Goal: Task Accomplishment & Management: Manage account settings

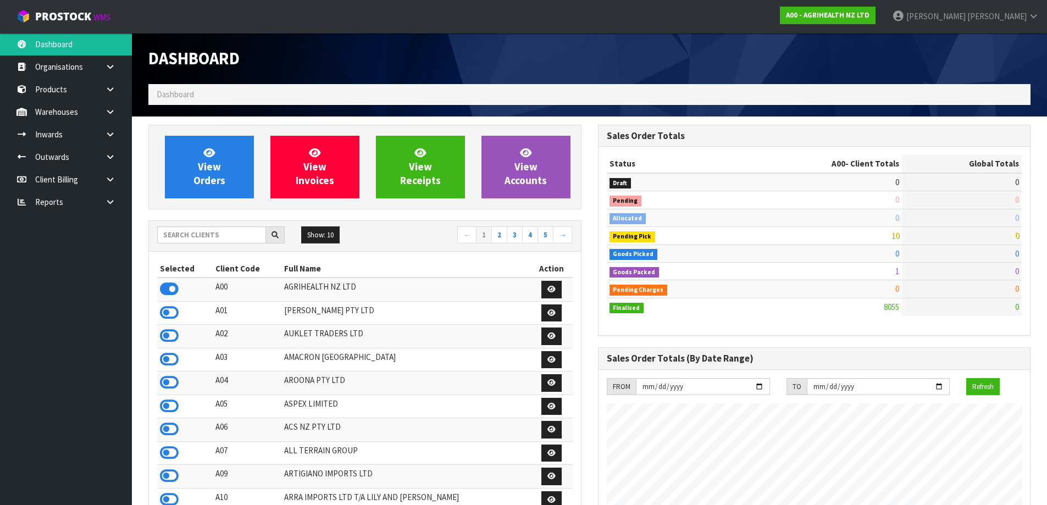
scroll to position [833, 449]
click at [250, 237] on input "text" at bounding box center [211, 235] width 109 height 17
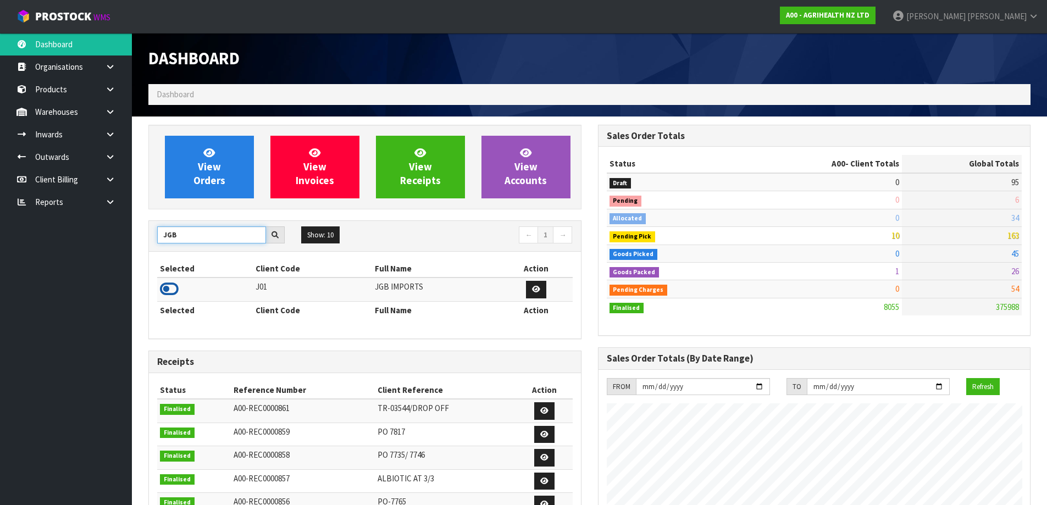
type input "JGB"
click at [175, 285] on icon at bounding box center [169, 289] width 19 height 16
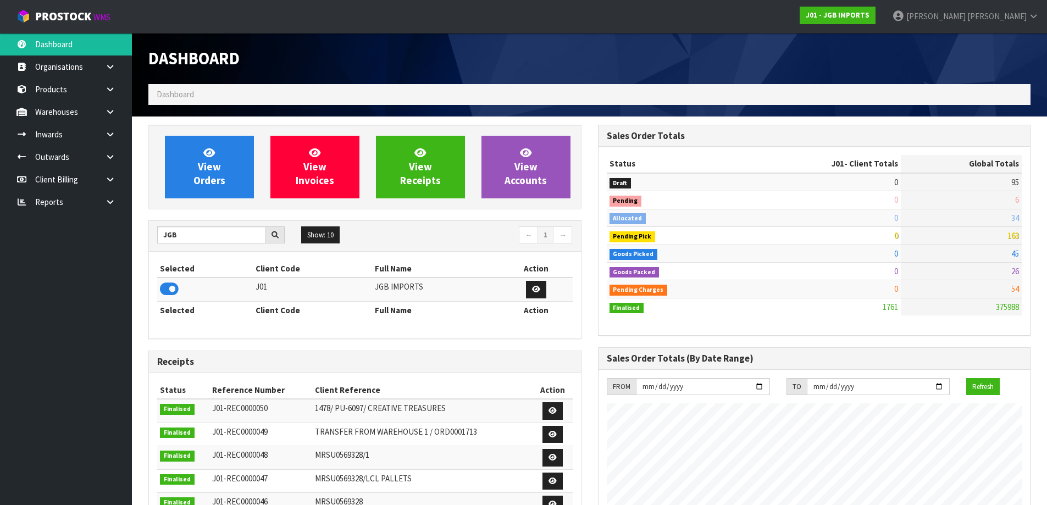
scroll to position [672, 449]
click at [114, 137] on icon at bounding box center [110, 134] width 10 height 8
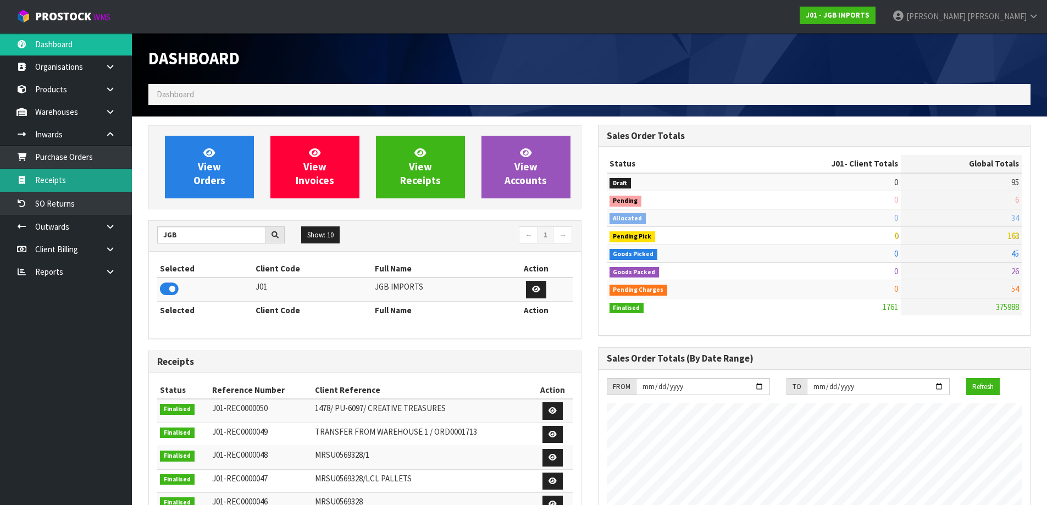
click at [102, 179] on link "Receipts" at bounding box center [66, 180] width 132 height 23
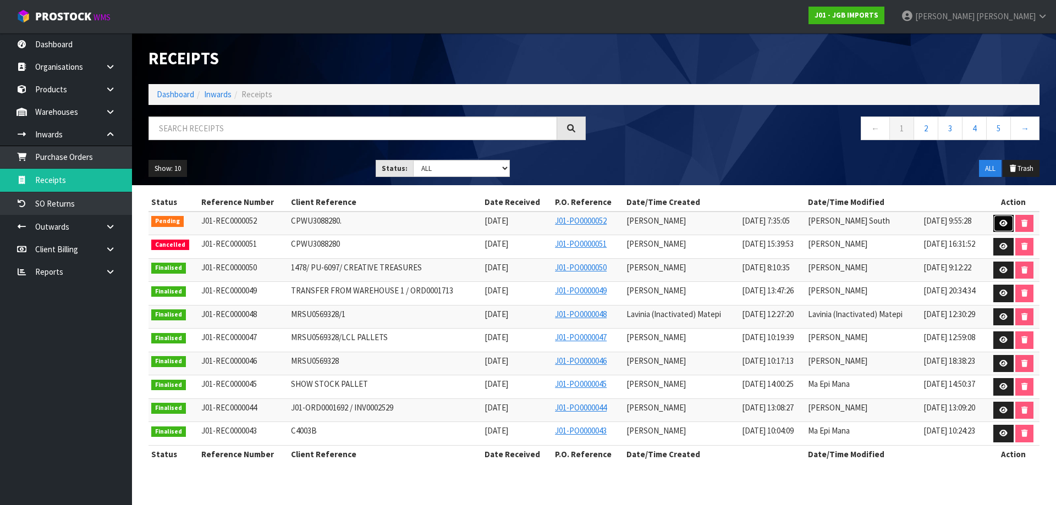
click at [1008, 224] on link at bounding box center [1003, 224] width 20 height 18
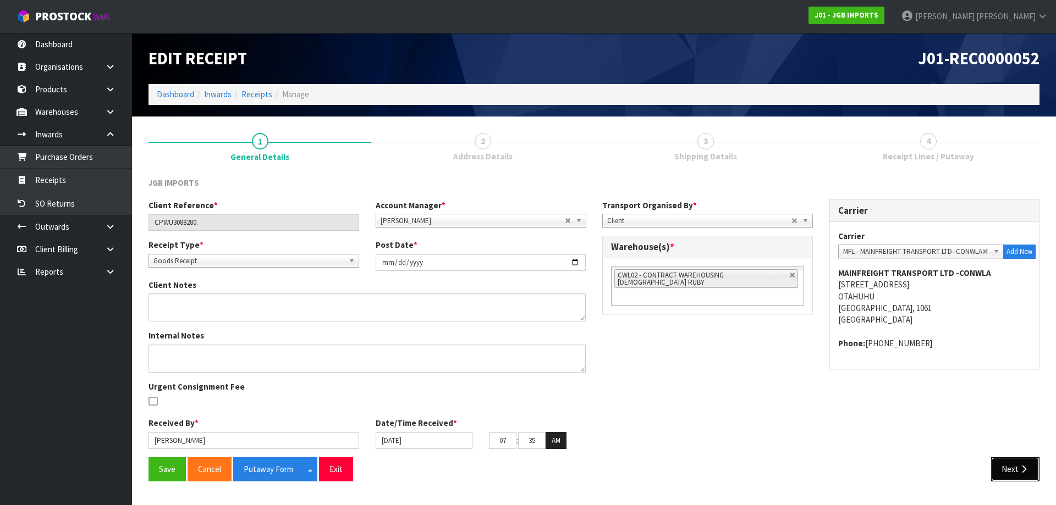
click at [1005, 470] on button "Next" at bounding box center [1015, 469] width 48 height 24
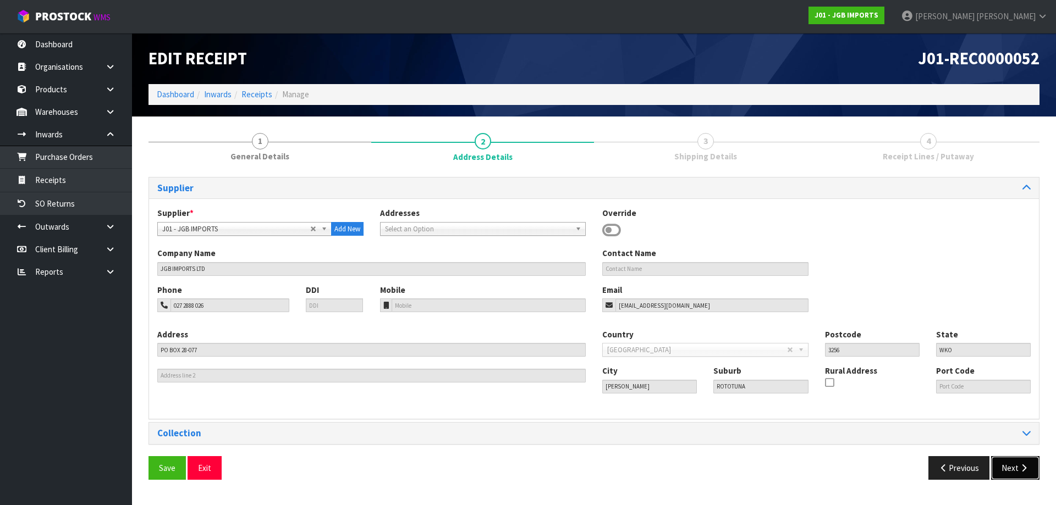
click at [1003, 470] on button "Next" at bounding box center [1015, 468] width 48 height 24
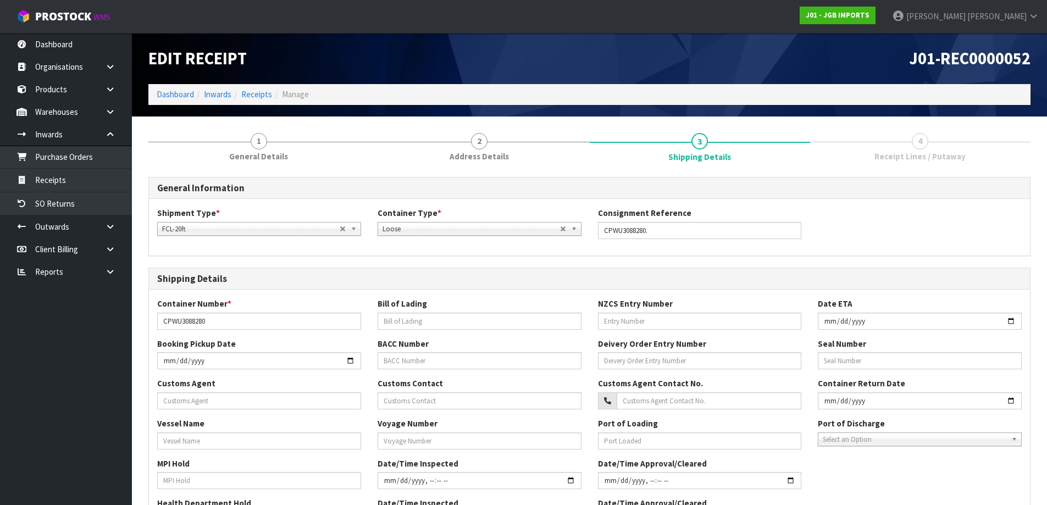
click at [1003, 470] on div "MPI Hold Date/Time Inspected Date/Time Approval/Cleared" at bounding box center [589, 478] width 881 height 40
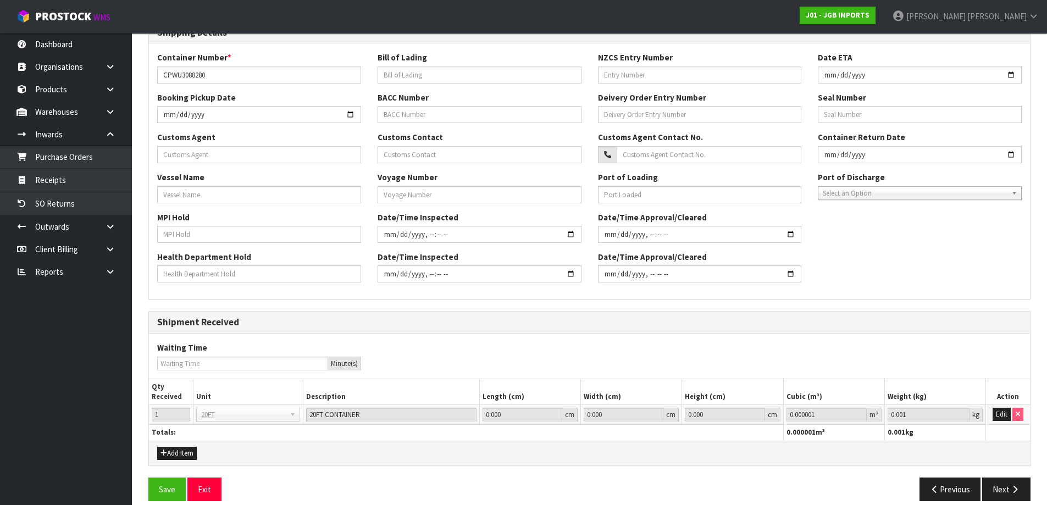
scroll to position [259, 0]
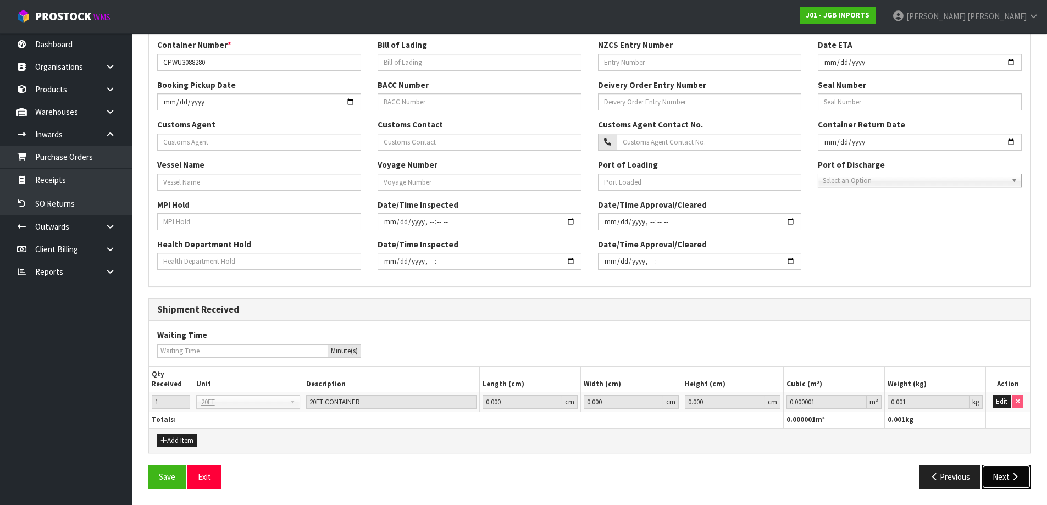
click at [1016, 468] on button "Next" at bounding box center [1007, 477] width 48 height 24
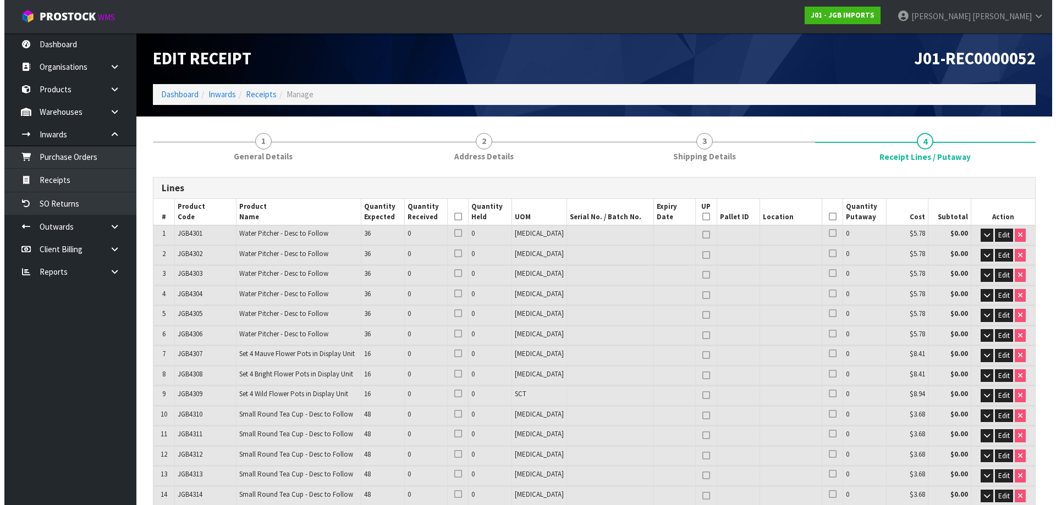
scroll to position [110, 0]
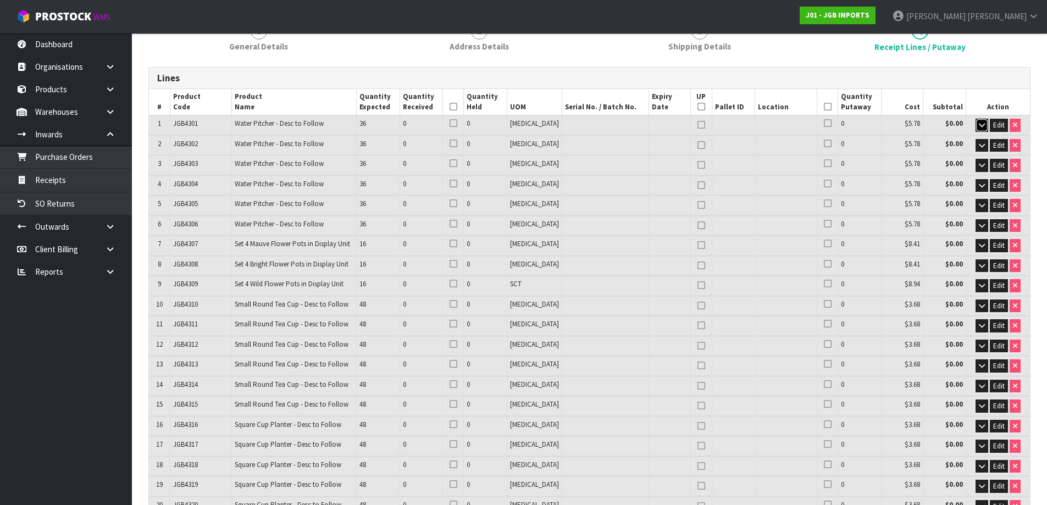
click at [979, 122] on icon "button" at bounding box center [982, 125] width 6 height 7
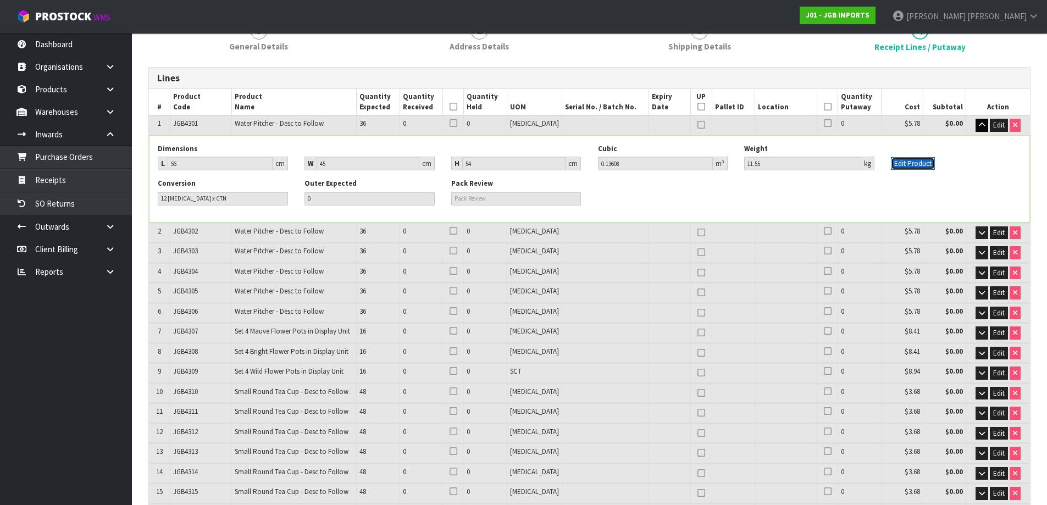
click at [923, 165] on button "Edit Product" at bounding box center [913, 163] width 44 height 13
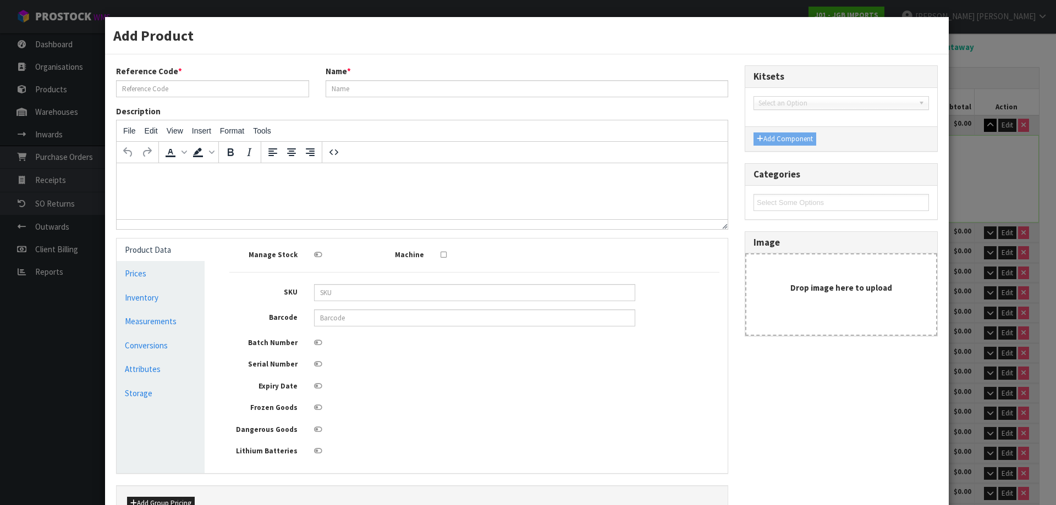
type input "JGB4301"
type input "Water Pitcher - Desc to Follow"
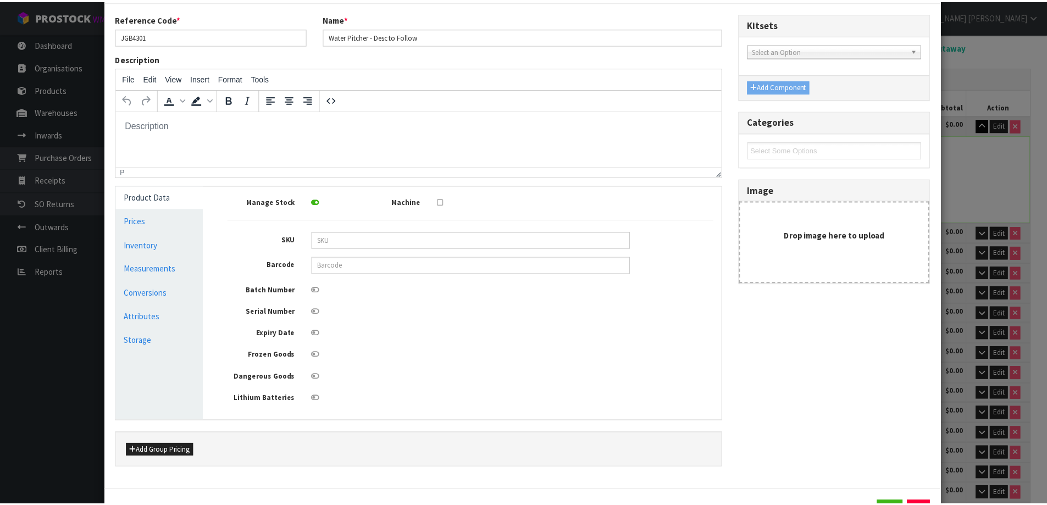
scroll to position [103, 0]
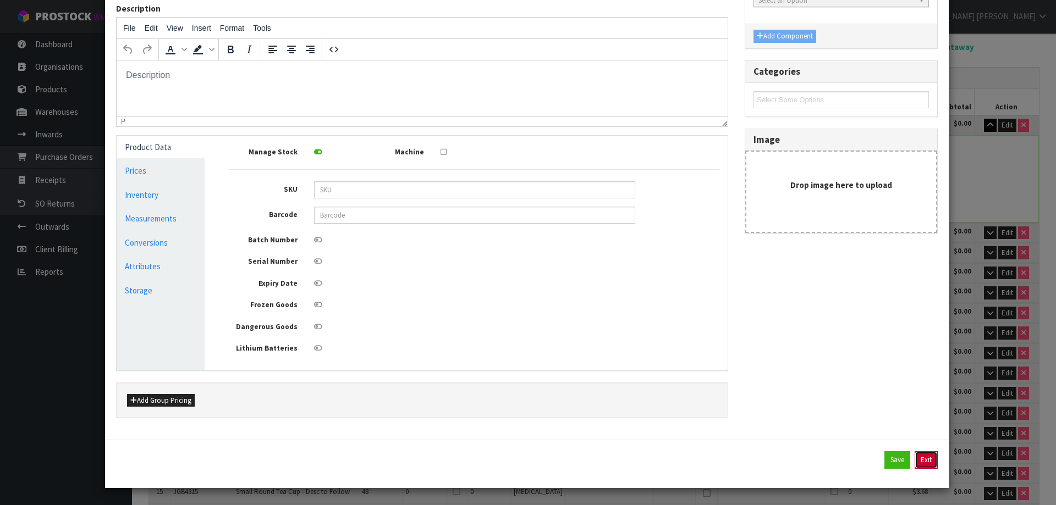
click at [916, 460] on button "Exit" at bounding box center [925, 460] width 23 height 18
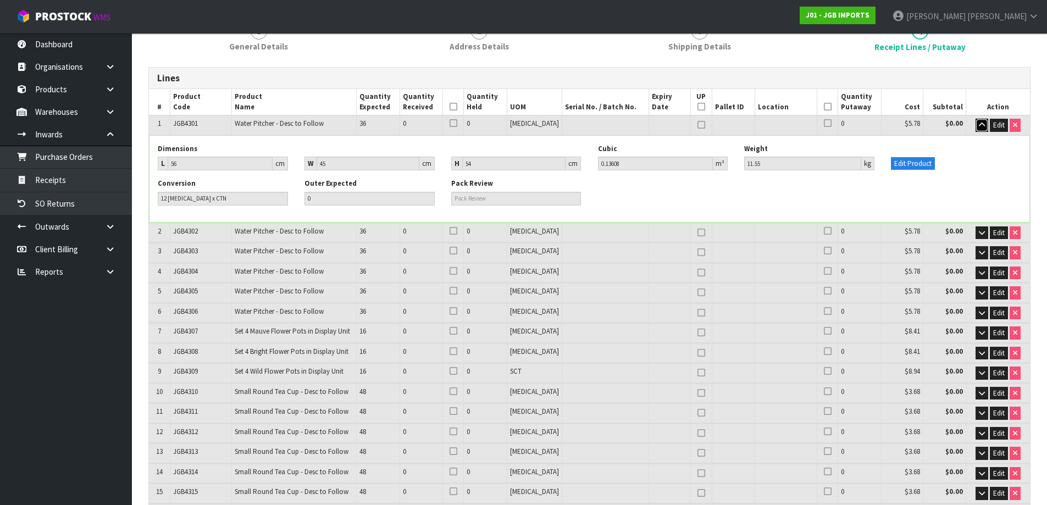
click at [976, 128] on button "button" at bounding box center [982, 125] width 13 height 13
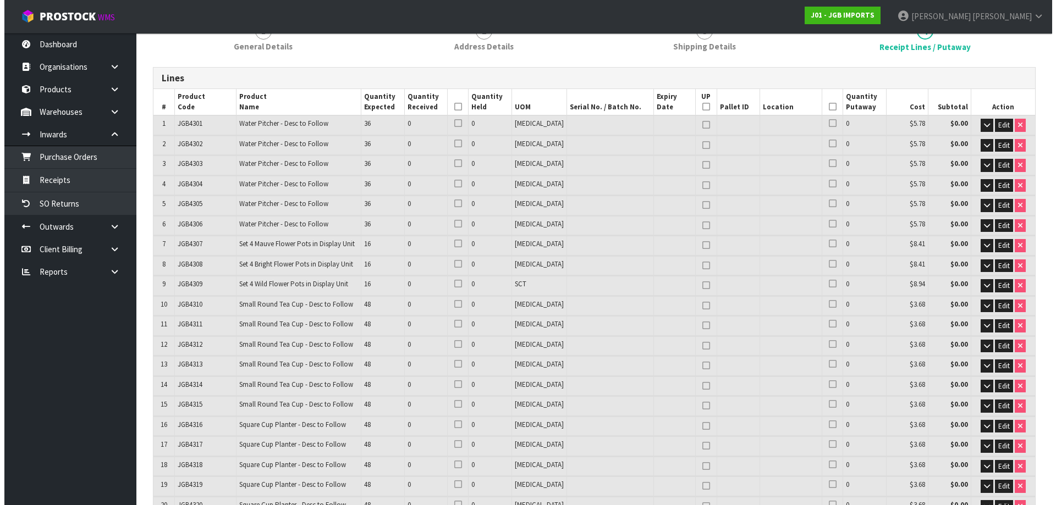
scroll to position [1835, 0]
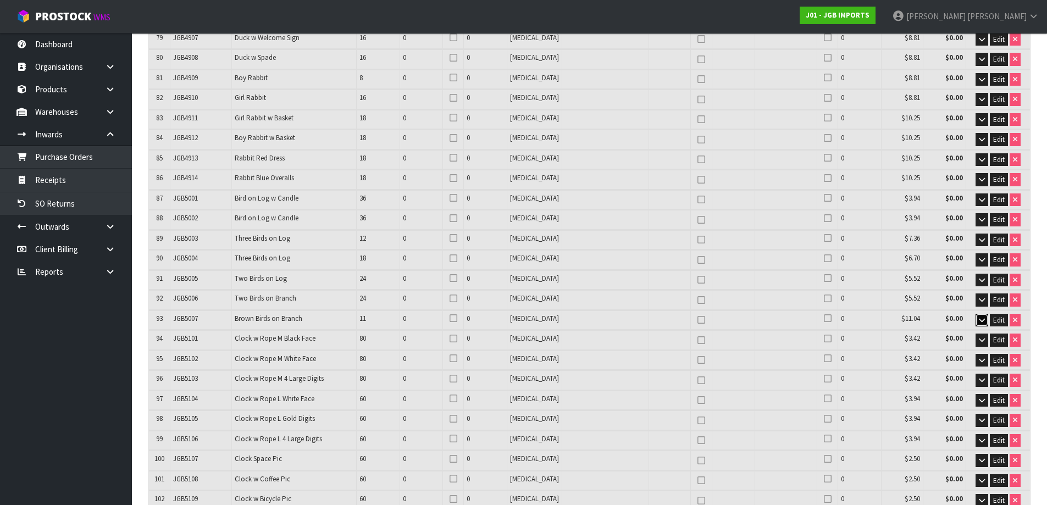
click at [979, 317] on icon "button" at bounding box center [982, 320] width 6 height 7
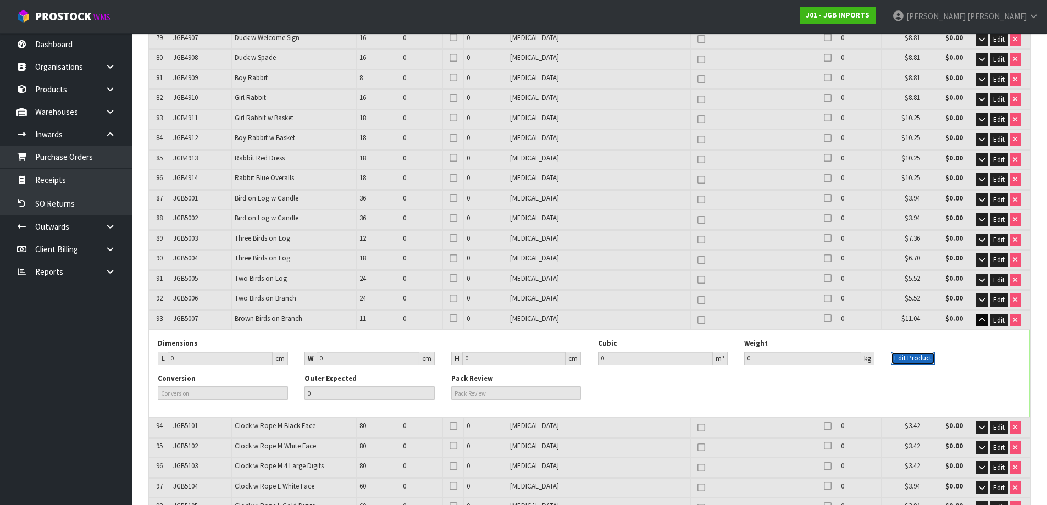
click at [913, 352] on button "Edit Product" at bounding box center [913, 358] width 44 height 13
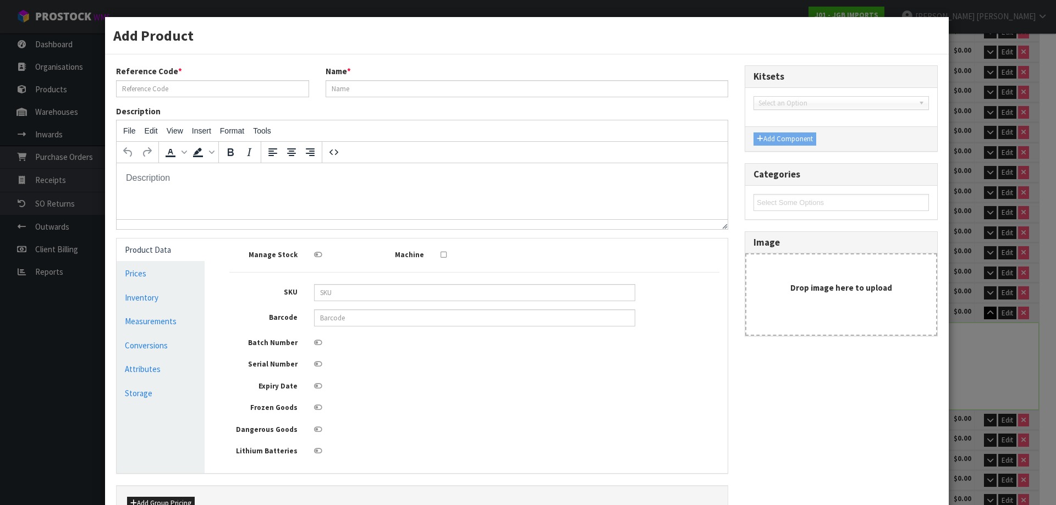
scroll to position [0, 0]
type input "JGB5007"
type input "Brown Birds on Branch"
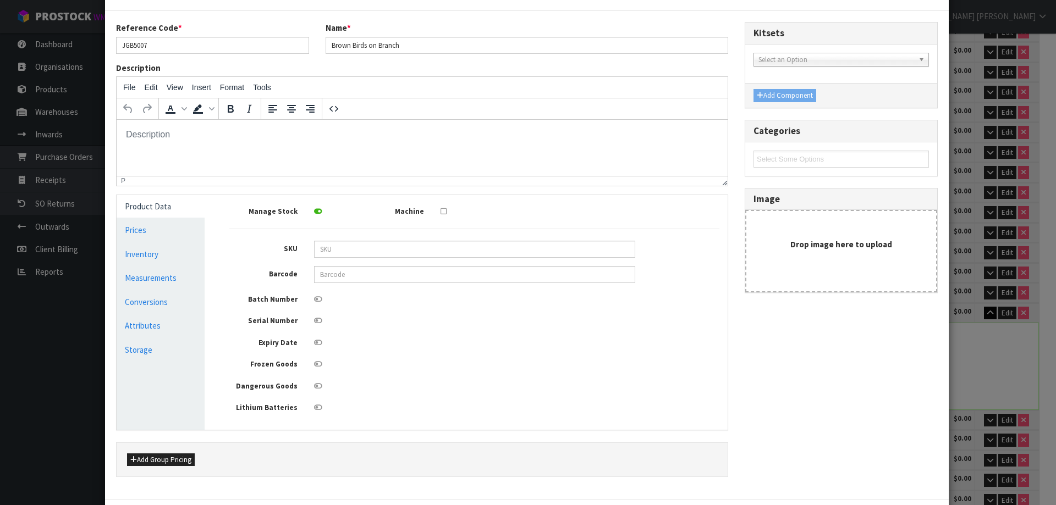
scroll to position [103, 0]
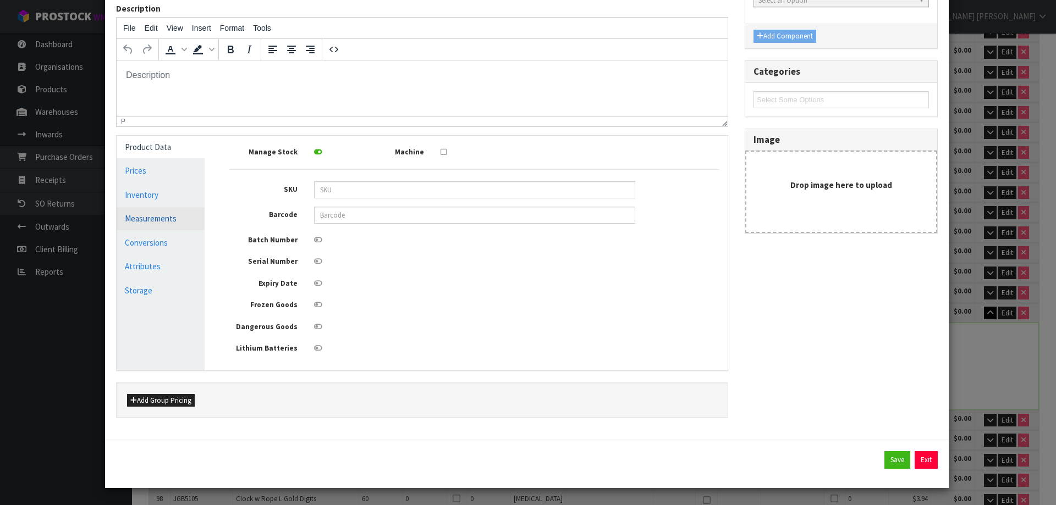
click at [172, 222] on link "Measurements" at bounding box center [161, 218] width 88 height 23
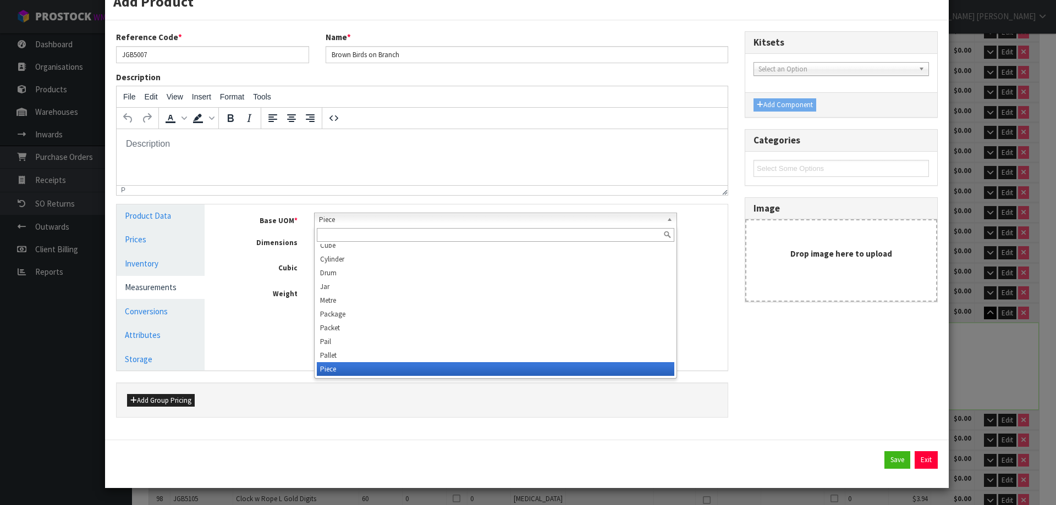
click at [666, 219] on b at bounding box center [671, 219] width 10 height 13
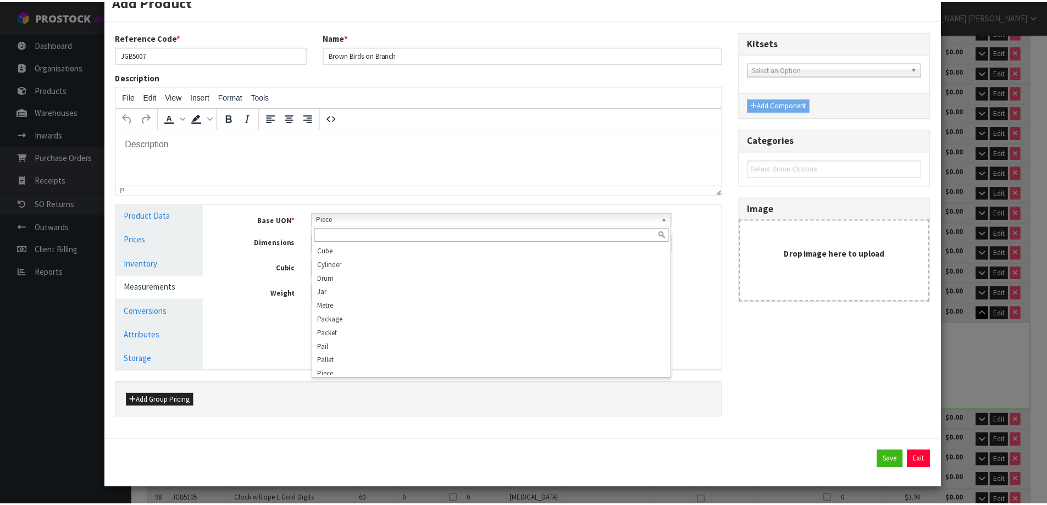
scroll to position [308, 0]
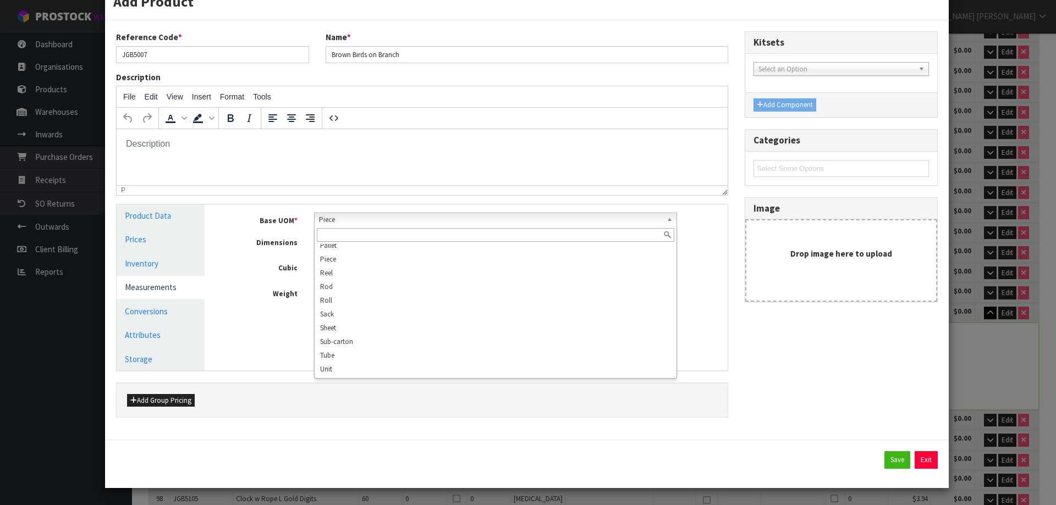
click at [693, 266] on div "Cubic 0 m³" at bounding box center [474, 269] width 506 height 18
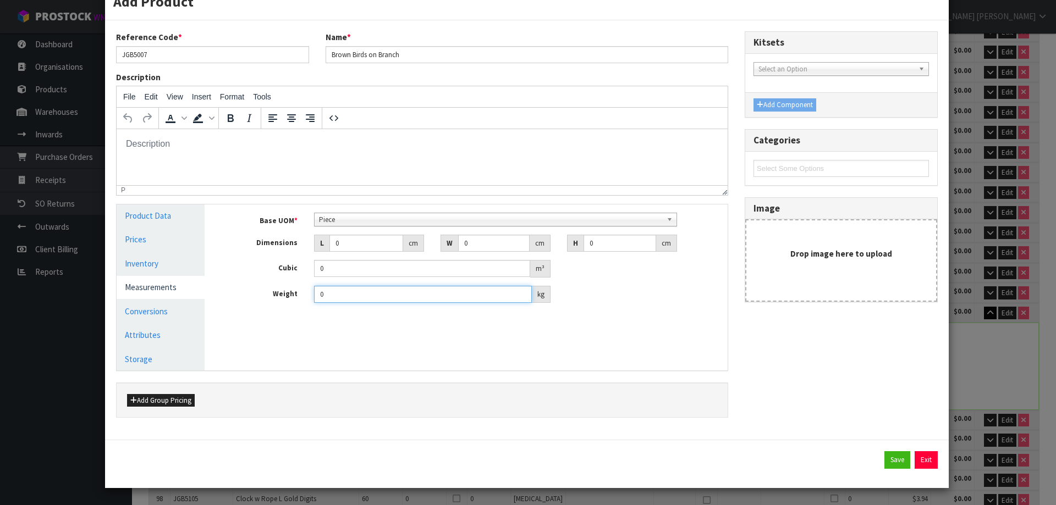
click at [363, 296] on input "0" at bounding box center [423, 294] width 218 height 17
click at [326, 291] on input "00.80" at bounding box center [423, 294] width 218 height 17
click at [322, 293] on input "00.80" at bounding box center [423, 294] width 218 height 17
type input "0.80"
click at [350, 242] on input "0" at bounding box center [366, 243] width 74 height 17
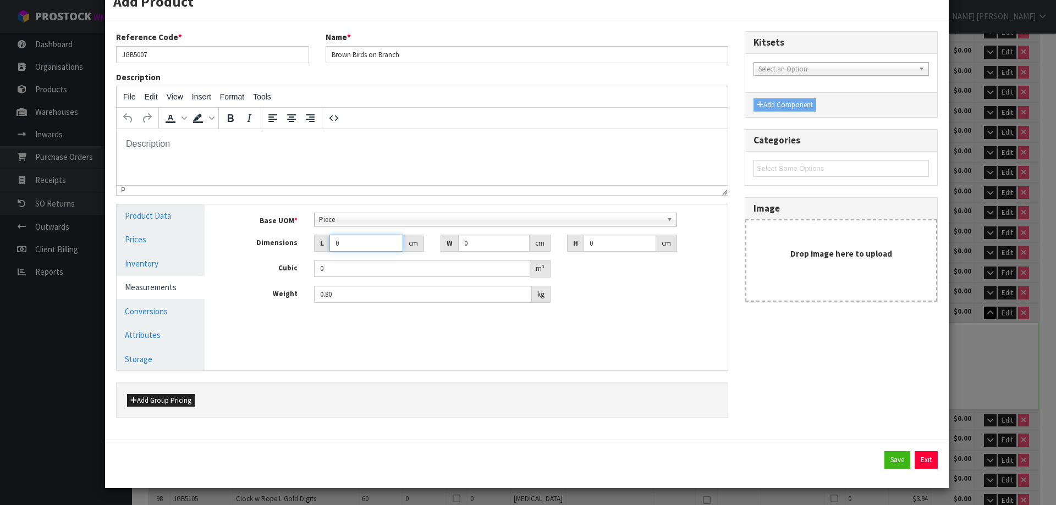
type input "03"
type input "0.000001"
type input "0"
type input "39"
type input "14"
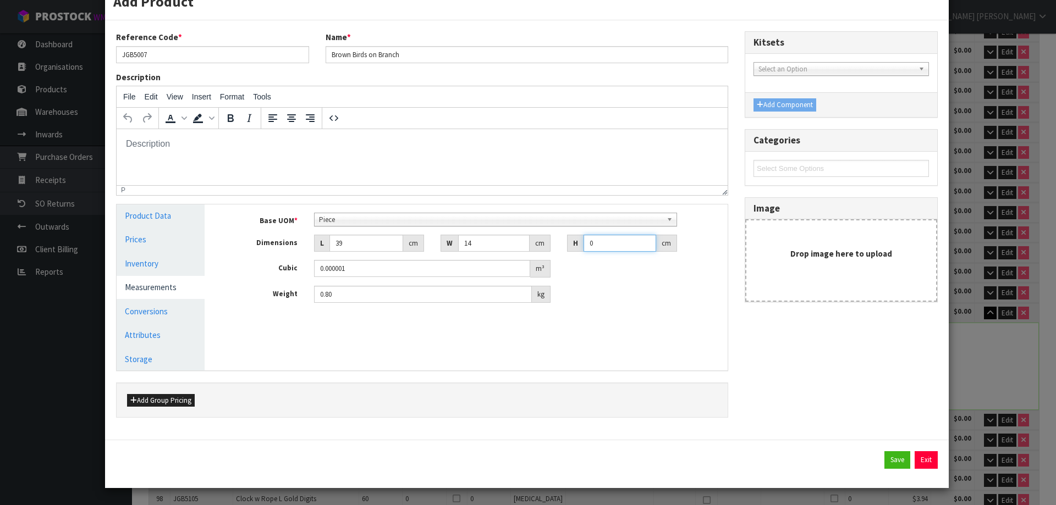
type input "9"
type input "0.004914"
type input "9"
click at [177, 311] on link "Conversions" at bounding box center [161, 311] width 88 height 23
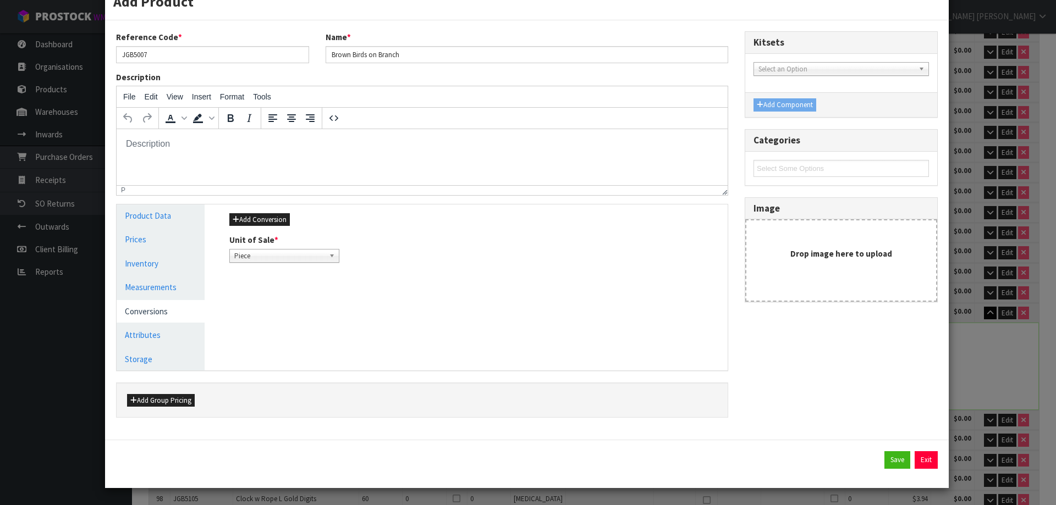
click at [329, 256] on b at bounding box center [334, 256] width 10 height 13
click at [330, 255] on b at bounding box center [334, 256] width 10 height 13
click at [269, 217] on button "Add Conversion" at bounding box center [259, 219] width 60 height 13
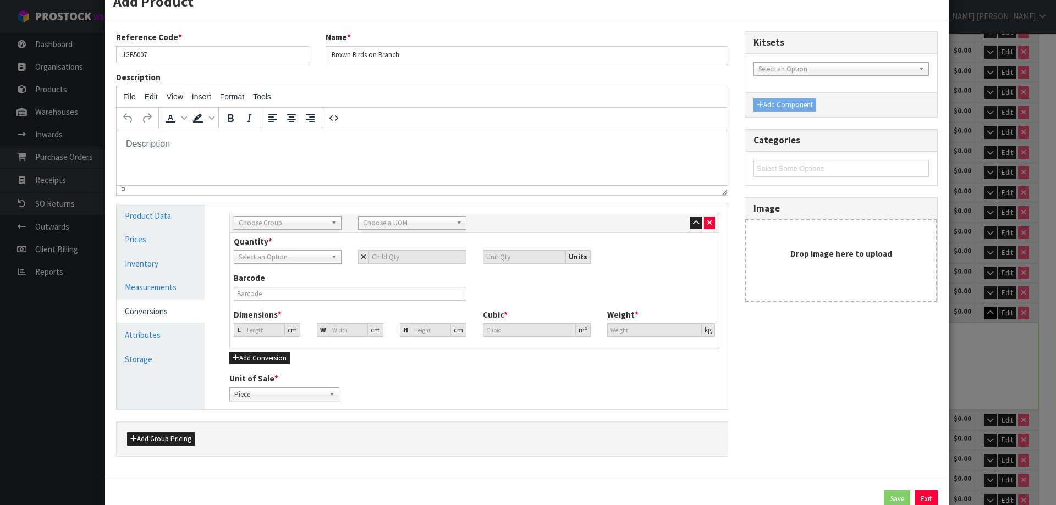
click at [331, 223] on b at bounding box center [336, 223] width 10 height 13
click at [299, 282] on li "Outer" at bounding box center [287, 282] width 102 height 14
click at [458, 223] on b at bounding box center [461, 223] width 10 height 13
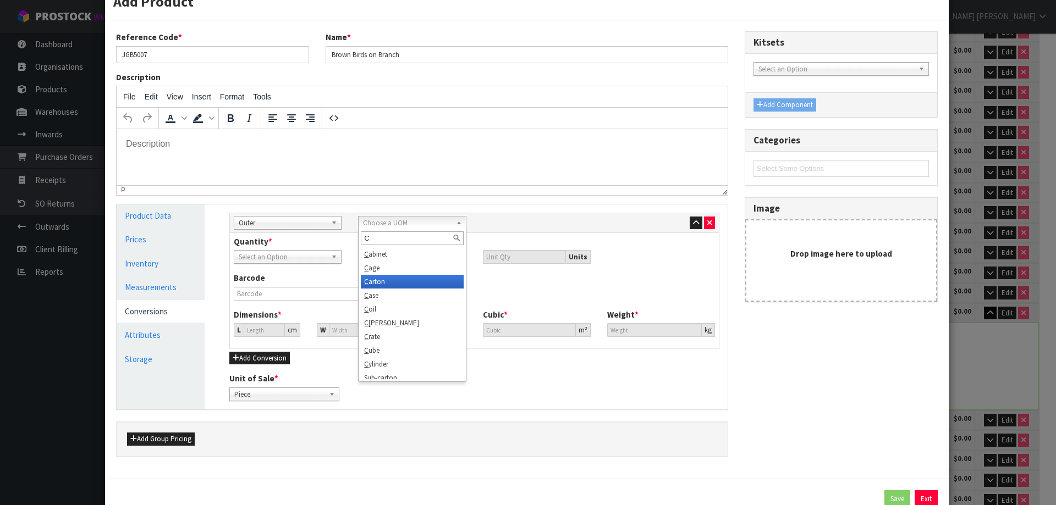
type input "C"
click at [390, 278] on li "C arton" at bounding box center [412, 282] width 102 height 14
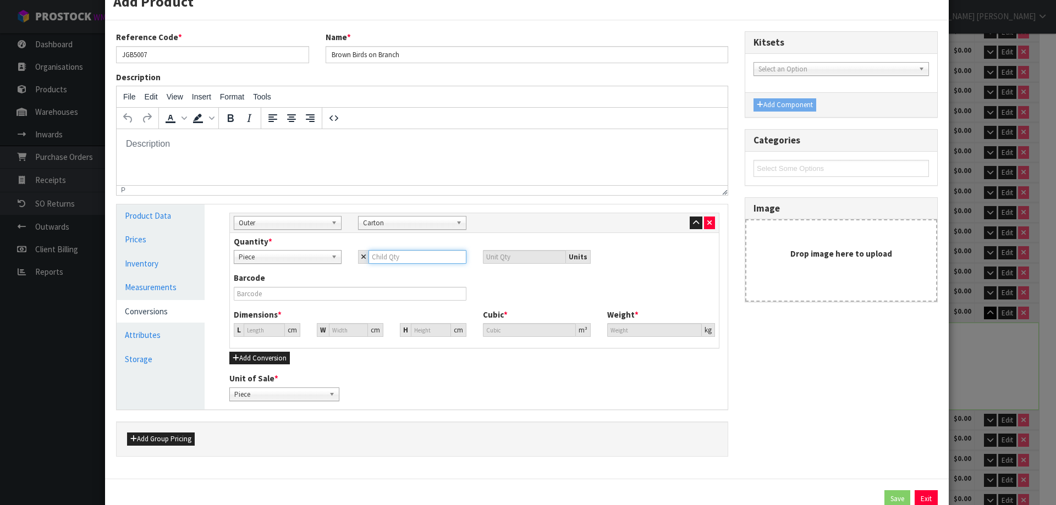
click at [388, 261] on input "number" at bounding box center [416, 257] width 97 height 14
click at [160, 283] on link "Measurements" at bounding box center [161, 287] width 88 height 23
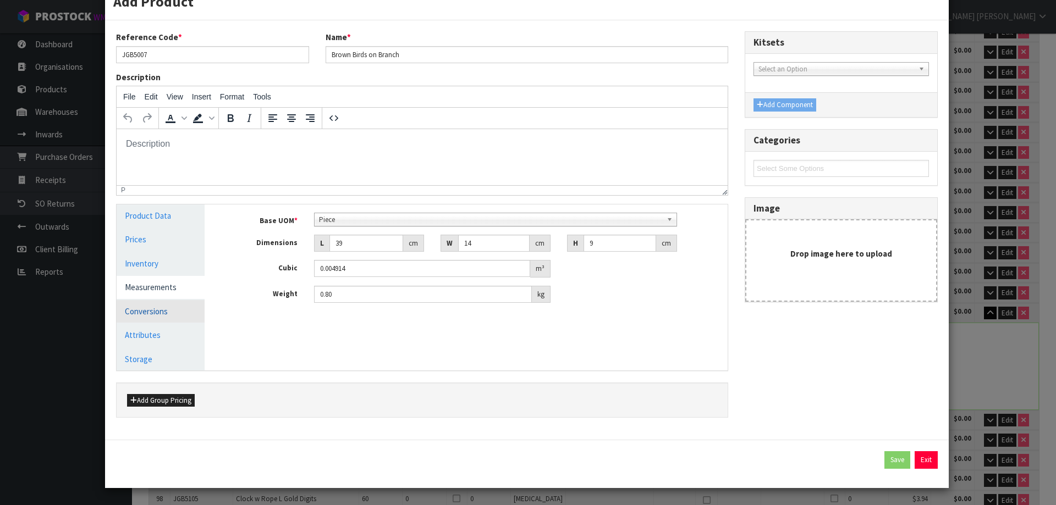
click at [165, 311] on link "Conversions" at bounding box center [161, 311] width 88 height 23
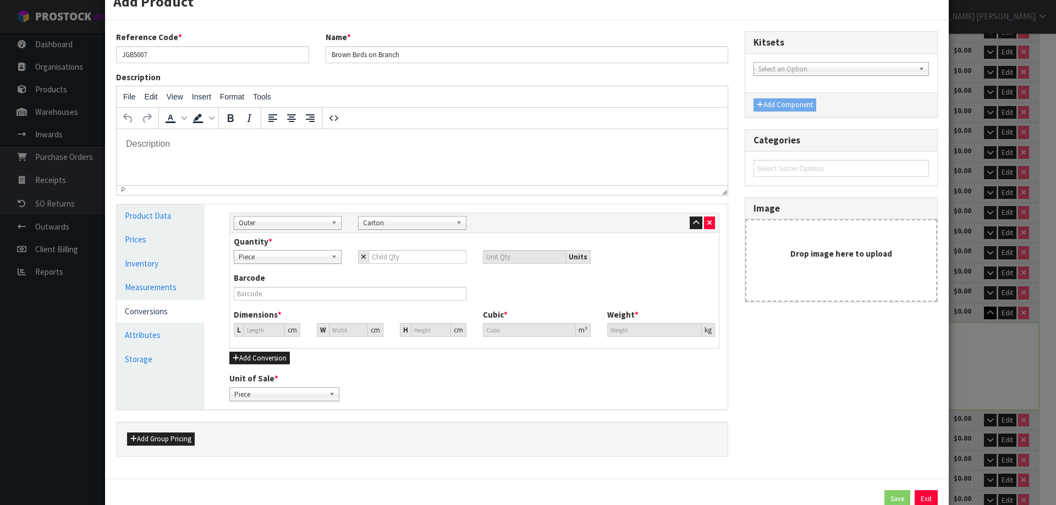
click at [333, 255] on b at bounding box center [336, 257] width 10 height 13
click at [319, 285] on li "Piece" at bounding box center [287, 289] width 102 height 14
click at [426, 255] on input "number" at bounding box center [416, 257] width 97 height 14
type input "1"
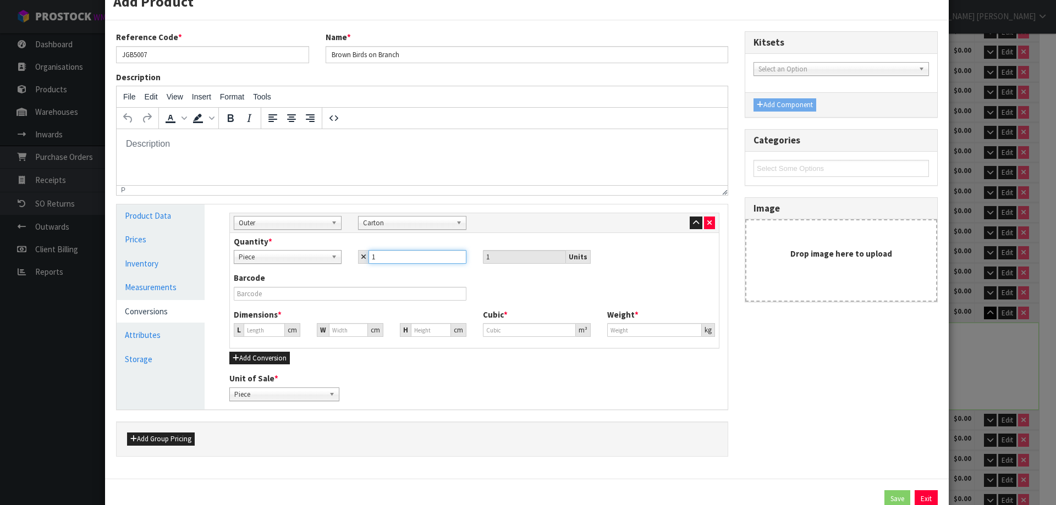
type input "11"
type input "111"
type input "11"
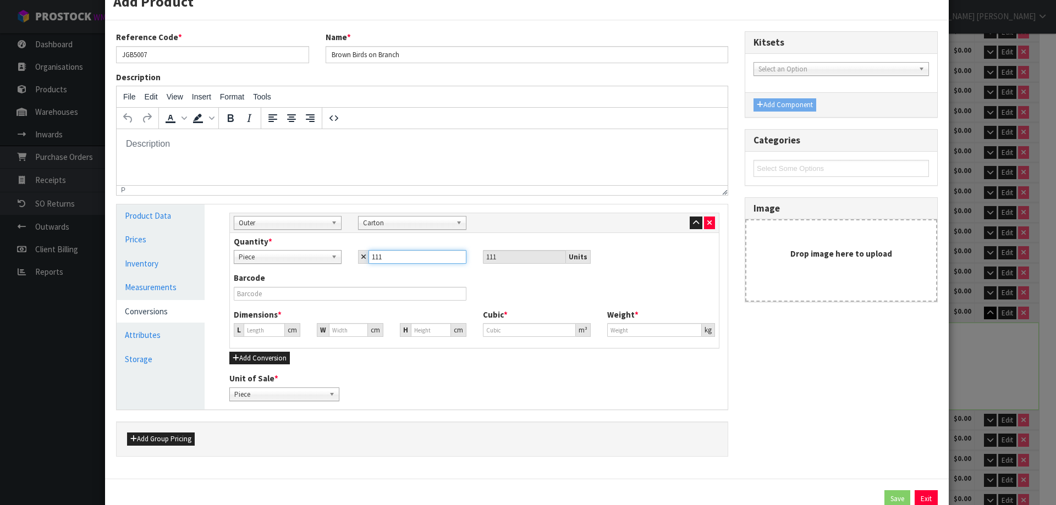
type input "11"
type input "37.81"
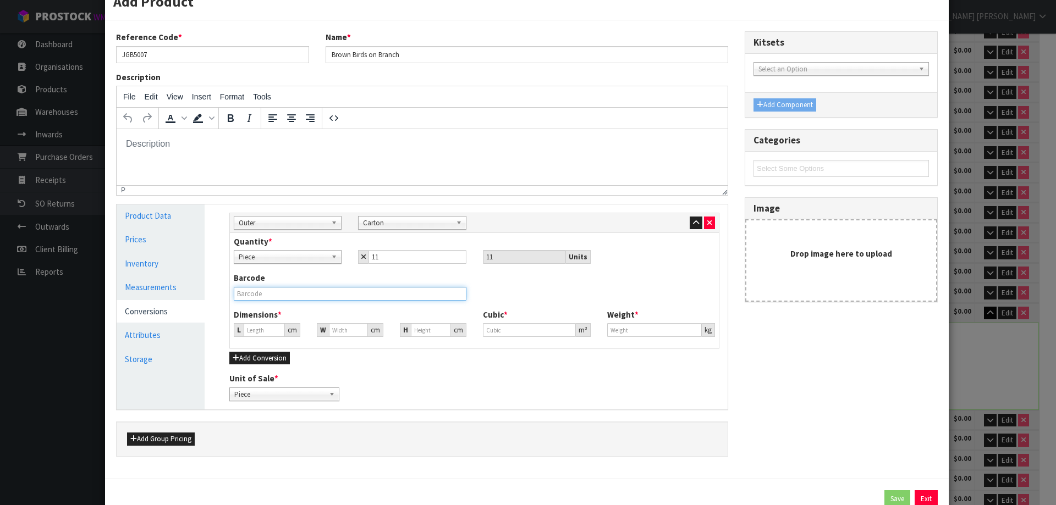
type input "0.054054"
click at [294, 291] on input "text" at bounding box center [350, 294] width 232 height 14
drag, startPoint x: 262, startPoint y: 329, endPoint x: 225, endPoint y: 348, distance: 40.8
click at [225, 348] on div "Sub Inner Inner Outer Pallet Outer Sub Inner Inner Outer Pallet Bag Bar Basket …" at bounding box center [474, 307] width 506 height 205
click at [637, 330] on input "8.8" at bounding box center [654, 330] width 95 height 14
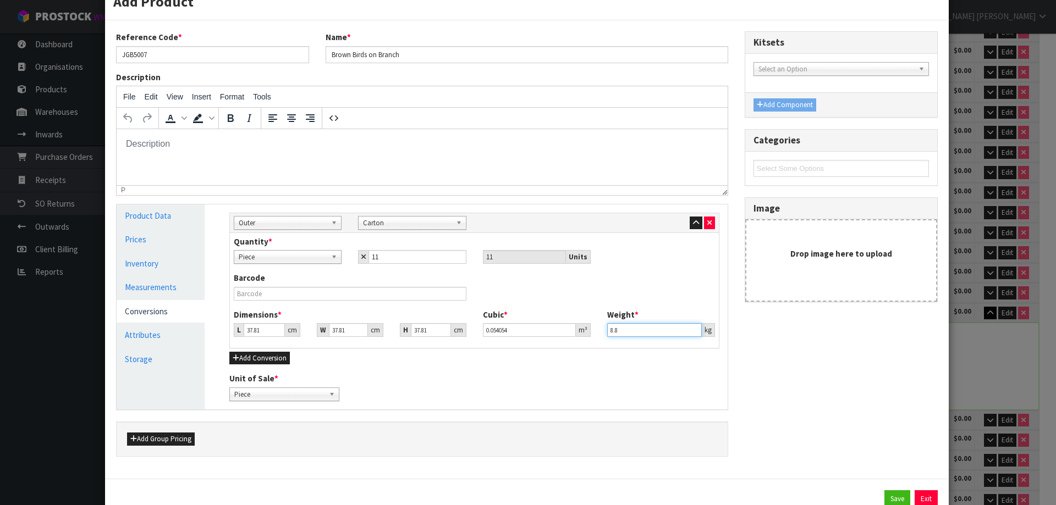
type input "8"
type input "9.95"
click at [270, 331] on input "37.81" at bounding box center [264, 330] width 41 height 14
drag, startPoint x: 260, startPoint y: 329, endPoint x: 218, endPoint y: 344, distance: 44.5
click at [218, 344] on div "Manage Stock Machine SKU Barcode Batch Number Serial Number Expiry Date Frozen …" at bounding box center [474, 307] width 523 height 205
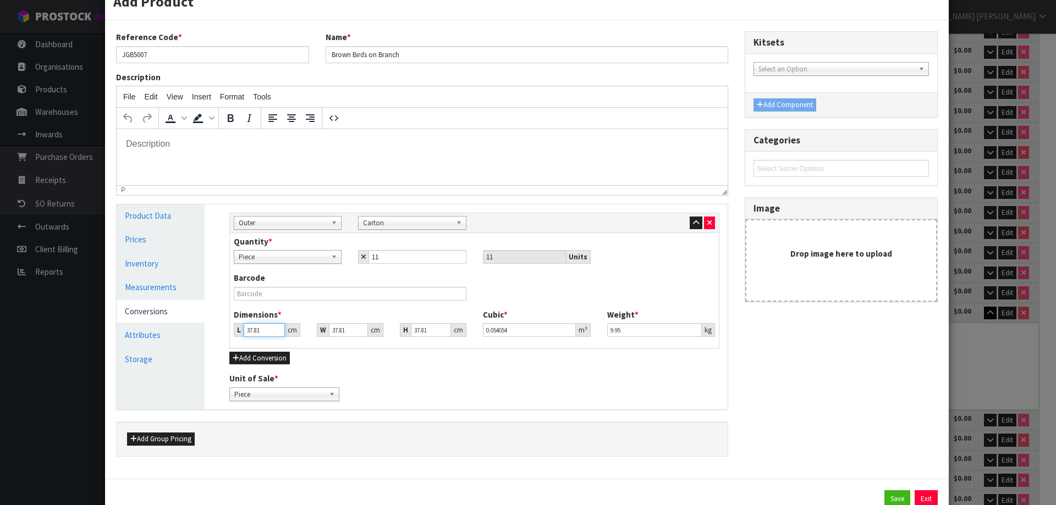
type input "6"
type input "0.008578"
type input "60"
type input "0.085776"
type input "60"
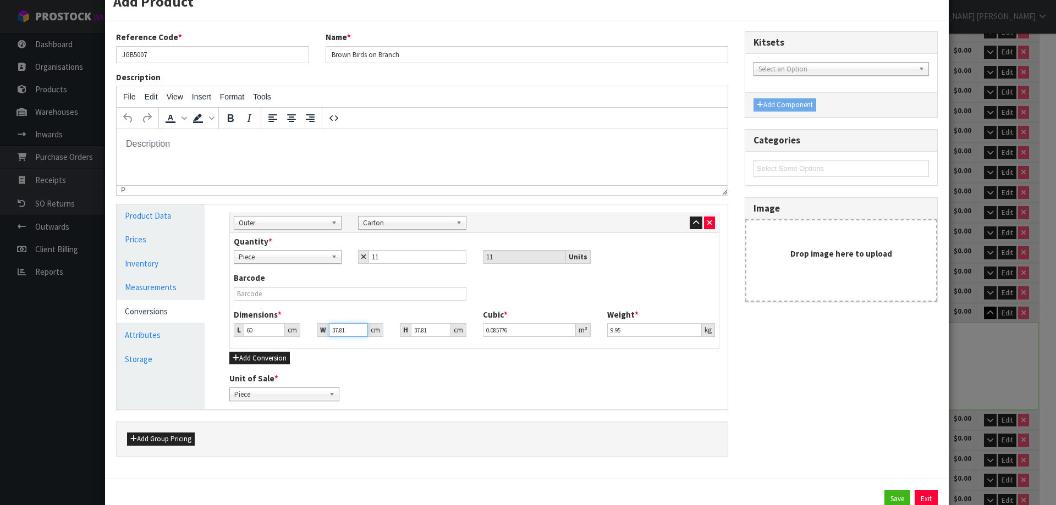
type input "4"
type input "0.009074"
type input "40"
type input "0.090744"
type input "40"
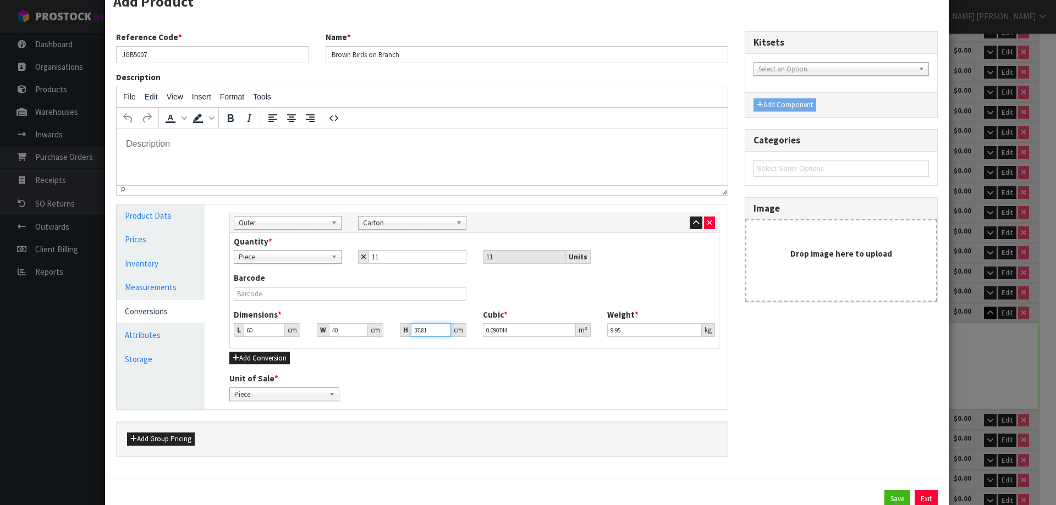
type input "6"
type input "0.0144"
type input "60"
type input "0.144"
type input "60"
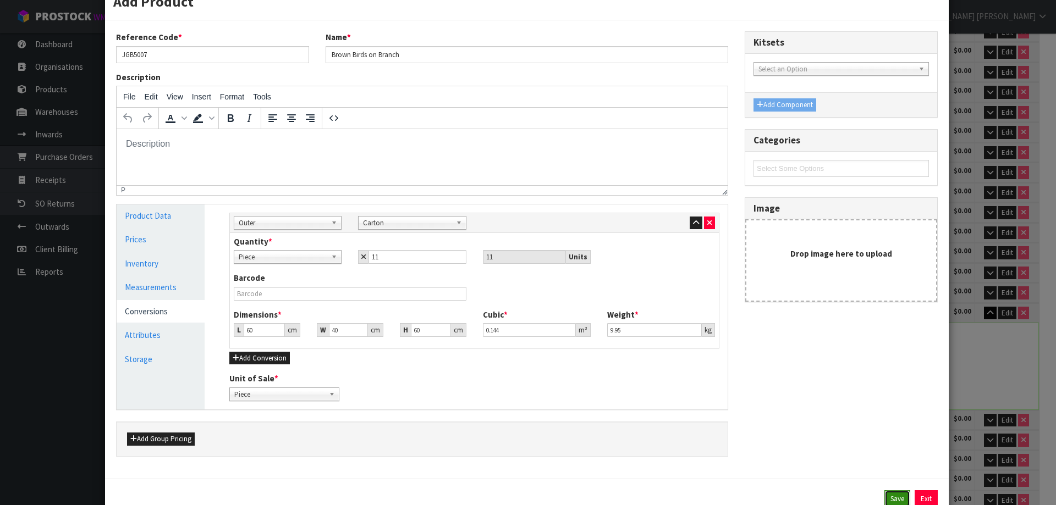
click at [889, 493] on button "Save" at bounding box center [897, 499] width 26 height 18
type input "60"
type input "40"
type input "60"
type input "0.144"
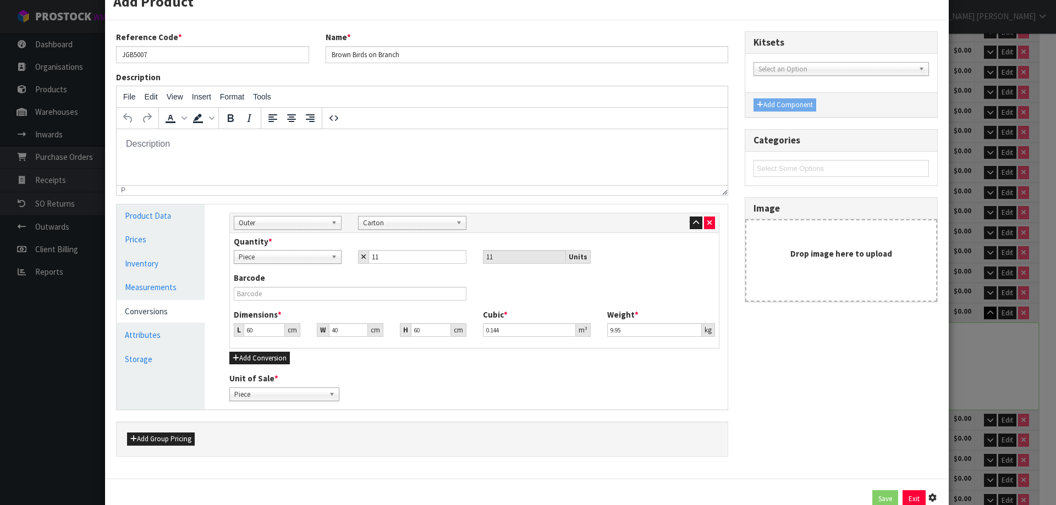
type input "9.95"
type input "11 PCE x CTN"
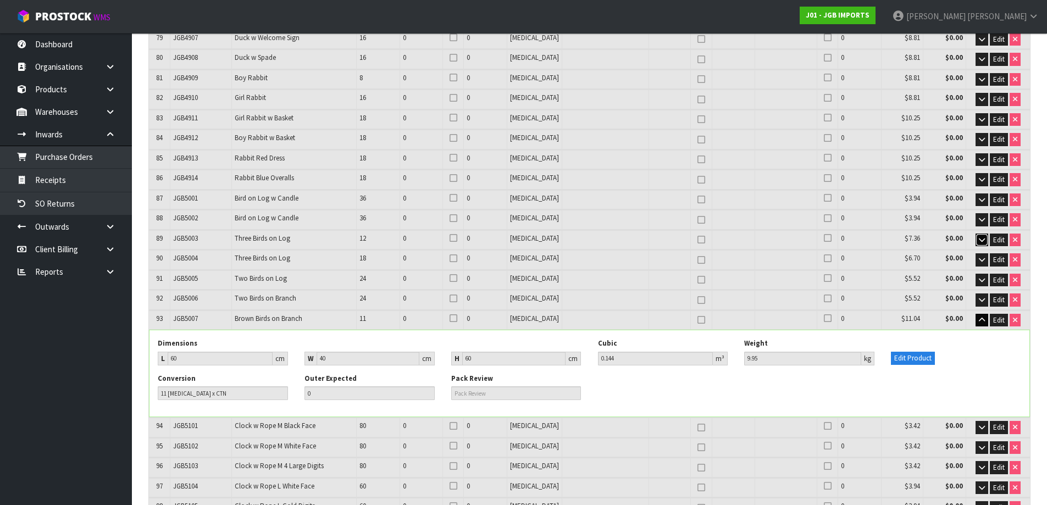
click at [980, 236] on icon "button" at bounding box center [982, 239] width 6 height 7
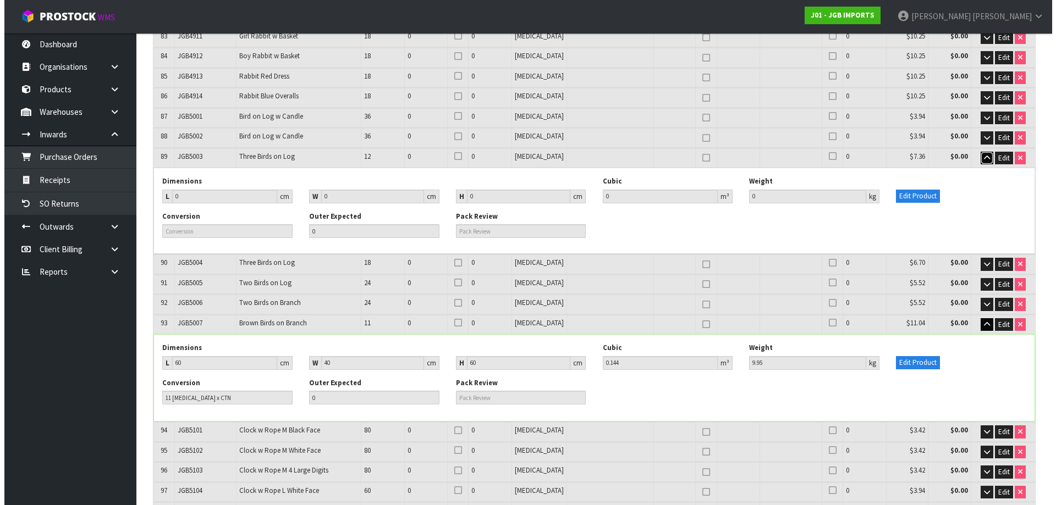
scroll to position [1922, 0]
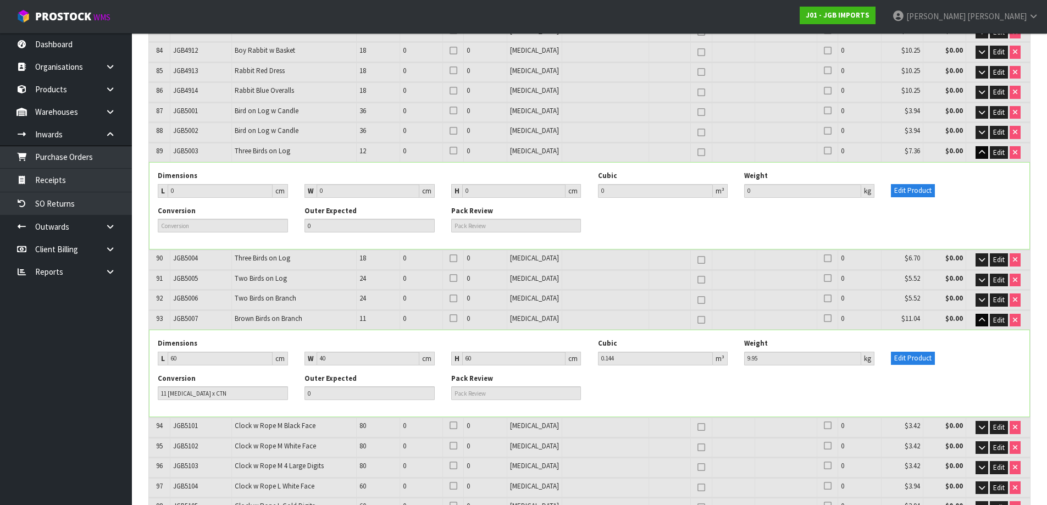
click at [1013, 339] on div "Edit Product" at bounding box center [956, 352] width 147 height 26
click at [1014, 339] on div "Edit Product" at bounding box center [956, 352] width 147 height 26
click at [980, 317] on icon "button" at bounding box center [982, 320] width 6 height 7
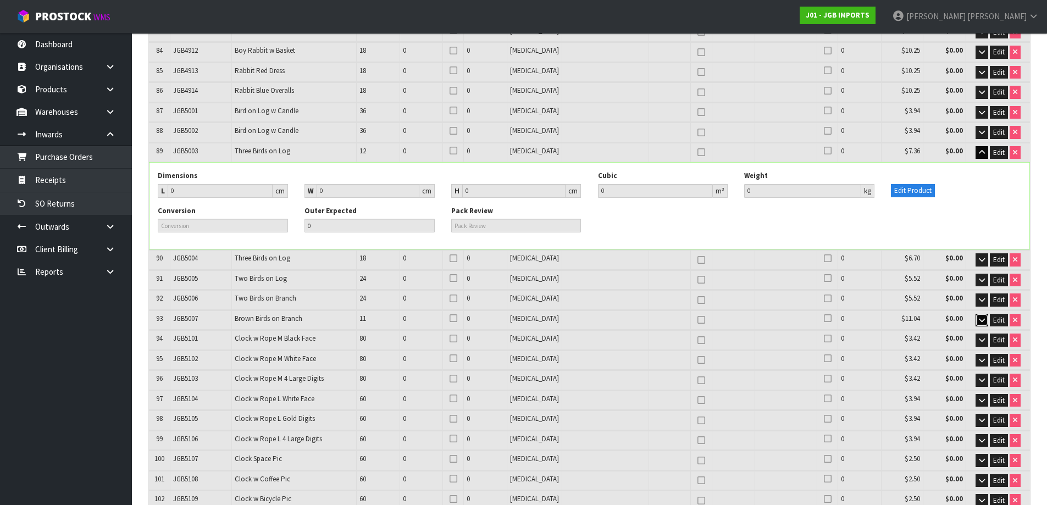
click at [978, 314] on button "button" at bounding box center [982, 320] width 13 height 13
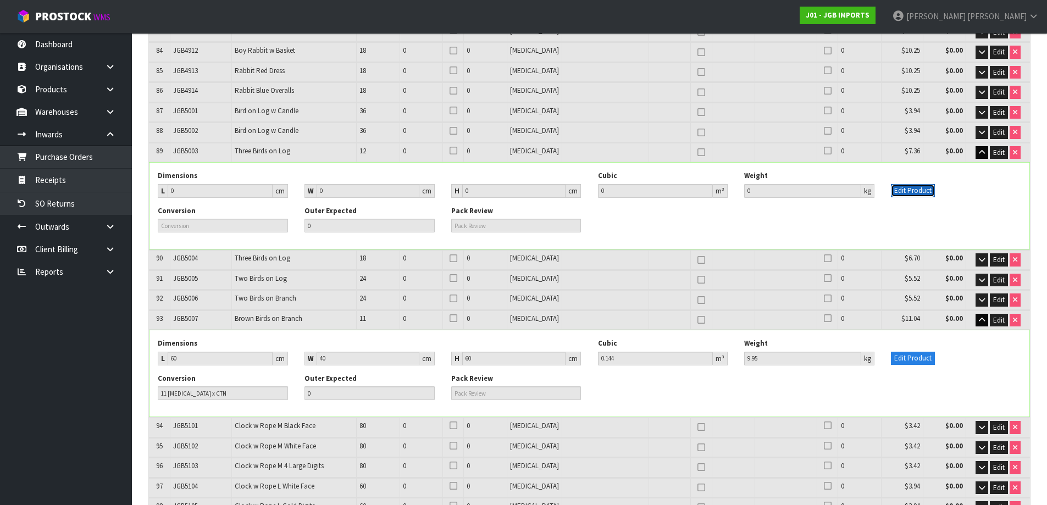
click at [919, 184] on button "Edit Product" at bounding box center [913, 190] width 44 height 13
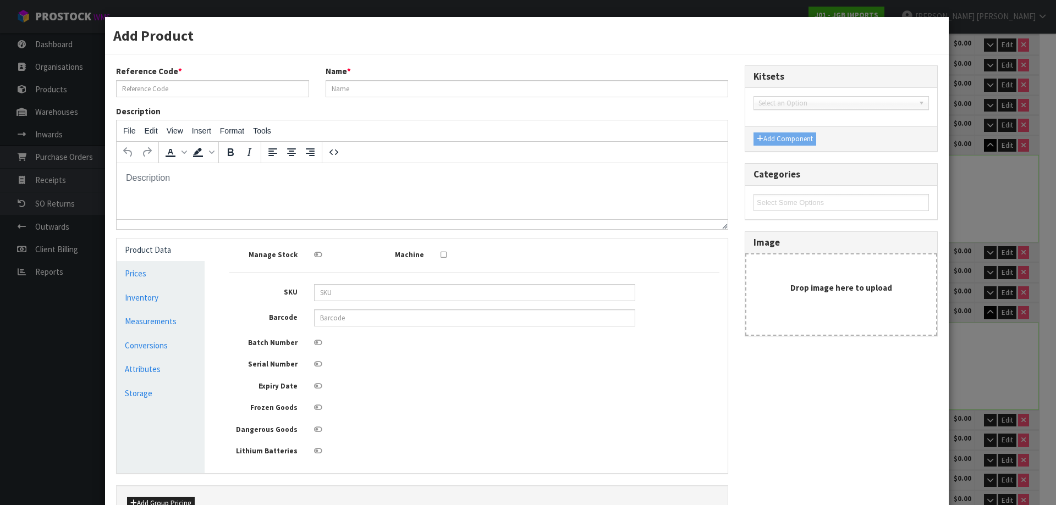
scroll to position [0, 0]
type input "JGB5003"
type input "Three Birds on Log"
click at [182, 323] on link "Measurements" at bounding box center [161, 321] width 88 height 23
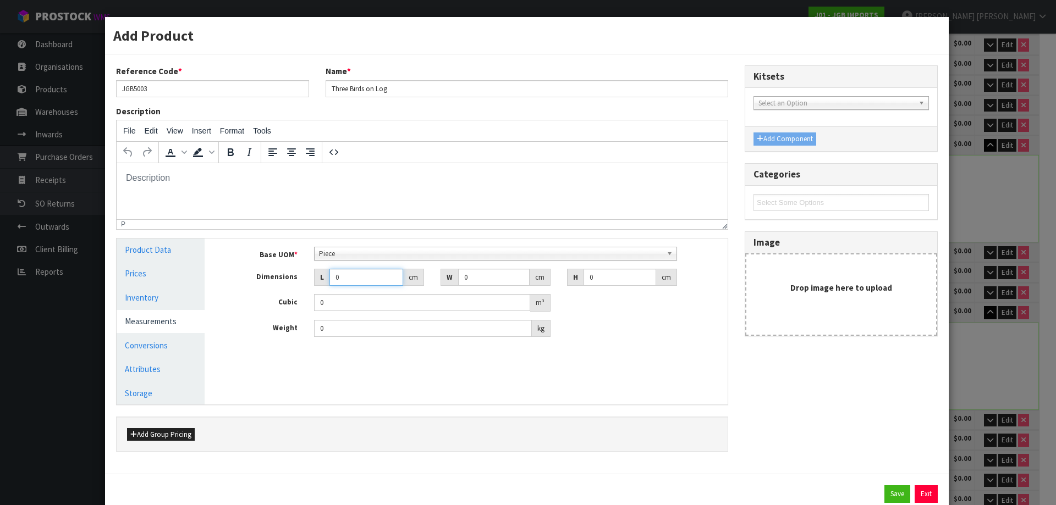
drag, startPoint x: 337, startPoint y: 277, endPoint x: 323, endPoint y: 283, distance: 14.5
click at [323, 283] on div "L 0 cm" at bounding box center [369, 278] width 110 height 18
click at [326, 328] on input "0" at bounding box center [423, 328] width 218 height 17
type input "0.65"
click at [346, 286] on div "Base UOM * Bag Bar Basket Bin Bottle Box Bundle Cabinet Cage Carton Case Coil C…" at bounding box center [474, 292] width 490 height 91
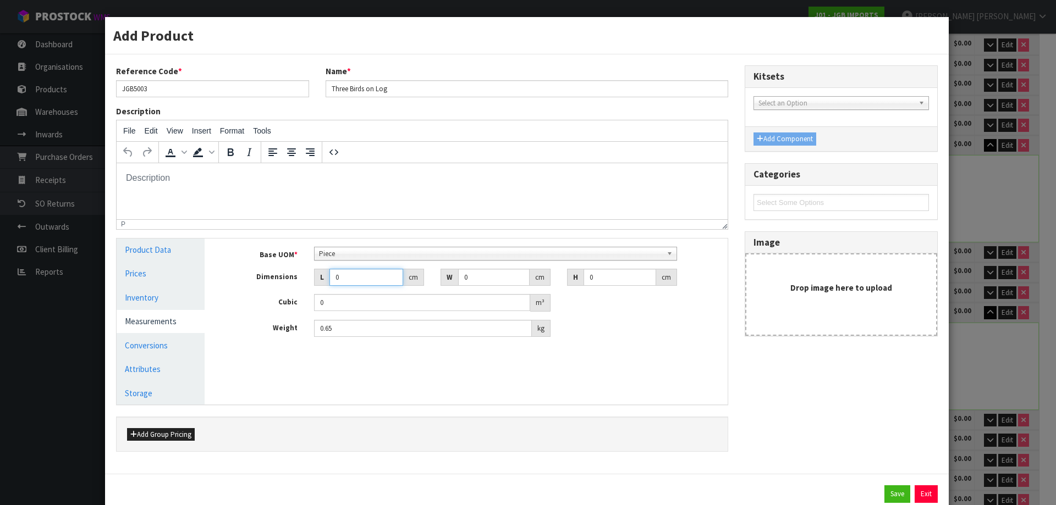
click at [339, 282] on input "0" at bounding box center [366, 277] width 74 height 17
type input "0.000001"
type input "33"
type input "15"
type input "1"
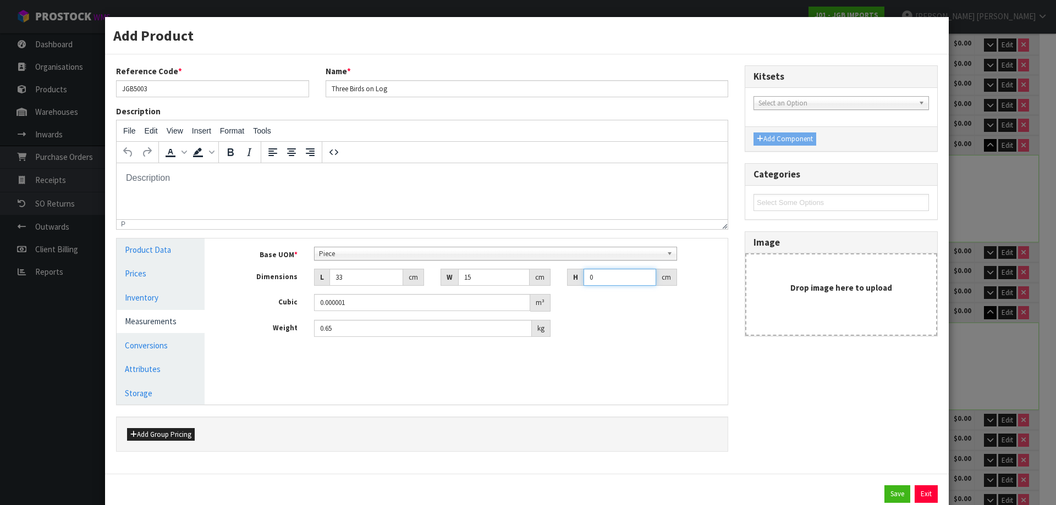
type input "0.000495"
type input "15"
type input "0.007425"
type input "15"
click at [173, 342] on link "Conversions" at bounding box center [161, 345] width 88 height 23
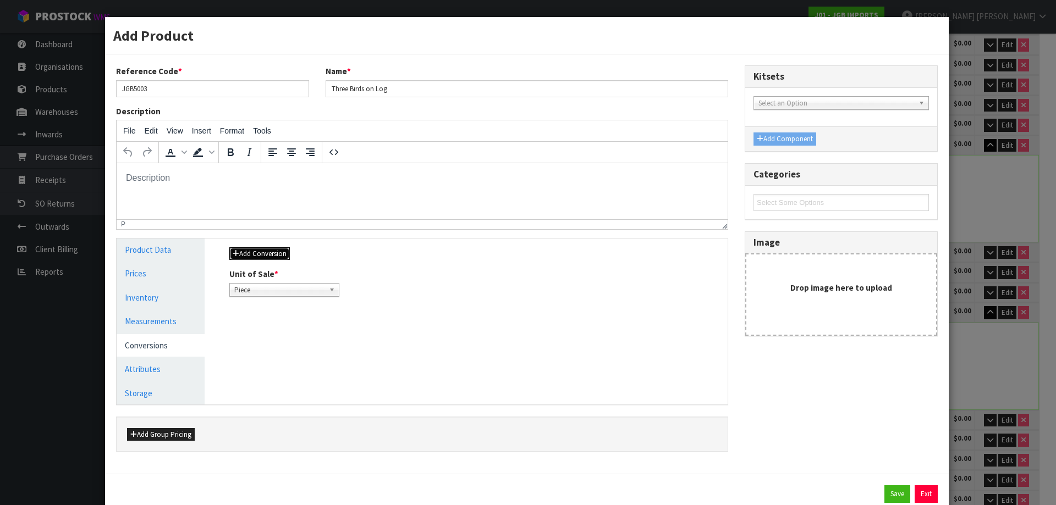
click at [278, 252] on button "Add Conversion" at bounding box center [259, 253] width 60 height 13
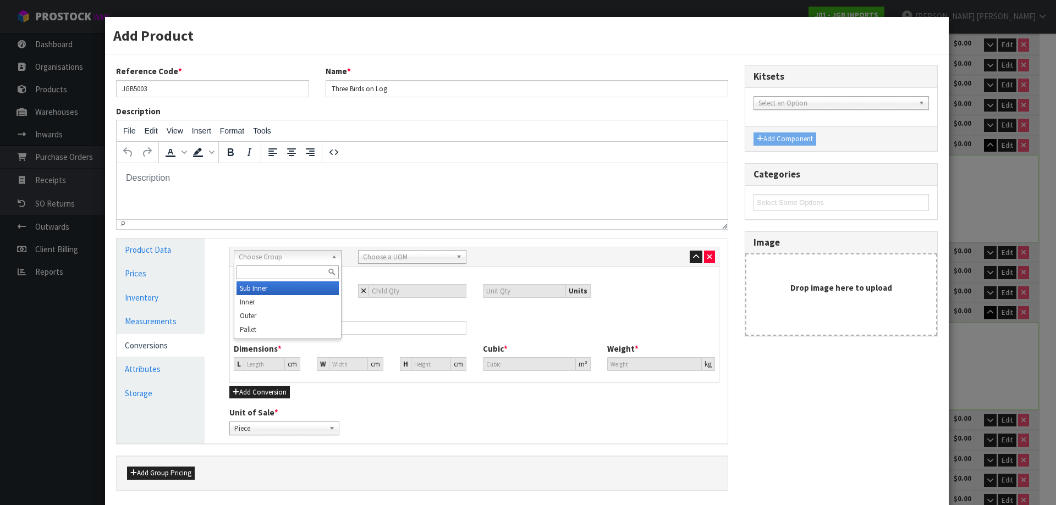
click at [289, 257] on span "Choose Group" at bounding box center [283, 257] width 88 height 13
click at [308, 317] on li "Outer" at bounding box center [287, 316] width 102 height 14
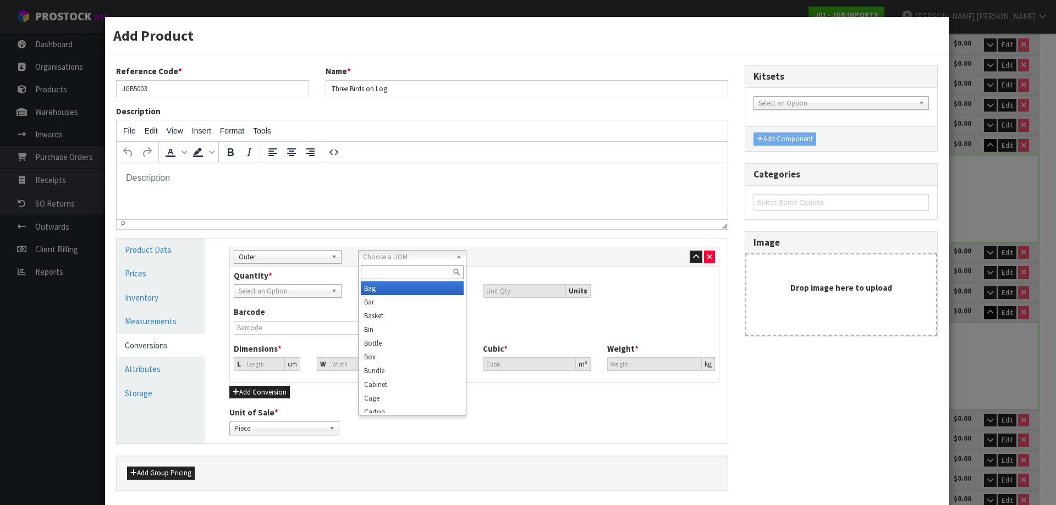
click at [400, 255] on span "Choose a UOM" at bounding box center [407, 257] width 88 height 13
click at [417, 409] on li "Carton" at bounding box center [412, 407] width 102 height 14
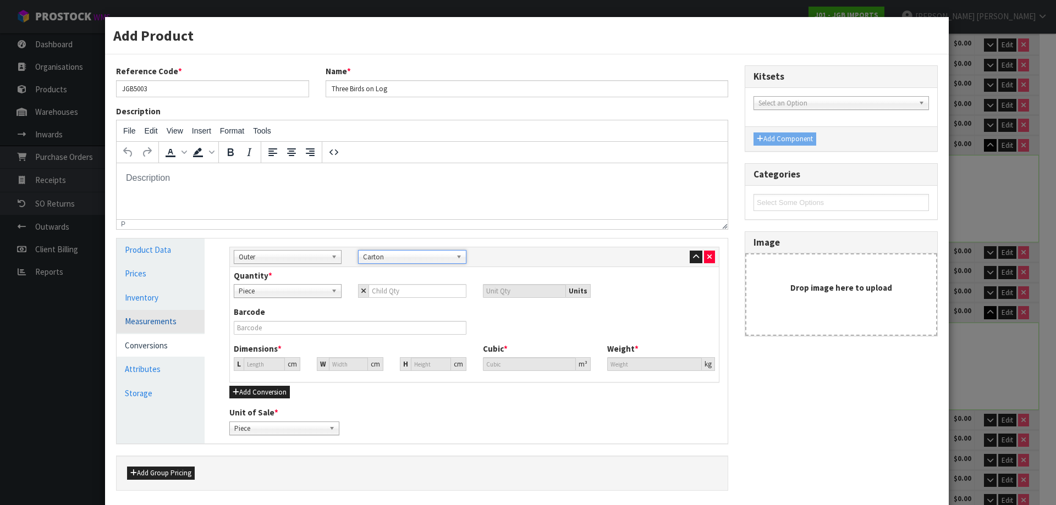
click at [177, 318] on link "Measurements" at bounding box center [161, 321] width 88 height 23
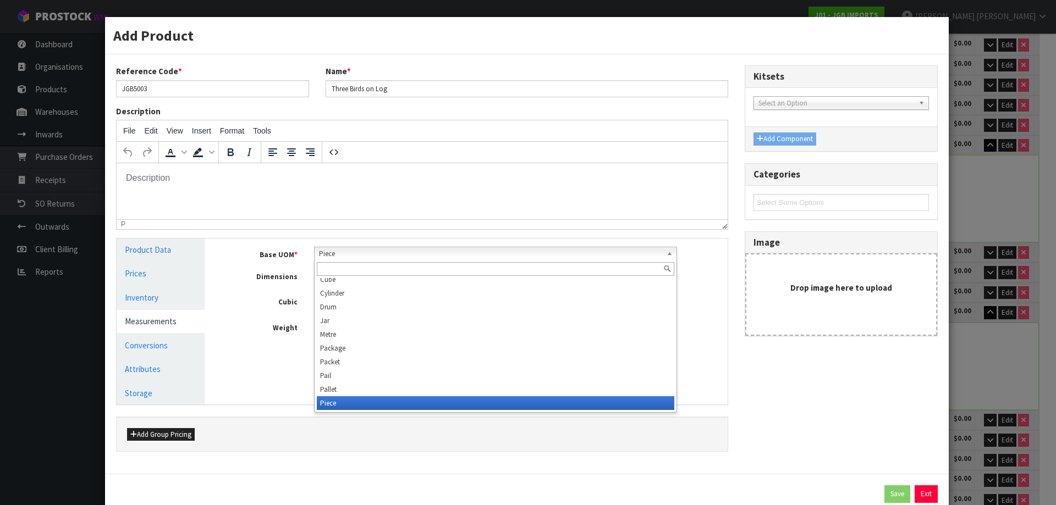
click at [412, 252] on span "Piece" at bounding box center [491, 253] width 344 height 13
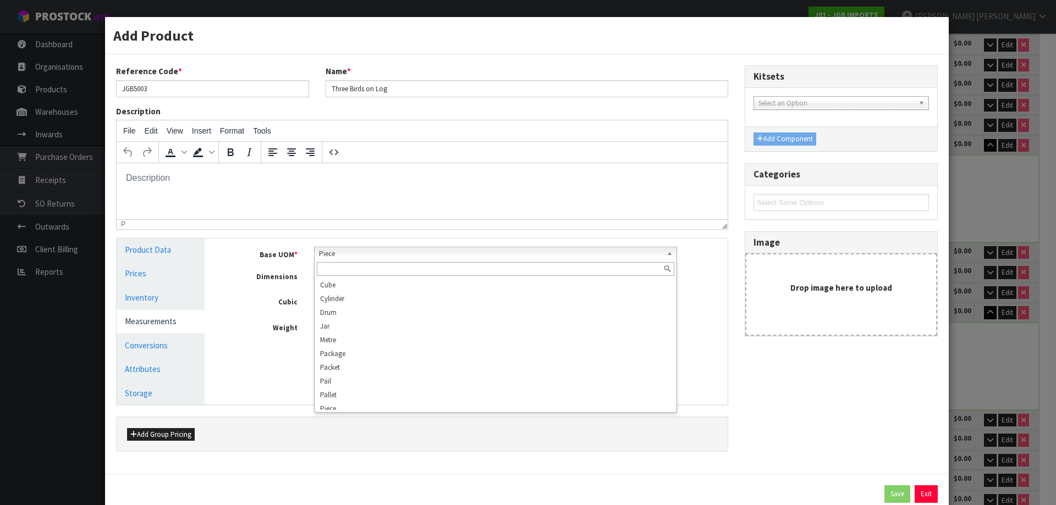
scroll to position [82, 0]
click at [357, 261] on div at bounding box center [496, 269] width 362 height 18
click at [352, 265] on input "text" at bounding box center [496, 269] width 358 height 14
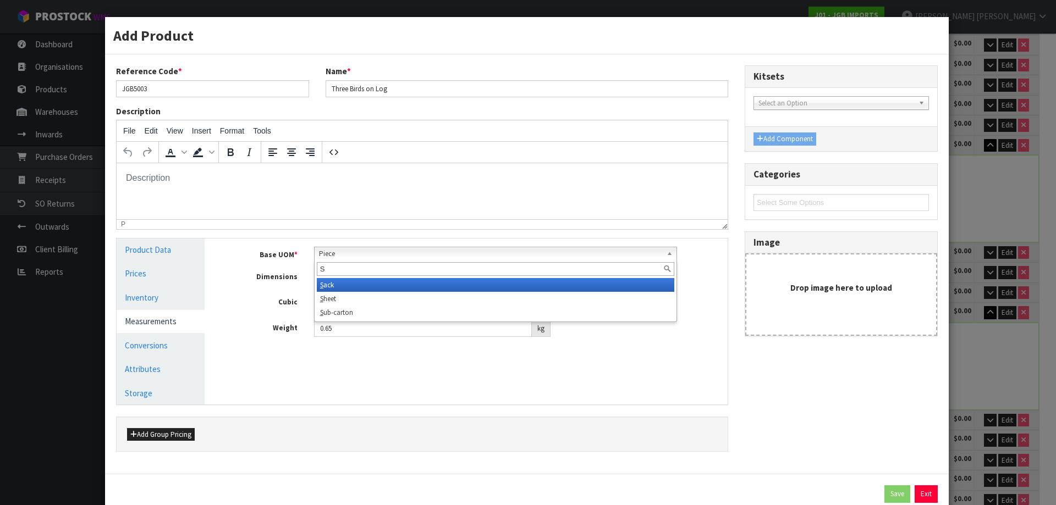
scroll to position [0, 0]
type input "SU"
click at [354, 290] on li "Su b-carton" at bounding box center [496, 285] width 358 height 14
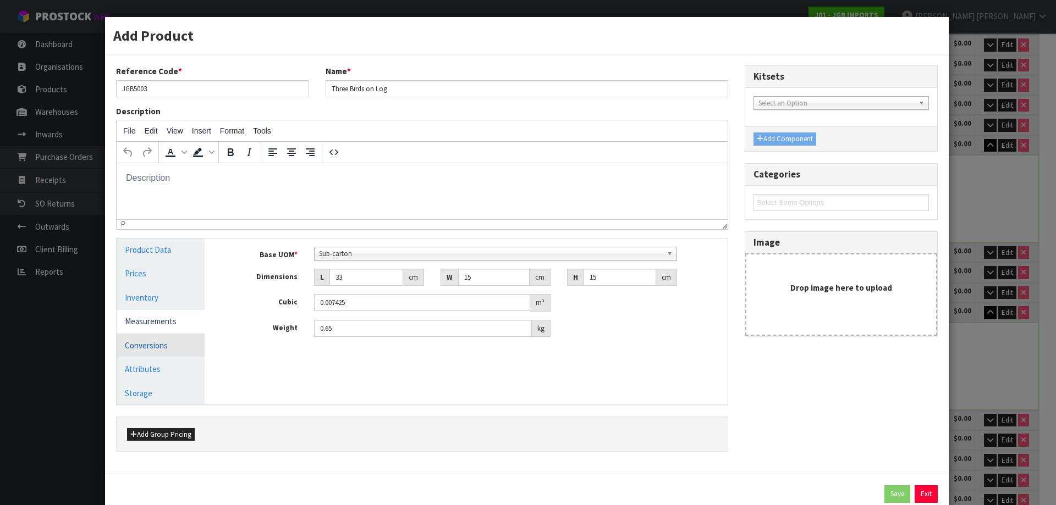
click at [135, 337] on link "Conversions" at bounding box center [161, 345] width 88 height 23
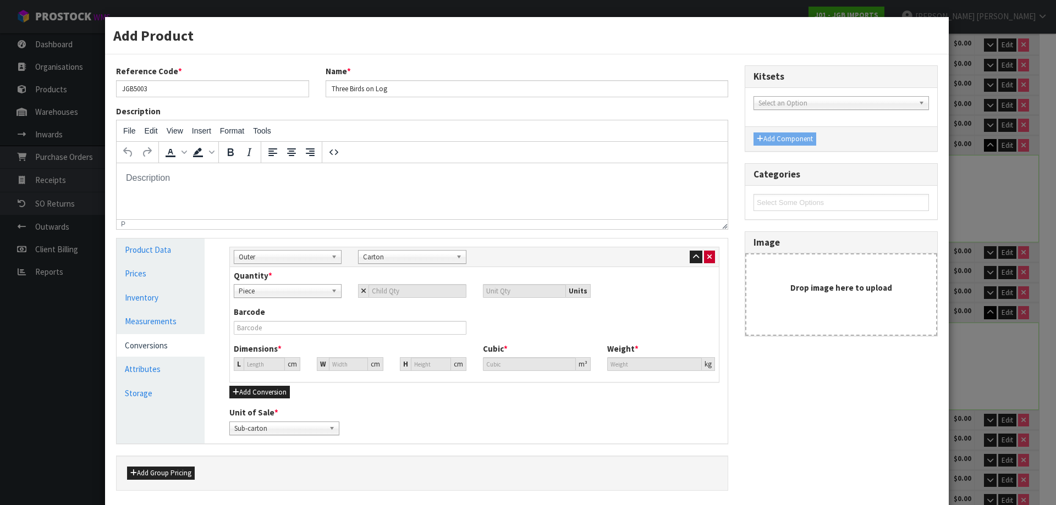
click at [703, 250] on div at bounding box center [661, 256] width 108 height 13
click at [707, 253] on icon "button" at bounding box center [709, 256] width 4 height 7
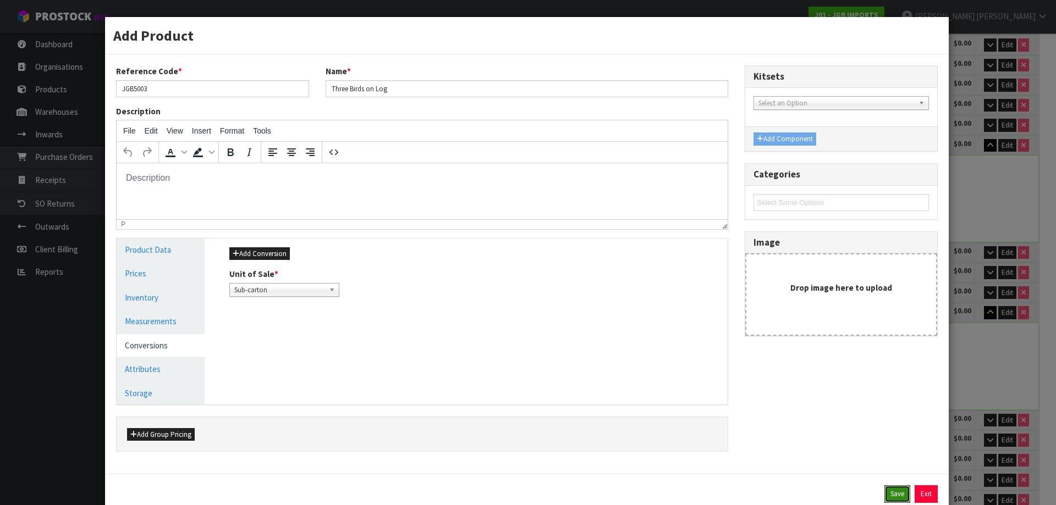
drag, startPoint x: 884, startPoint y: 493, endPoint x: 641, endPoint y: 408, distance: 257.0
click at [884, 491] on button "Save" at bounding box center [897, 495] width 26 height 18
type input "33"
type input "15"
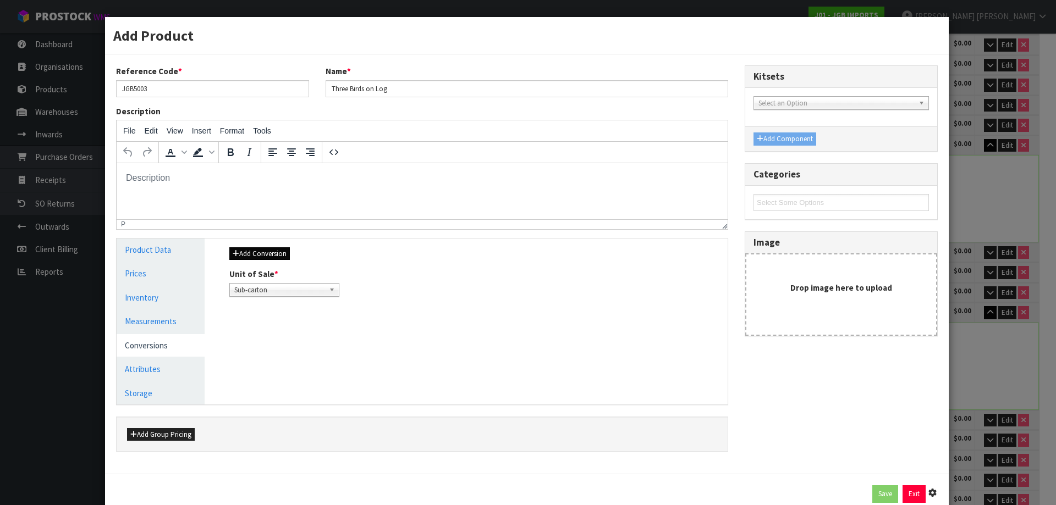
type input "0.007425"
type input "0.65"
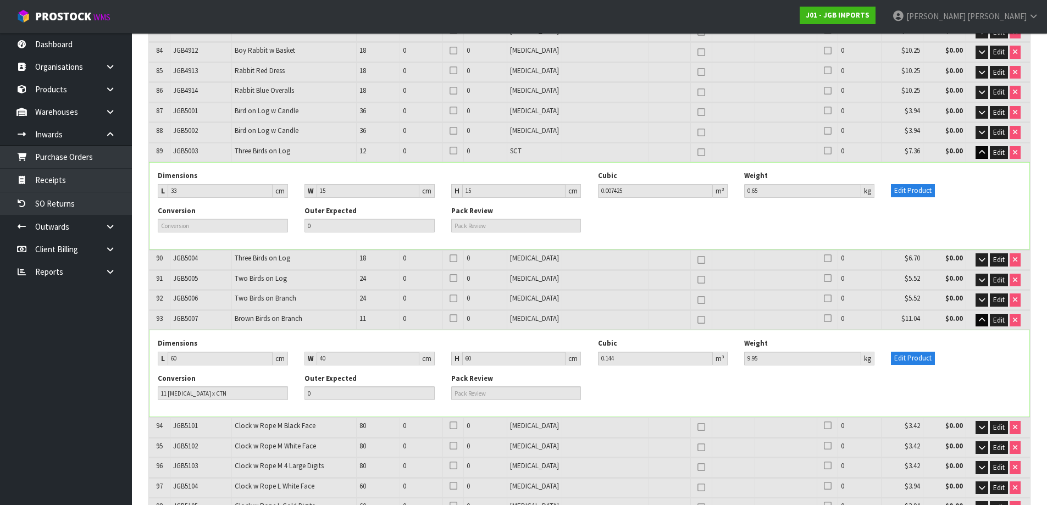
click at [264, 314] on span "Brown Birds on Branch" at bounding box center [269, 318] width 68 height 9
click at [68, 98] on link "Products" at bounding box center [66, 89] width 132 height 23
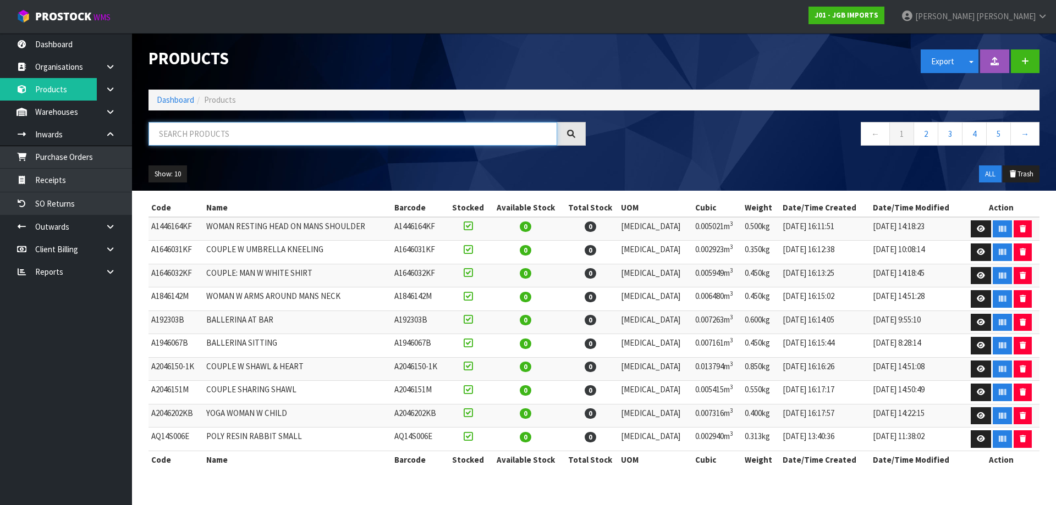
click at [231, 132] on input "text" at bounding box center [352, 134] width 409 height 24
click at [96, 176] on link "Receipts" at bounding box center [66, 180] width 132 height 23
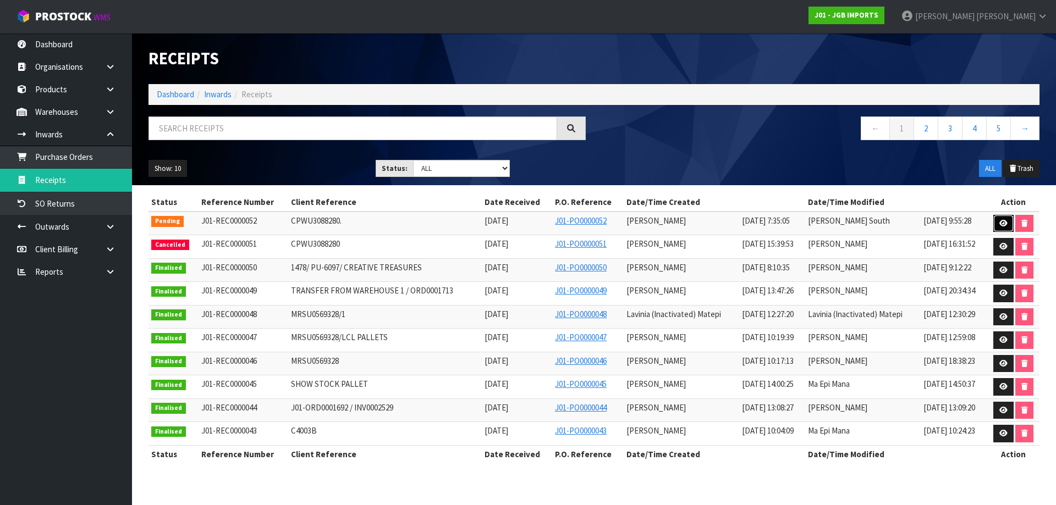
click at [1000, 226] on icon at bounding box center [1003, 223] width 8 height 7
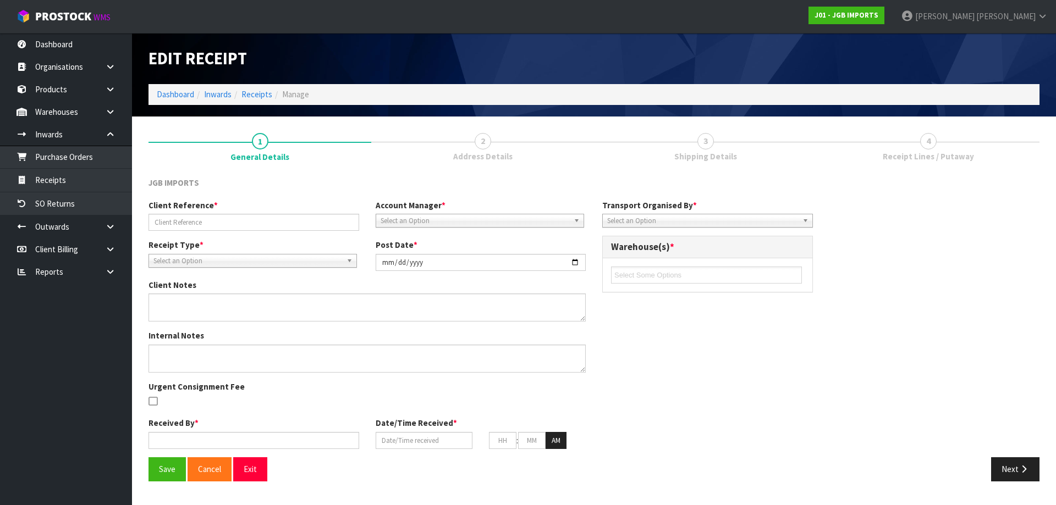
type input "CPWU3088280."
type input "2025-08-07"
type input "Lalisha Mishra"
type input "07/08/2025"
type input "07"
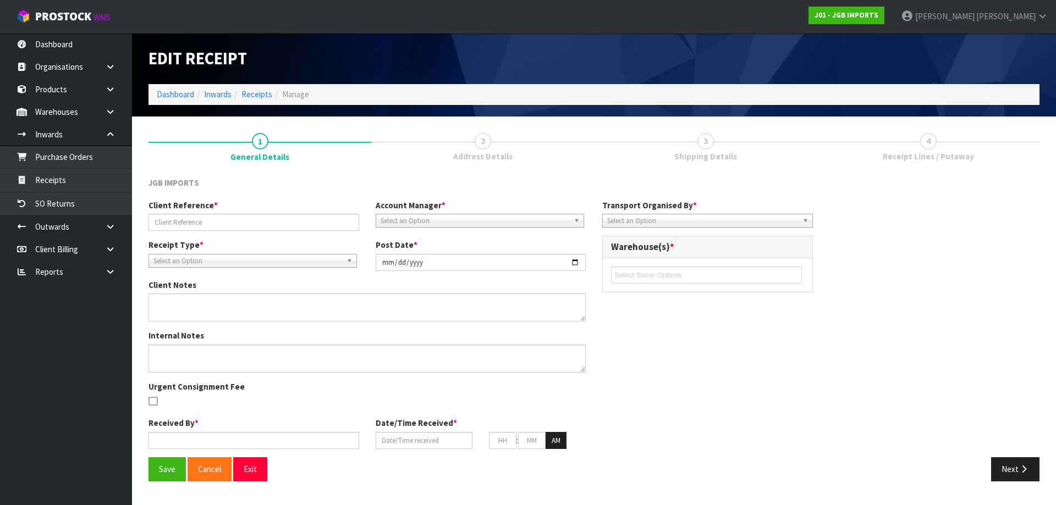
type input "35"
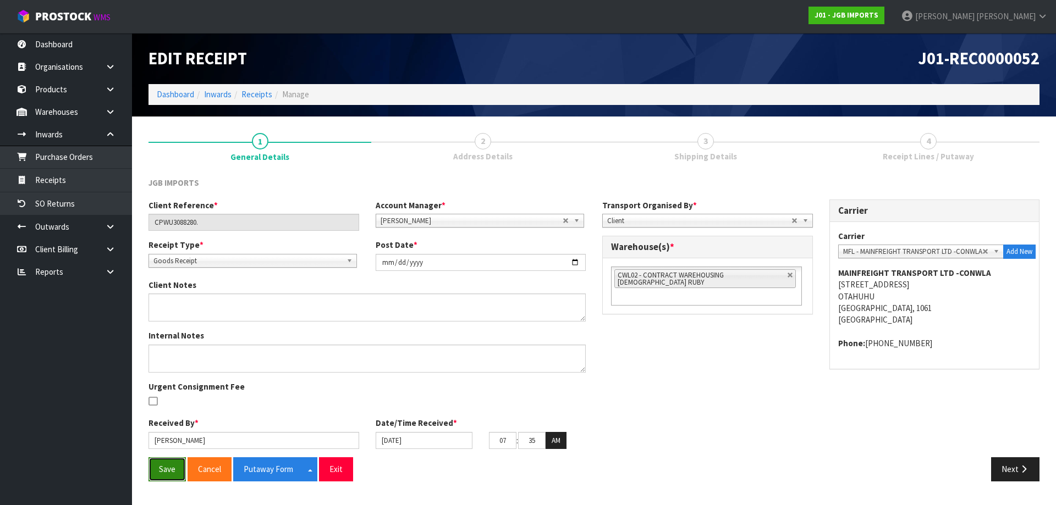
click at [159, 473] on button "Save" at bounding box center [166, 469] width 37 height 24
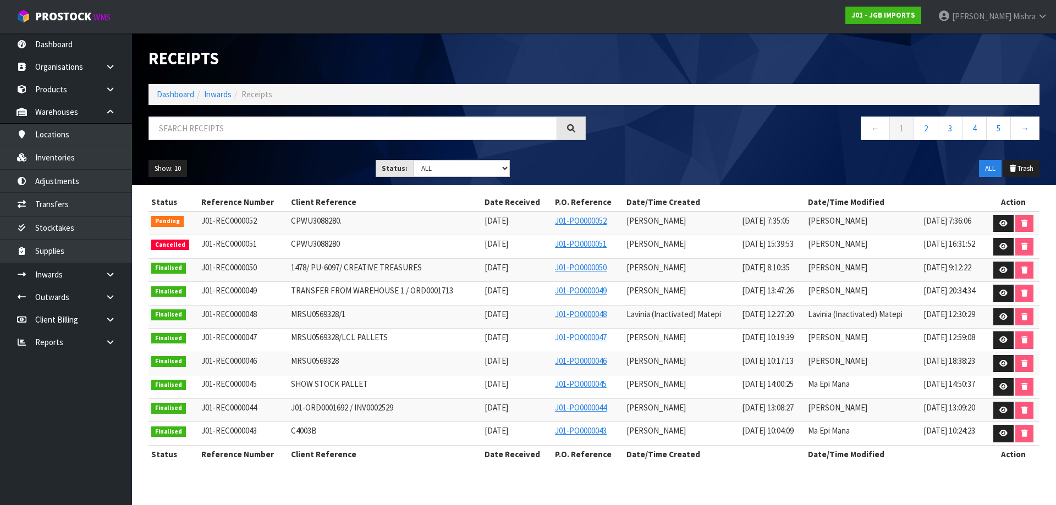
click at [169, 102] on ol "Dashboard Inwards Receipts" at bounding box center [593, 94] width 891 height 20
click at [170, 100] on link "Dashboard" at bounding box center [175, 94] width 37 height 10
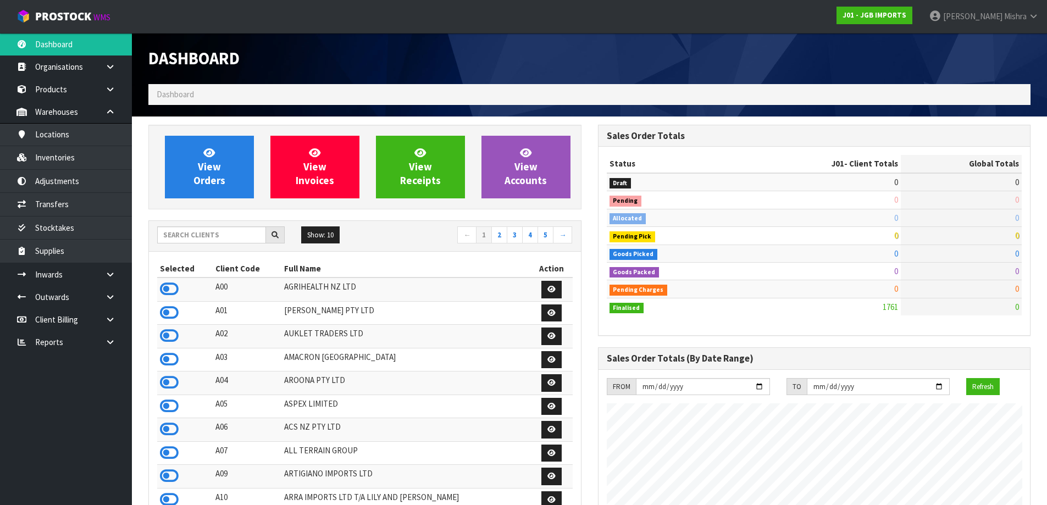
scroll to position [672, 449]
click at [205, 233] on input "text" at bounding box center [211, 235] width 109 height 17
type input "E04"
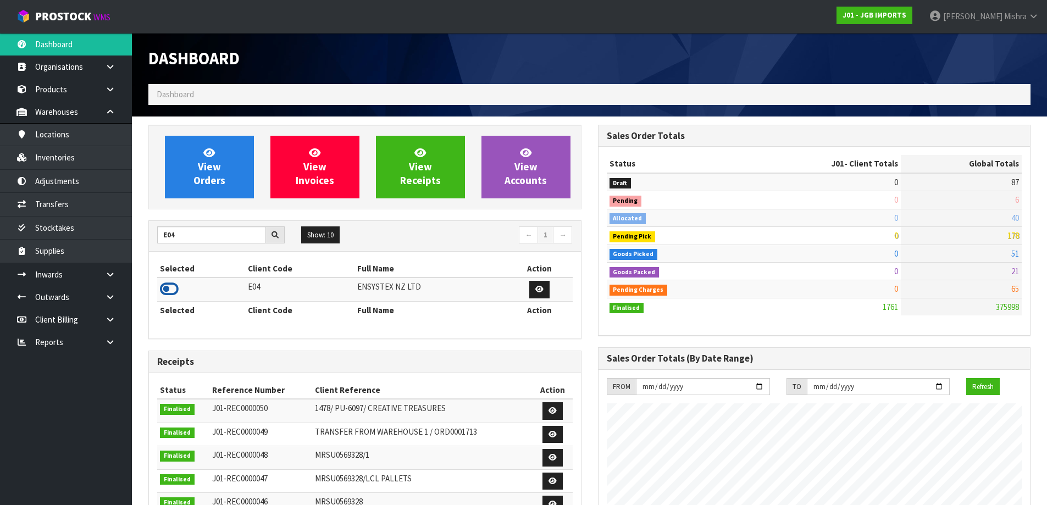
click at [170, 288] on icon at bounding box center [169, 289] width 19 height 16
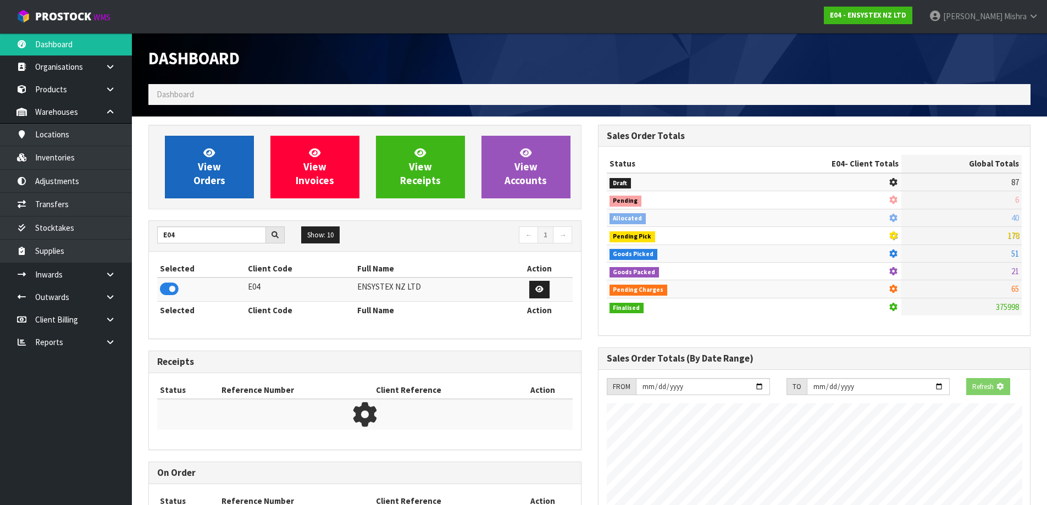
scroll to position [686, 449]
click at [197, 183] on span "View Orders" at bounding box center [210, 166] width 32 height 41
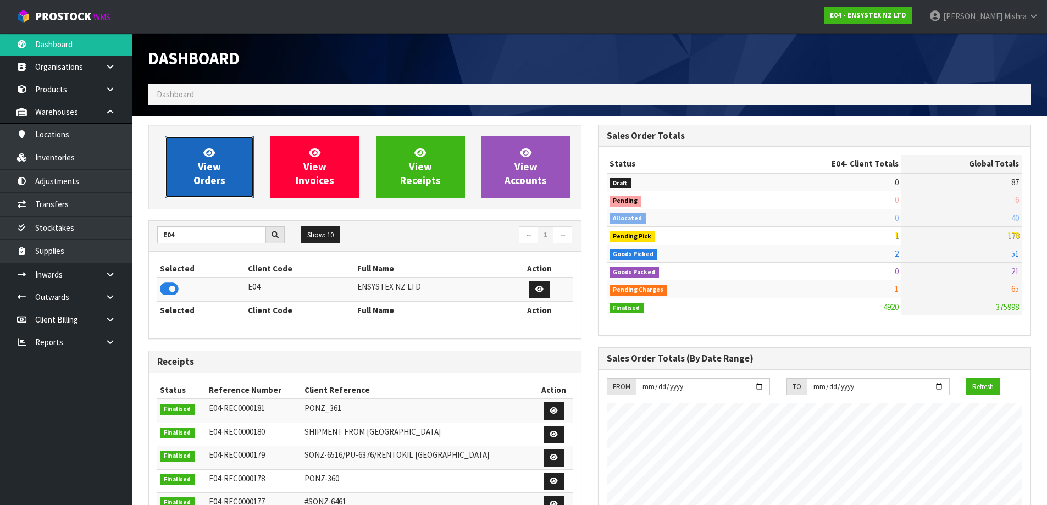
scroll to position [833, 449]
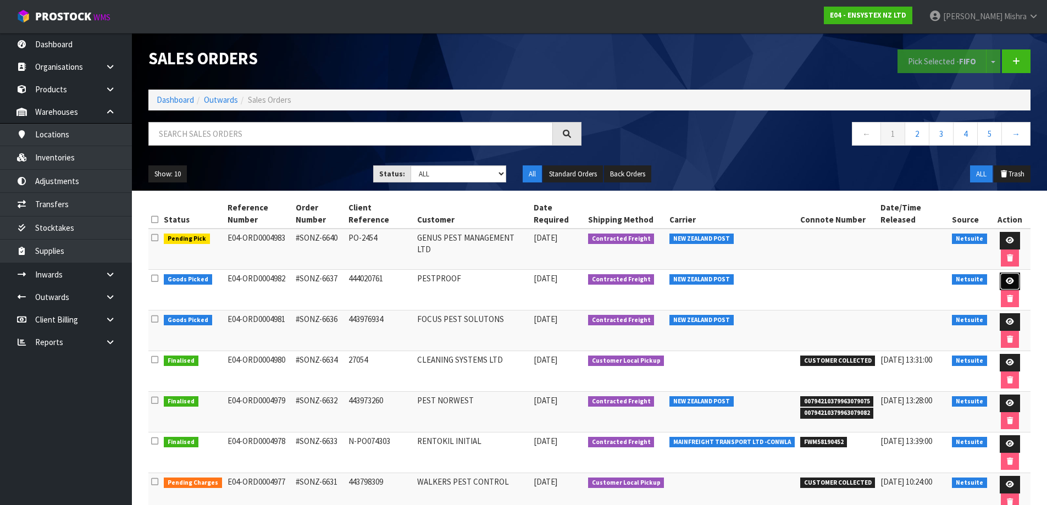
click at [1008, 283] on icon at bounding box center [1010, 281] width 8 height 7
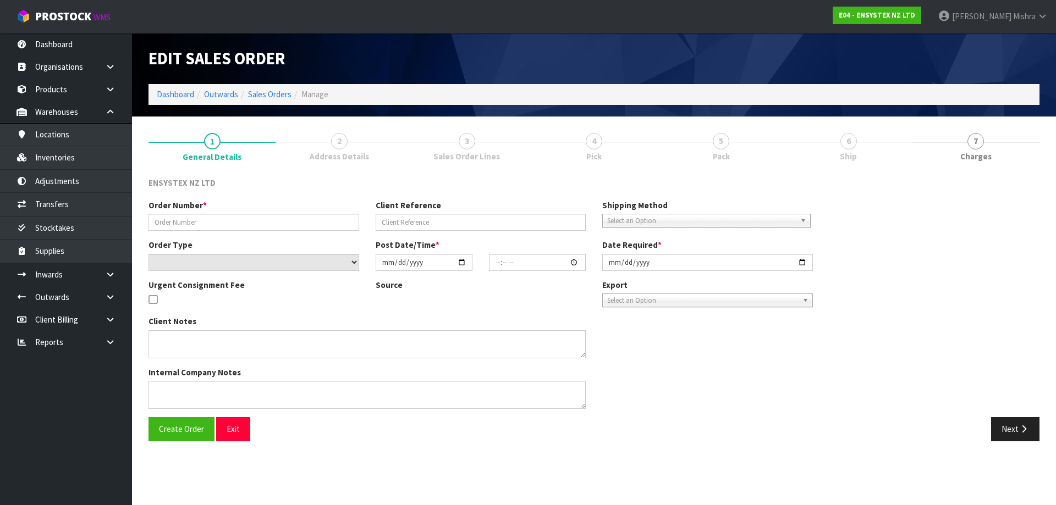
type input "#SONZ-6637"
type input "444020761"
select select "number:0"
type input "2025-08-08"
type input "15:30:08.000"
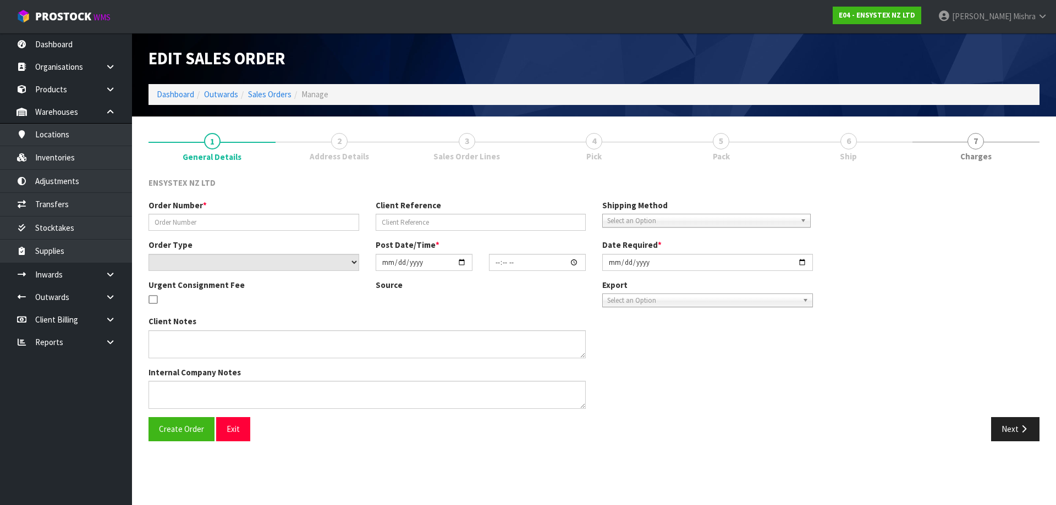
type input "[DATE]"
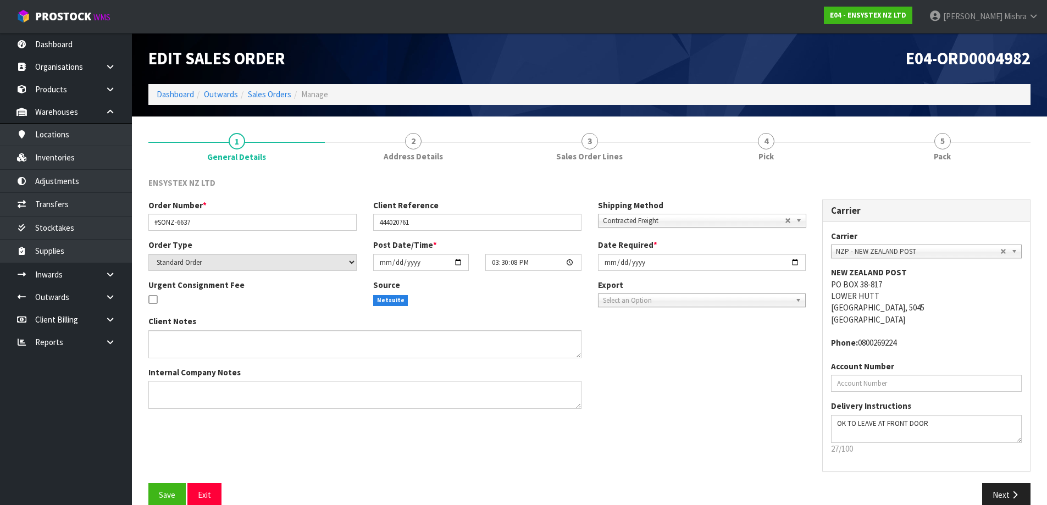
click at [929, 168] on li "5 Pack" at bounding box center [942, 147] width 177 height 44
click at [938, 149] on link "5 Pack" at bounding box center [942, 146] width 177 height 43
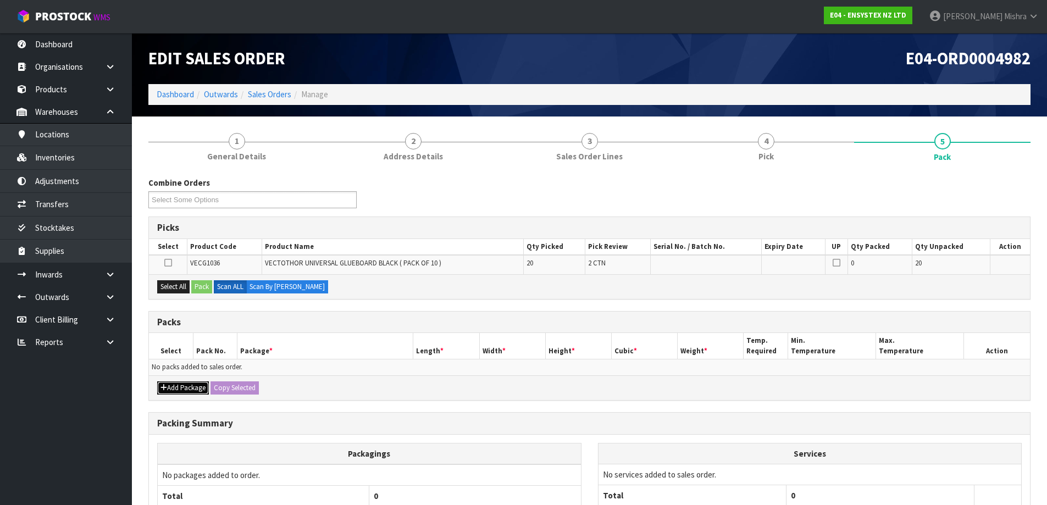
drag, startPoint x: 173, startPoint y: 389, endPoint x: 177, endPoint y: 382, distance: 8.1
click at [174, 387] on button "Add Package" at bounding box center [183, 388] width 52 height 13
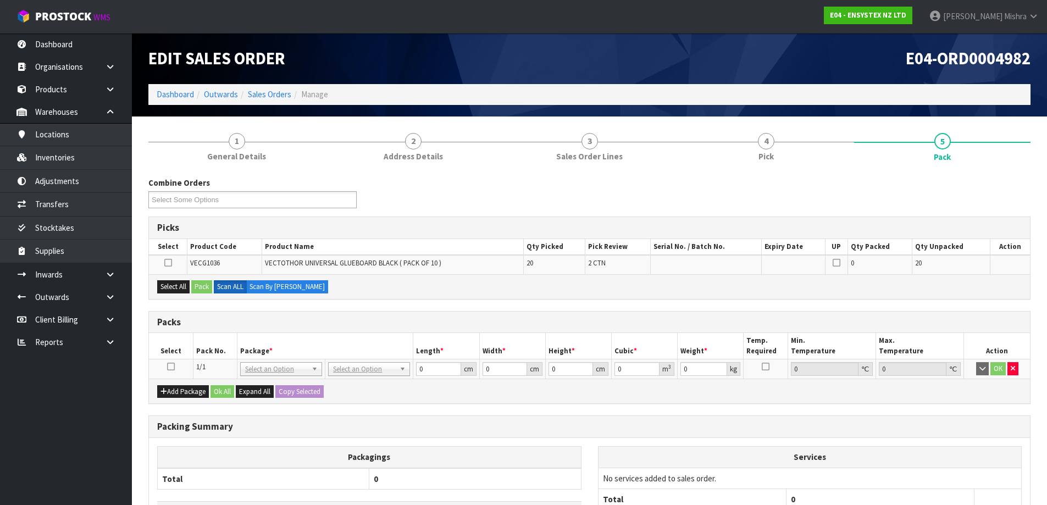
click at [171, 367] on icon at bounding box center [171, 367] width 8 height 1
click at [172, 283] on button "Select All" at bounding box center [173, 286] width 32 height 13
click at [202, 290] on button "Pack" at bounding box center [201, 286] width 21 height 13
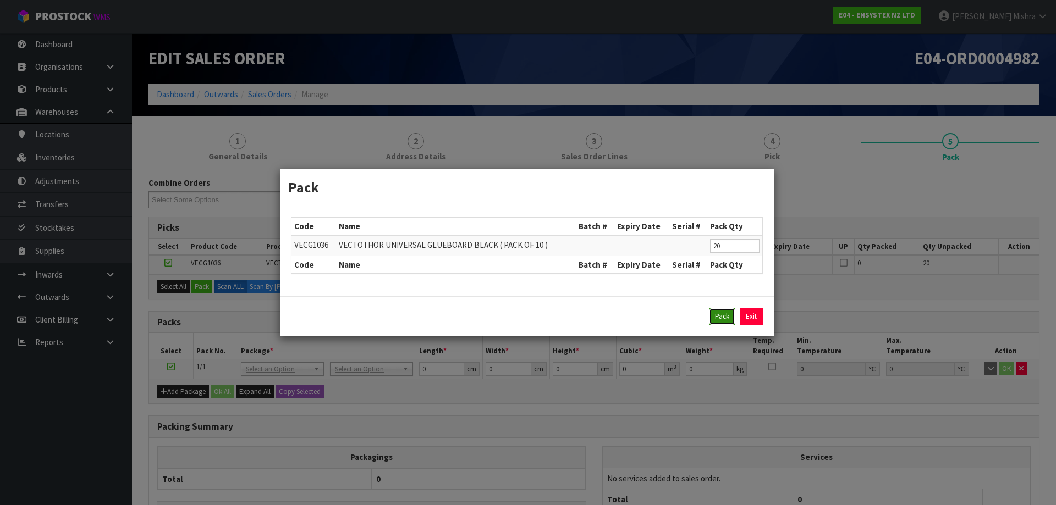
click at [720, 310] on button "Pack" at bounding box center [722, 317] width 26 height 18
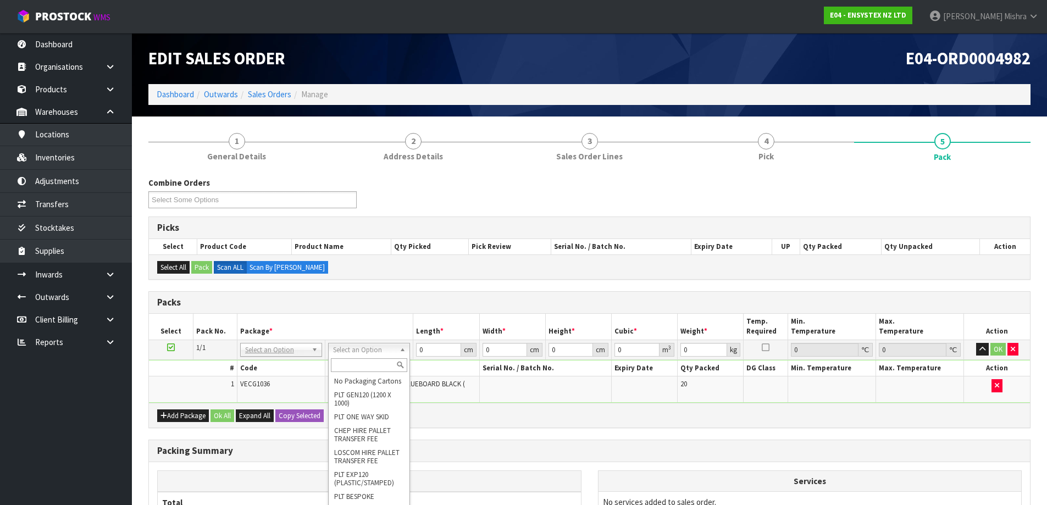
click at [360, 366] on input "text" at bounding box center [369, 366] width 76 height 14
type input "CTN6"
type input "45.5"
type input "30.5"
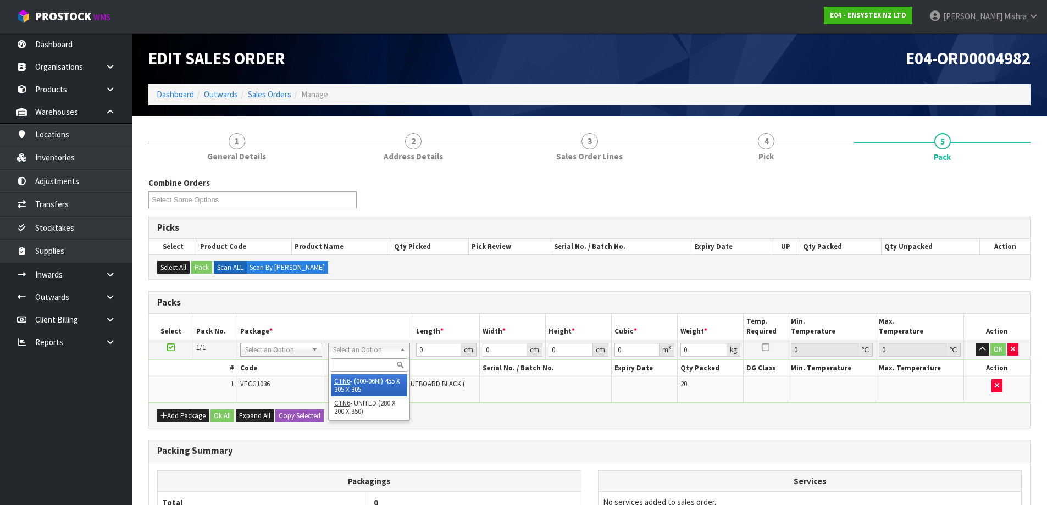
type input "0.042326"
type input "12.4"
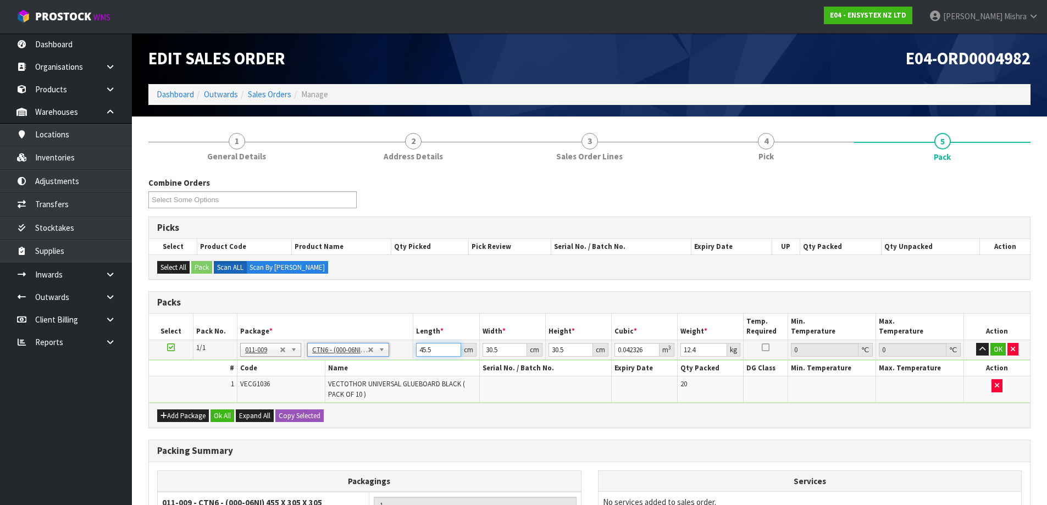
drag, startPoint x: 442, startPoint y: 349, endPoint x: 387, endPoint y: 343, distance: 55.4
click at [387, 343] on tr "1/1 NONE 007-001 007-002 007-004 007-009 007-013 007-014 007-015 007-017 007-01…" at bounding box center [589, 350] width 881 height 20
type input "4"
type input "0.003721"
type input "47"
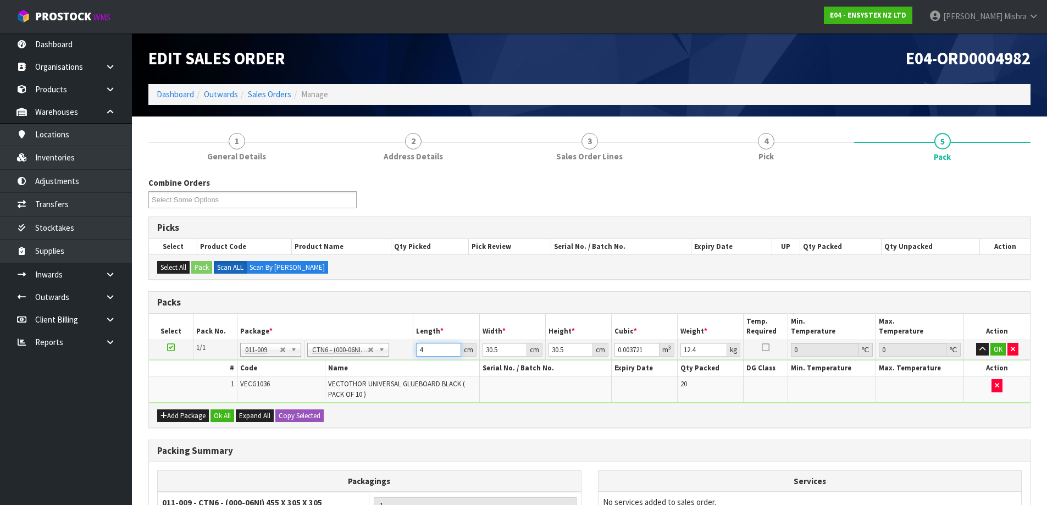
type input "0.043722"
type input "47"
type input "3"
type input "0.0043"
type input "33"
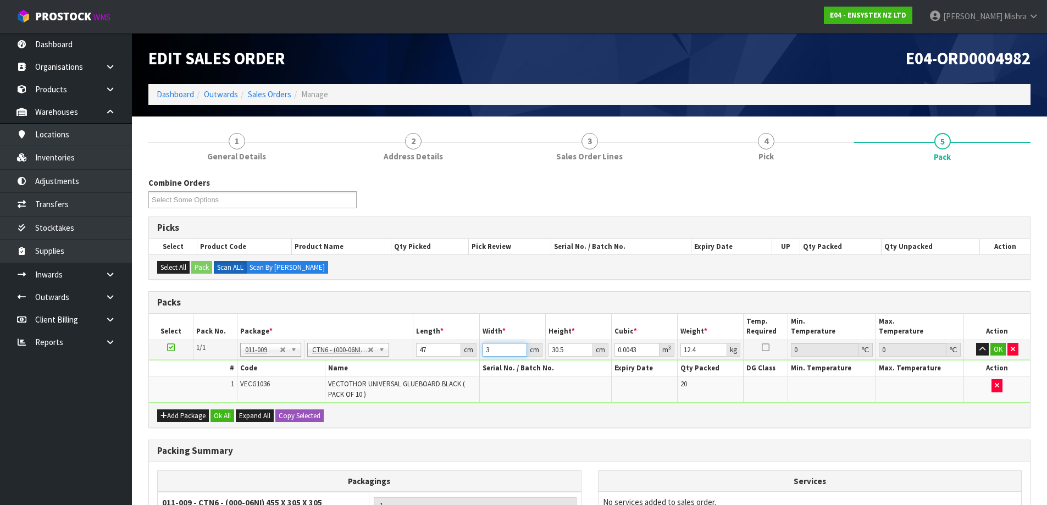
type input "0.047305"
type input "33"
type input "1"
type input "0.001551"
type input "19"
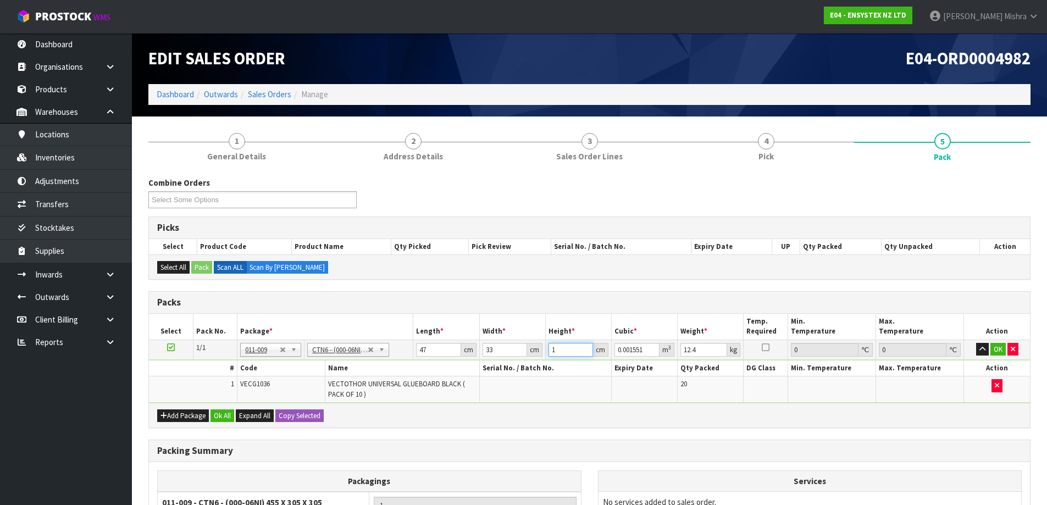
type input "0.029469"
type input "19"
type input "12"
click at [217, 421] on button "Ok All" at bounding box center [223, 416] width 24 height 13
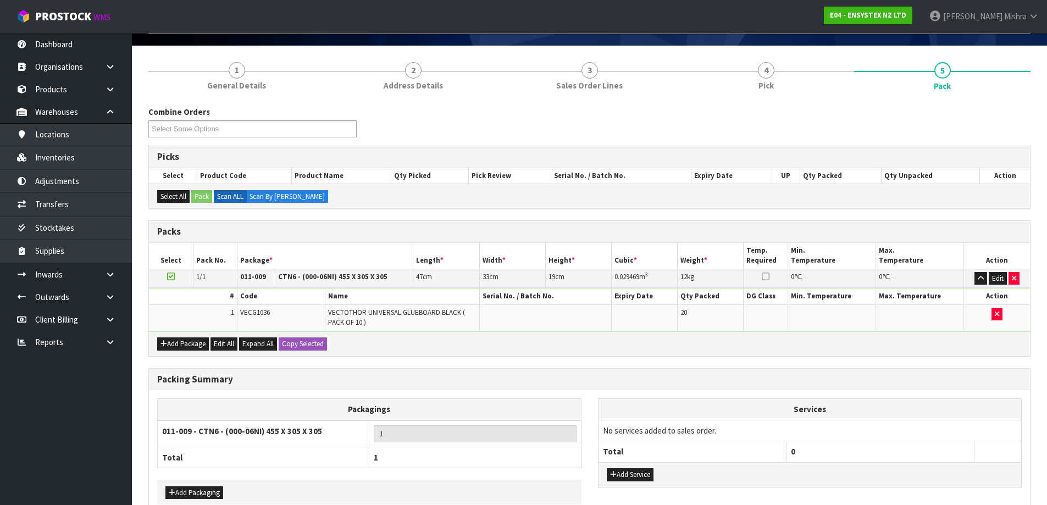
scroll to position [131, 0]
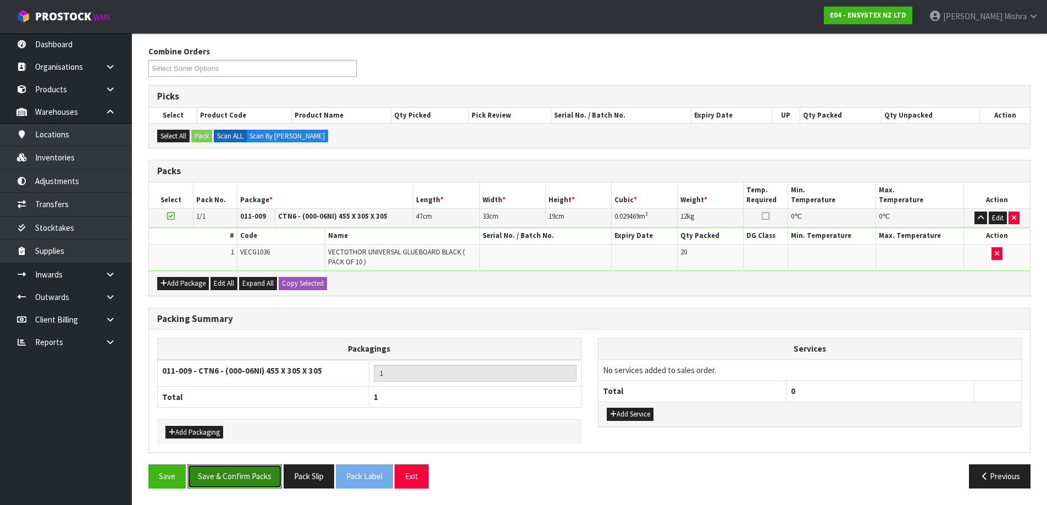
click at [229, 472] on button "Save & Confirm Packs" at bounding box center [235, 477] width 95 height 24
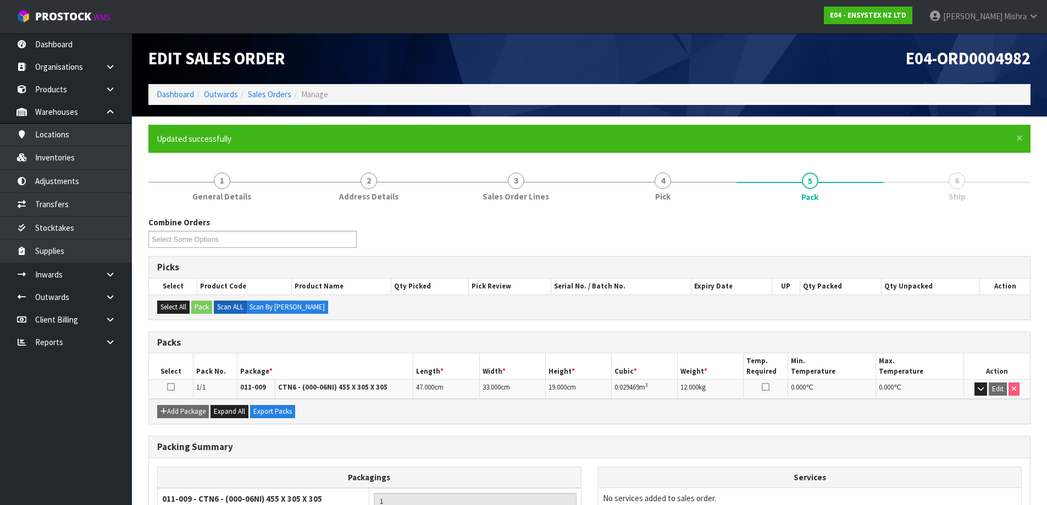
scroll to position [103, 0]
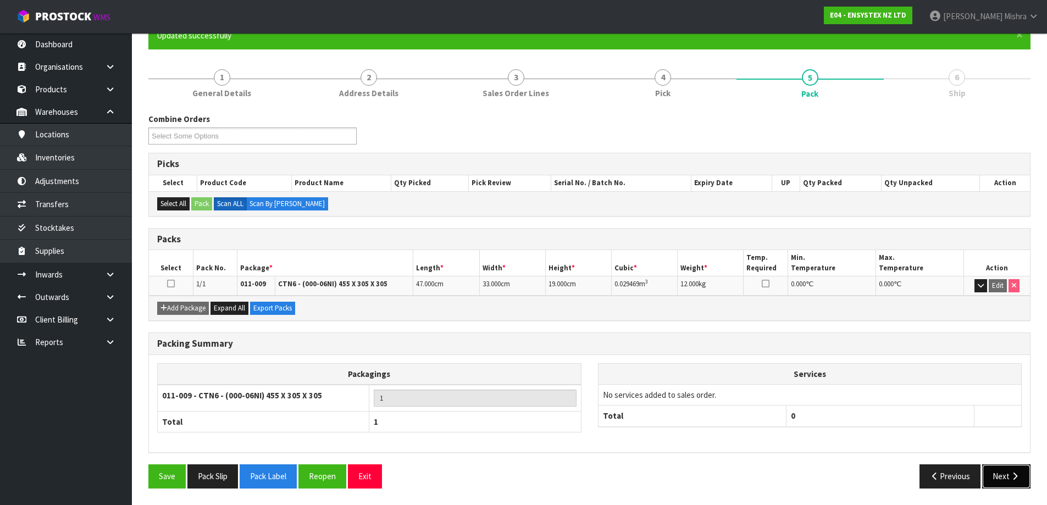
click at [1006, 480] on button "Next" at bounding box center [1007, 477] width 48 height 24
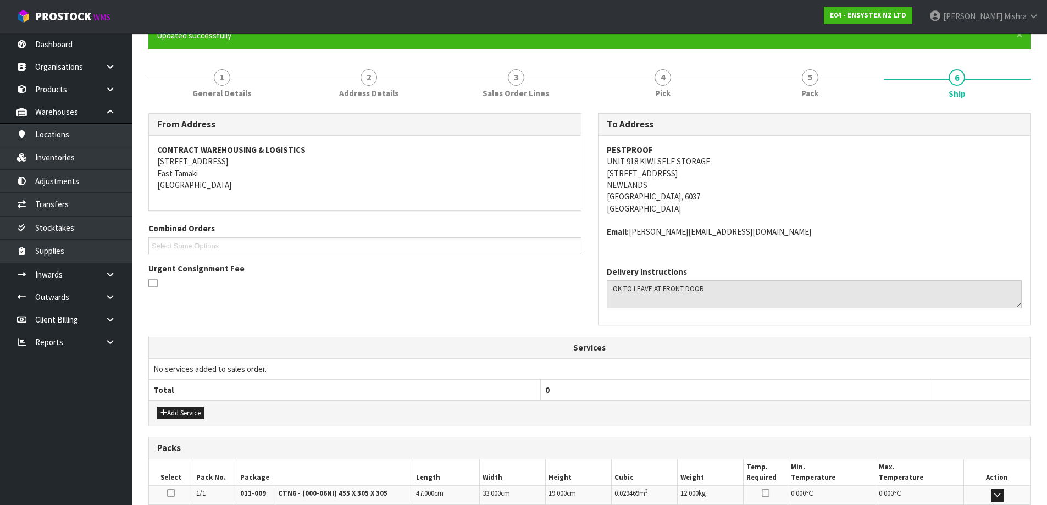
scroll to position [247, 0]
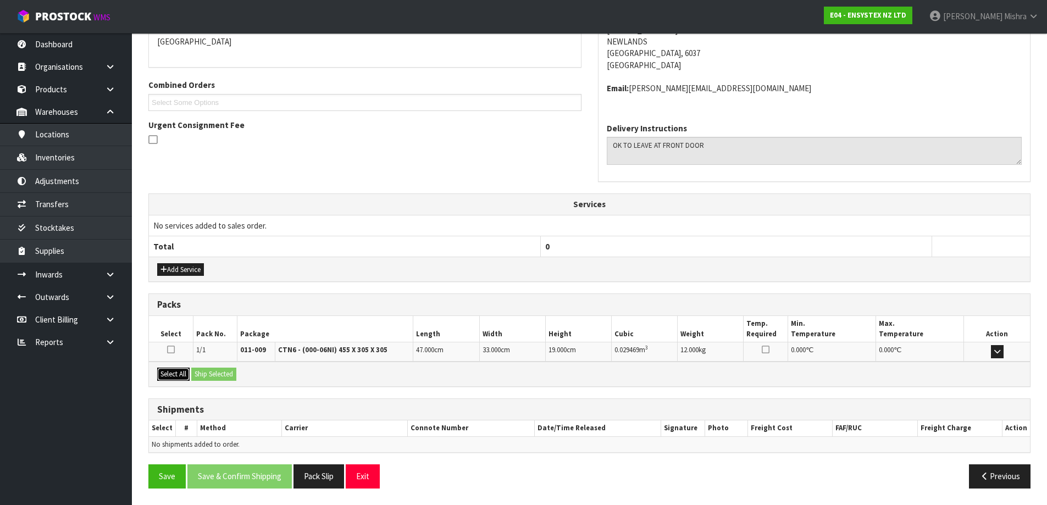
click at [173, 372] on button "Select All" at bounding box center [173, 374] width 32 height 13
click at [227, 378] on button "Ship Selected" at bounding box center [213, 374] width 45 height 13
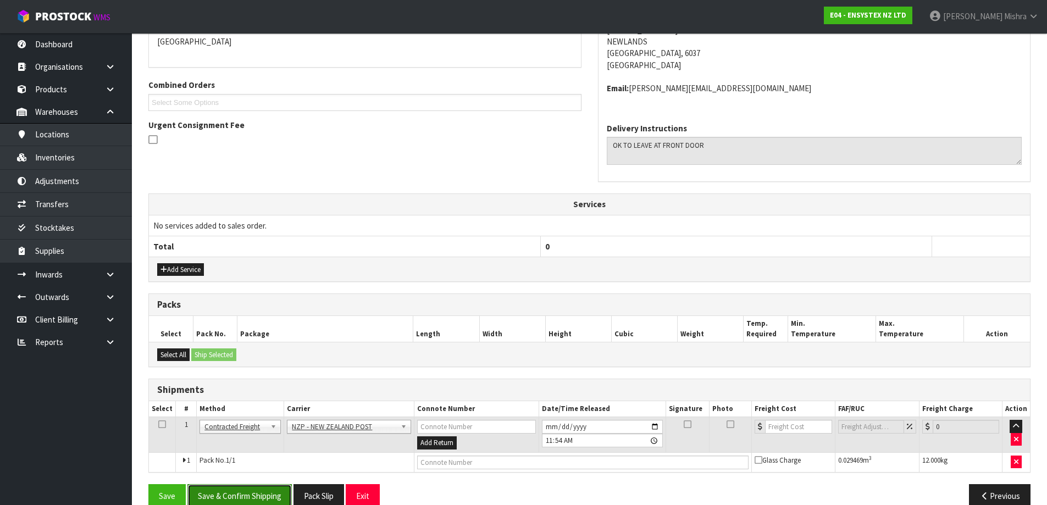
click at [220, 489] on button "Save & Confirm Shipping" at bounding box center [240, 496] width 104 height 24
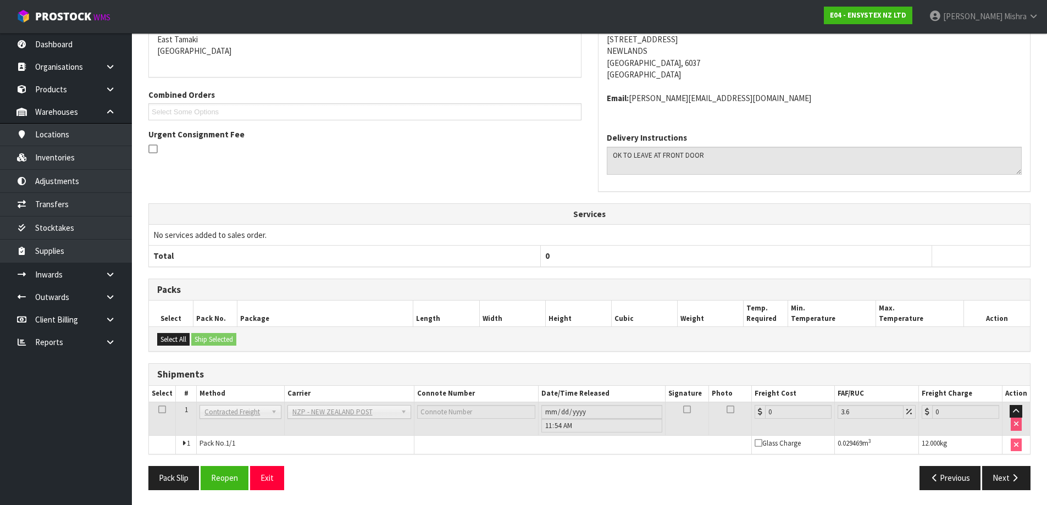
scroll to position [251, 0]
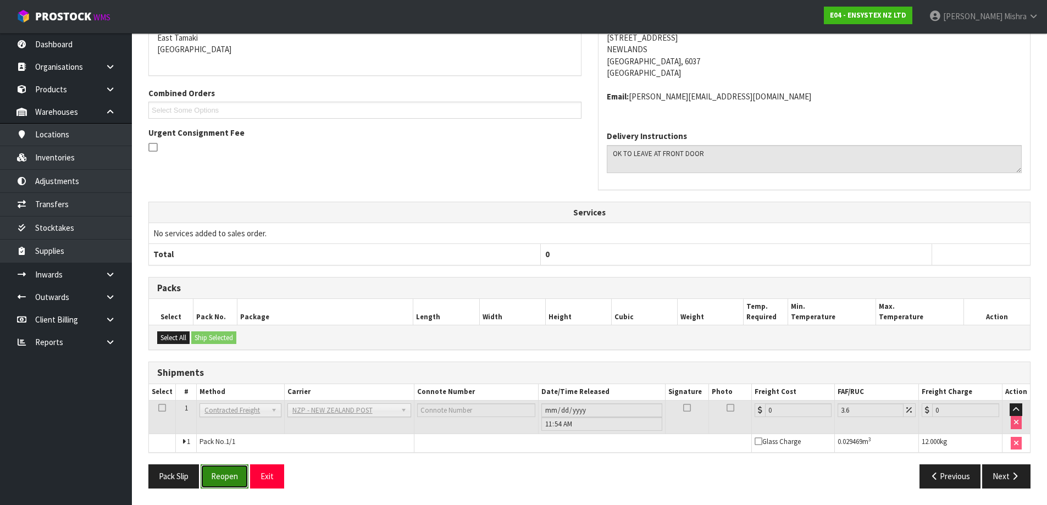
click at [235, 479] on button "Reopen" at bounding box center [225, 477] width 48 height 24
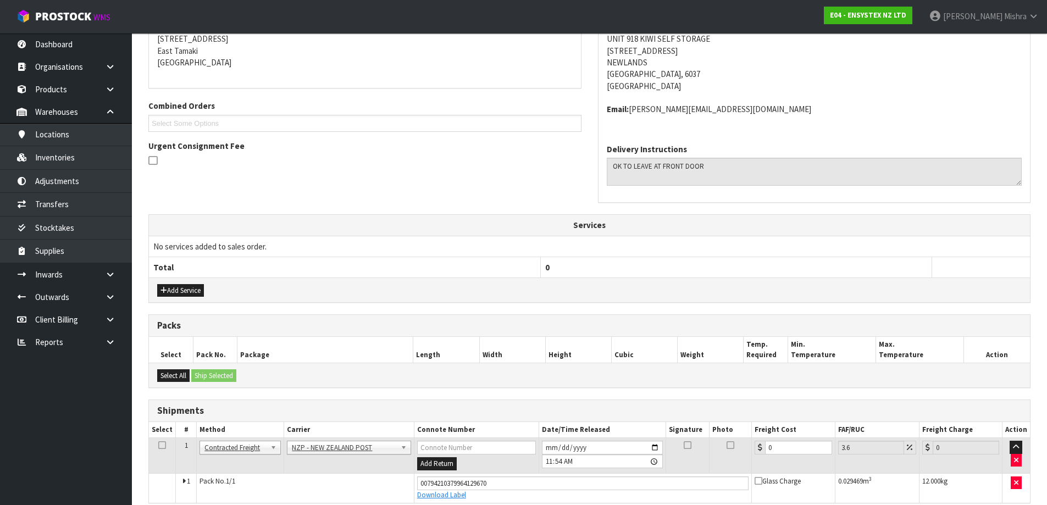
scroll to position [275, 0]
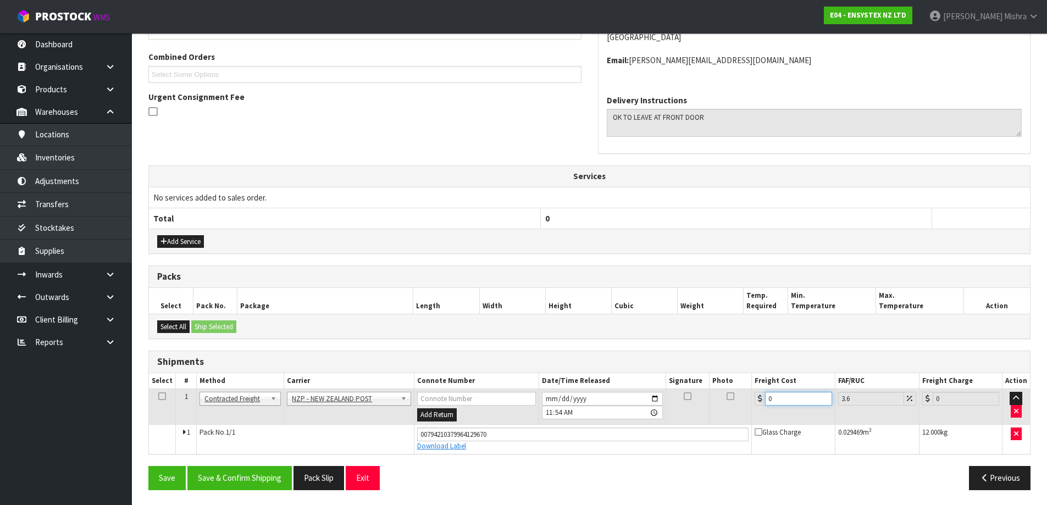
drag, startPoint x: 778, startPoint y: 399, endPoint x: 743, endPoint y: 399, distance: 35.2
click at [743, 399] on tr "1 Client Local Pickup Customer Local Pickup Company Freight Contracted Freight …" at bounding box center [589, 407] width 881 height 36
type input "9"
type input "9.32"
type input "9.9"
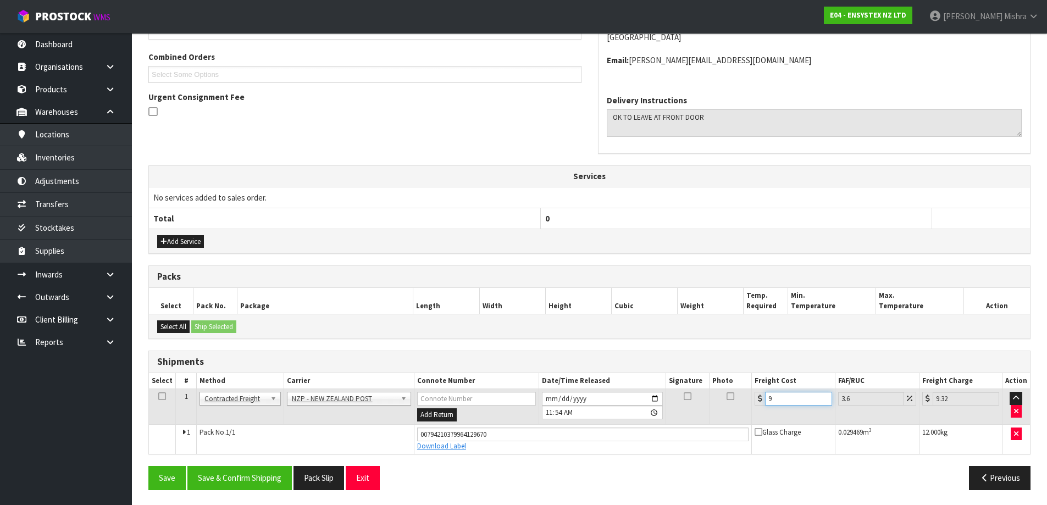
type input "10.26"
type input "9.97"
type input "10.33"
type input "9.97"
click at [271, 475] on button "Save & Confirm Shipping" at bounding box center [240, 478] width 104 height 24
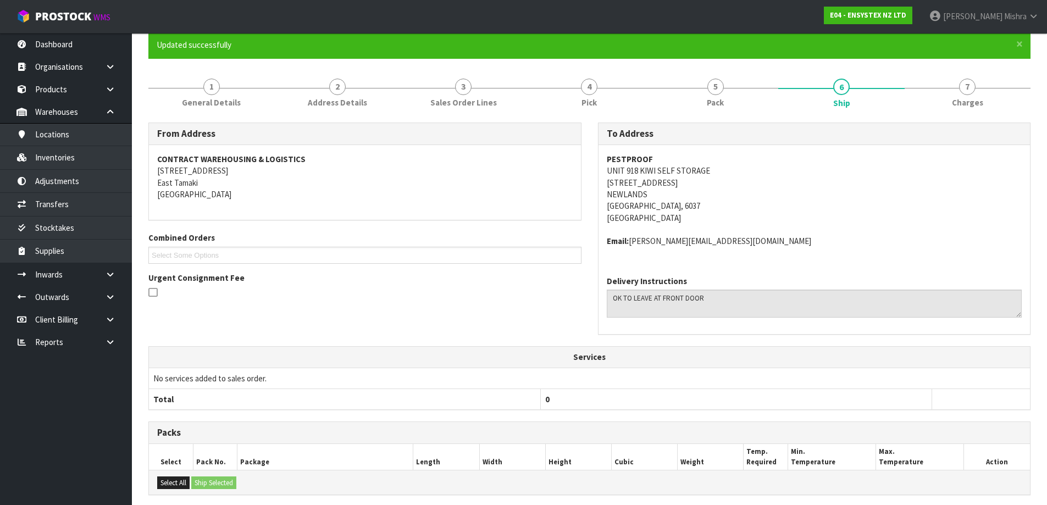
scroll to position [0, 0]
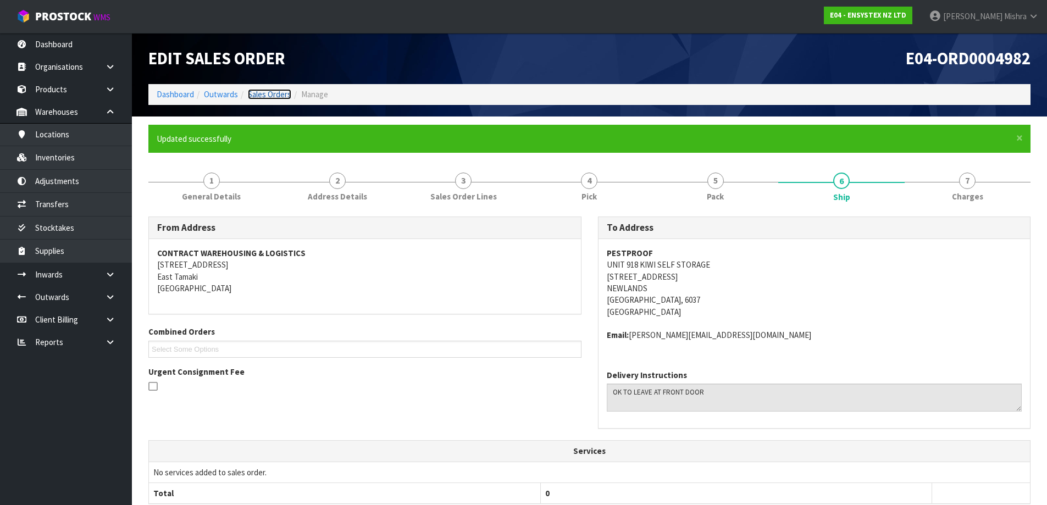
click at [261, 100] on link "Sales Orders" at bounding box center [269, 94] width 43 height 10
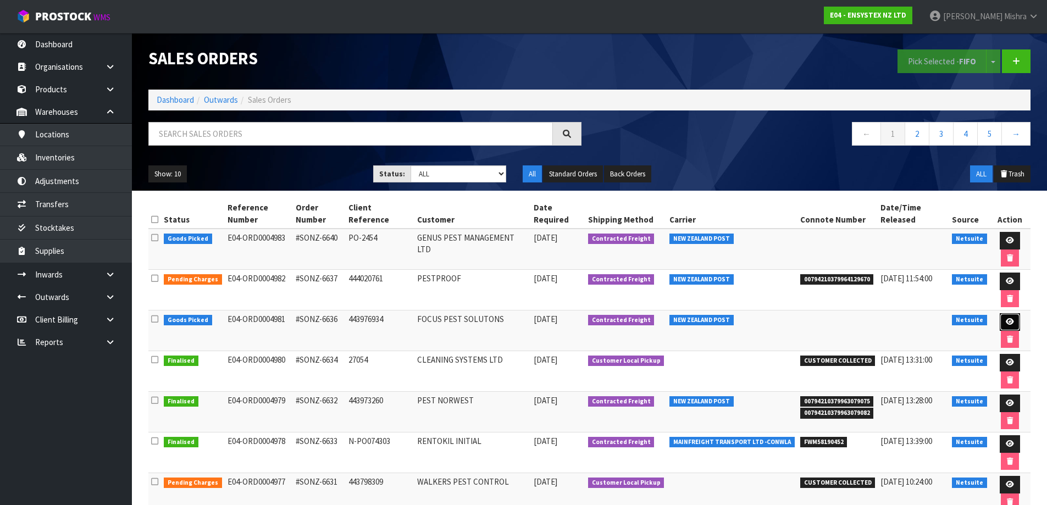
click at [1014, 323] on link at bounding box center [1010, 322] width 20 height 18
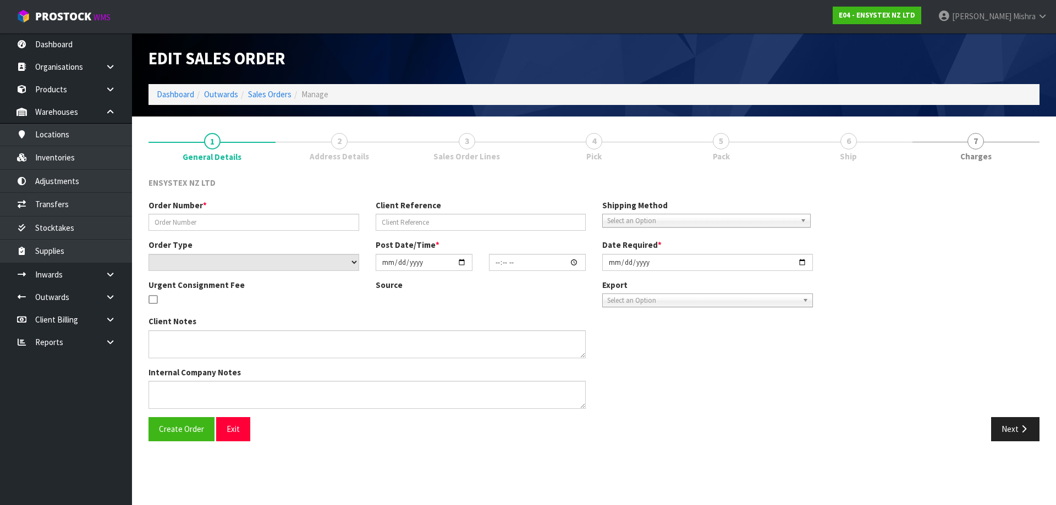
type input "#SONZ-6636"
type input "443976934"
select select "number:0"
type input "2025-08-08"
type input "13:00:09.000"
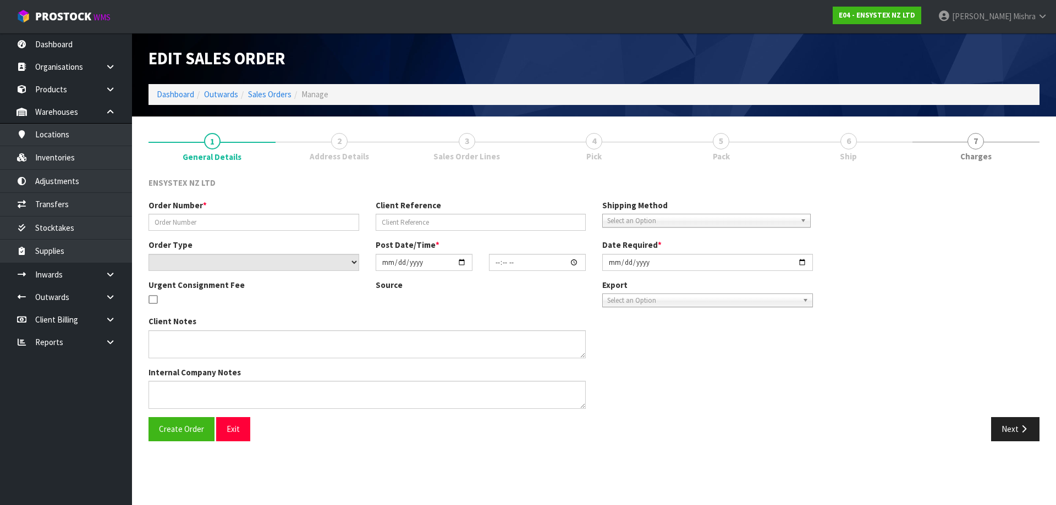
type input "2025-08-11"
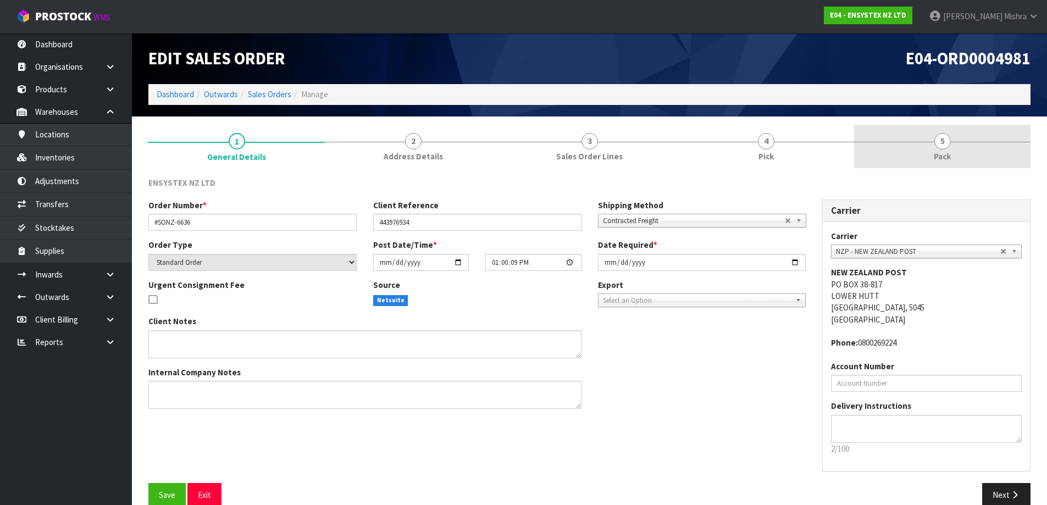
click at [938, 148] on link "5 Pack" at bounding box center [942, 146] width 177 height 43
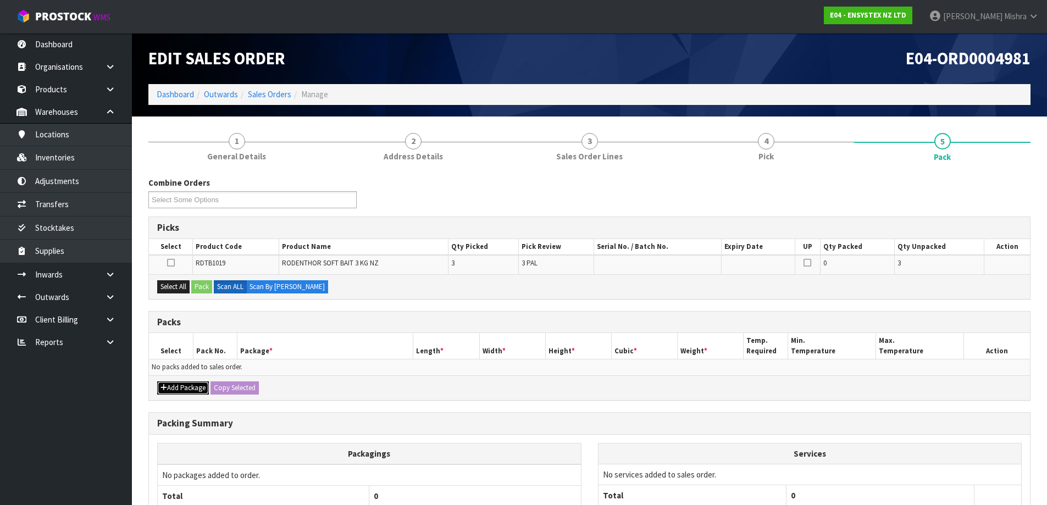
click at [204, 385] on button "Add Package" at bounding box center [183, 388] width 52 height 13
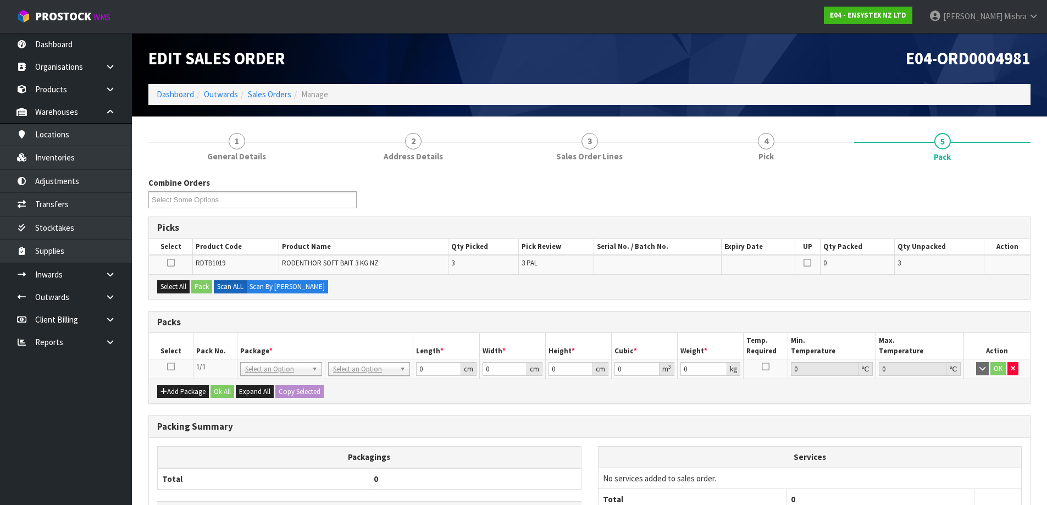
click at [173, 367] on icon at bounding box center [171, 367] width 8 height 1
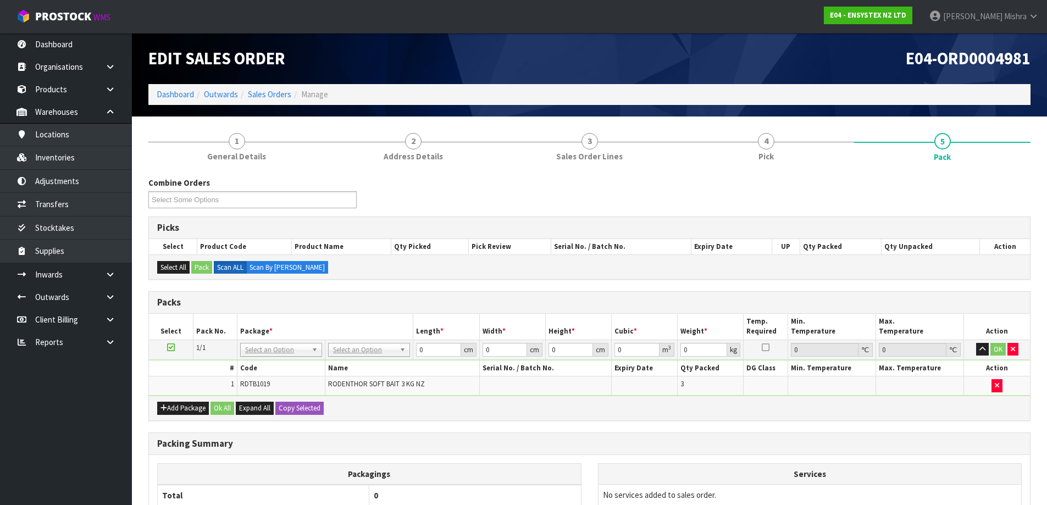
click at [348, 358] on td "No Packaging Cartons PLT GEN120 (1200 X 1000) PLT ONE WAY SKID CHEP HIRE PALLET…" at bounding box center [370, 350] width 88 height 20
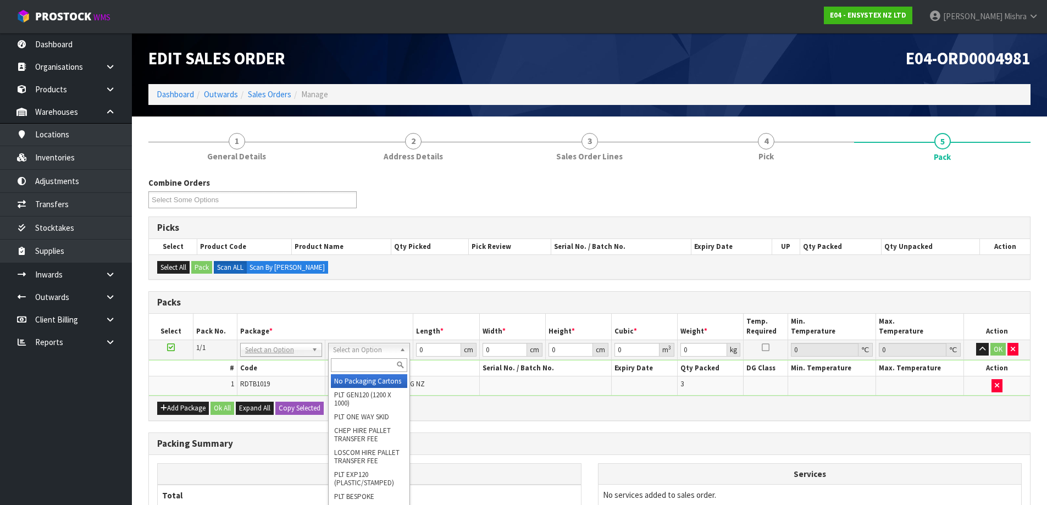
click at [351, 365] on input "text" at bounding box center [369, 366] width 76 height 14
type input "CTN7"
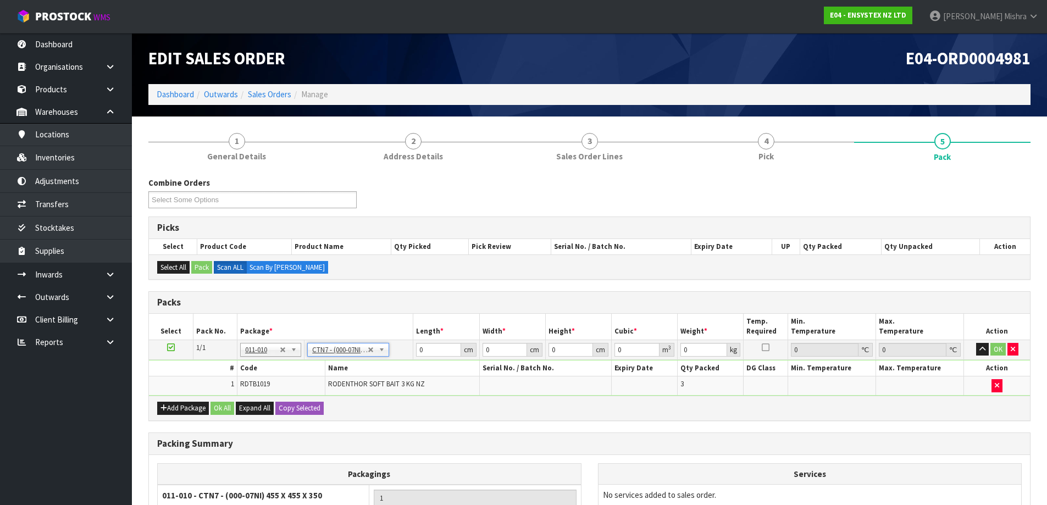
type input "45.5"
type input "35"
type input "0.072459"
type input "10.4"
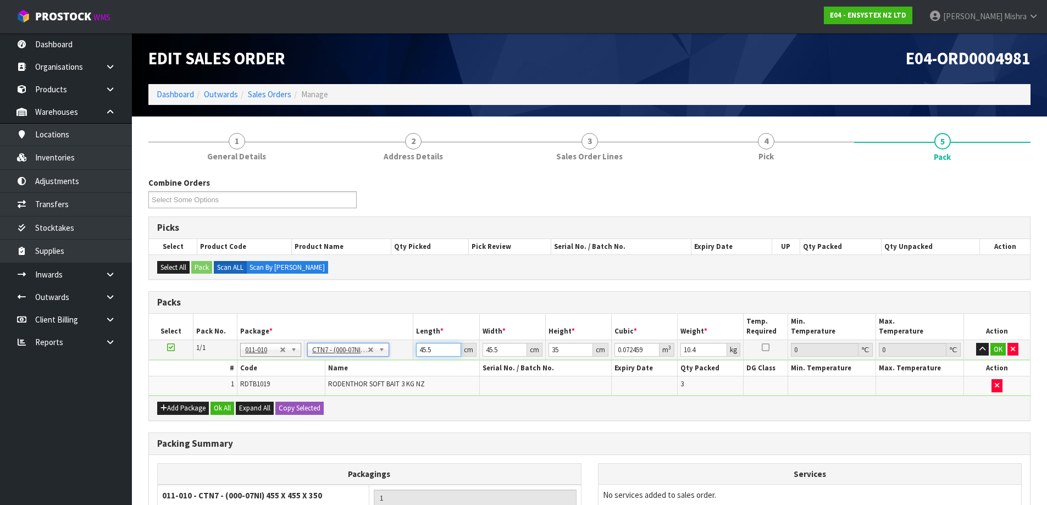
drag, startPoint x: 443, startPoint y: 347, endPoint x: 241, endPoint y: 362, distance: 202.9
click at [241, 362] on tbody "1/1 NONE 007-001 007-002 007-004 007-009 007-013 007-014 007-015 007-017 007-01…" at bounding box center [589, 368] width 881 height 56
type input "4"
type input "0.00637"
type input "47"
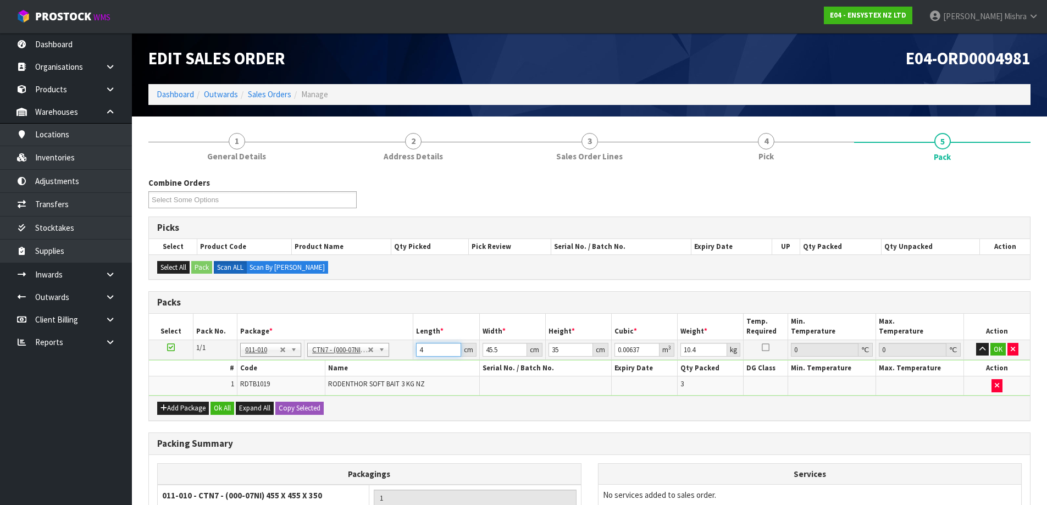
type input "0.074847"
type input "47"
type input "5"
type input "0.008225"
type input "50"
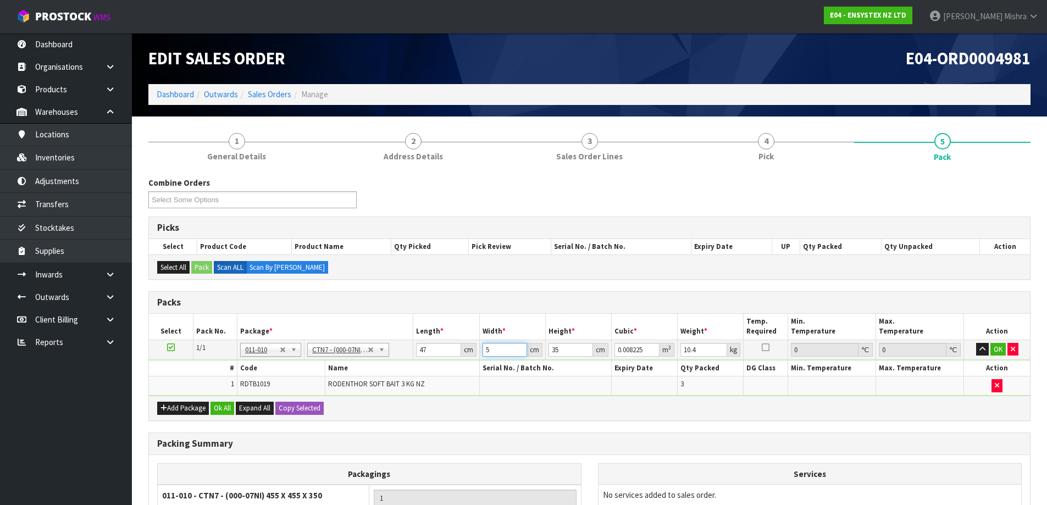
type input "0.08225"
type input "50"
type input "2"
type input "0.0047"
type input "25"
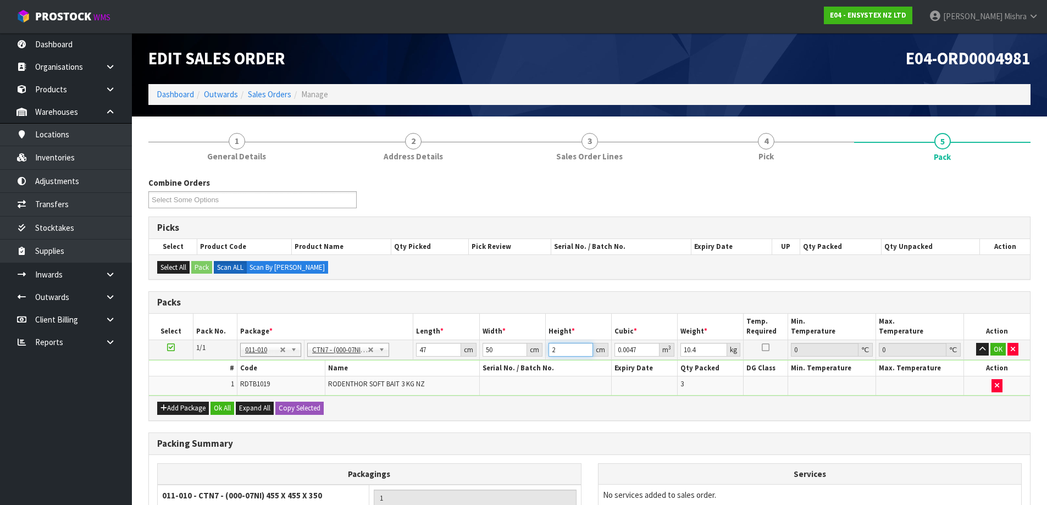
type input "0.05875"
type input "257"
type input "0.60395"
click at [559, 350] on input "257" at bounding box center [571, 350] width 45 height 14
type input "27"
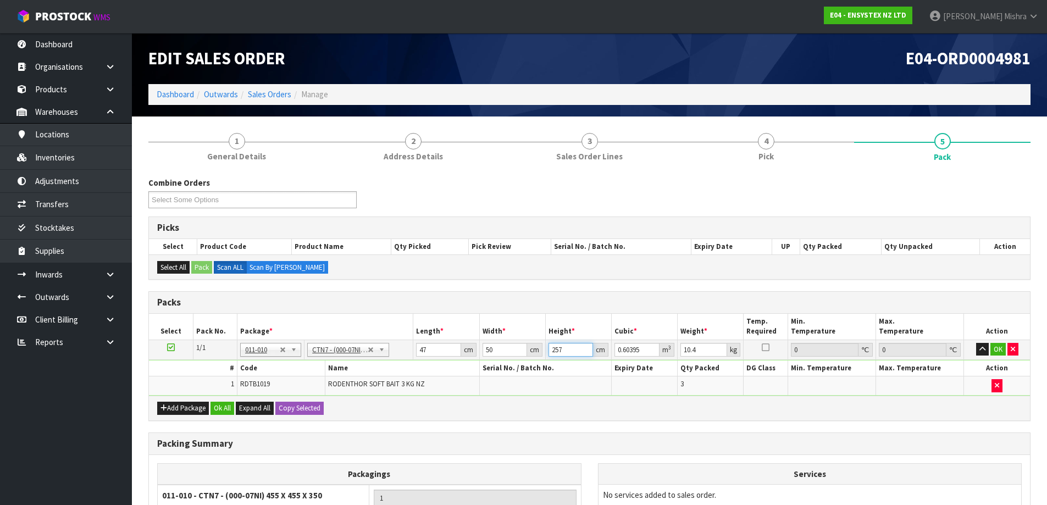
type input "0.06345"
type input "27"
type input "11"
click at [217, 405] on button "Ok All" at bounding box center [223, 408] width 24 height 13
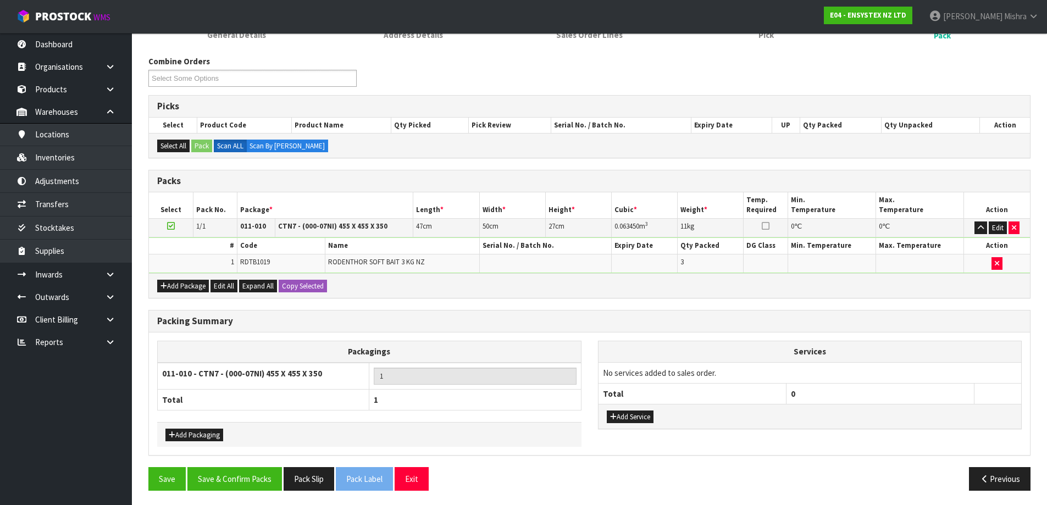
scroll to position [124, 0]
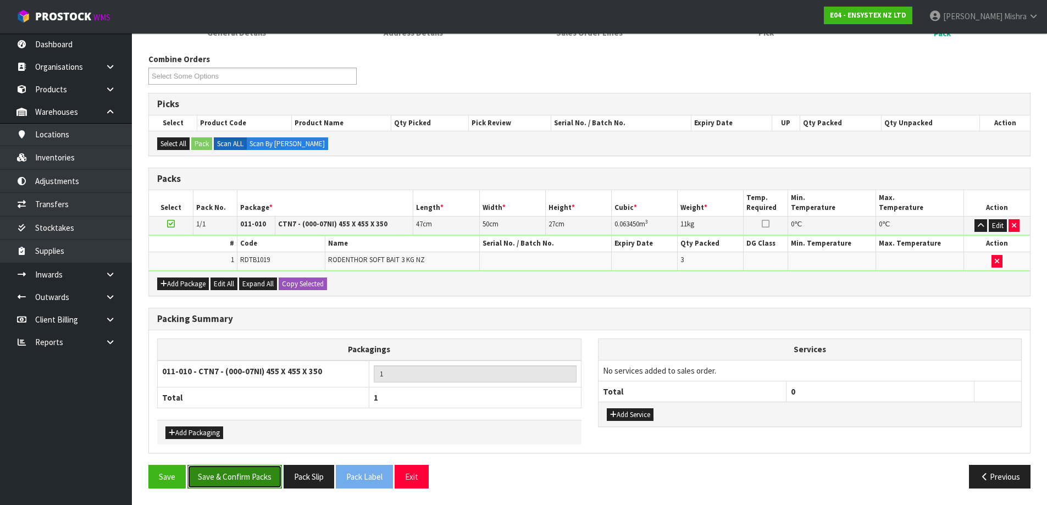
click at [233, 487] on button "Save & Confirm Packs" at bounding box center [235, 477] width 95 height 24
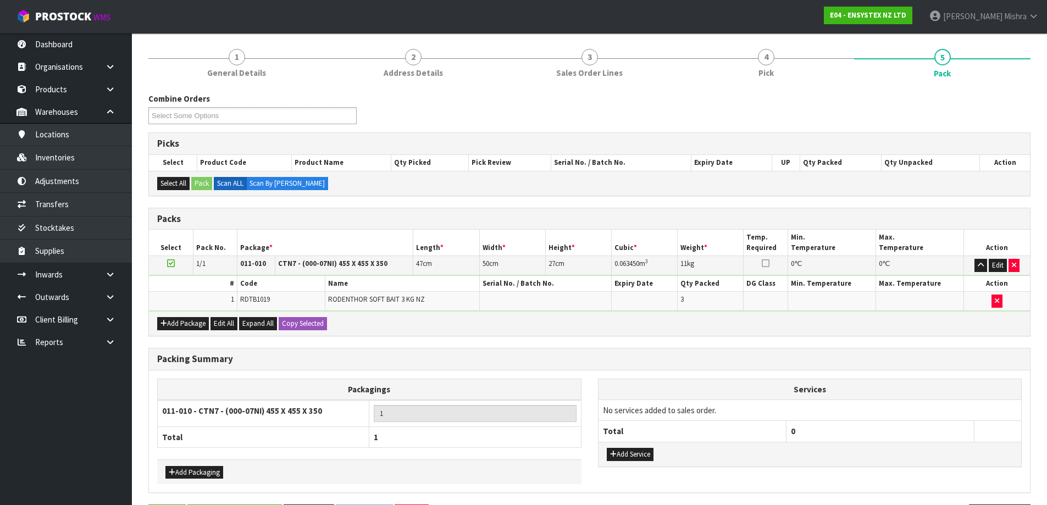
scroll to position [0, 0]
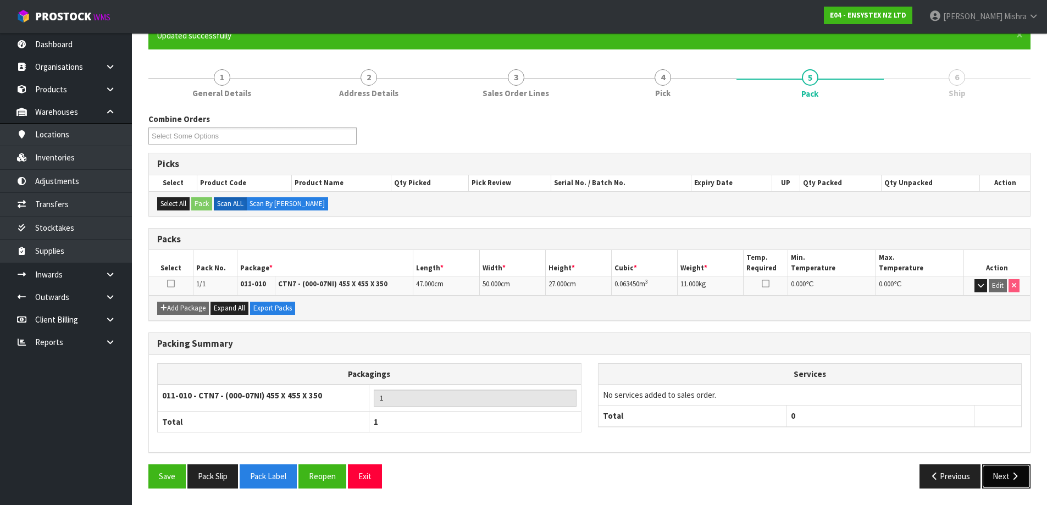
click at [995, 477] on button "Next" at bounding box center [1007, 477] width 48 height 24
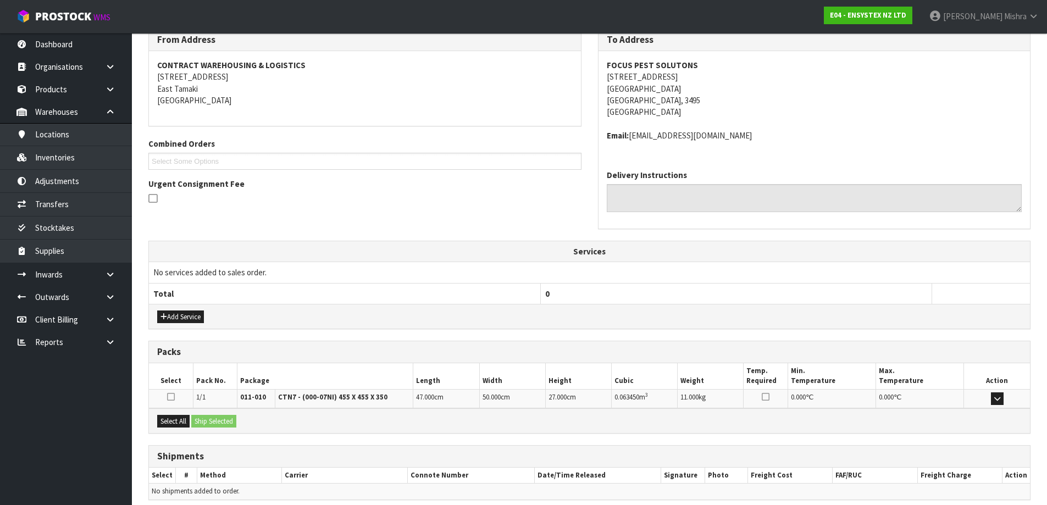
scroll to position [235, 0]
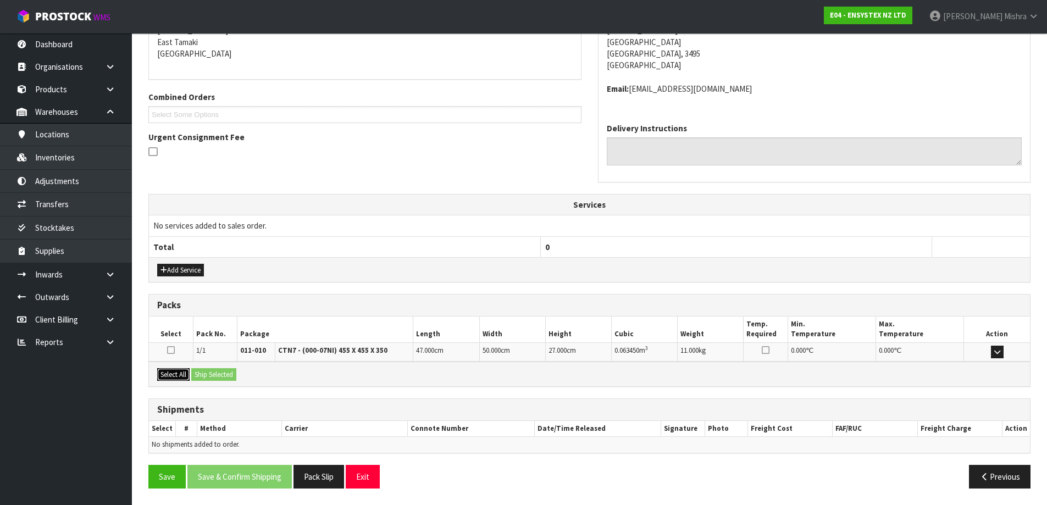
drag, startPoint x: 172, startPoint y: 370, endPoint x: 214, endPoint y: 373, distance: 41.9
click at [173, 371] on button "Select All" at bounding box center [173, 374] width 32 height 13
click at [216, 373] on button "Ship Selected" at bounding box center [213, 374] width 45 height 13
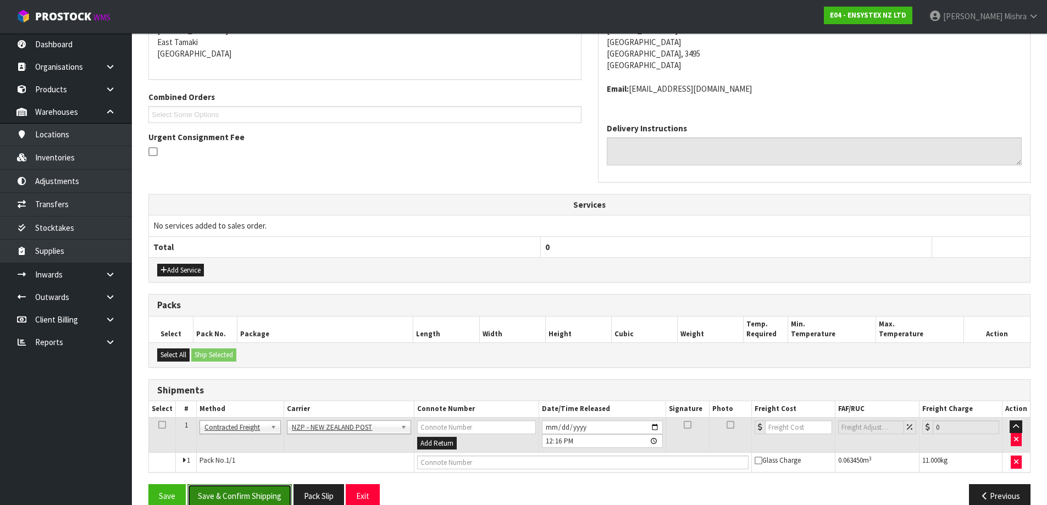
click at [263, 491] on button "Save & Confirm Shipping" at bounding box center [240, 496] width 104 height 24
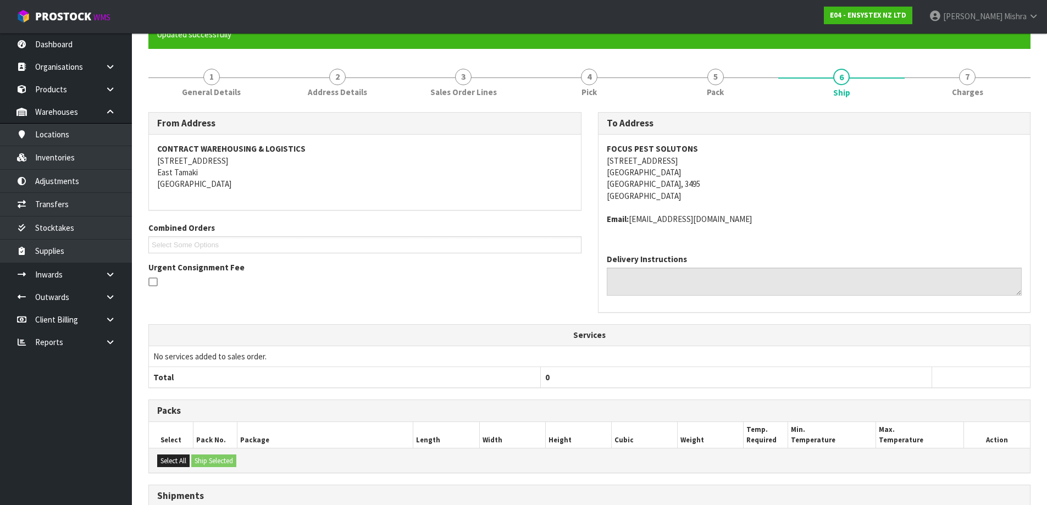
scroll to position [239, 0]
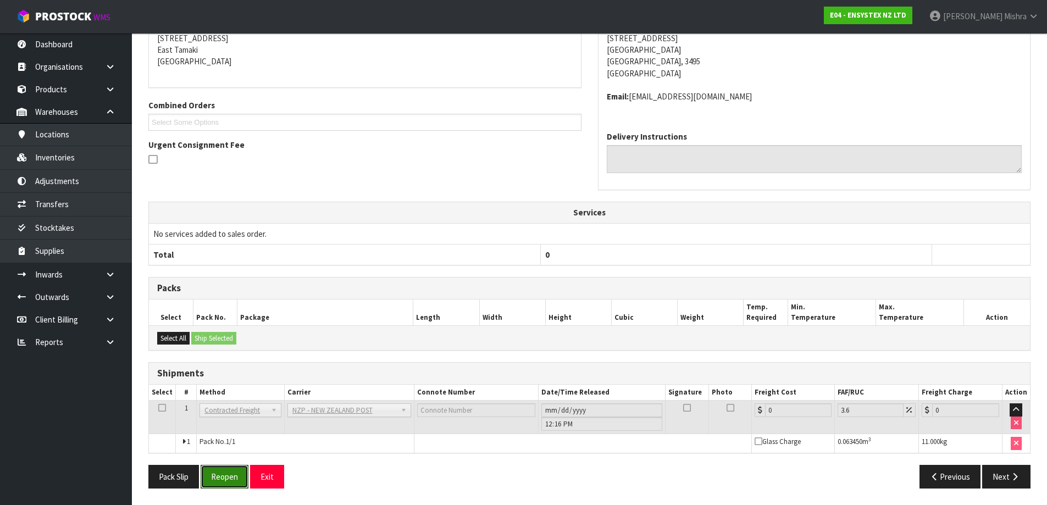
drag, startPoint x: 219, startPoint y: 477, endPoint x: 182, endPoint y: 440, distance: 52.1
click at [219, 477] on button "Reopen" at bounding box center [225, 477] width 48 height 24
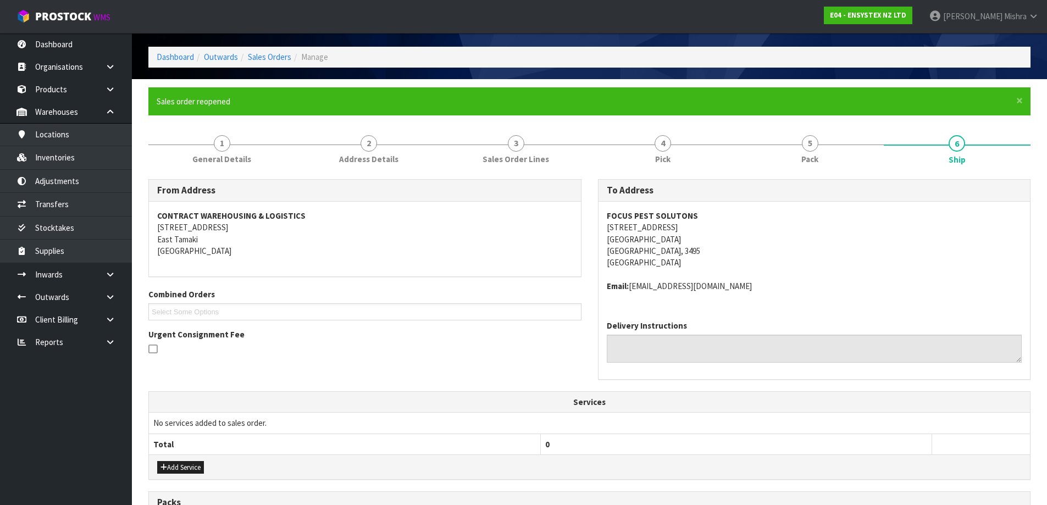
scroll to position [264, 0]
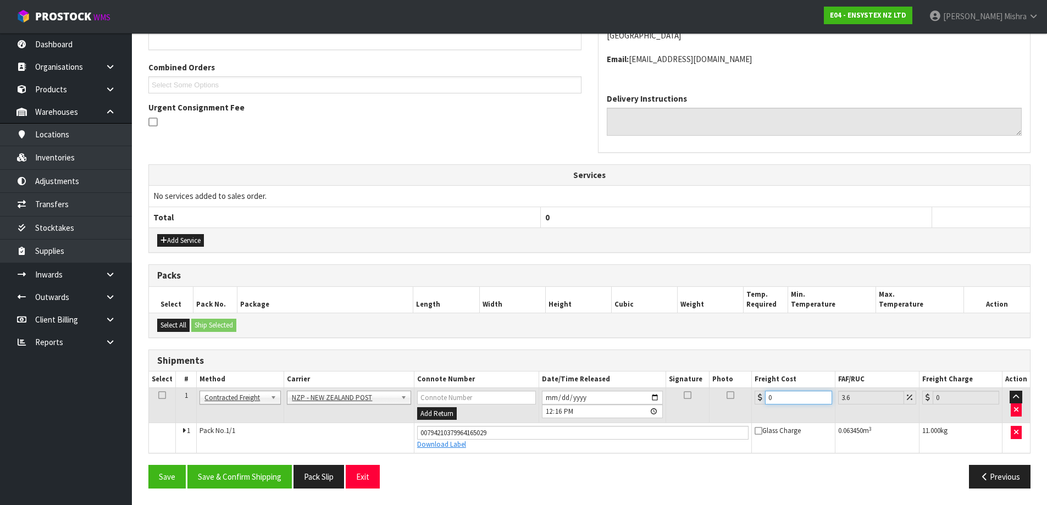
drag, startPoint x: 789, startPoint y: 394, endPoint x: 721, endPoint y: 402, distance: 68.7
click at [721, 402] on tr "1 Client Local Pickup Customer Local Pickup Company Freight Contracted Freight …" at bounding box center [589, 406] width 881 height 36
type input "1"
type input "1.04"
type input "11"
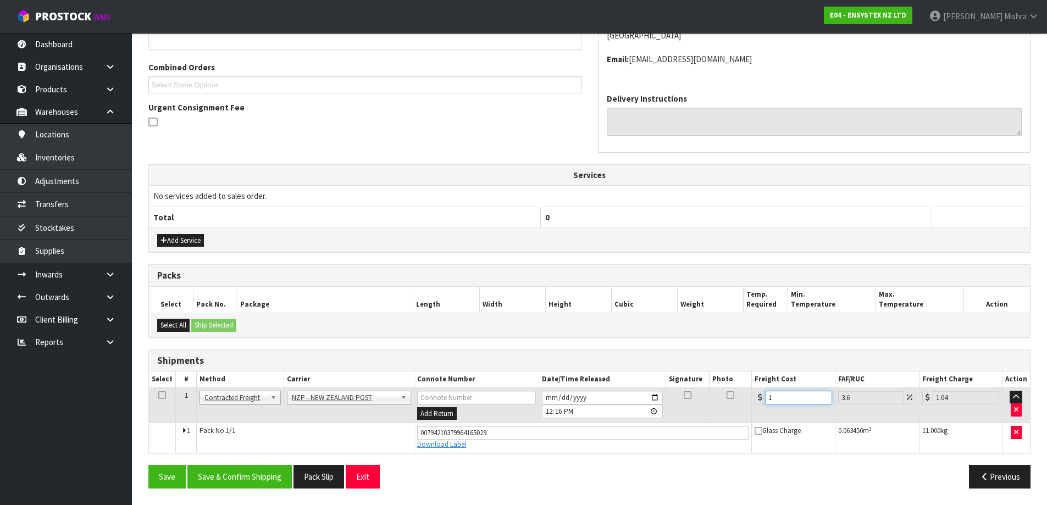
type input "11.4"
type input "11.81"
type input "11.45"
type input "11.86"
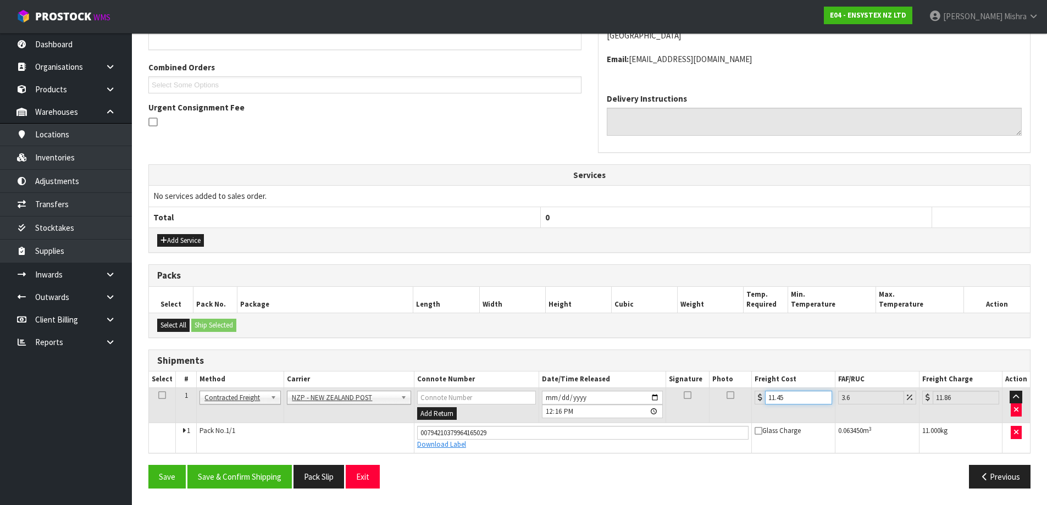
type input "11.45"
click at [231, 461] on div "From Address CONTRACT WAREHOUSING & LOGISTICS 17 Allens Road East Tamaki Auckla…" at bounding box center [589, 224] width 883 height 545
click at [237, 479] on button "Save & Confirm Shipping" at bounding box center [240, 477] width 104 height 24
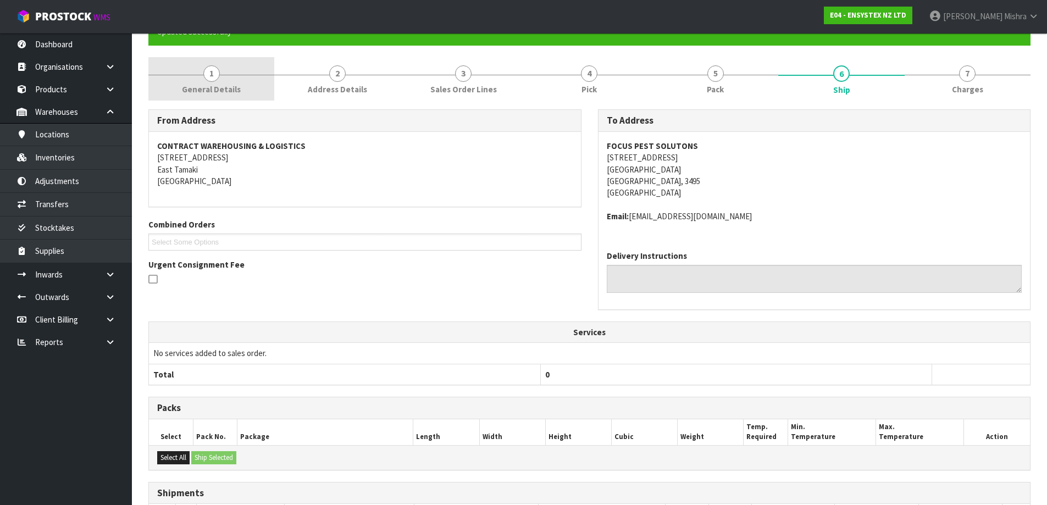
scroll to position [0, 0]
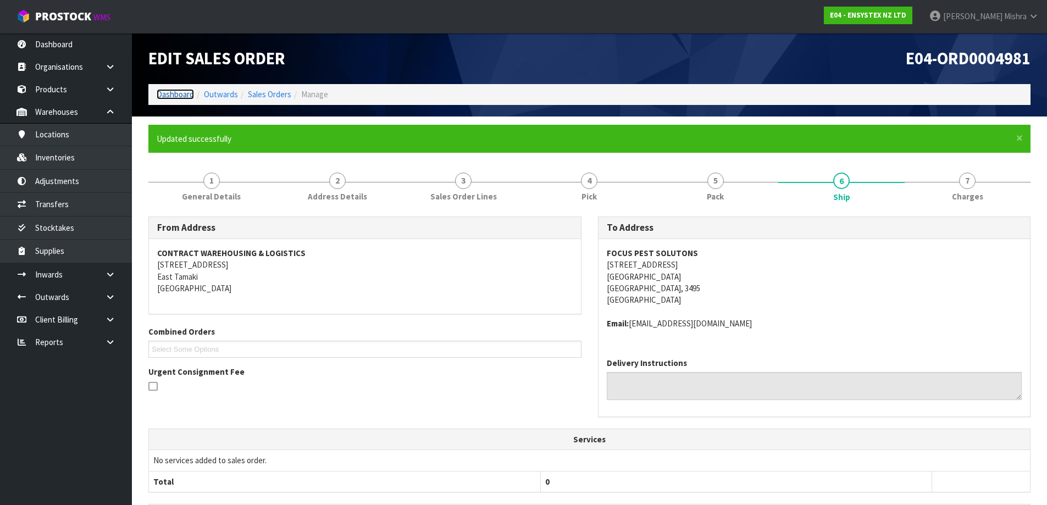
click at [180, 100] on link "Dashboard" at bounding box center [175, 94] width 37 height 10
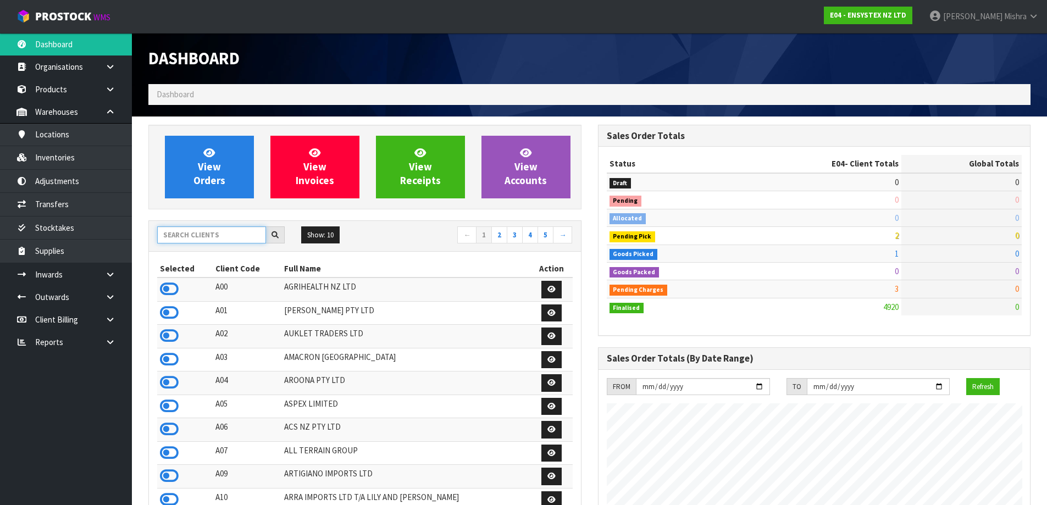
scroll to position [833, 449]
click at [177, 231] on input "text" at bounding box center [211, 235] width 109 height 17
type input "S02"
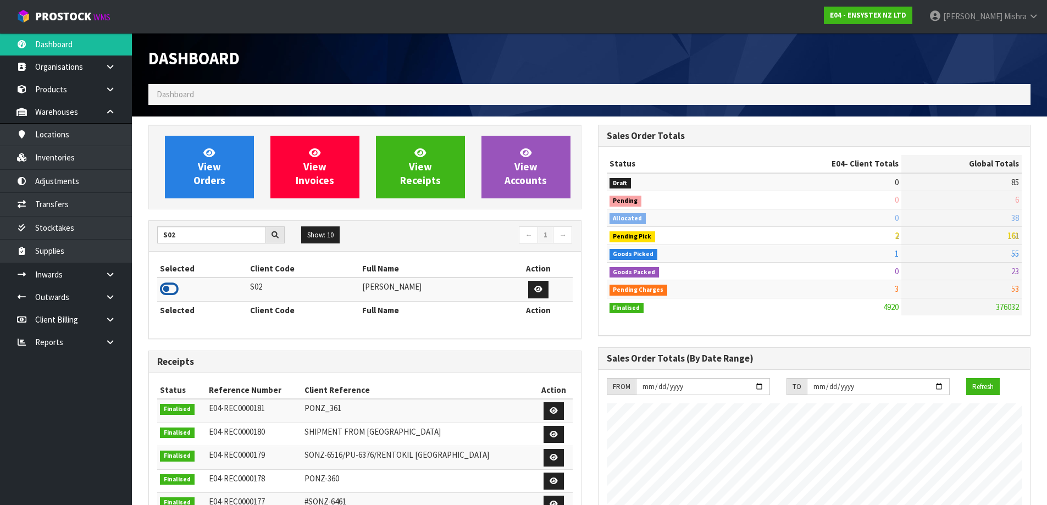
click at [168, 286] on icon at bounding box center [169, 289] width 19 height 16
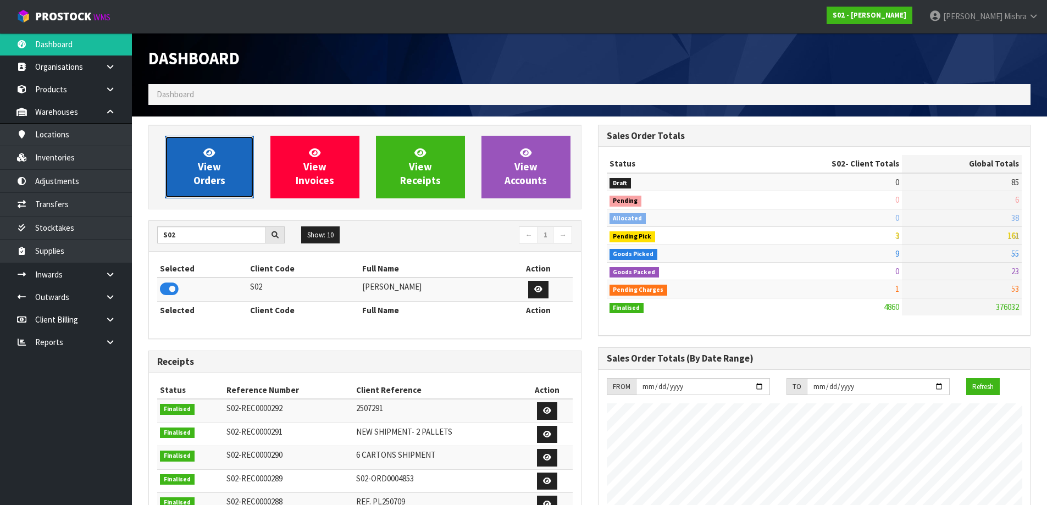
click at [197, 182] on span "View Orders" at bounding box center [210, 166] width 32 height 41
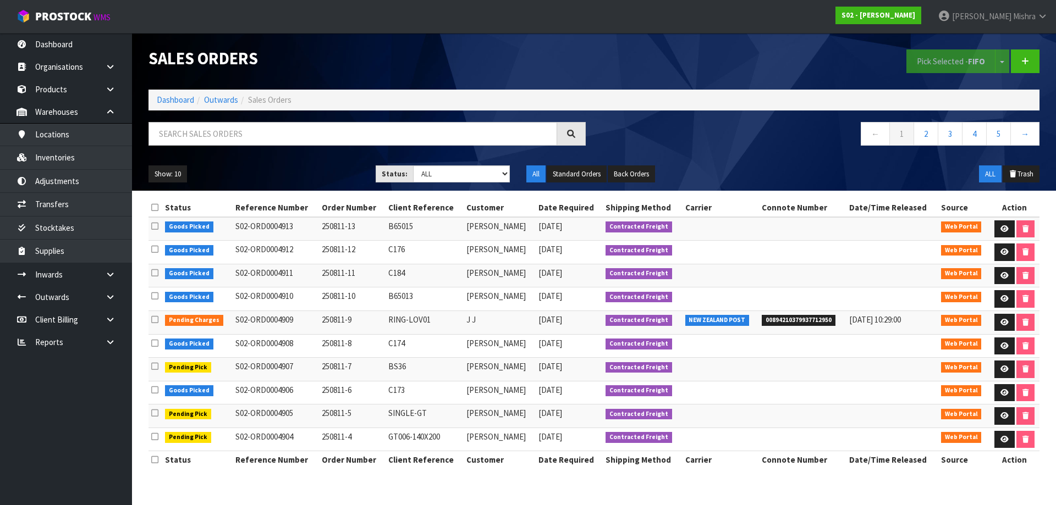
click at [394, 147] on div at bounding box center [367, 138] width 454 height 32
click at [394, 142] on input "text" at bounding box center [352, 134] width 409 height 24
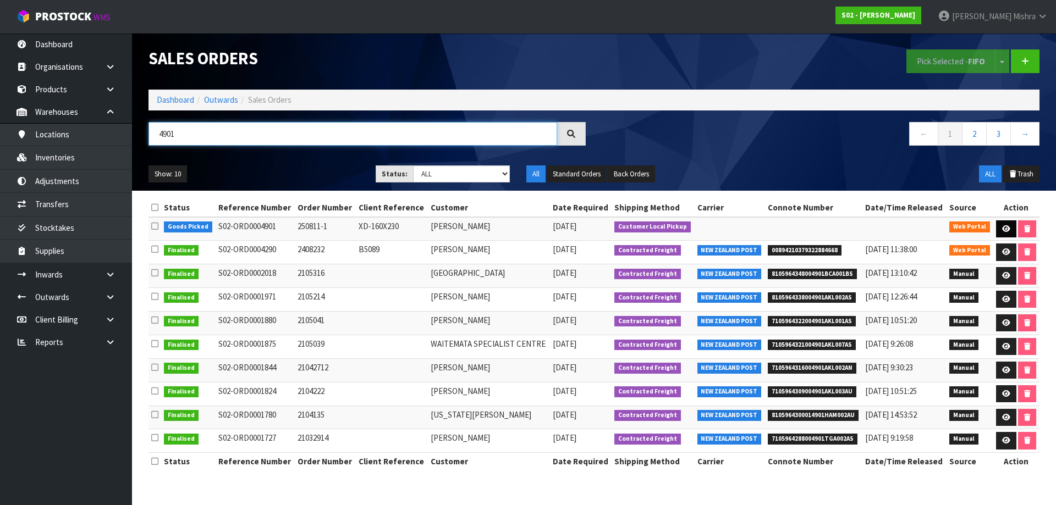
type input "4901"
click at [1003, 230] on icon at bounding box center [1006, 228] width 8 height 7
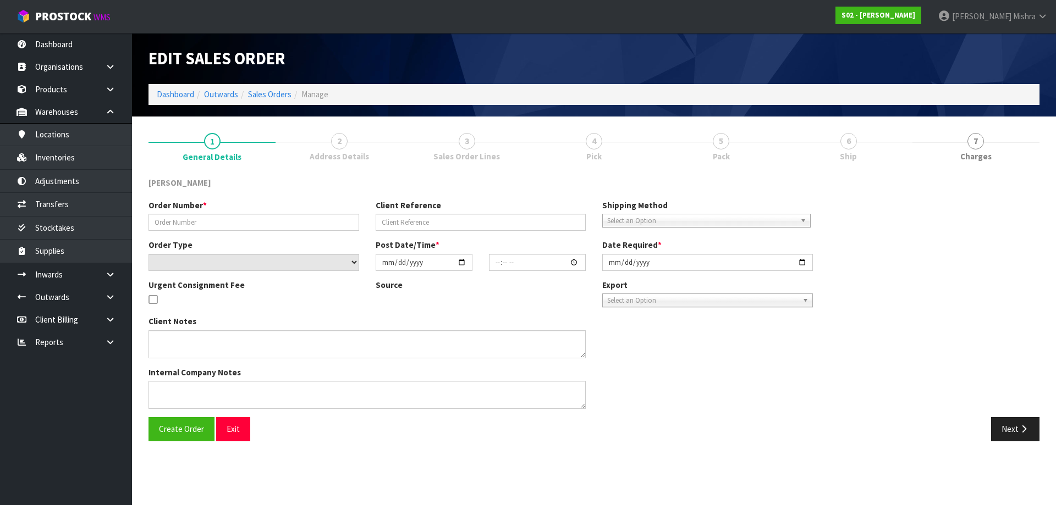
type input "250811-1"
type input "XD-160X230"
select select "number:0"
type input "2025-08-08"
type input "18:04:00.000"
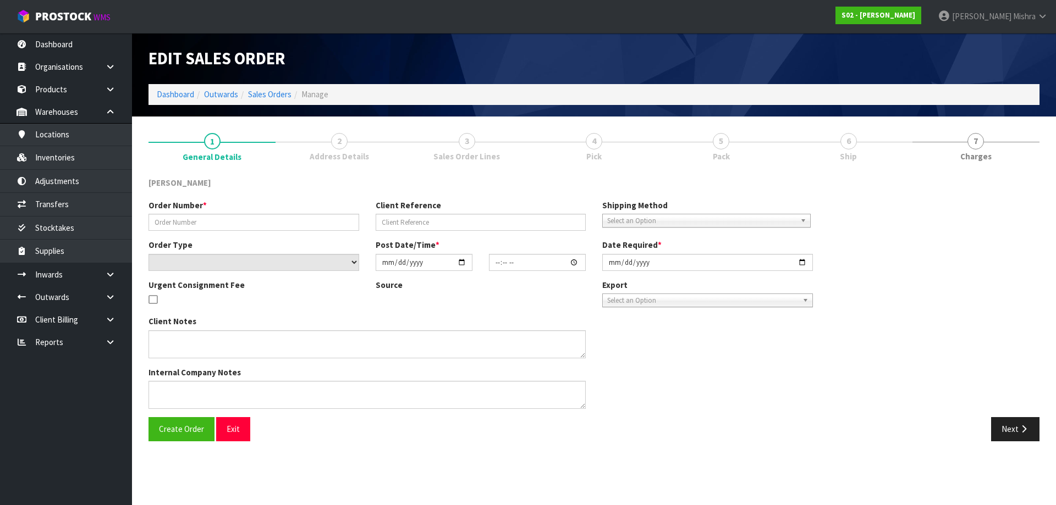
type input "2025-08-11"
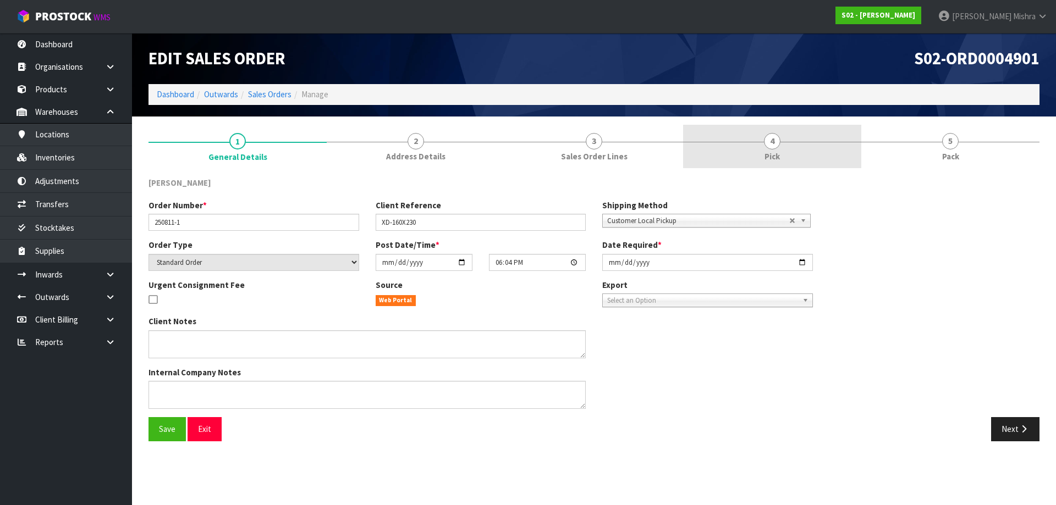
click at [779, 165] on link "4 Pick" at bounding box center [772, 146] width 178 height 43
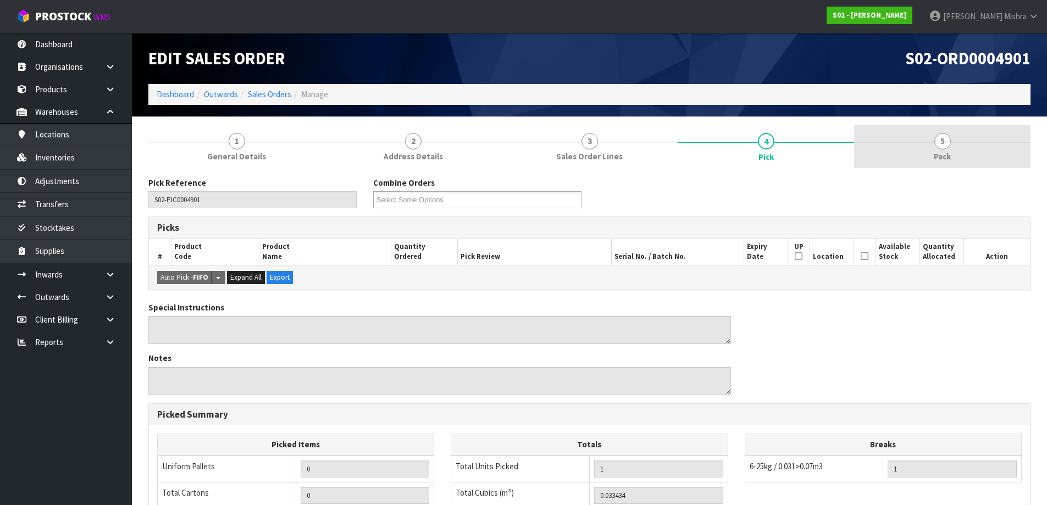
click at [925, 130] on link "5 Pack" at bounding box center [942, 146] width 177 height 43
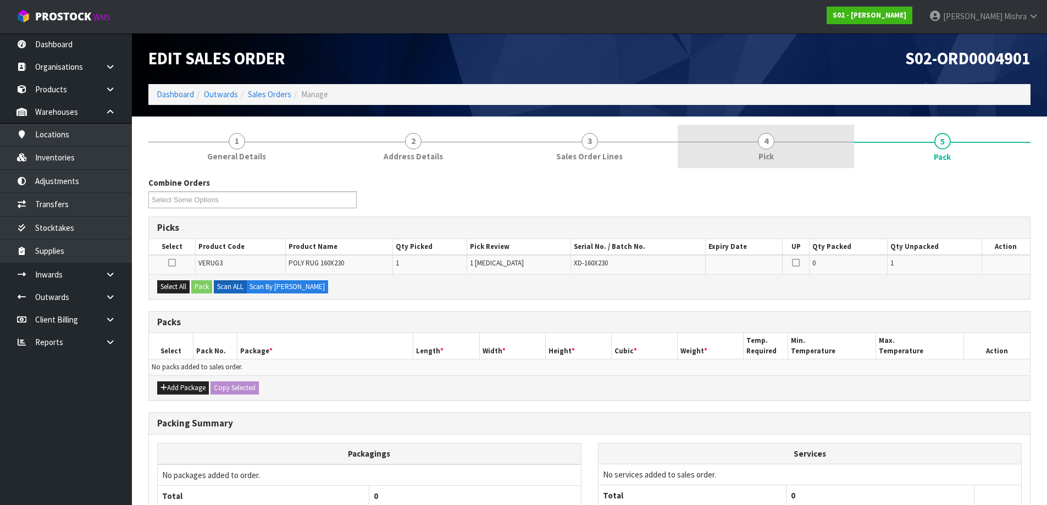
click at [761, 133] on link "4 Pick" at bounding box center [766, 146] width 177 height 43
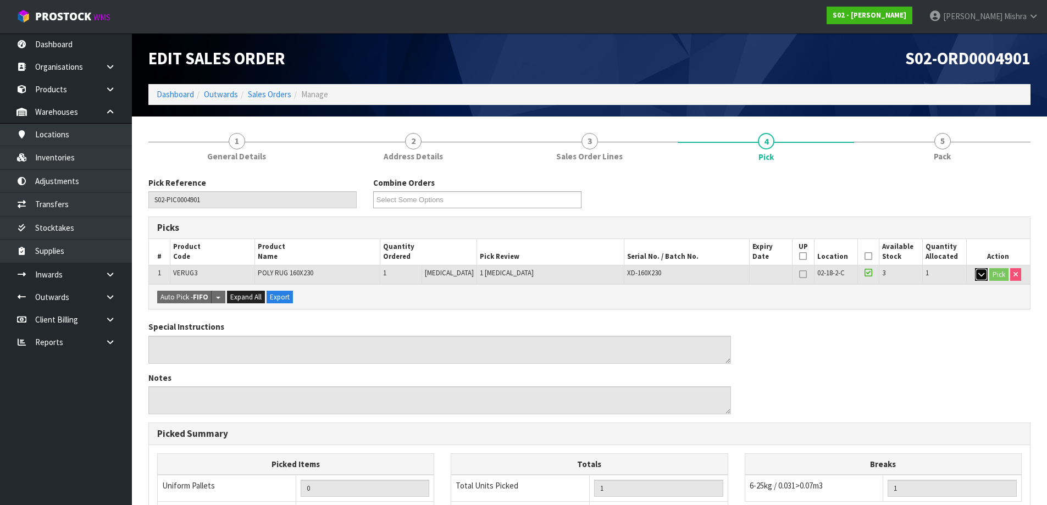
click at [979, 275] on icon "button" at bounding box center [982, 274] width 6 height 7
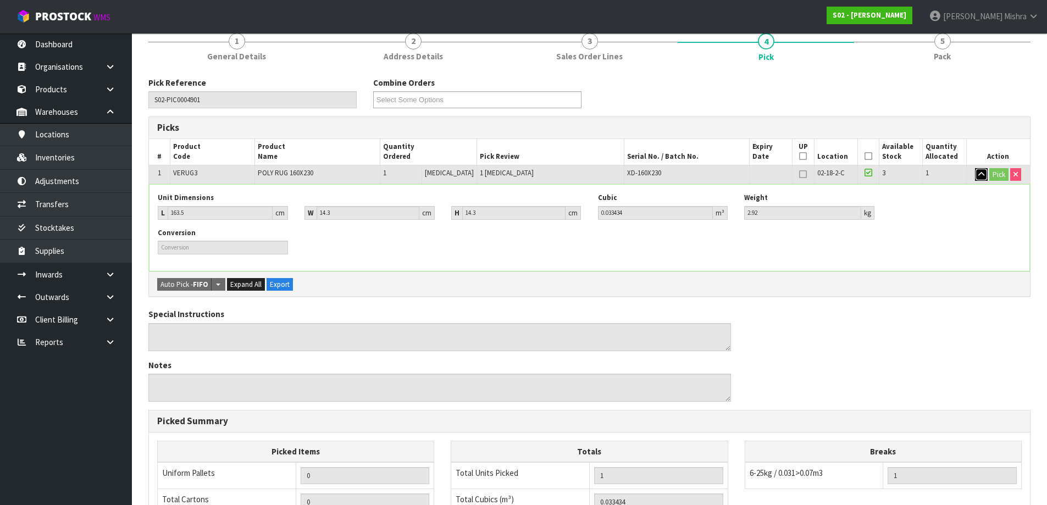
scroll to position [308, 0]
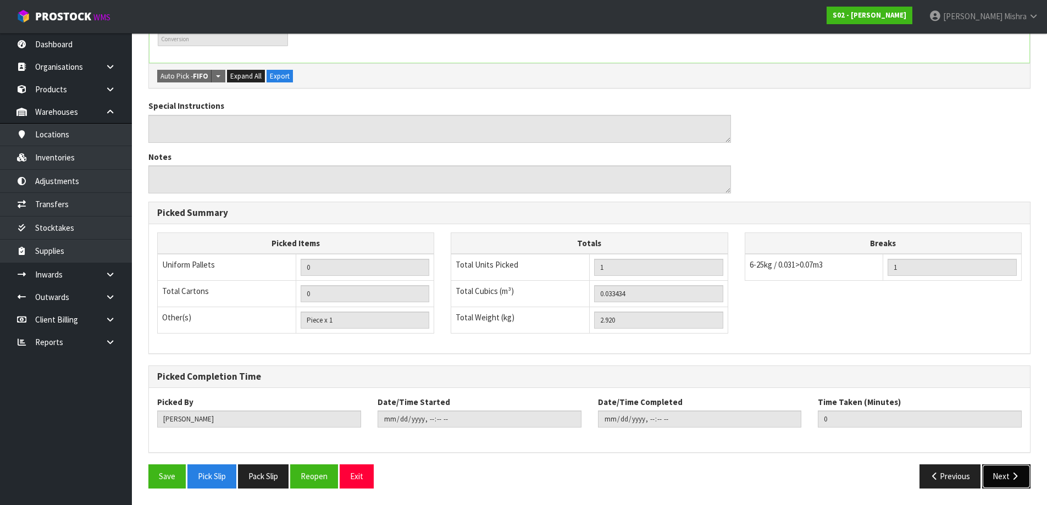
click at [997, 473] on button "Next" at bounding box center [1007, 477] width 48 height 24
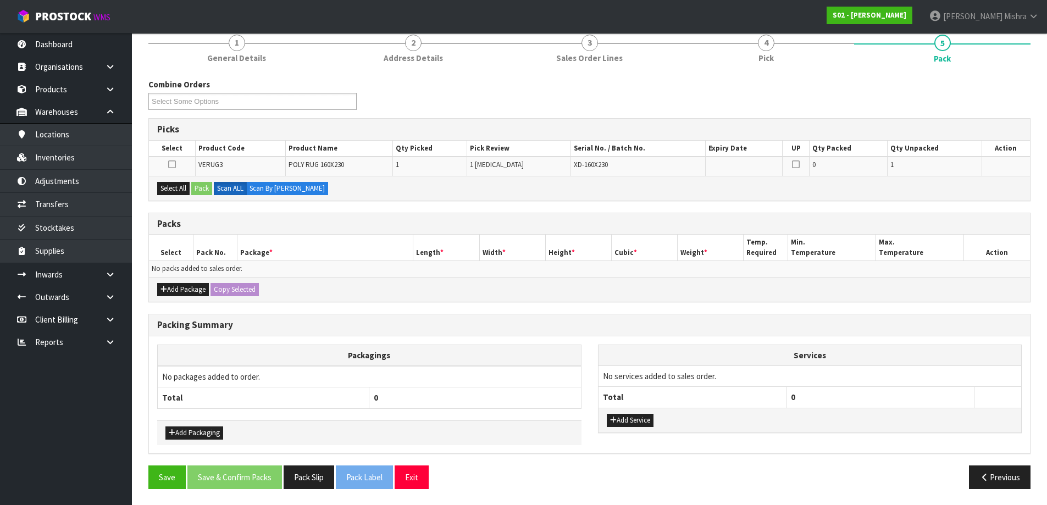
scroll to position [99, 0]
drag, startPoint x: 171, startPoint y: 181, endPoint x: 207, endPoint y: 188, distance: 36.3
click at [173, 181] on div "Select All Pack Scan ALL Scan By Quantity" at bounding box center [589, 187] width 881 height 25
drag, startPoint x: 179, startPoint y: 187, endPoint x: 194, endPoint y: 185, distance: 14.9
click at [179, 186] on button "Select All" at bounding box center [173, 187] width 32 height 13
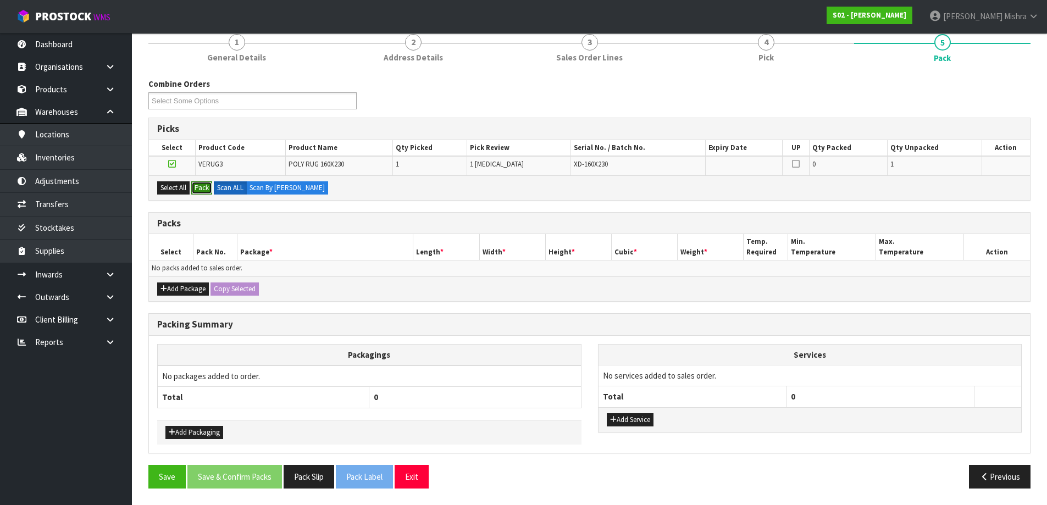
click at [207, 185] on button "Pack" at bounding box center [201, 187] width 21 height 13
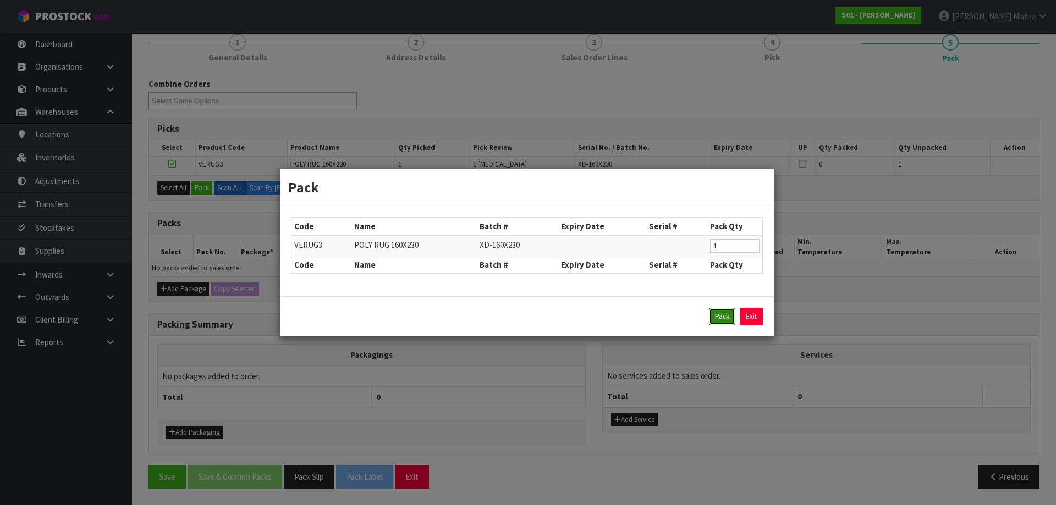
click at [713, 323] on button "Pack" at bounding box center [722, 317] width 26 height 18
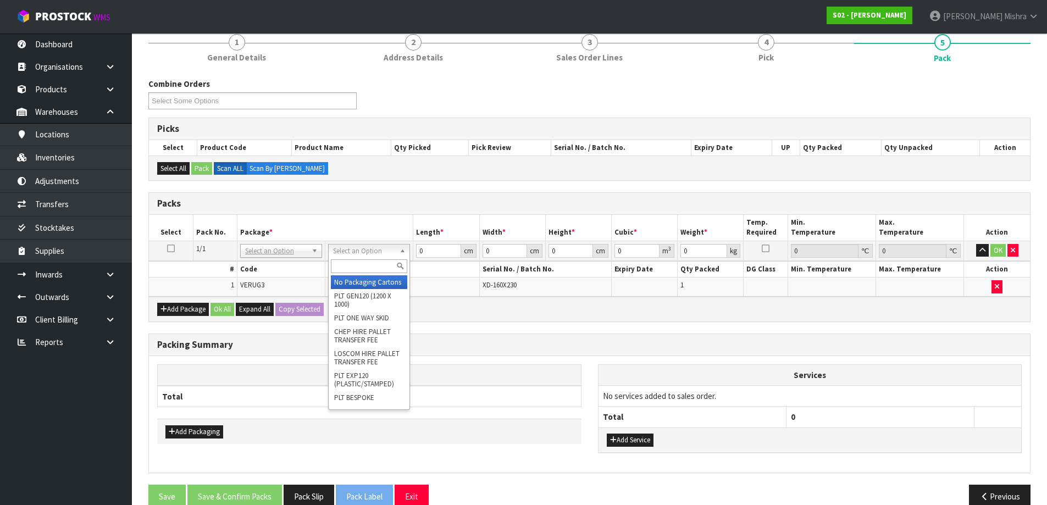
drag, startPoint x: 347, startPoint y: 280, endPoint x: 349, endPoint y: 274, distance: 5.9
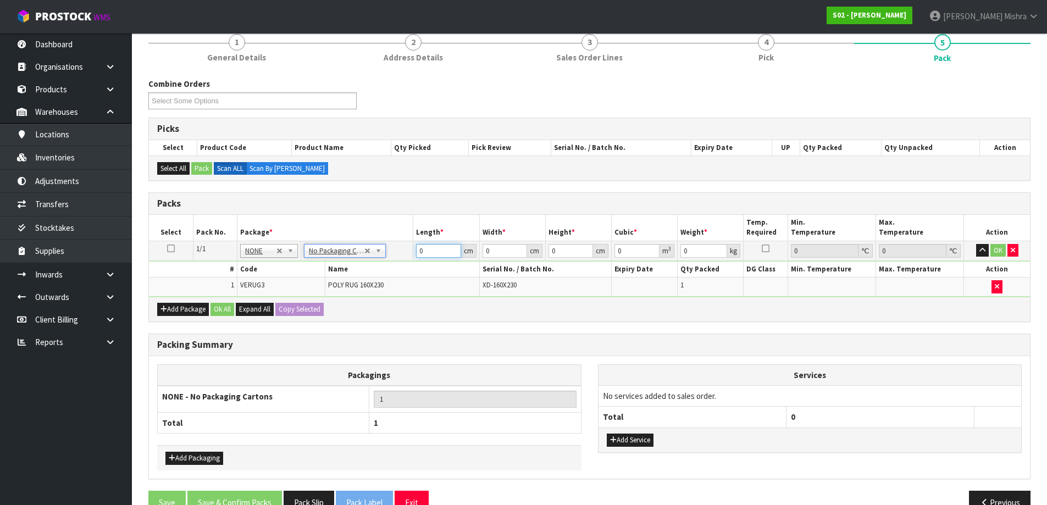
drag, startPoint x: 425, startPoint y: 250, endPoint x: 414, endPoint y: 249, distance: 11.1
click at [414, 249] on td "0 cm" at bounding box center [446, 251] width 66 height 20
type input "165"
type input "15"
type input "1"
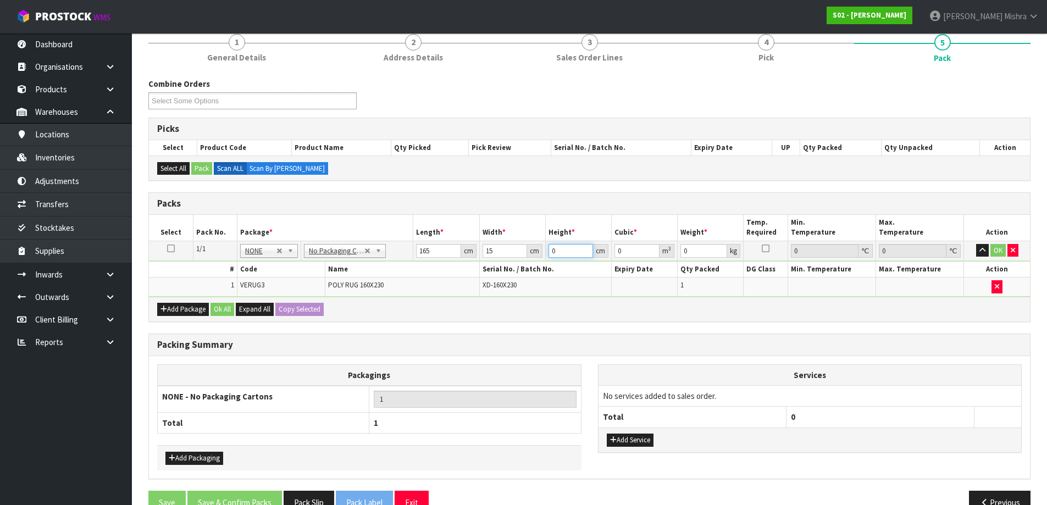
type input "0.002475"
type input "15"
type input "0.037125"
type input "15"
type input "3"
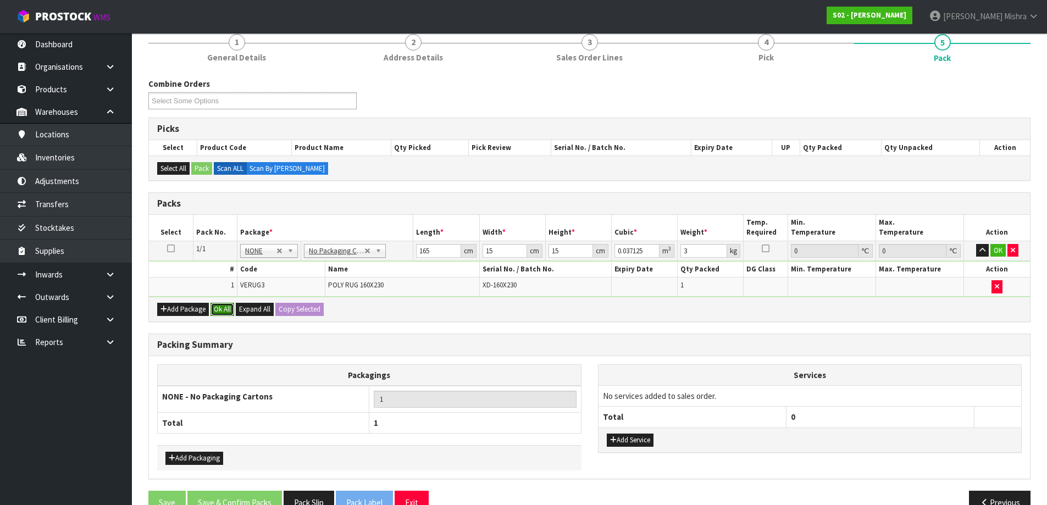
click at [223, 305] on button "Ok All" at bounding box center [223, 309] width 24 height 13
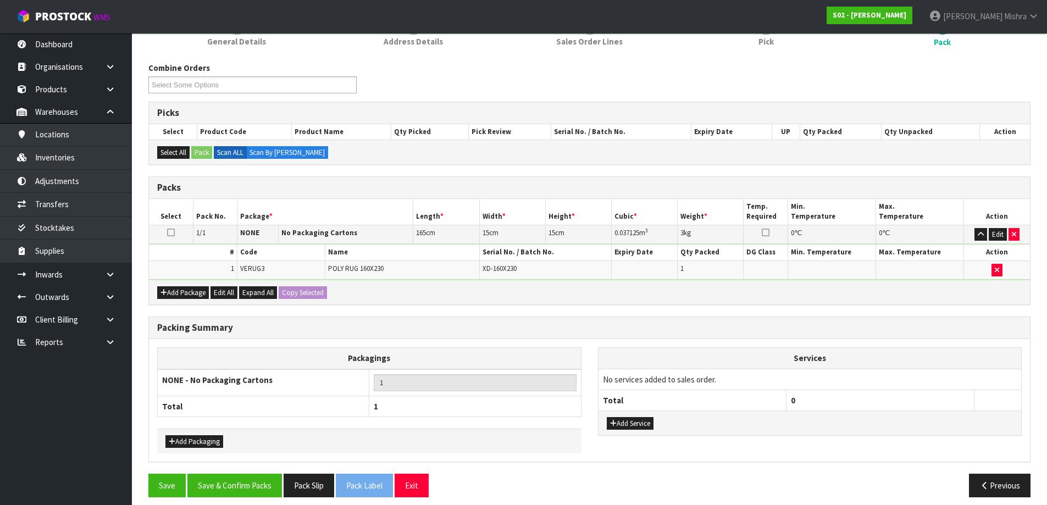
scroll to position [124, 0]
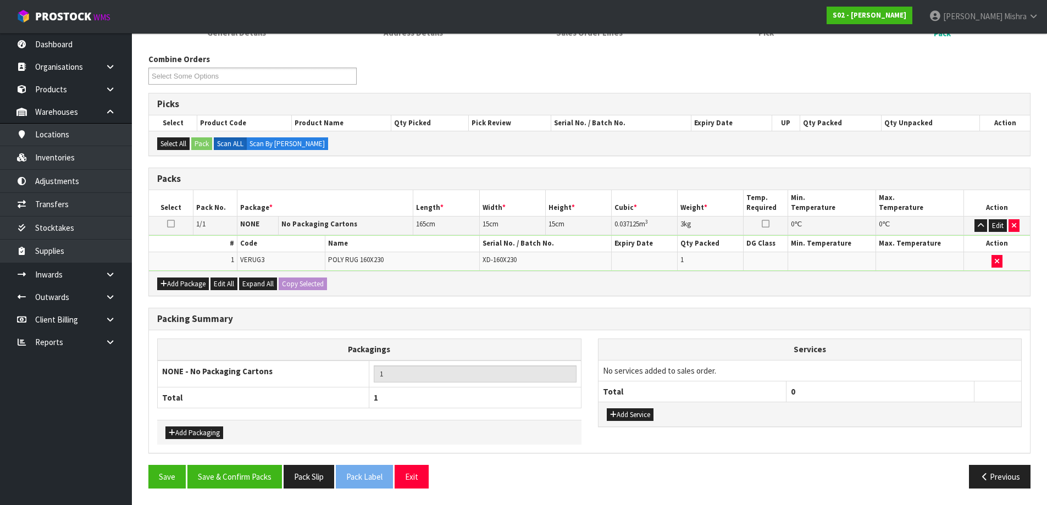
click at [247, 498] on section "1 General Details 2 Address Details 3 Sales Order Lines 4 Pick 5 Pack Combine O…" at bounding box center [590, 249] width 916 height 513
click at [247, 478] on button "Save & Confirm Packs" at bounding box center [235, 477] width 95 height 24
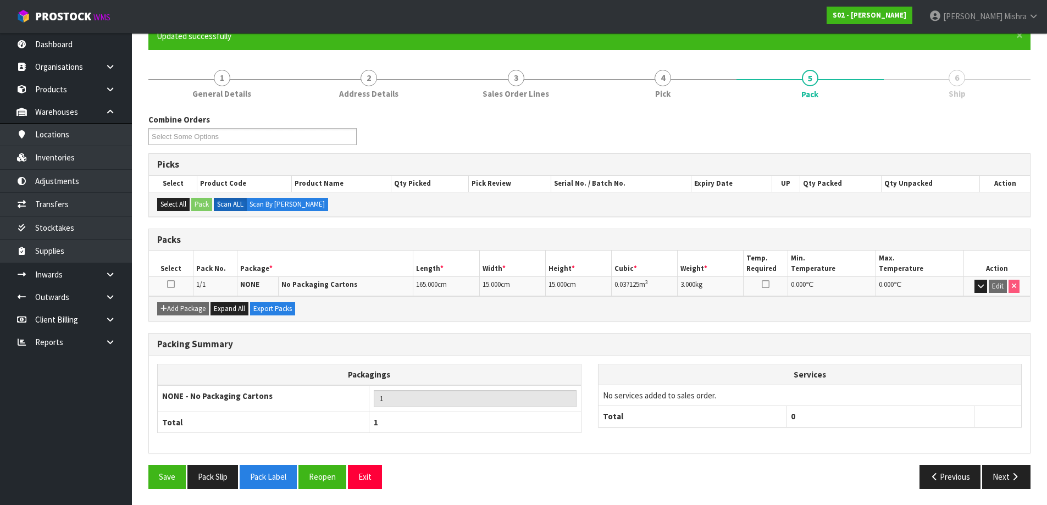
scroll to position [103, 0]
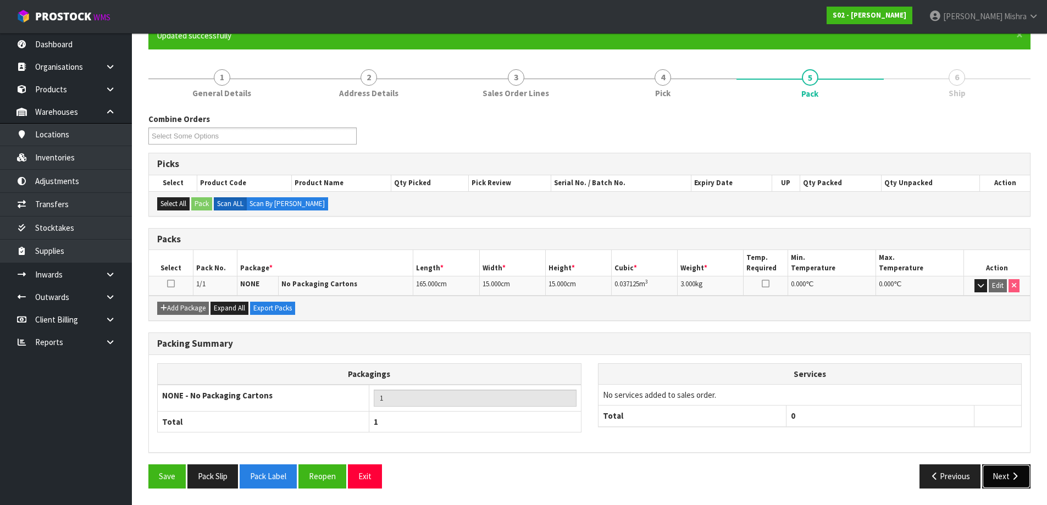
click at [1003, 468] on button "Next" at bounding box center [1007, 477] width 48 height 24
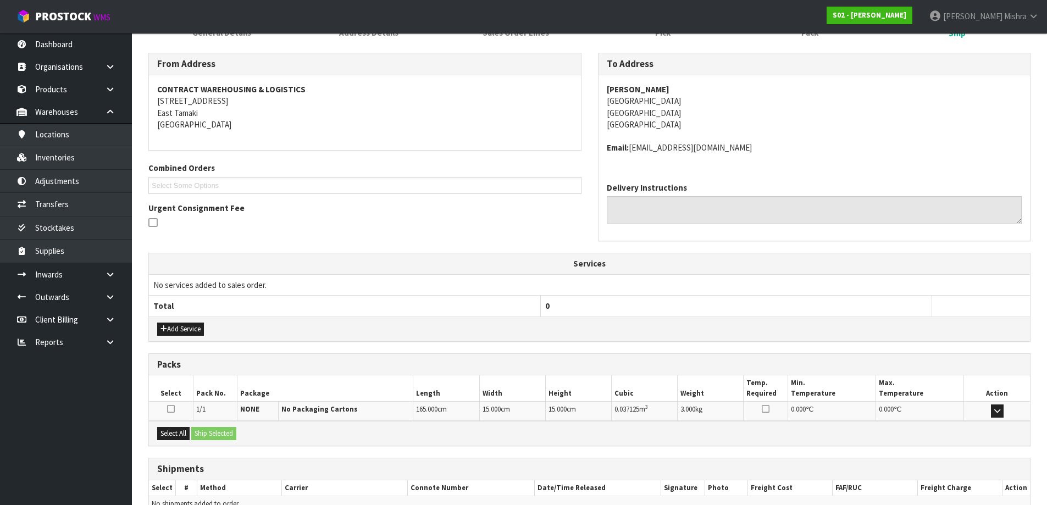
scroll to position [223, 0]
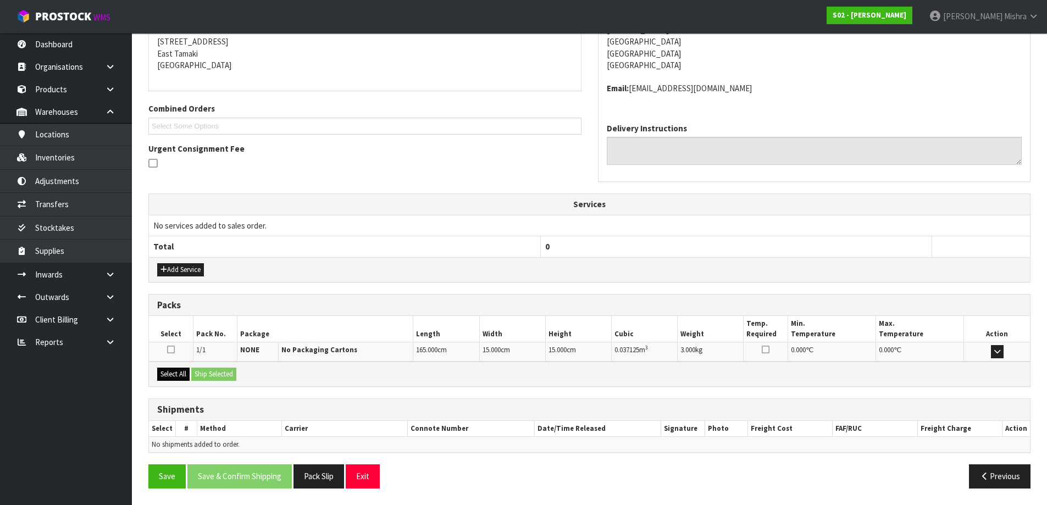
click at [165, 382] on div "Select All Ship Selected" at bounding box center [589, 374] width 881 height 25
click at [170, 375] on button "Select All" at bounding box center [173, 374] width 32 height 13
click at [210, 376] on button "Ship Selected" at bounding box center [213, 374] width 45 height 13
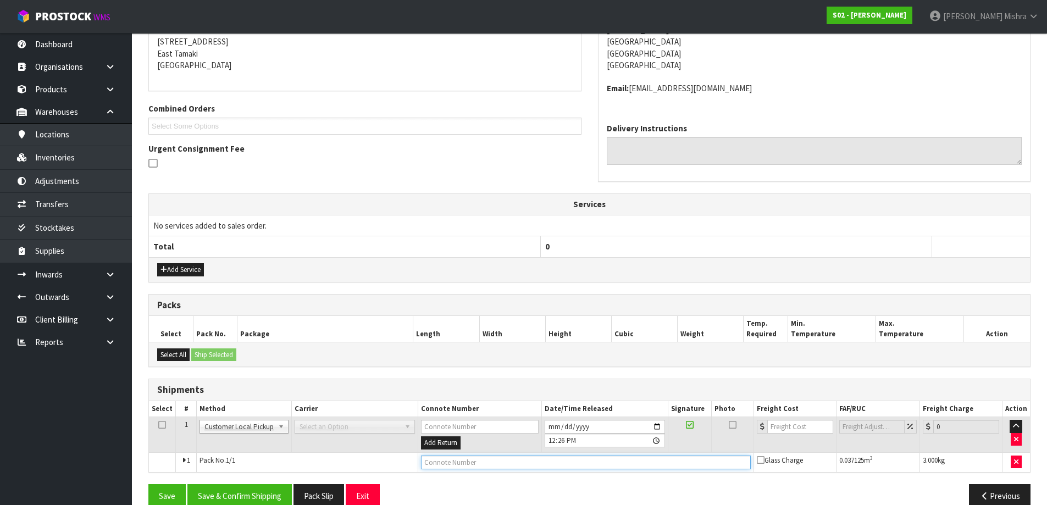
click at [515, 463] on input "text" at bounding box center [586, 463] width 330 height 14
type input "CUSTOMER COLLECTED"
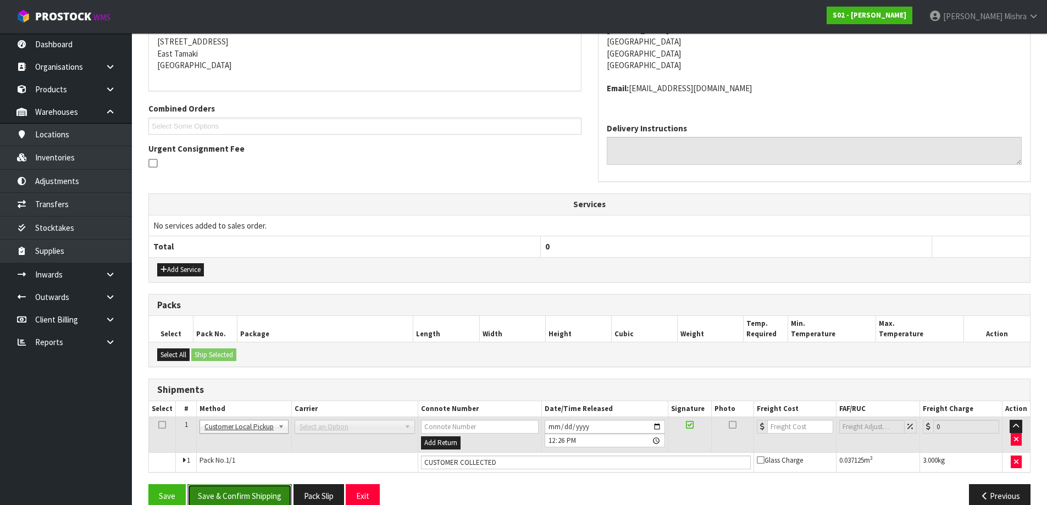
click at [242, 497] on button "Save & Confirm Shipping" at bounding box center [240, 496] width 104 height 24
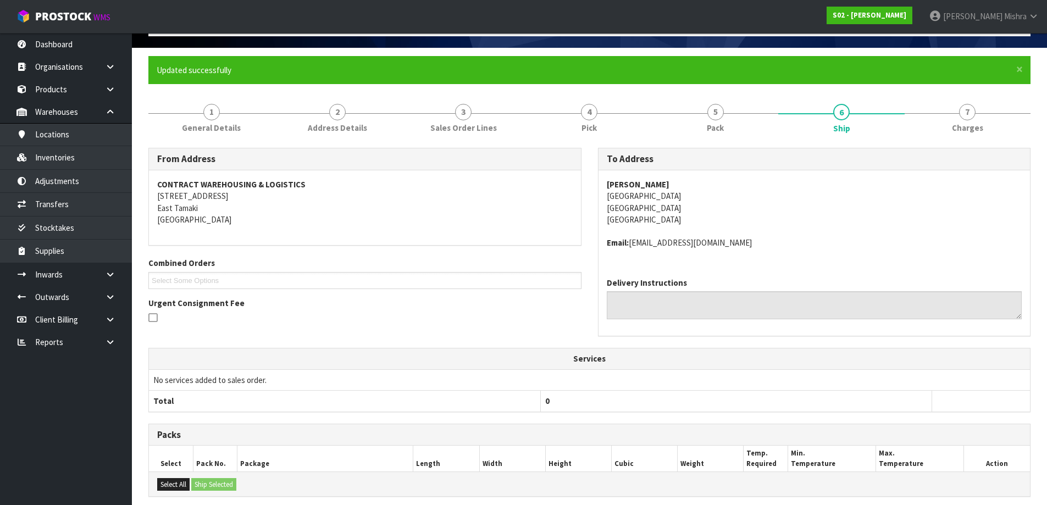
scroll to position [0, 0]
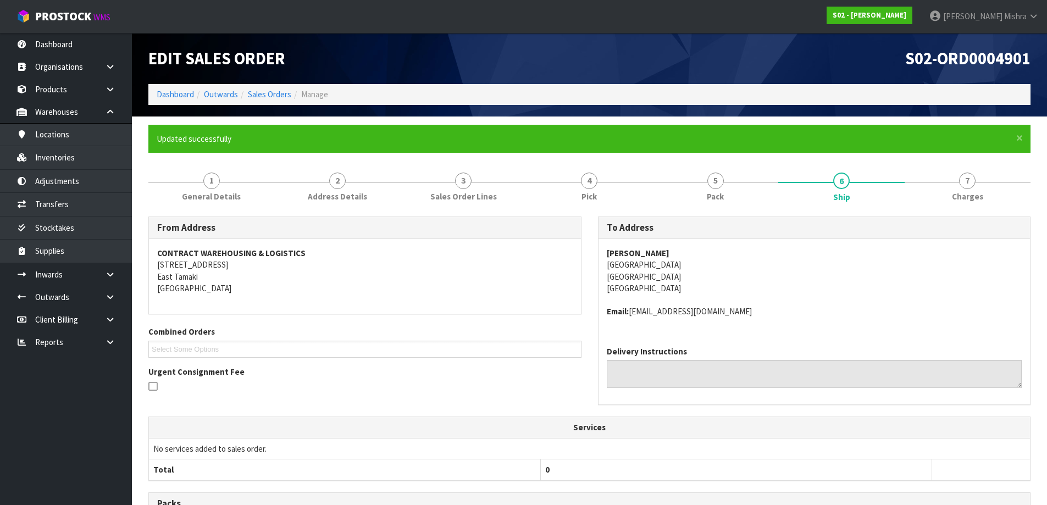
click at [180, 85] on ol "Dashboard Outwards Sales Orders Manage" at bounding box center [589, 94] width 883 height 20
click at [178, 97] on link "Dashboard" at bounding box center [175, 94] width 37 height 10
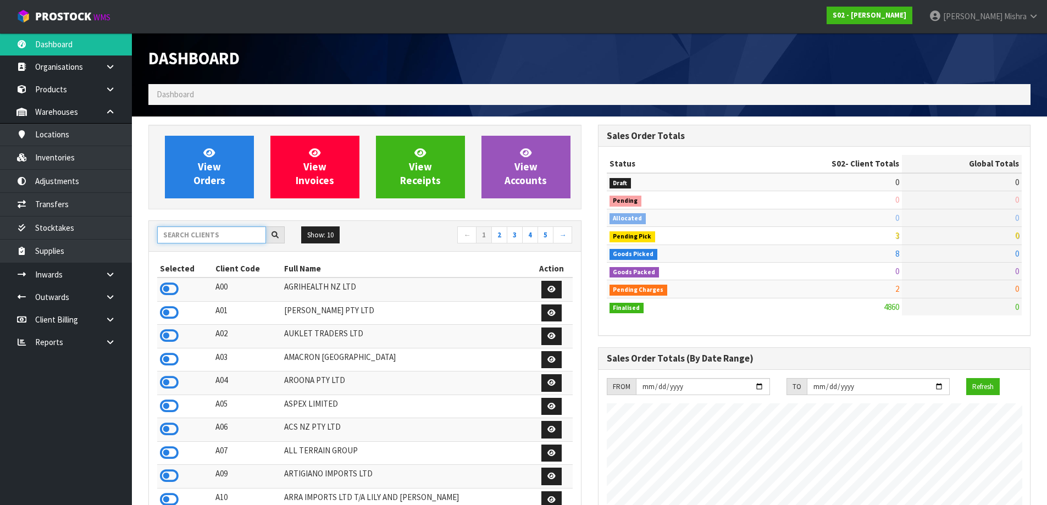
click at [198, 230] on input "text" at bounding box center [211, 235] width 109 height 17
type input "S"
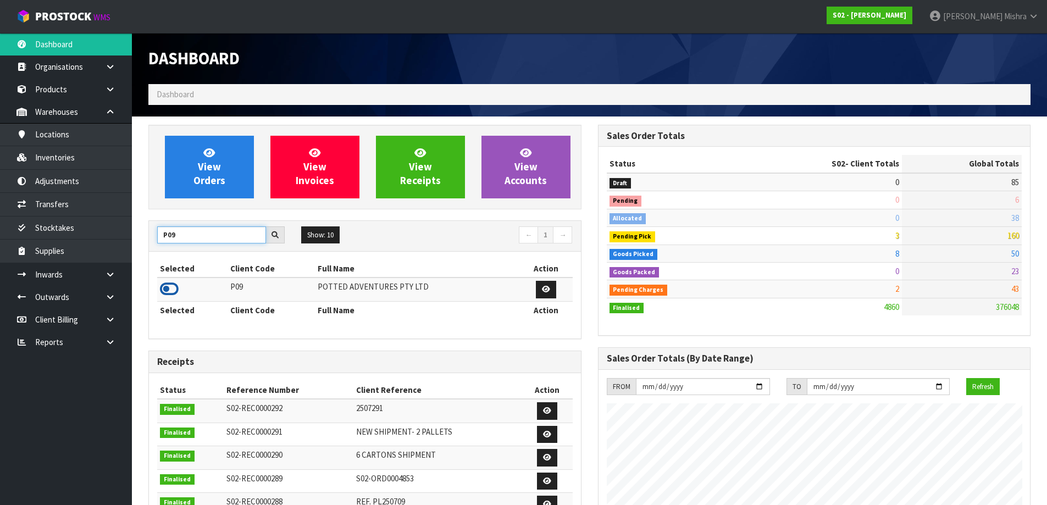
type input "P09"
click at [173, 295] on icon at bounding box center [169, 289] width 19 height 16
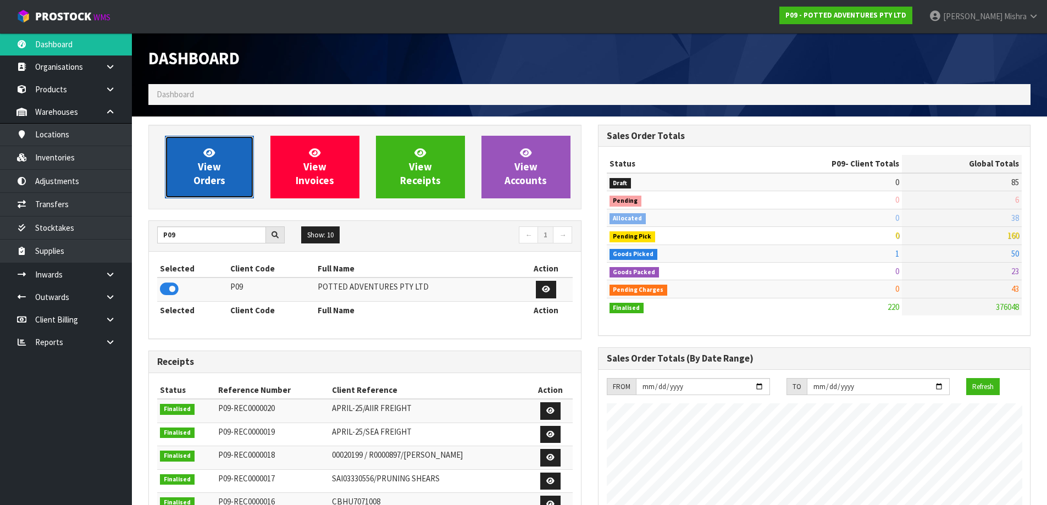
click at [225, 176] on link "View Orders" at bounding box center [209, 167] width 89 height 63
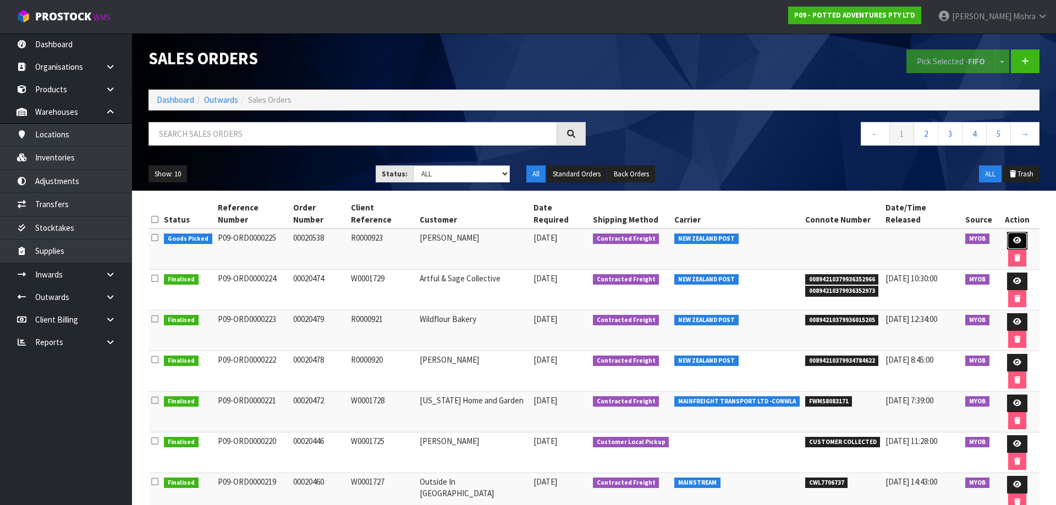
click at [1007, 232] on link at bounding box center [1017, 241] width 20 height 18
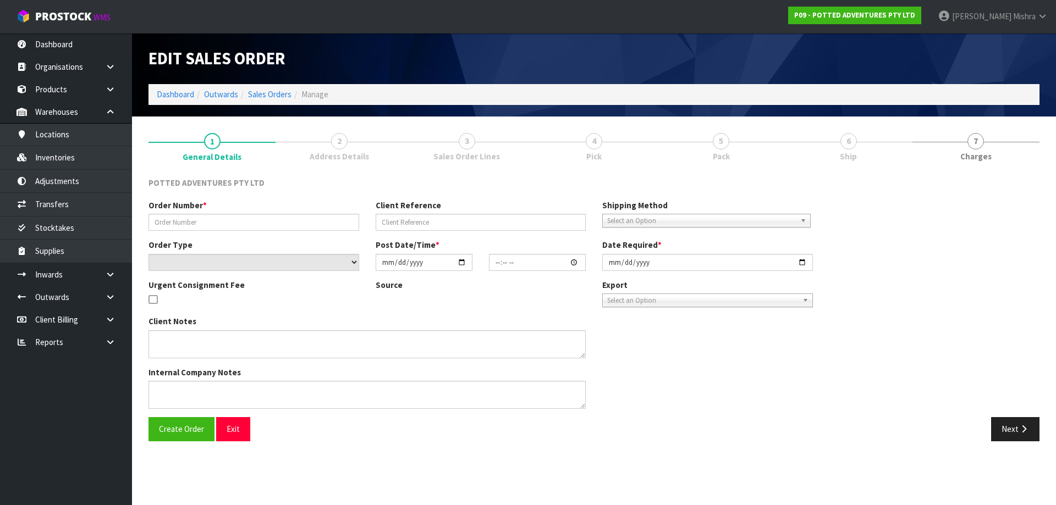
type input "00020538"
type input "R0000923"
select select "number:0"
type input "2025-08-11"
type input "11:00:33.000"
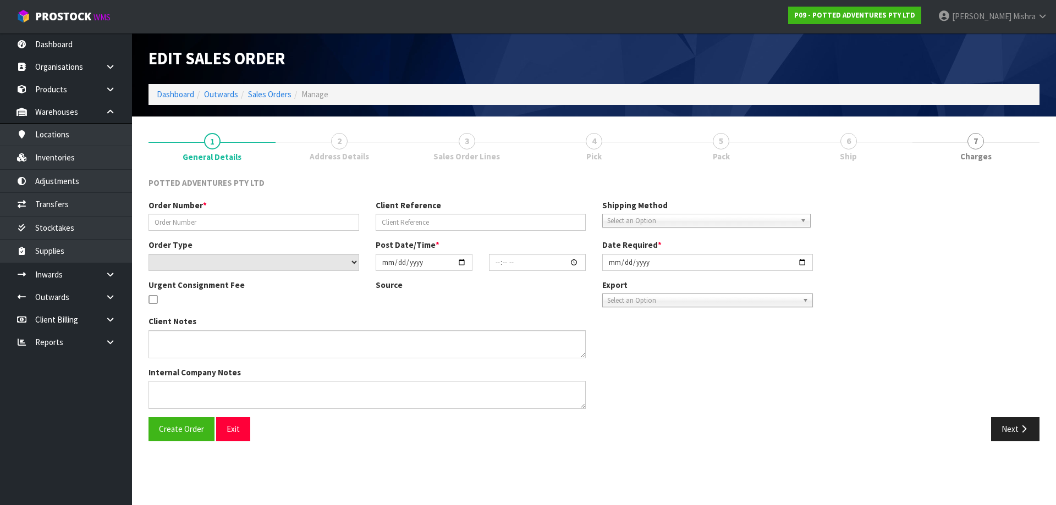
type input "2025-08-11"
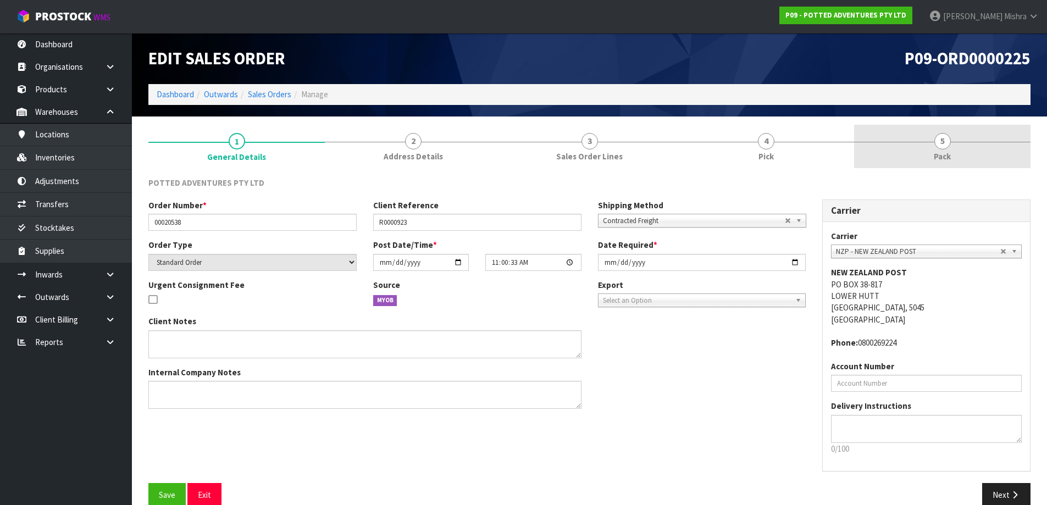
click at [938, 148] on span "5" at bounding box center [943, 141] width 16 height 16
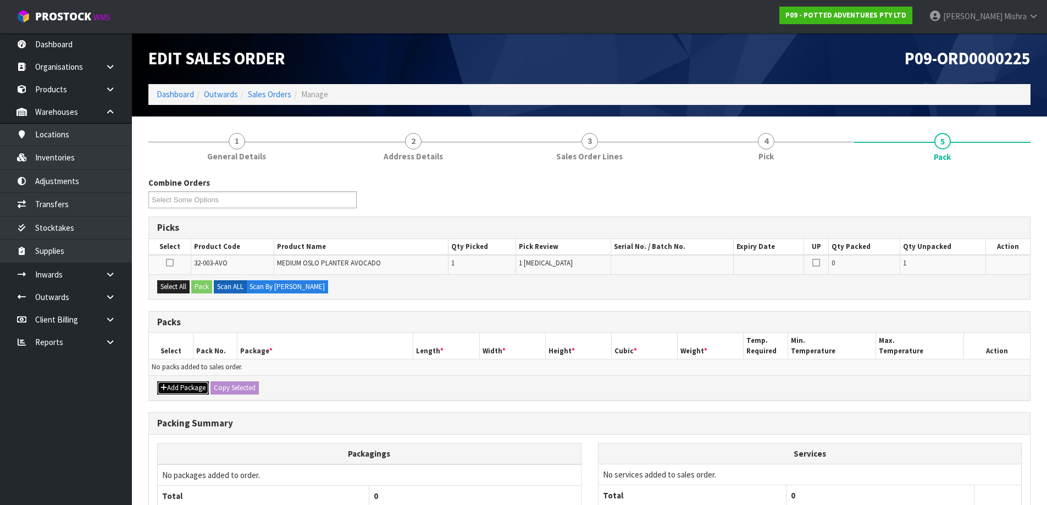
click at [184, 383] on button "Add Package" at bounding box center [183, 388] width 52 height 13
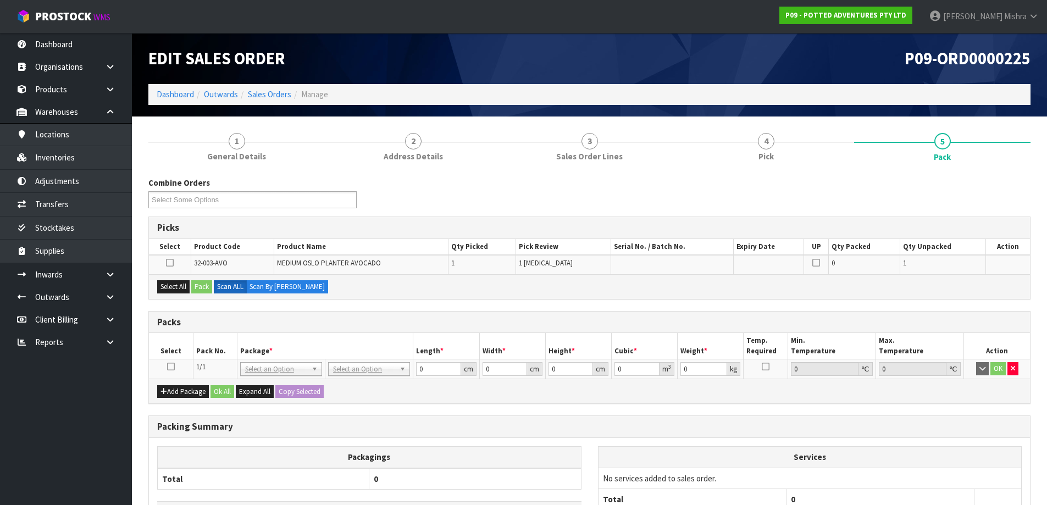
click at [168, 367] on icon at bounding box center [171, 367] width 8 height 1
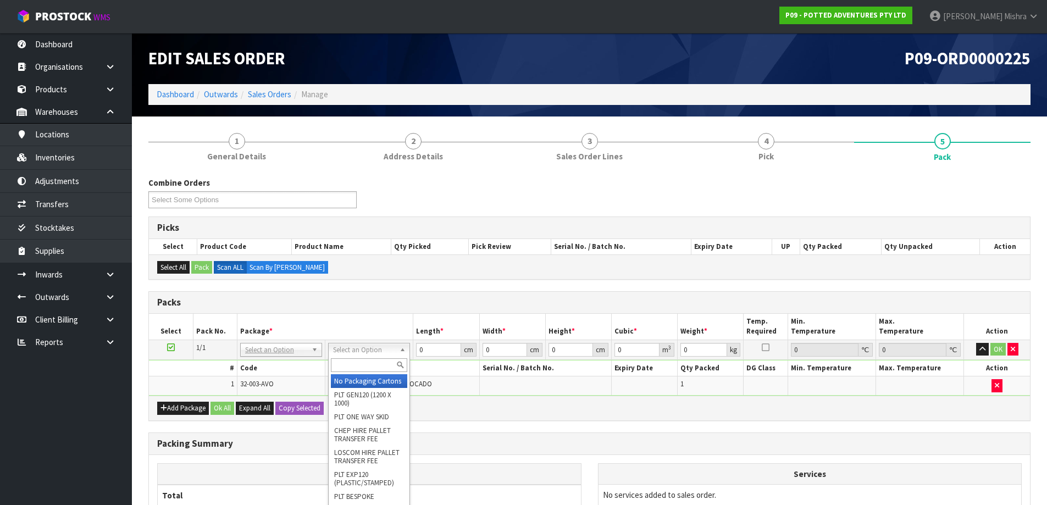
click at [357, 362] on input "text" at bounding box center [369, 366] width 76 height 14
type input "oc"
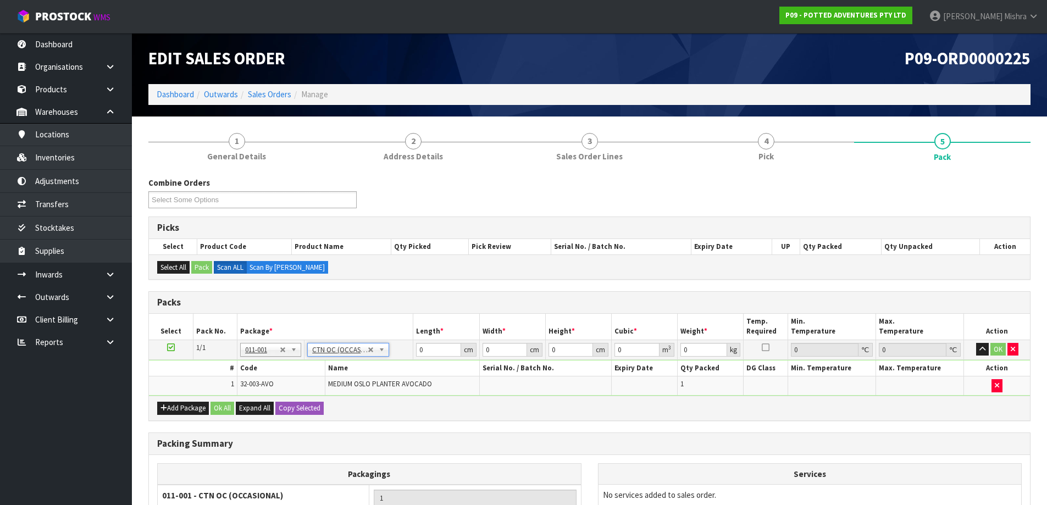
type input "1.65"
drag, startPoint x: 388, startPoint y: 458, endPoint x: 652, endPoint y: 417, distance: 267.0
click at [685, 406] on div "Add Package Ok All Expand All Copy Selected" at bounding box center [589, 408] width 881 height 25
drag, startPoint x: 432, startPoint y: 354, endPoint x: 399, endPoint y: 347, distance: 33.6
click at [404, 350] on tr "1/1 NONE 007-001 007-002 007-004 007-009 007-013 007-014 007-015 007-017 007-01…" at bounding box center [589, 350] width 881 height 20
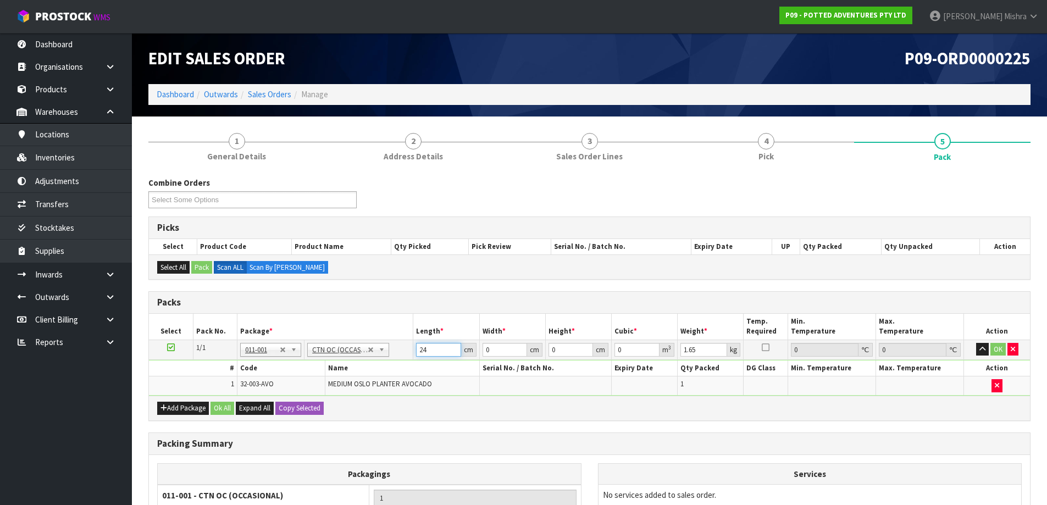
type input "24"
type input "20"
type input "1"
type input "0.00048"
type input "19"
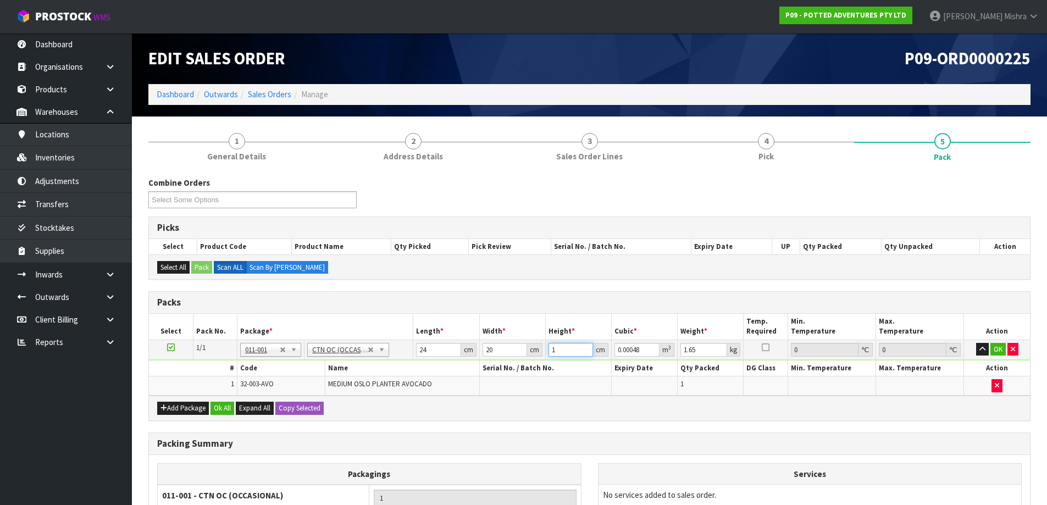
type input "0.00912"
type input "1"
type input "0.00048"
type input "0"
type input "2"
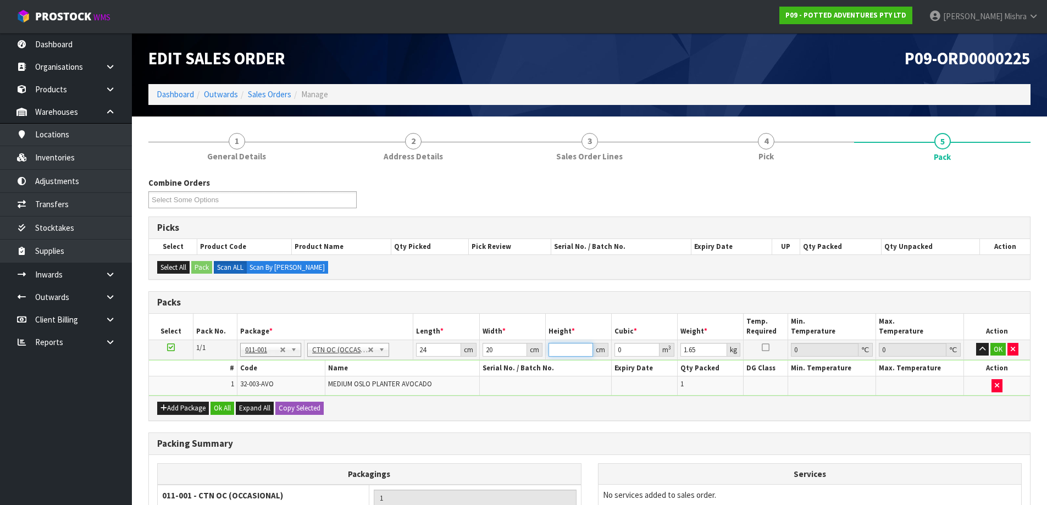
type input "0.00096"
type input "20"
type input "0.0096"
type input "20"
type input "2"
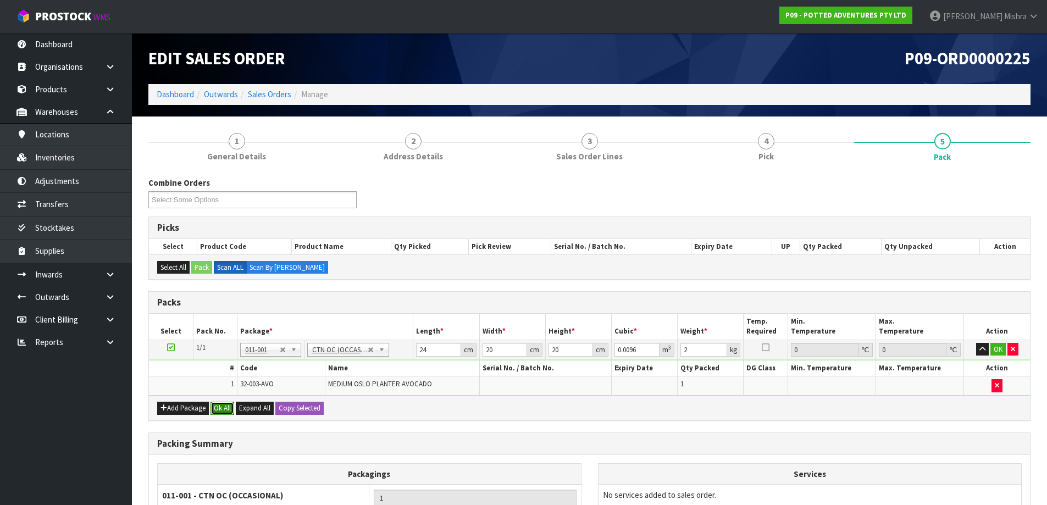
click at [228, 412] on button "Ok All" at bounding box center [223, 408] width 24 height 13
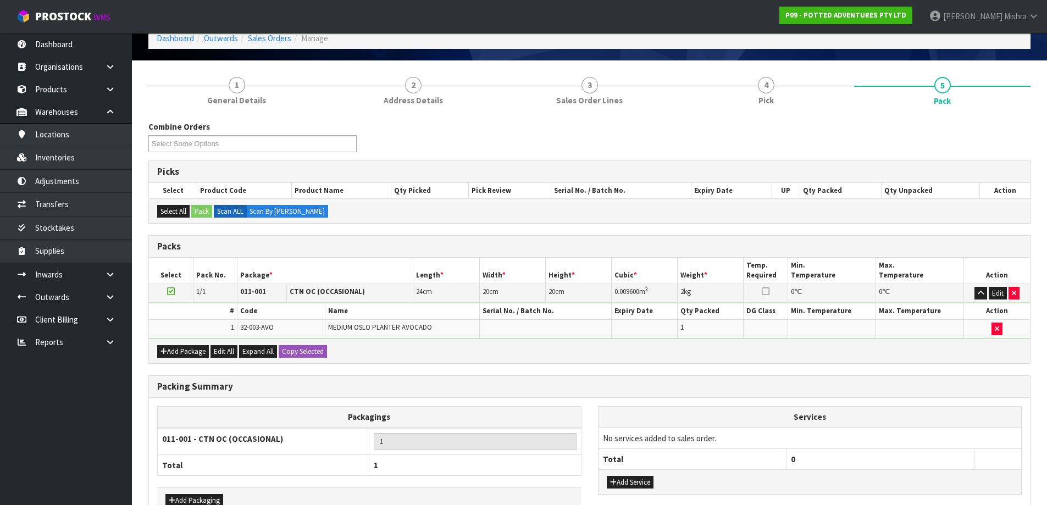
scroll to position [124, 0]
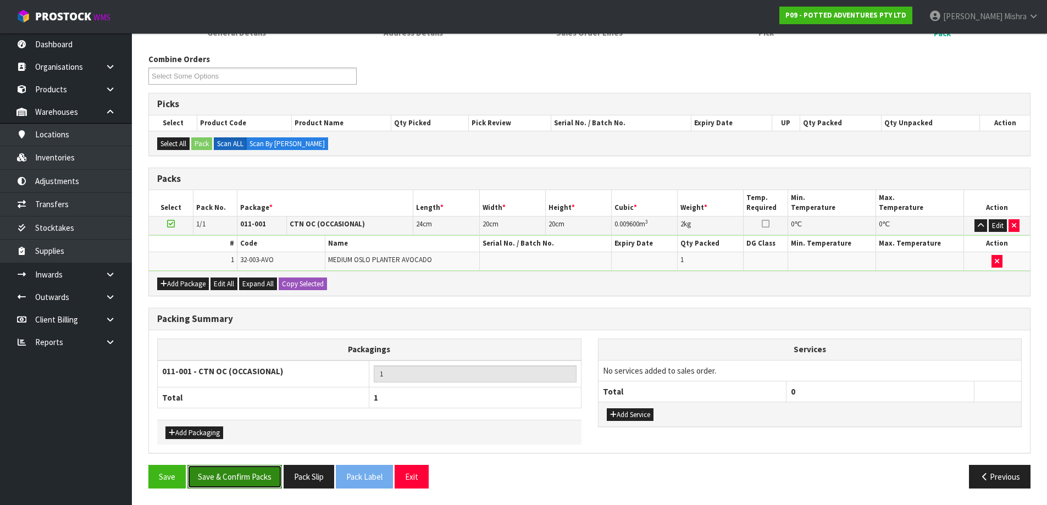
click at [265, 484] on button "Save & Confirm Packs" at bounding box center [235, 477] width 95 height 24
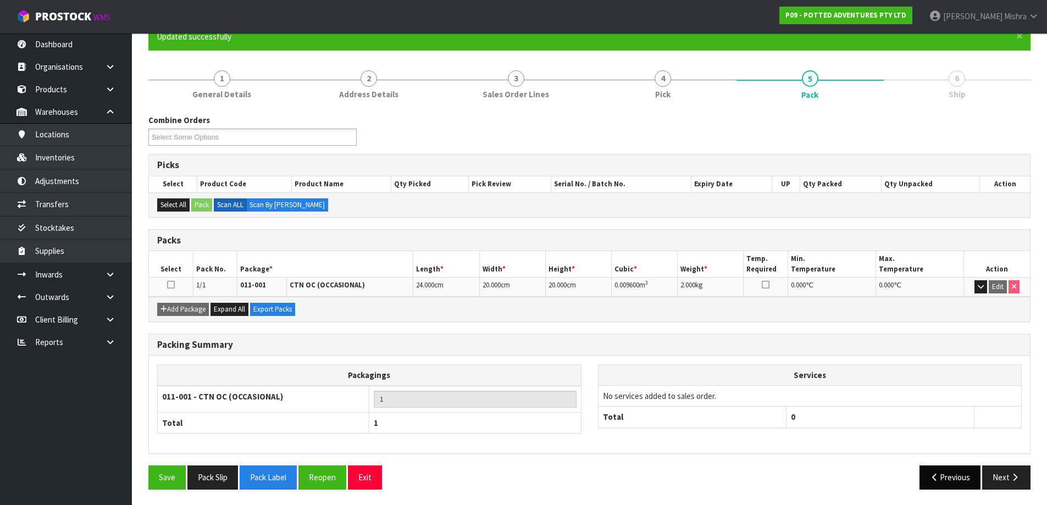
scroll to position [103, 0]
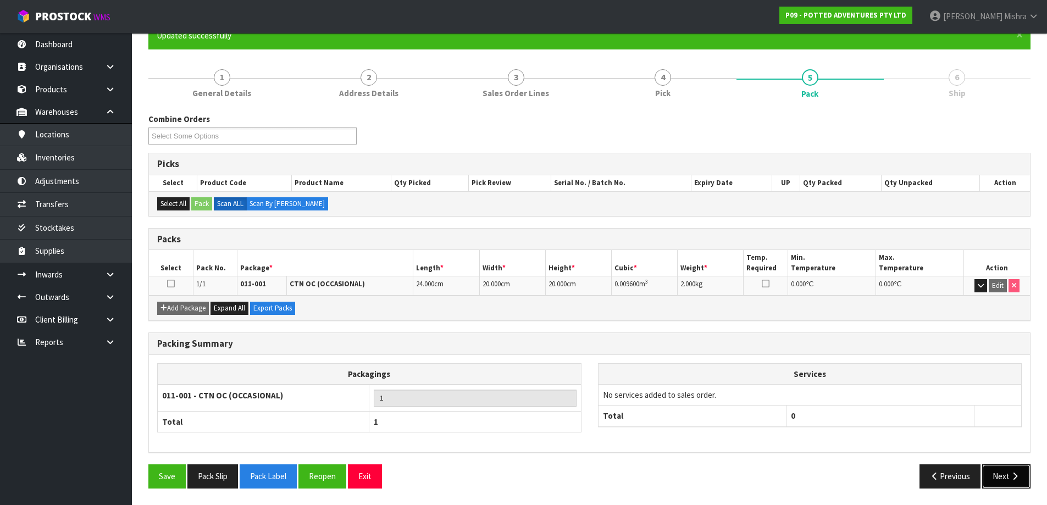
click at [1008, 483] on button "Next" at bounding box center [1007, 477] width 48 height 24
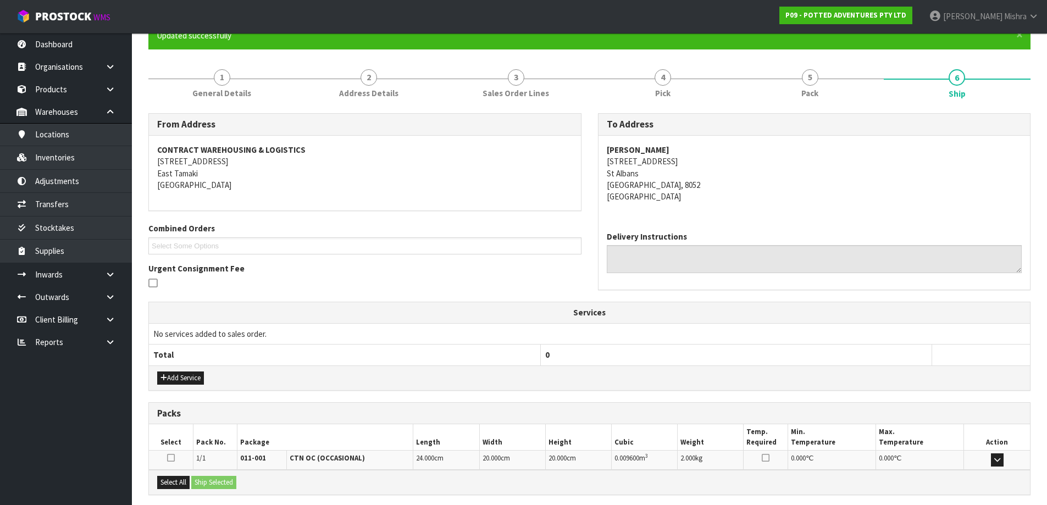
scroll to position [212, 0]
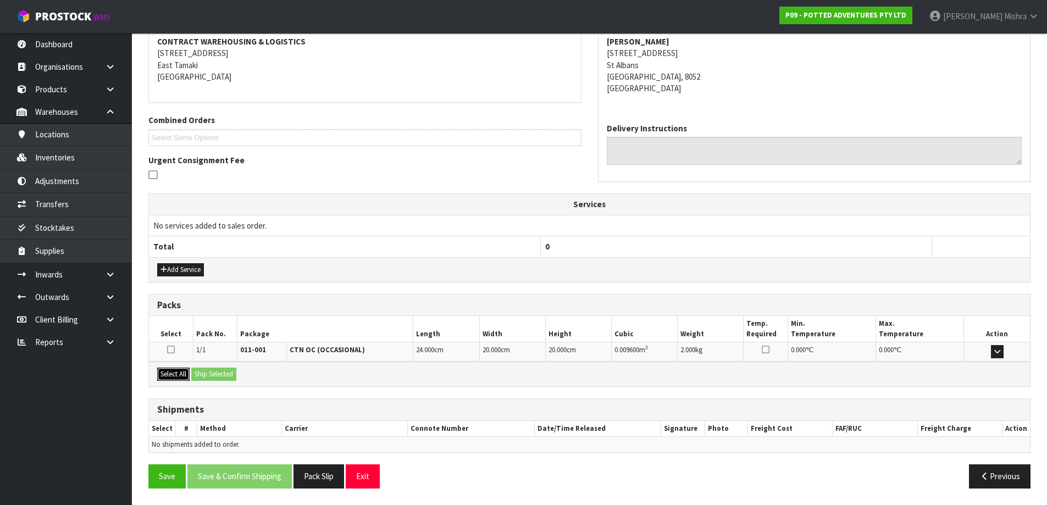
click at [173, 371] on button "Select All" at bounding box center [173, 374] width 32 height 13
click at [227, 372] on button "Ship Selected" at bounding box center [213, 374] width 45 height 13
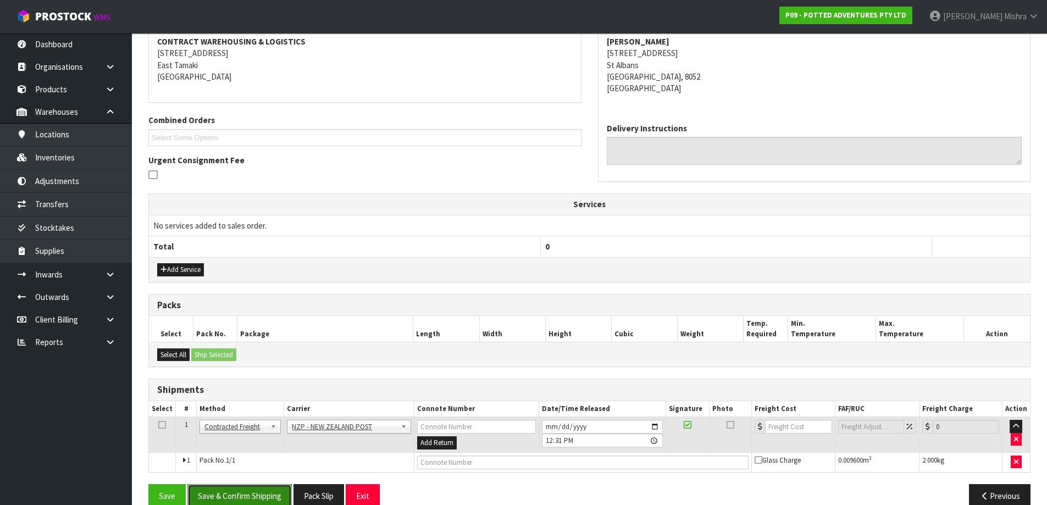
click at [247, 500] on button "Save & Confirm Shipping" at bounding box center [240, 496] width 104 height 24
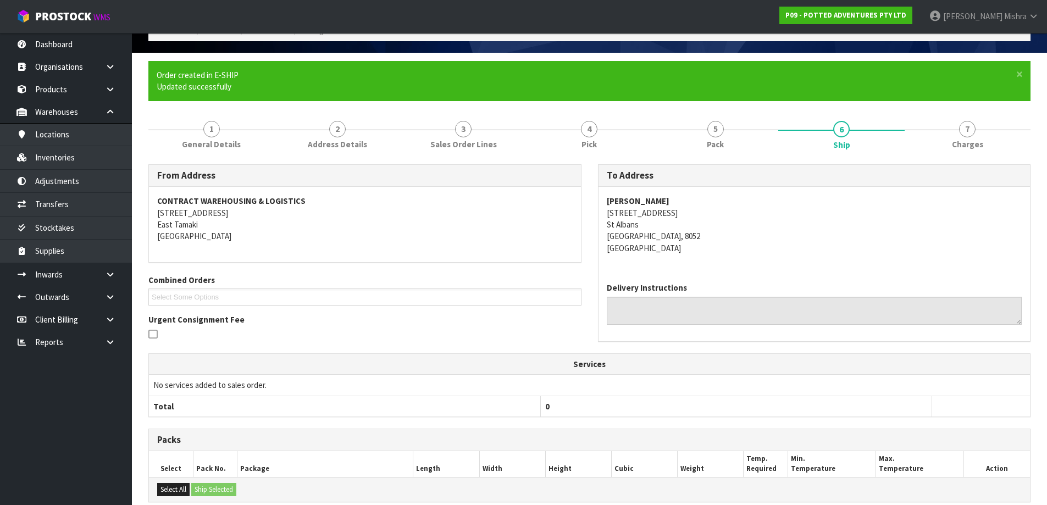
scroll to position [0, 0]
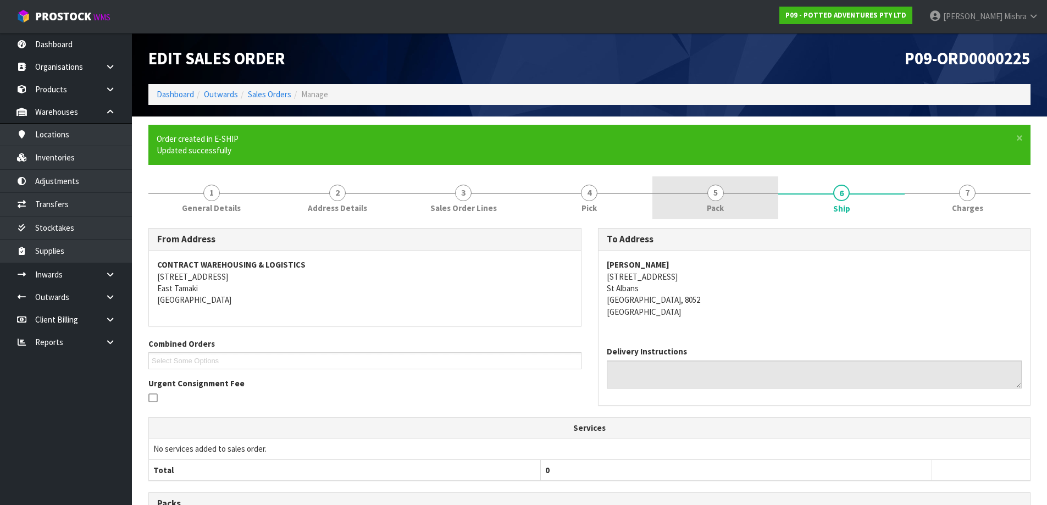
click at [712, 190] on span "5" at bounding box center [716, 193] width 16 height 16
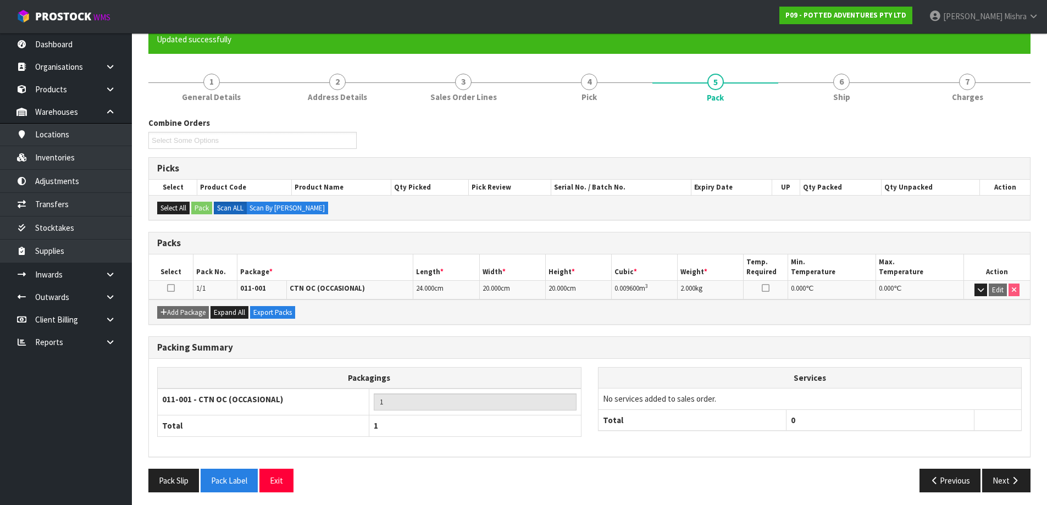
scroll to position [115, 0]
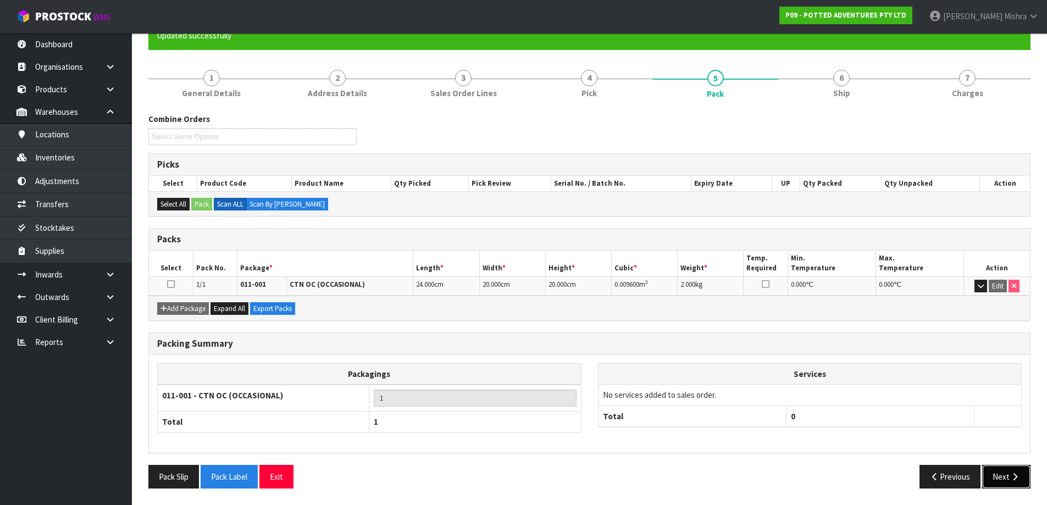
drag, startPoint x: 998, startPoint y: 479, endPoint x: 897, endPoint y: 463, distance: 102.4
click at [998, 478] on button "Next" at bounding box center [1007, 477] width 48 height 24
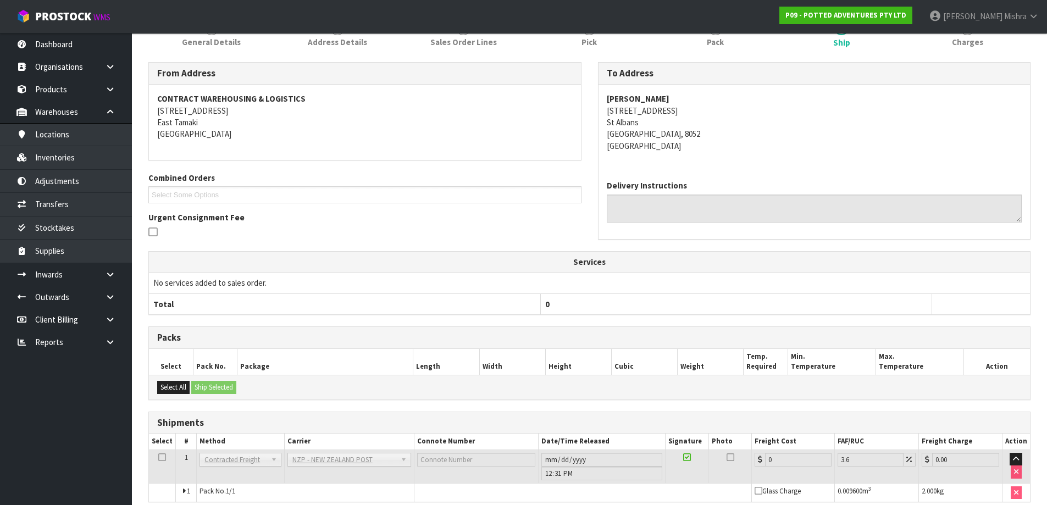
scroll to position [216, 0]
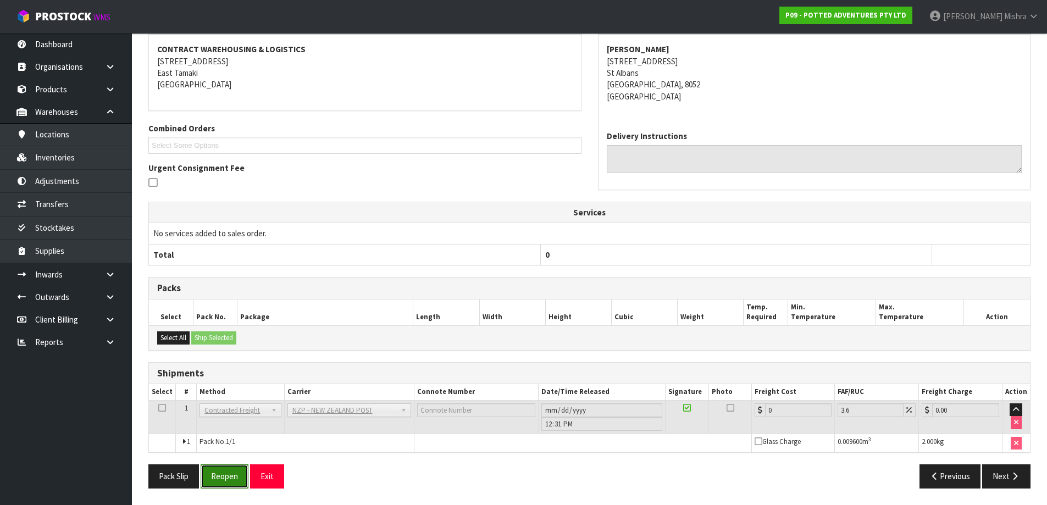
click at [242, 471] on button "Reopen" at bounding box center [225, 477] width 48 height 24
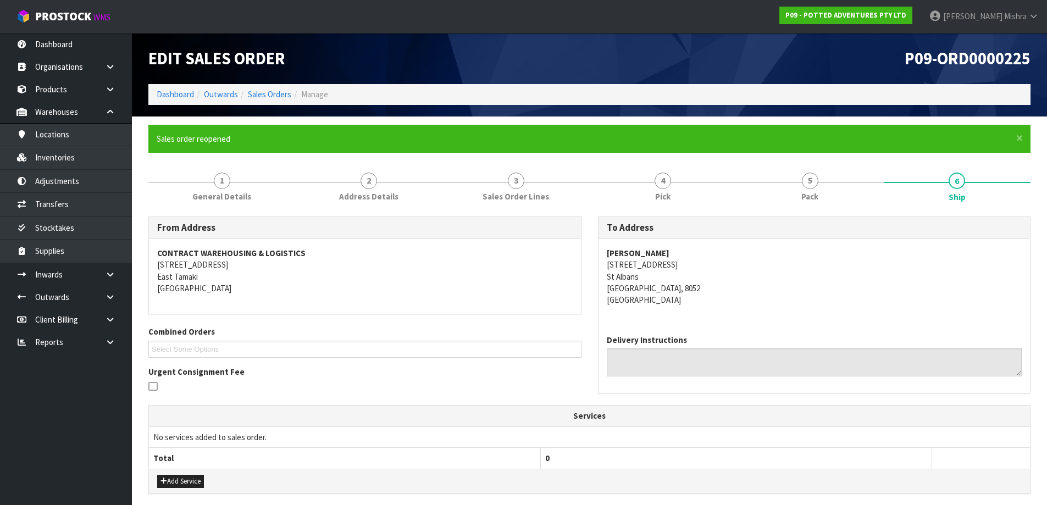
scroll to position [203, 0]
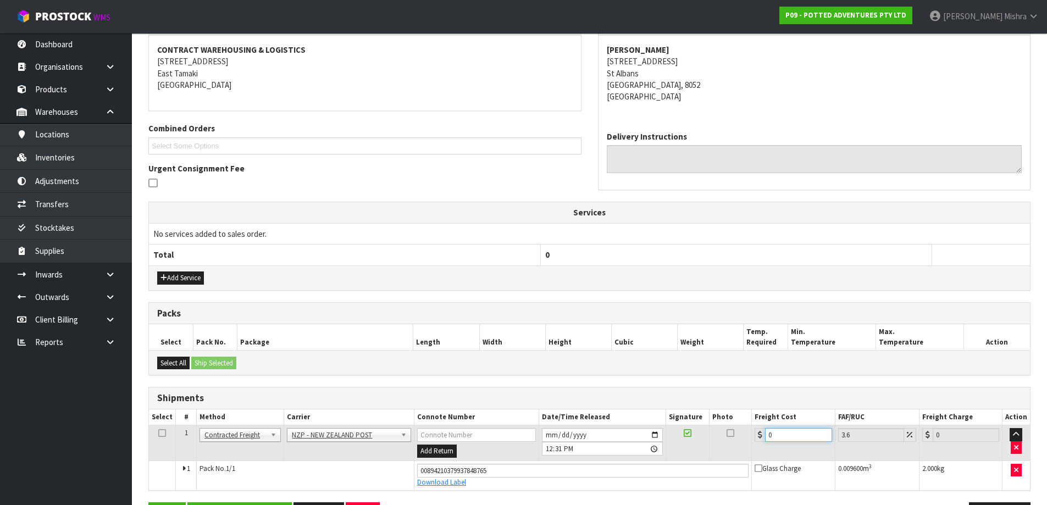
drag, startPoint x: 778, startPoint y: 434, endPoint x: 718, endPoint y: 436, distance: 60.0
click at [718, 436] on tr "1 Client Local Pickup Customer Local Pickup Company Freight Contracted Freight …" at bounding box center [589, 444] width 881 height 36
type input "1"
type input "1.04"
type input "11"
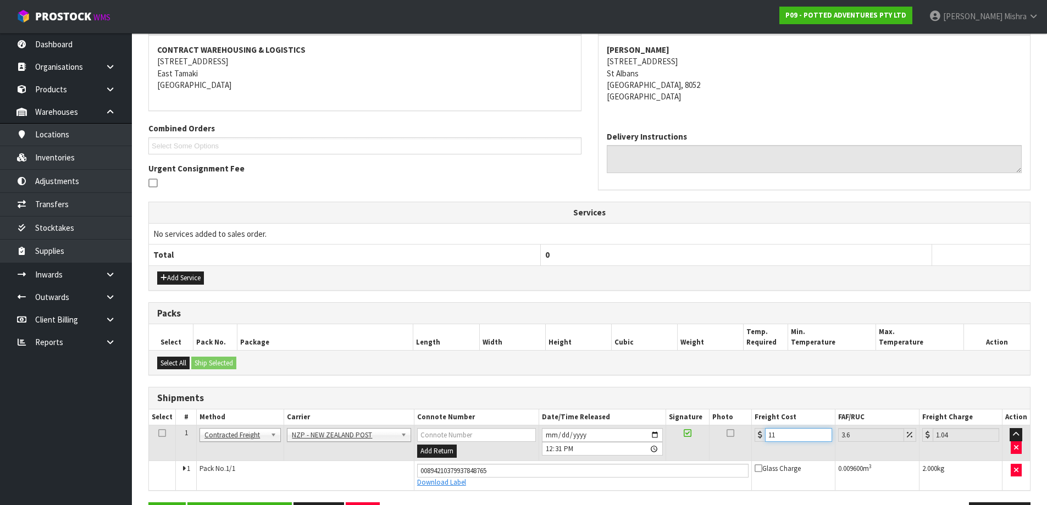
type input "11.4"
type input "11.6"
type input "12.02"
type input "11.61"
type input "12.03"
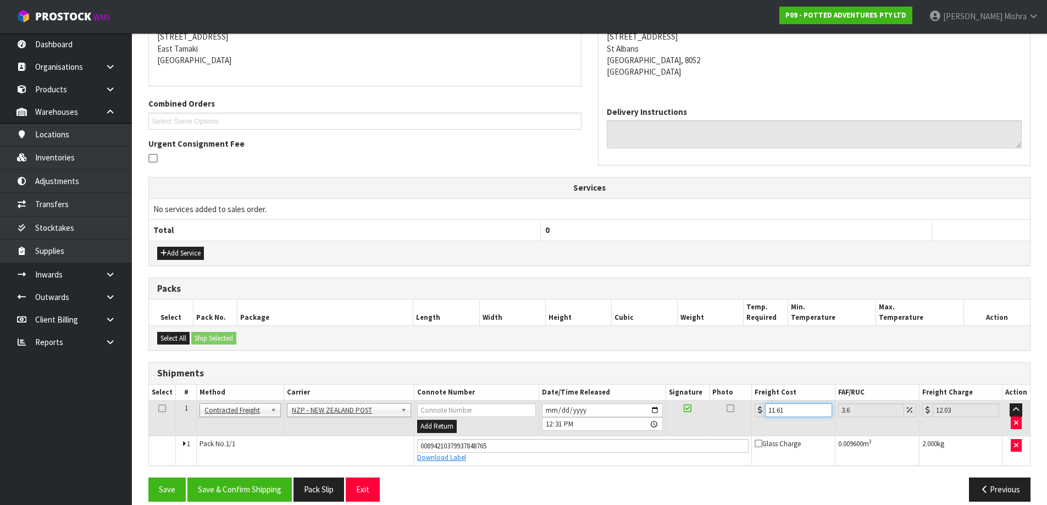
scroll to position [241, 0]
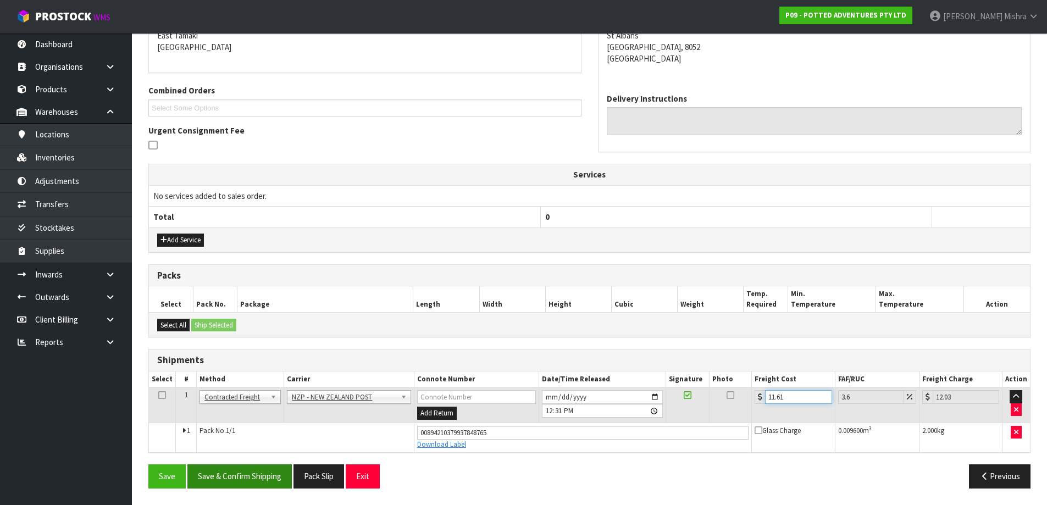
type input "11.61"
click at [244, 471] on button "Save & Confirm Shipping" at bounding box center [240, 477] width 104 height 24
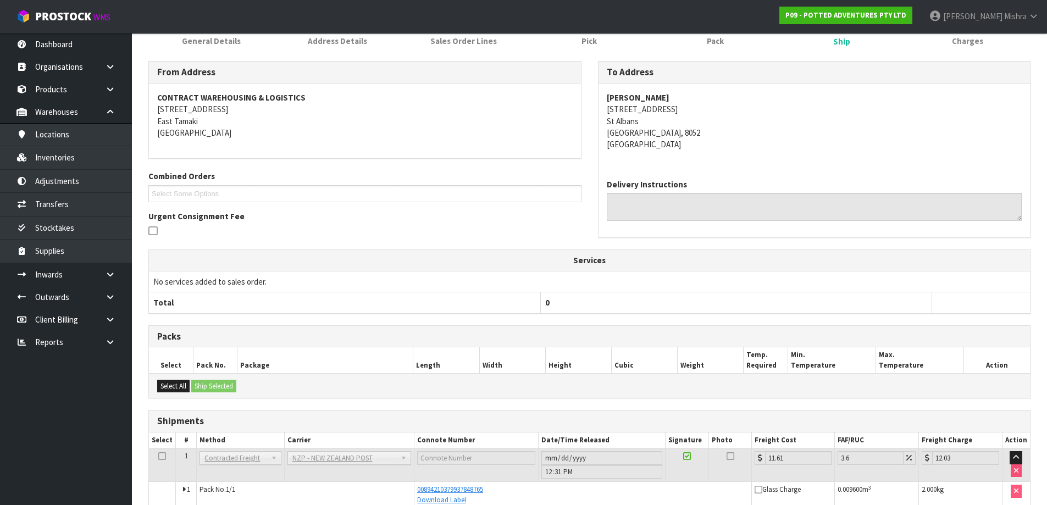
scroll to position [0, 0]
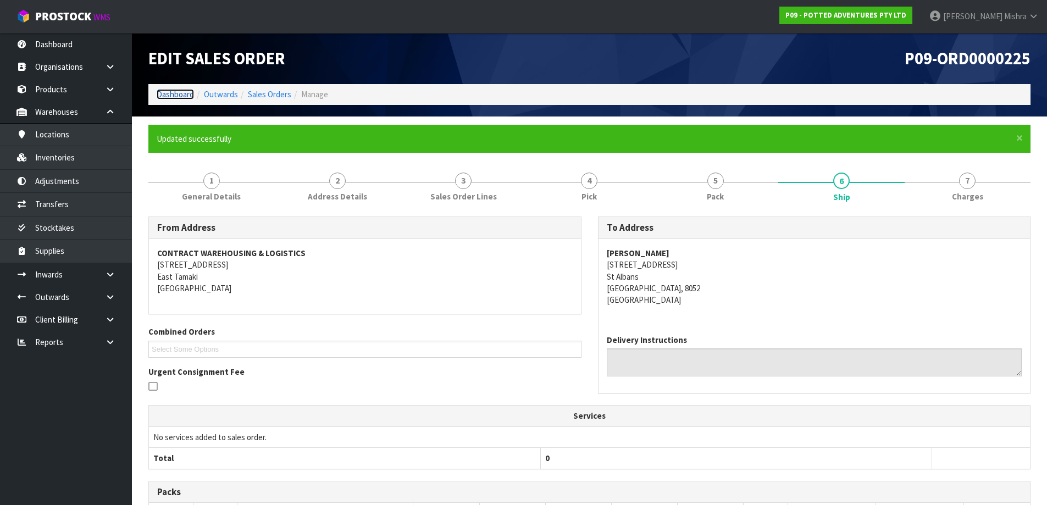
click at [170, 94] on link "Dashboard" at bounding box center [175, 94] width 37 height 10
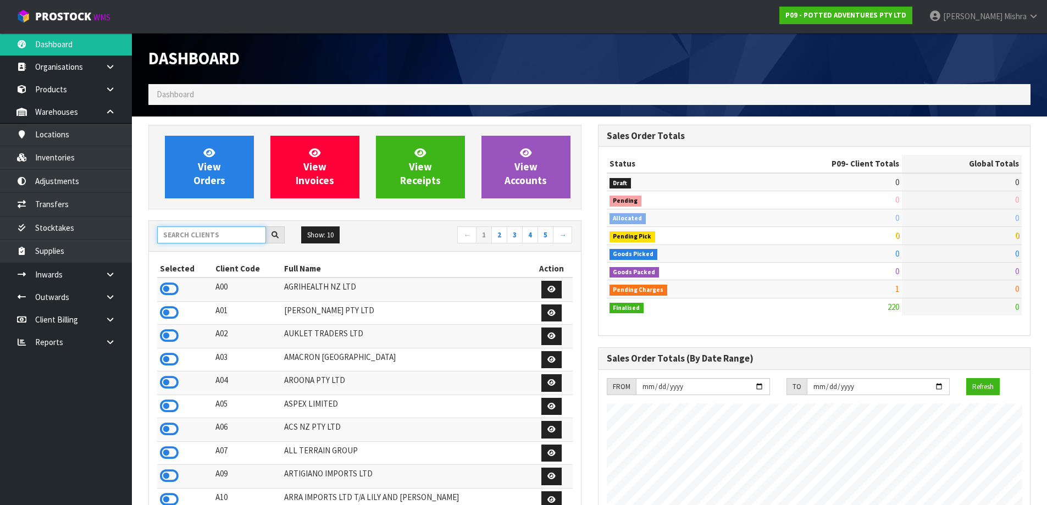
scroll to position [833, 449]
click at [198, 235] on input "text" at bounding box center [211, 235] width 109 height 17
type input "E04"
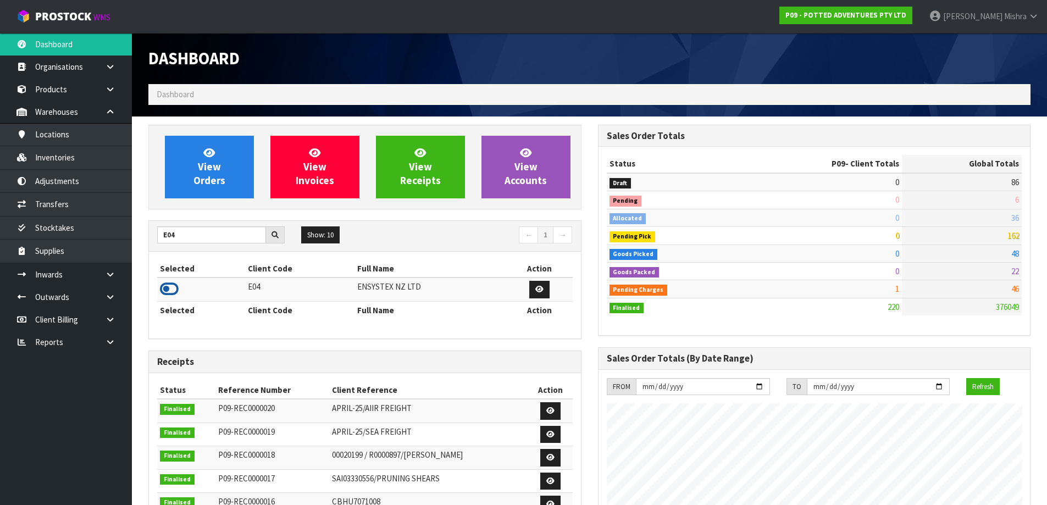
click at [175, 286] on icon at bounding box center [169, 289] width 19 height 16
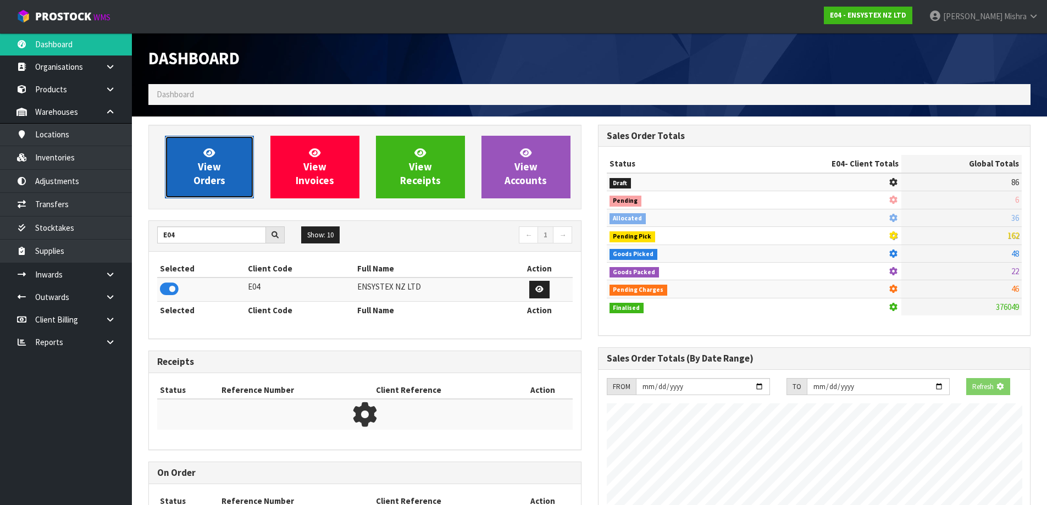
click at [192, 168] on link "View Orders" at bounding box center [209, 167] width 89 height 63
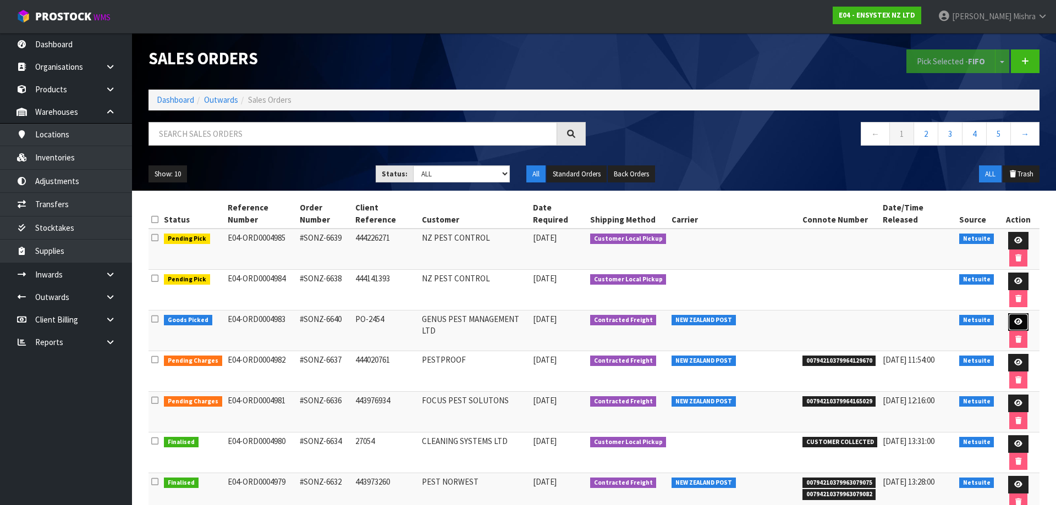
click at [1008, 313] on link at bounding box center [1018, 322] width 20 height 18
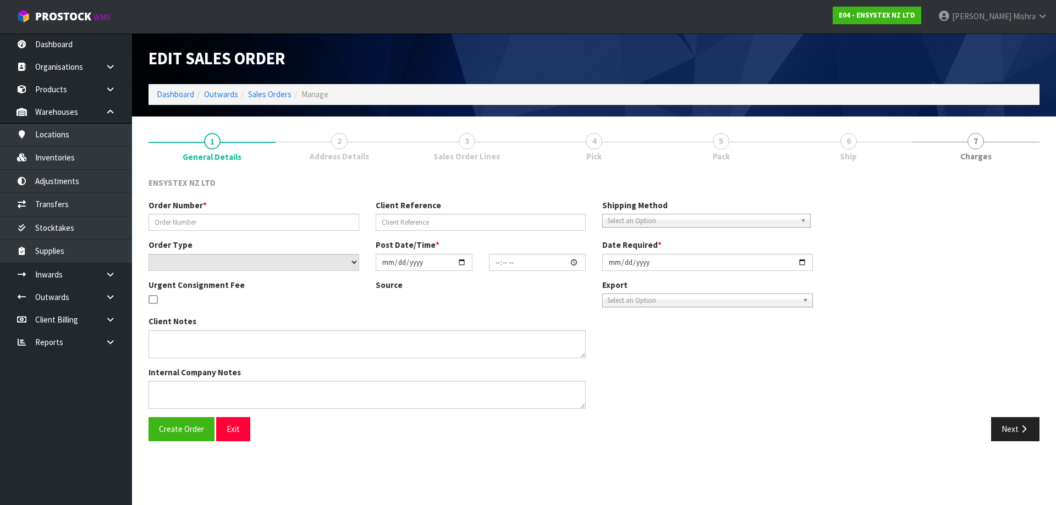
type input "#SONZ-6640"
type input "PO-2454"
select select "number:0"
type input "2025-08-11"
type input "11:00:14.000"
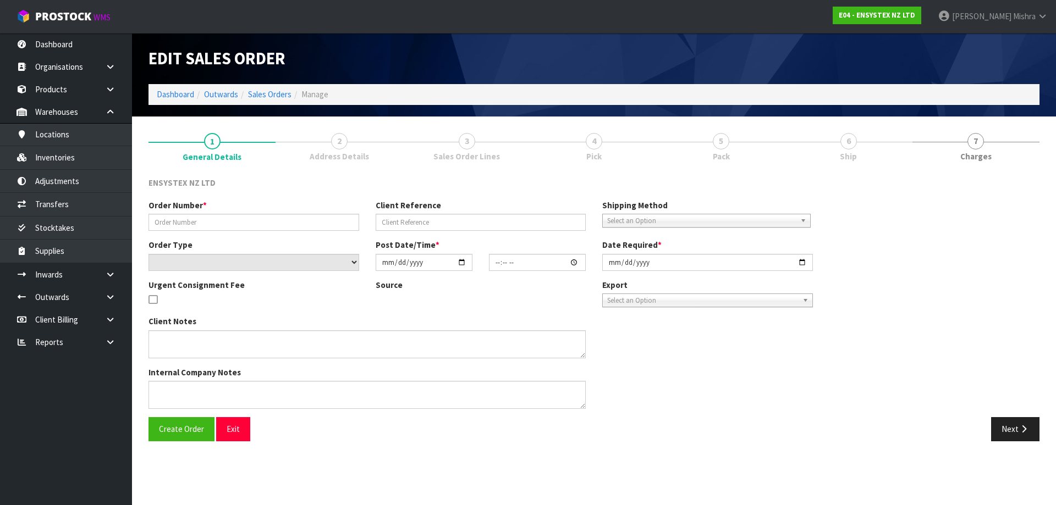
type input "2025-08-11"
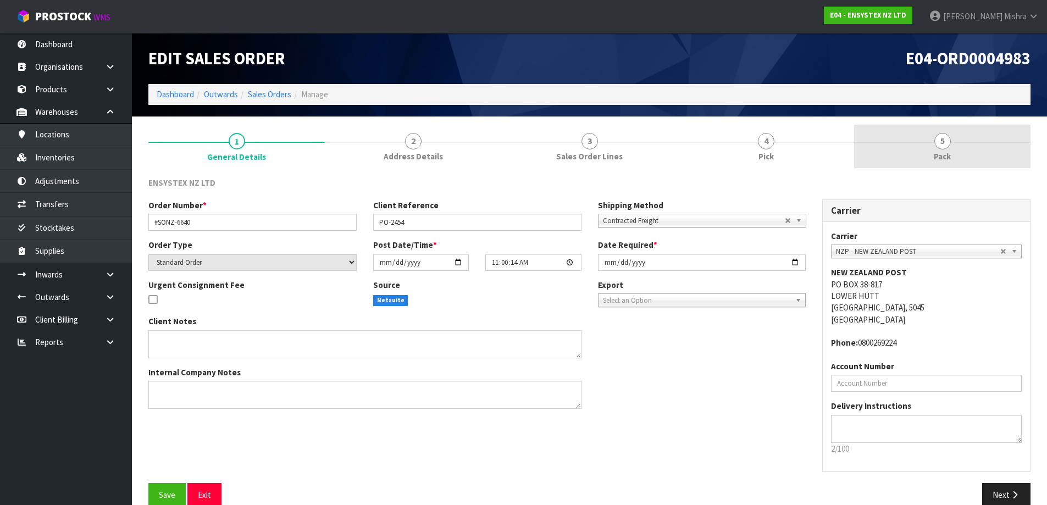
click at [929, 129] on link "5 Pack" at bounding box center [942, 146] width 177 height 43
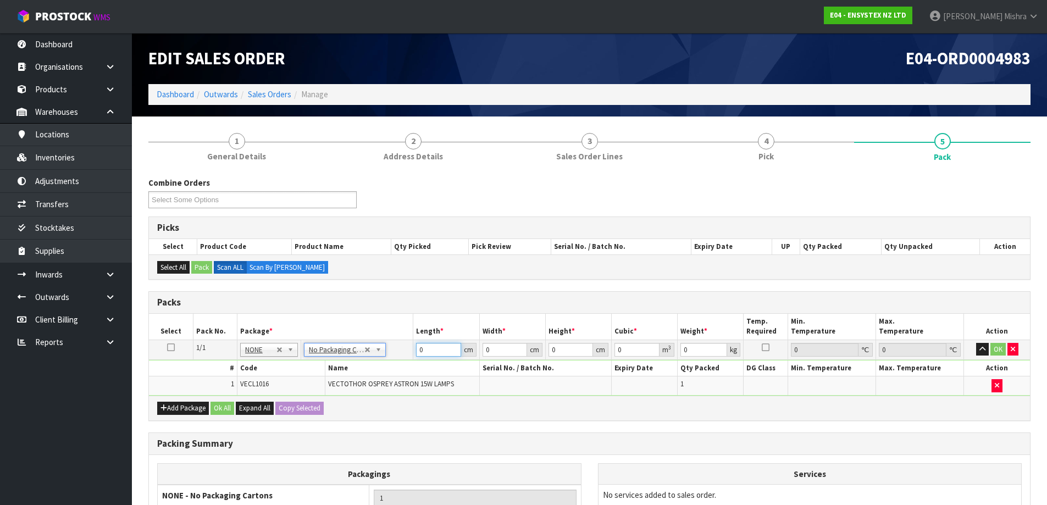
drag, startPoint x: 428, startPoint y: 347, endPoint x: 376, endPoint y: 345, distance: 52.3
click at [377, 347] on tr "1/1 NONE 007-001 007-002 007-004 007-009 007-013 007-014 007-015 007-017 007-01…" at bounding box center [589, 350] width 881 height 20
type input "57"
type input "36"
type input "1"
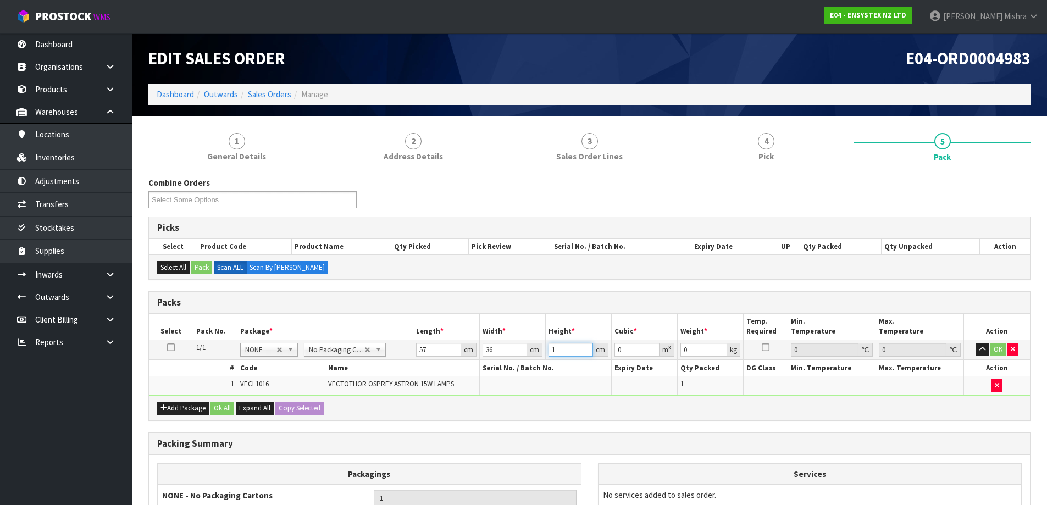
type input "0.002052"
type input "13"
type input "0.026676"
type input "13"
type input "5"
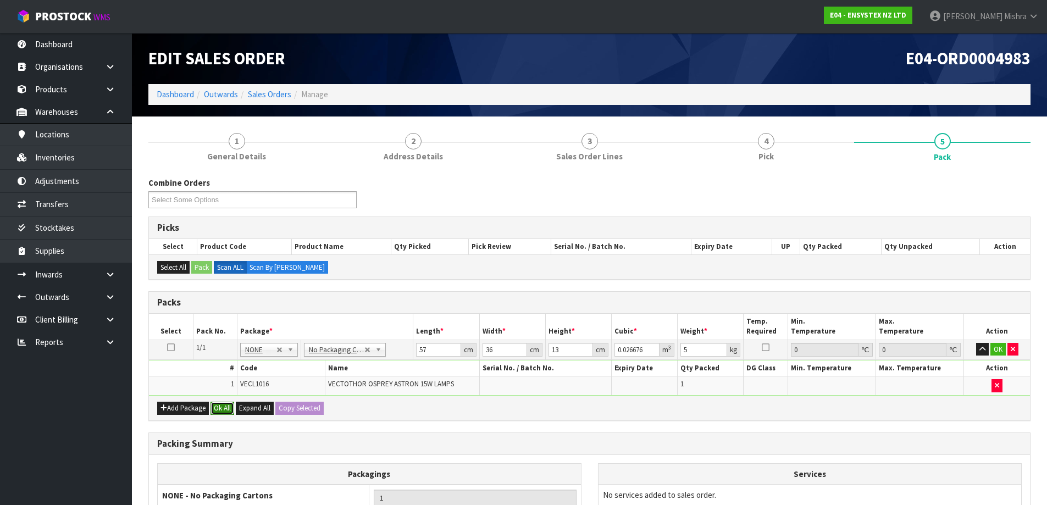
click at [219, 415] on button "Ok All" at bounding box center [223, 408] width 24 height 13
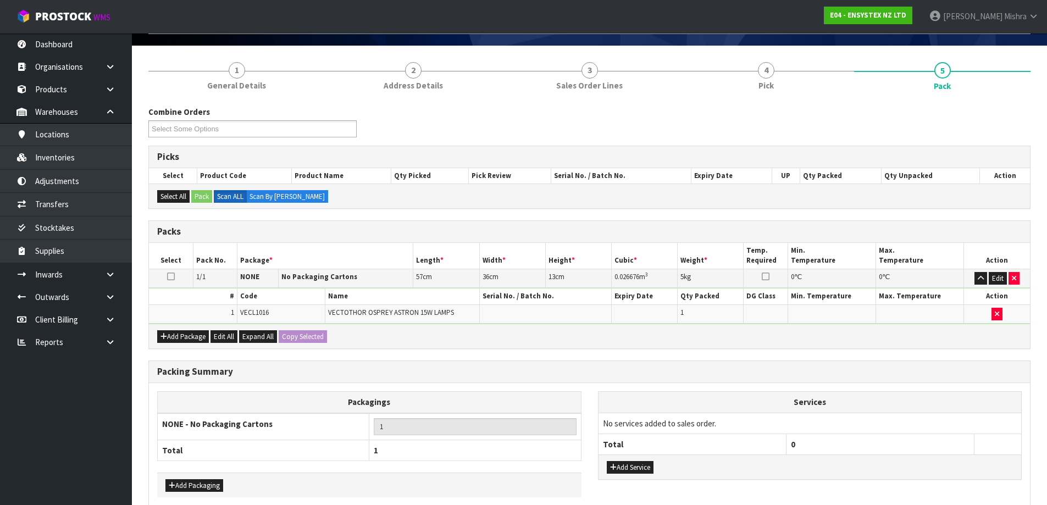
scroll to position [124, 0]
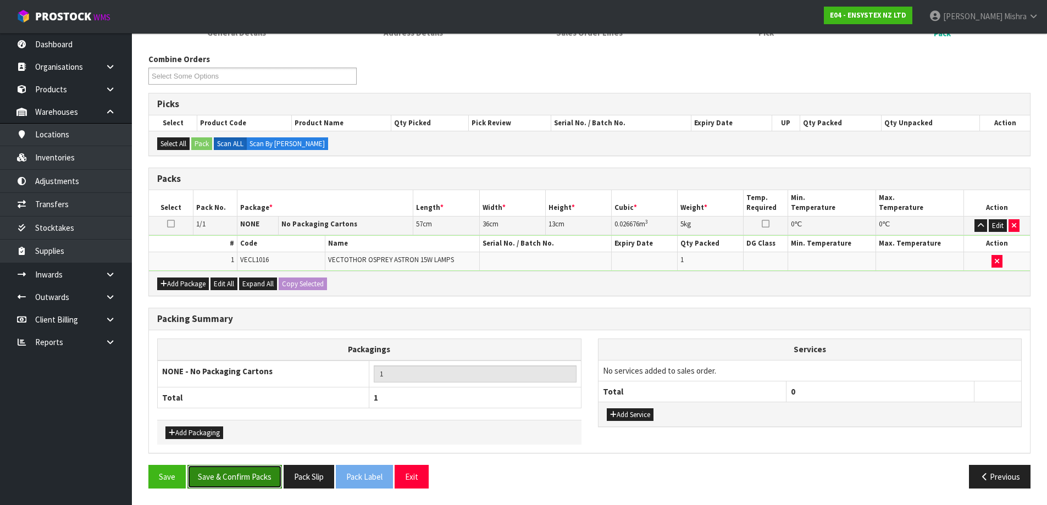
click at [240, 472] on button "Save & Confirm Packs" at bounding box center [235, 477] width 95 height 24
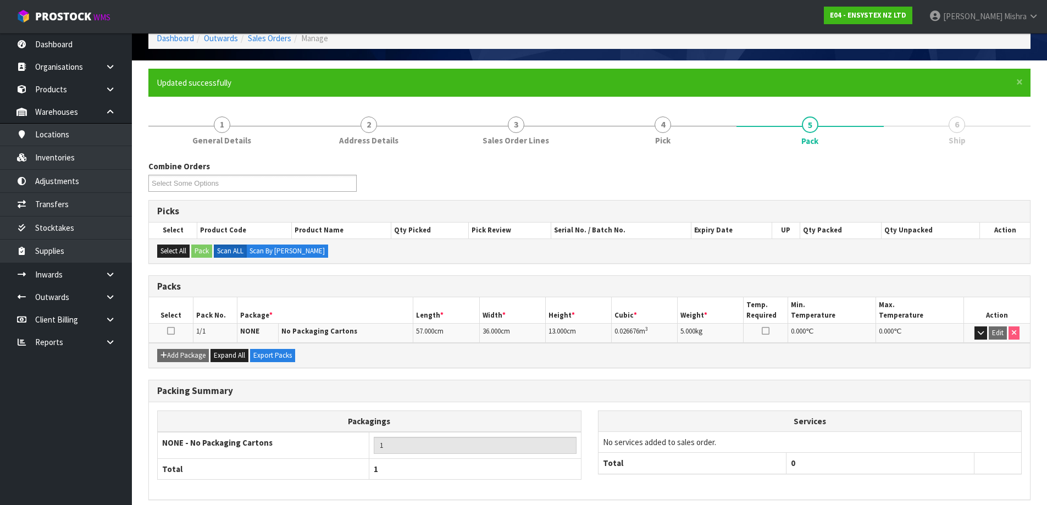
scroll to position [103, 0]
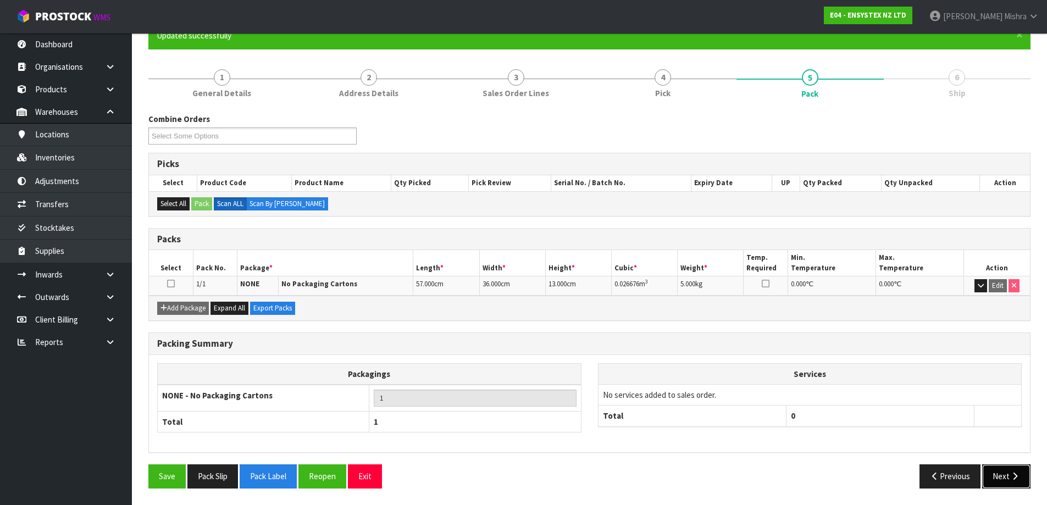
click at [1007, 476] on button "Next" at bounding box center [1007, 477] width 48 height 24
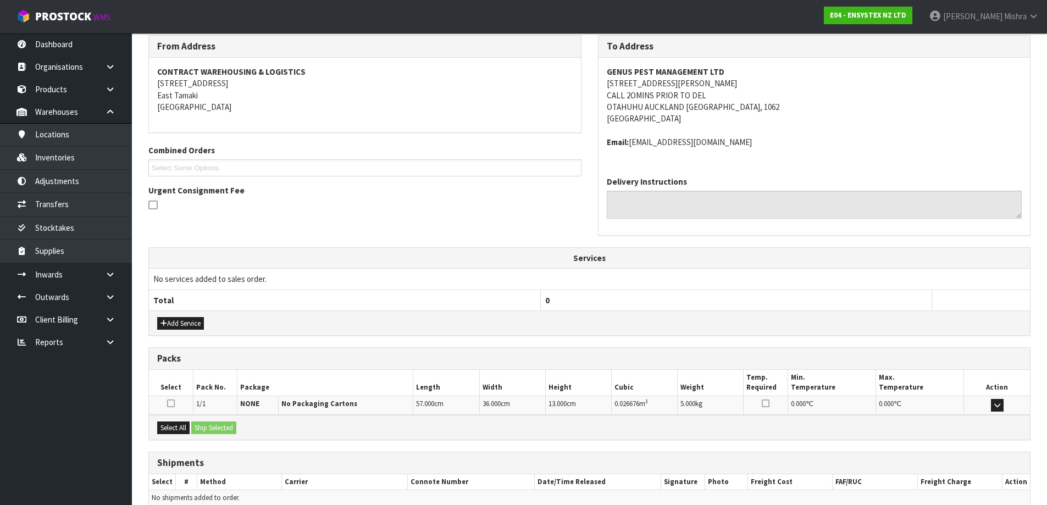
scroll to position [235, 0]
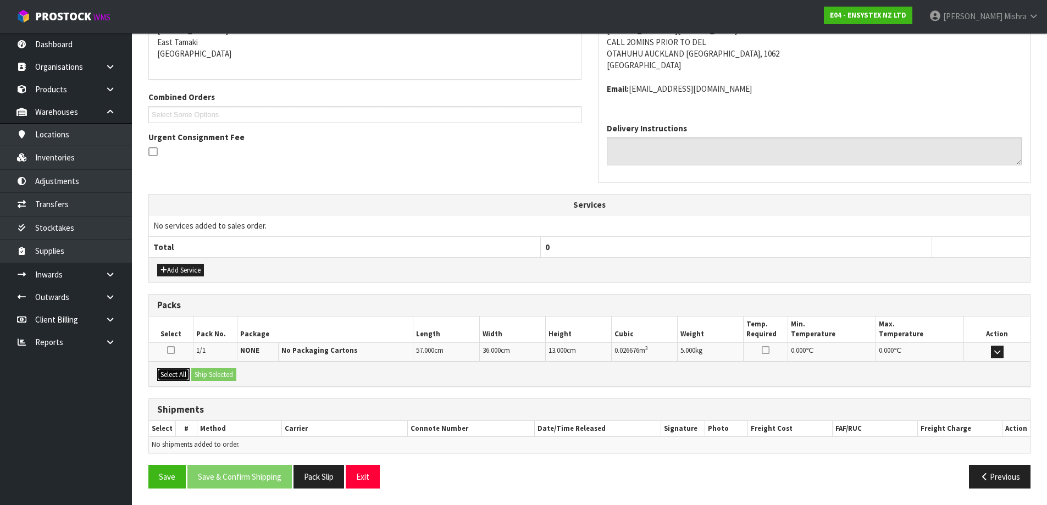
click at [176, 379] on button "Select All" at bounding box center [173, 374] width 32 height 13
click at [217, 376] on button "Ship Selected" at bounding box center [213, 374] width 45 height 13
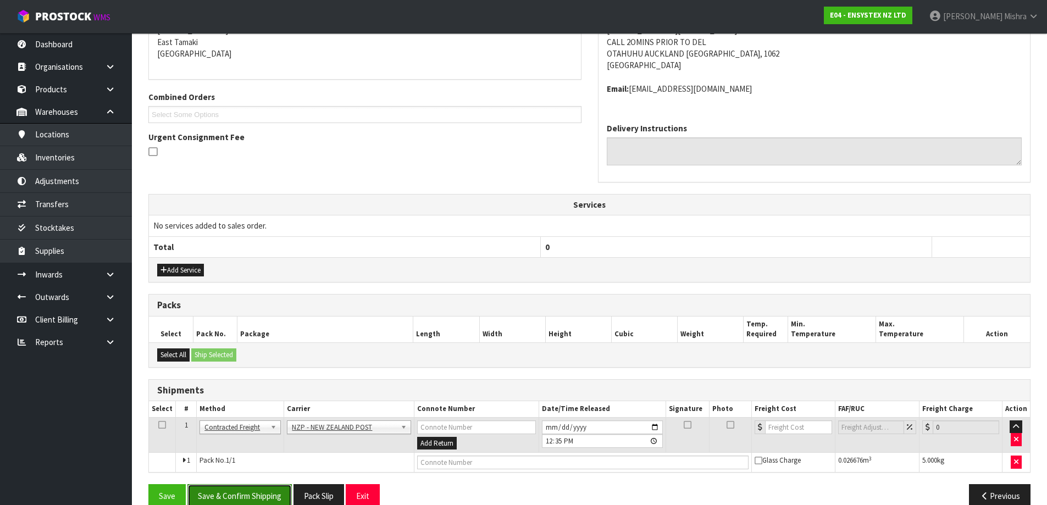
click at [255, 489] on button "Save & Confirm Shipping" at bounding box center [240, 496] width 104 height 24
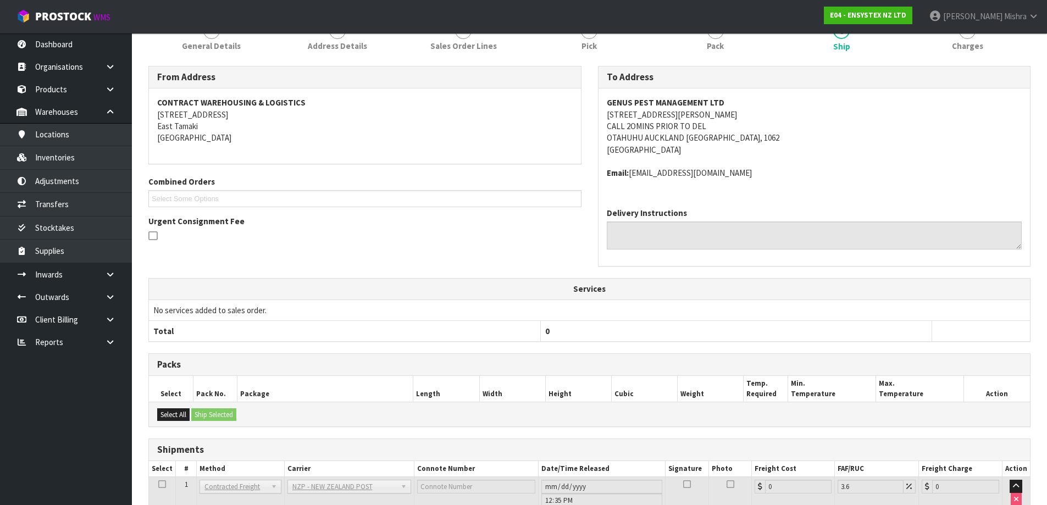
scroll to position [239, 0]
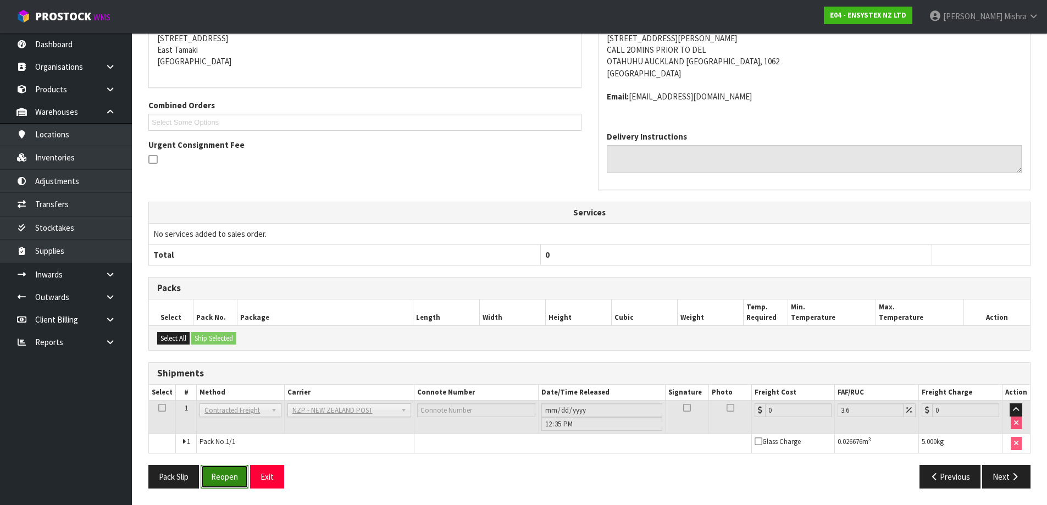
click at [225, 473] on button "Reopen" at bounding box center [225, 477] width 48 height 24
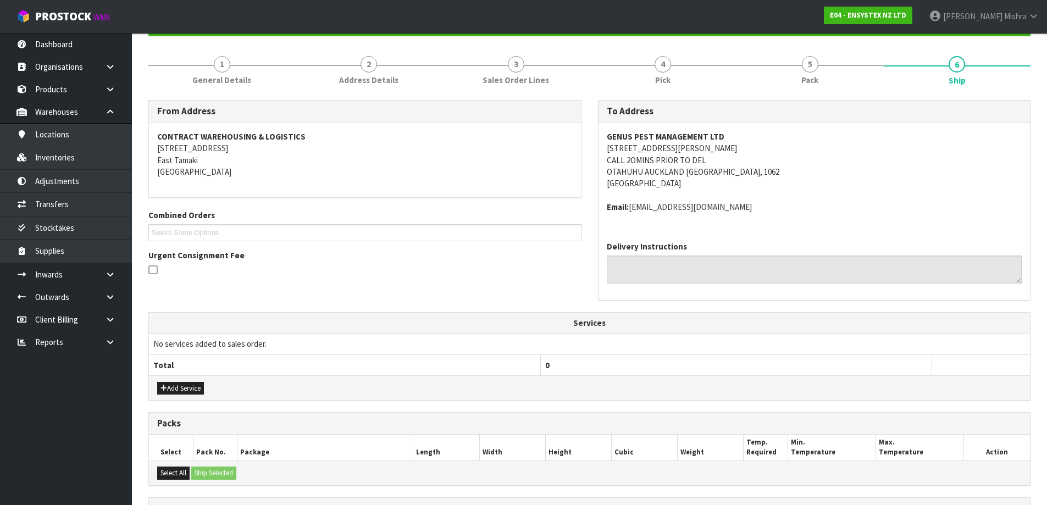
scroll to position [264, 0]
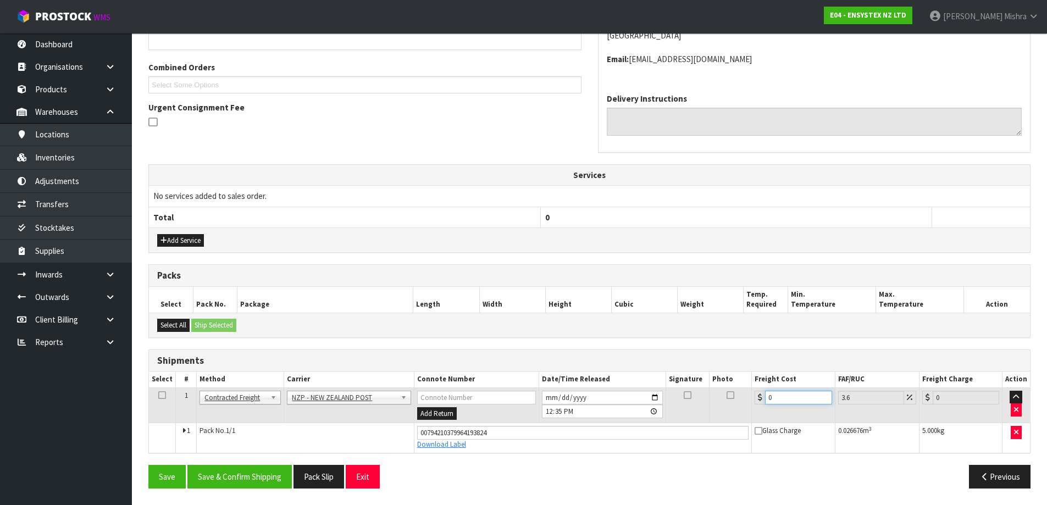
drag, startPoint x: 788, startPoint y: 401, endPoint x: 689, endPoint y: 400, distance: 99.5
click at [689, 400] on tr "1 Client Local Pickup Customer Local Pickup Company Freight Contracted Freight …" at bounding box center [589, 406] width 881 height 36
type input "3"
type input "3.11"
type input "3.8"
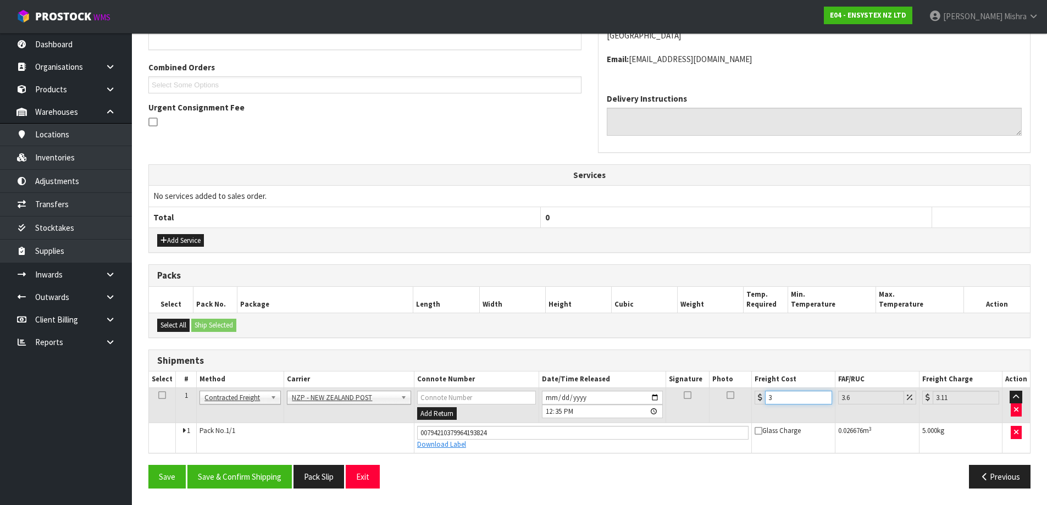
type input "3.94"
type input "3.88"
type input "4.02"
type input "3.88"
click at [222, 477] on button "Save & Confirm Shipping" at bounding box center [240, 477] width 104 height 24
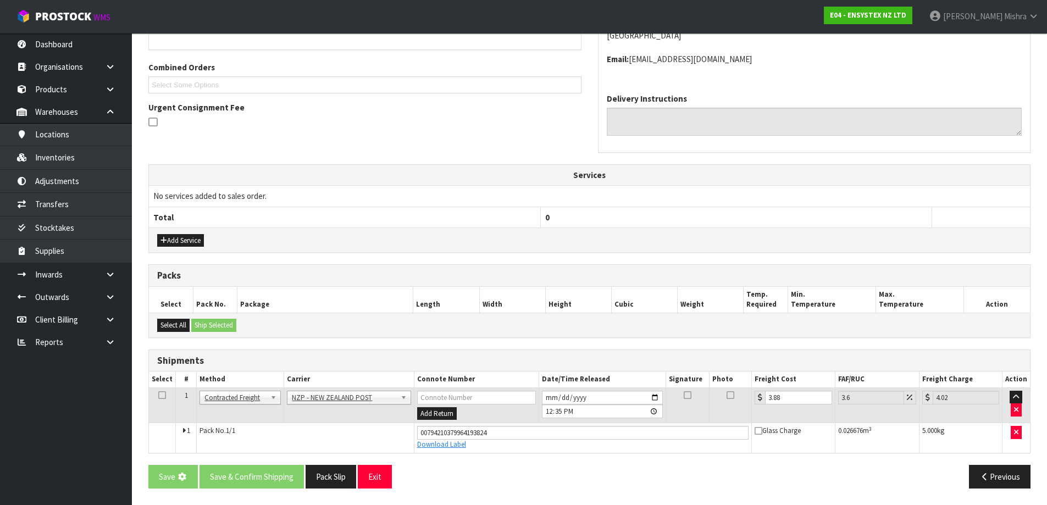
scroll to position [0, 0]
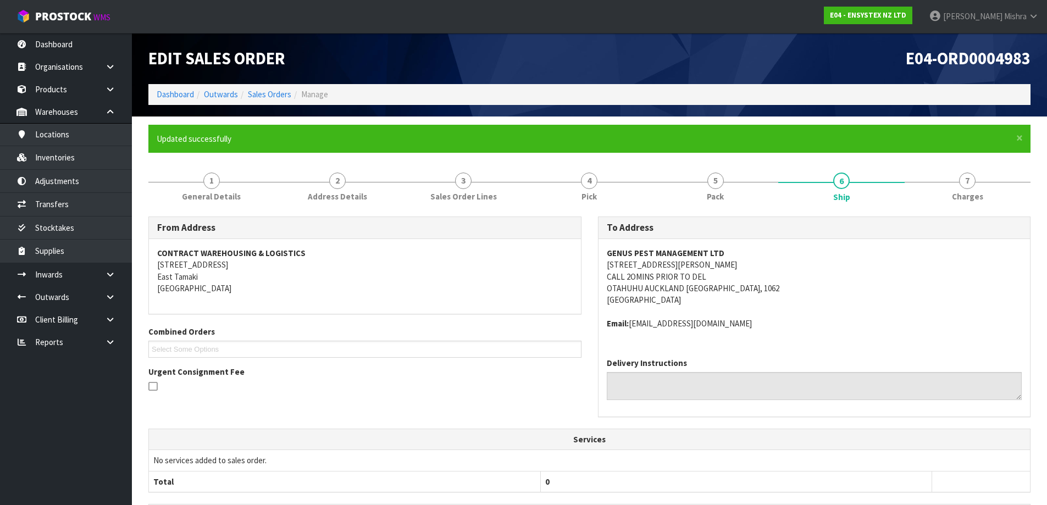
click at [171, 89] on li "Dashboard" at bounding box center [175, 95] width 37 height 12
click at [170, 90] on link "Dashboard" at bounding box center [175, 94] width 37 height 10
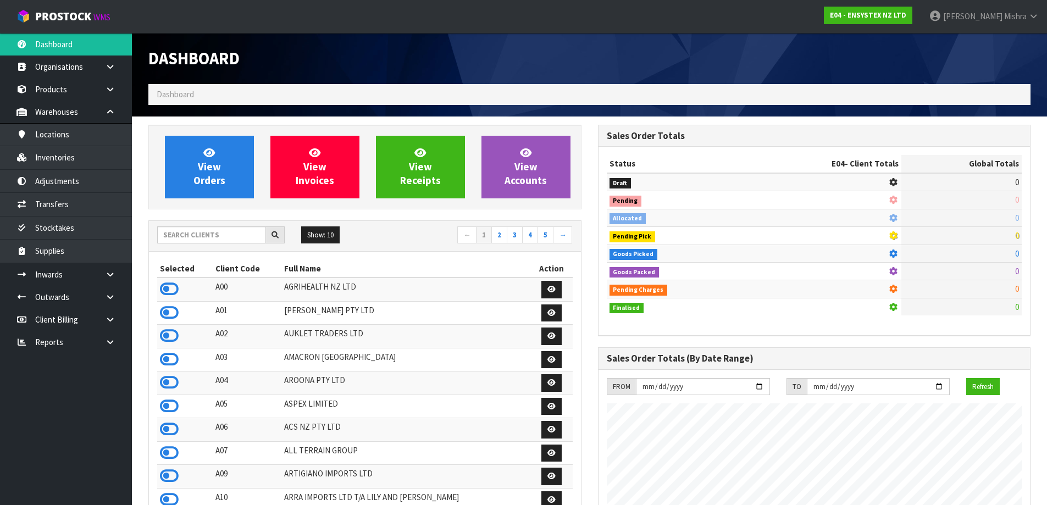
scroll to position [833, 449]
click at [198, 230] on input "text" at bounding box center [211, 235] width 109 height 17
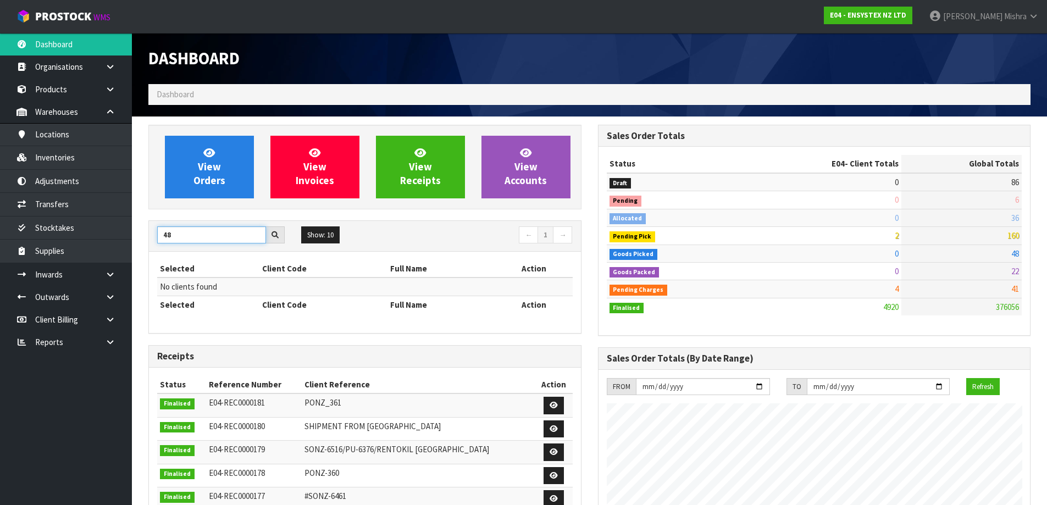
drag, startPoint x: 52, startPoint y: 236, endPoint x: -71, endPoint y: 222, distance: 124.6
click at [0, 222] on html "Toggle navigation ProStock WMS E04 - ENSYSTEX NZ LTD Lalisha Mishra Logout Dash…" at bounding box center [523, 252] width 1047 height 505
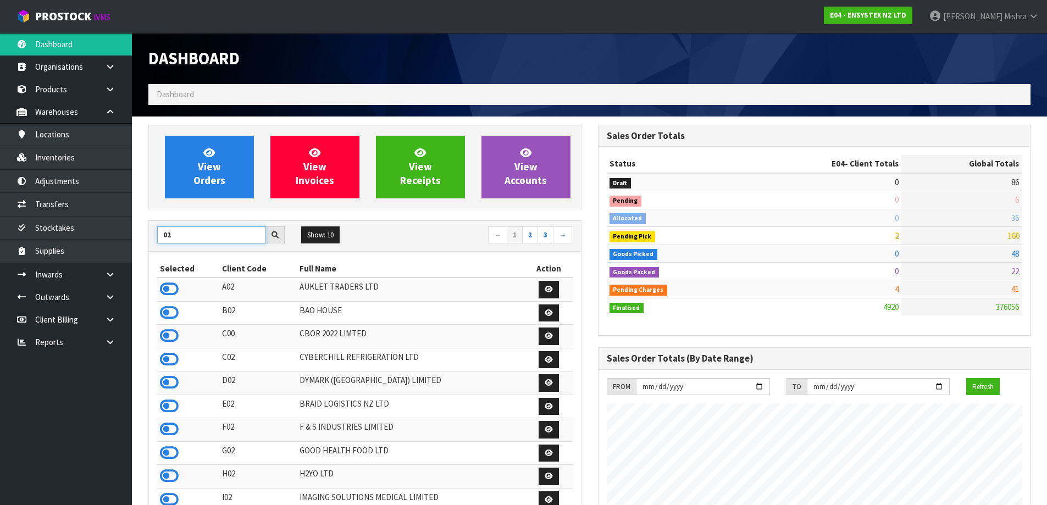
click at [162, 236] on input "02" at bounding box center [211, 235] width 109 height 17
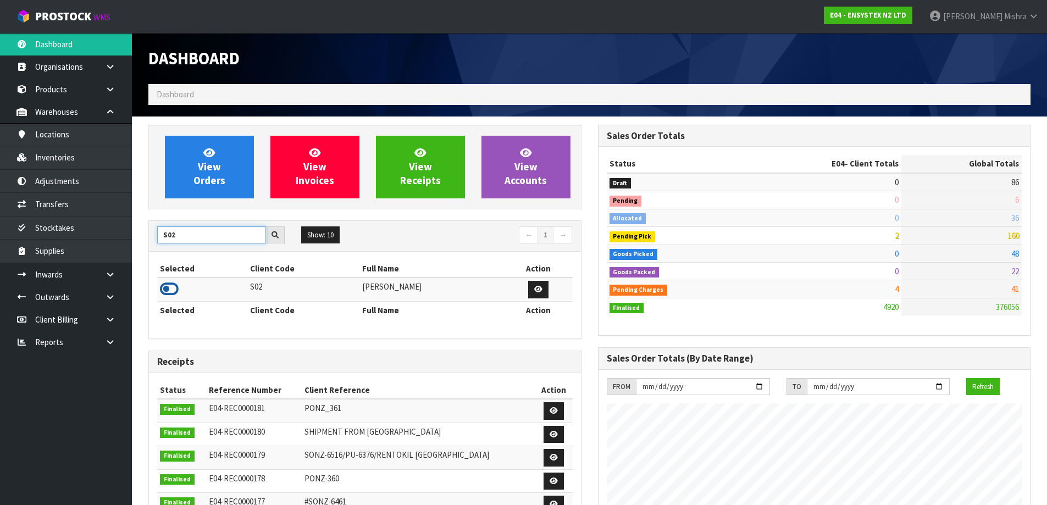
type input "S02"
drag, startPoint x: 165, startPoint y: 287, endPoint x: 180, endPoint y: 242, distance: 46.9
click at [166, 287] on icon at bounding box center [169, 289] width 19 height 16
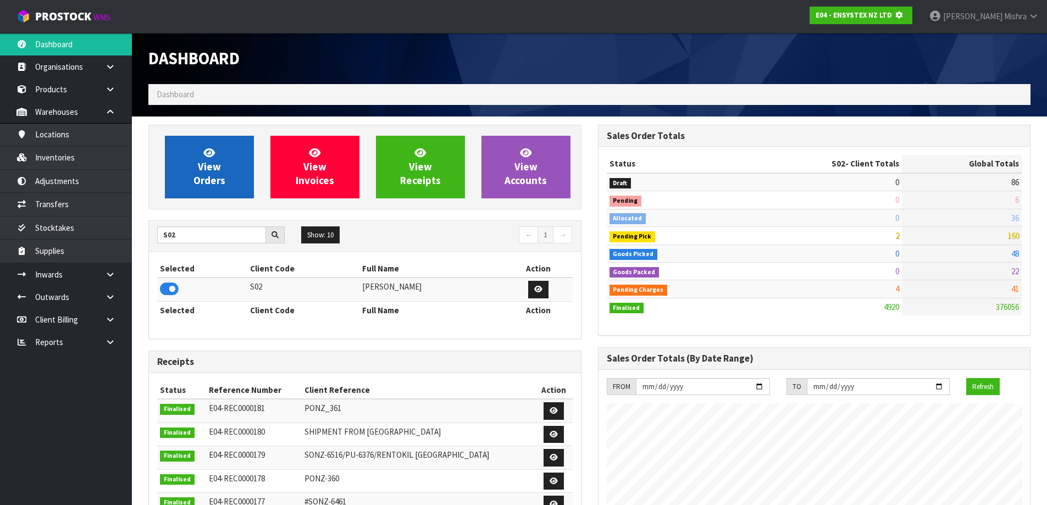
scroll to position [686, 449]
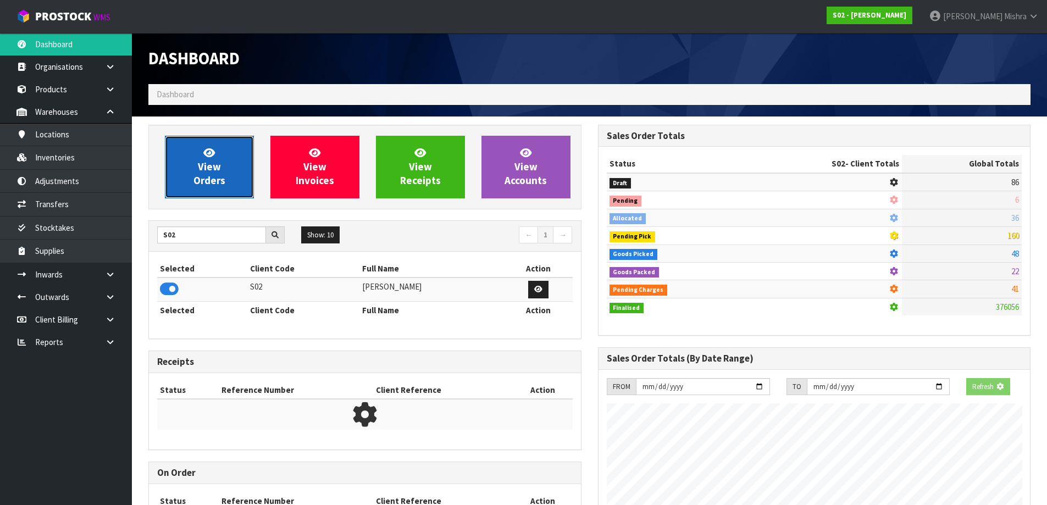
click at [212, 173] on span "View Orders" at bounding box center [210, 166] width 32 height 41
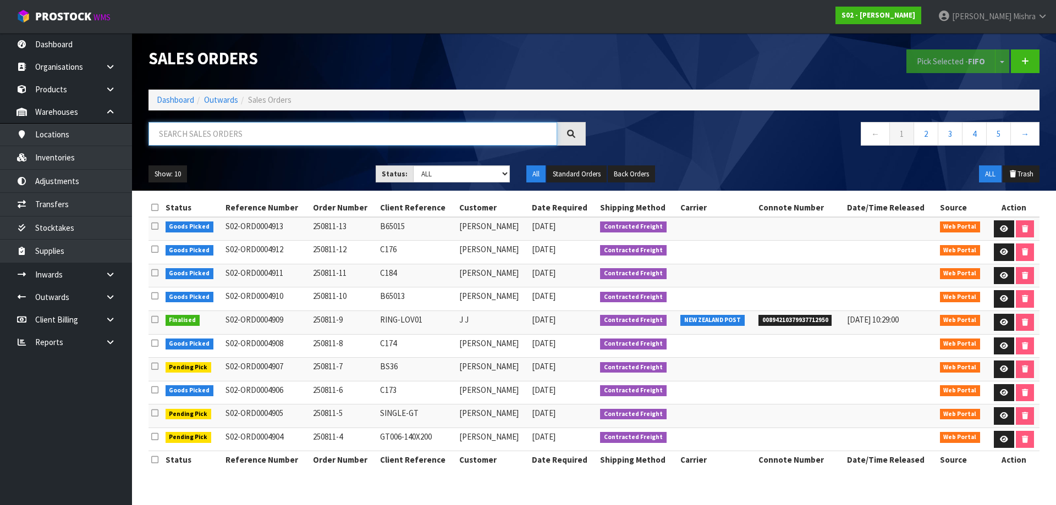
click at [427, 134] on input "text" at bounding box center [352, 134] width 409 height 24
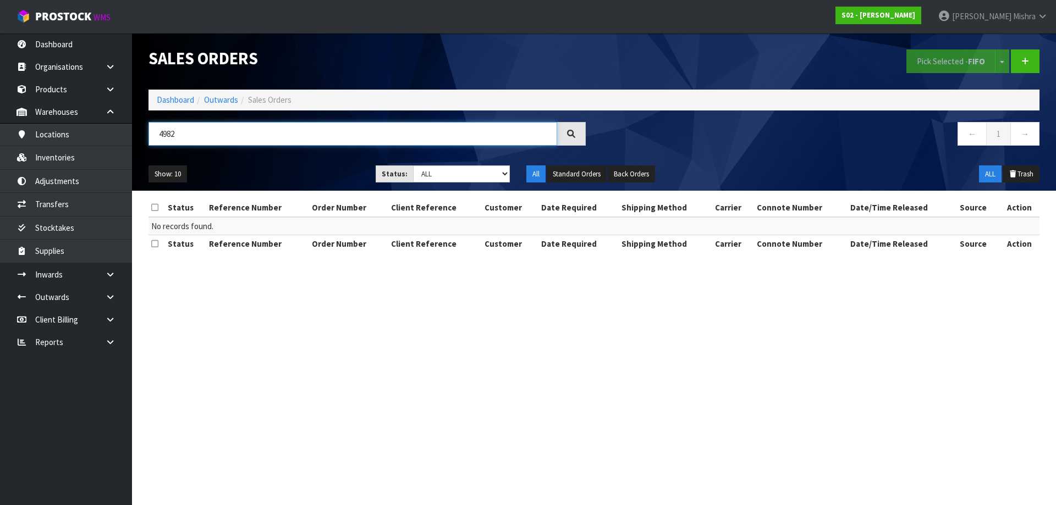
drag, startPoint x: 170, startPoint y: 134, endPoint x: 159, endPoint y: 134, distance: 10.4
click at [159, 134] on input "4982" at bounding box center [352, 134] width 409 height 24
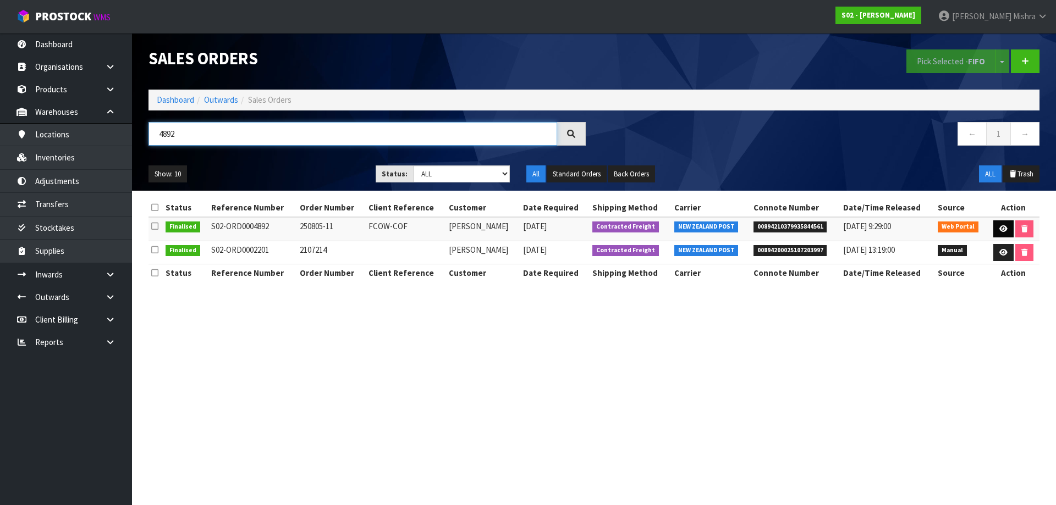
type input "4892"
click at [1005, 229] on icon at bounding box center [1003, 228] width 8 height 7
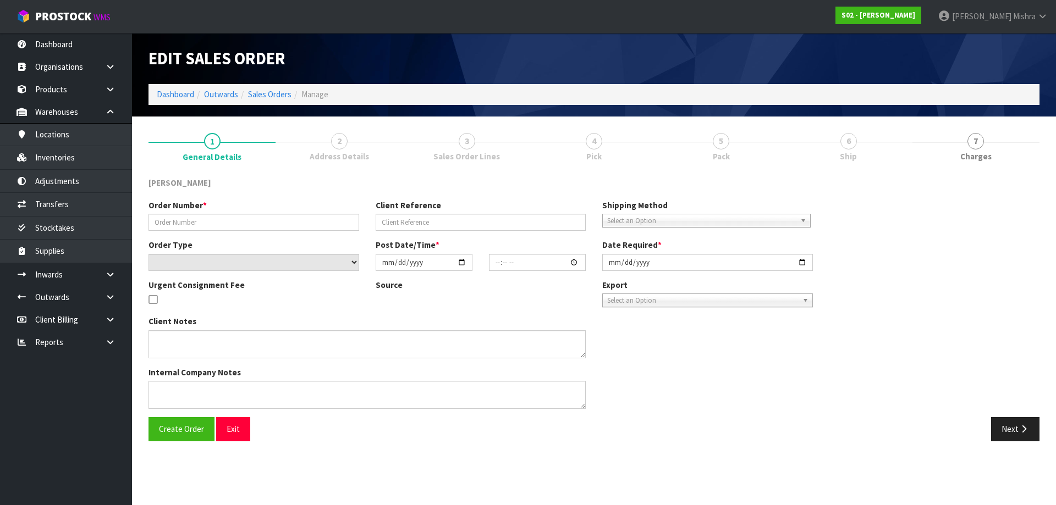
type input "250805-11"
type input "FCOW-COF"
select select "number:0"
type input "2025-08-04"
type input "22:48:00.000"
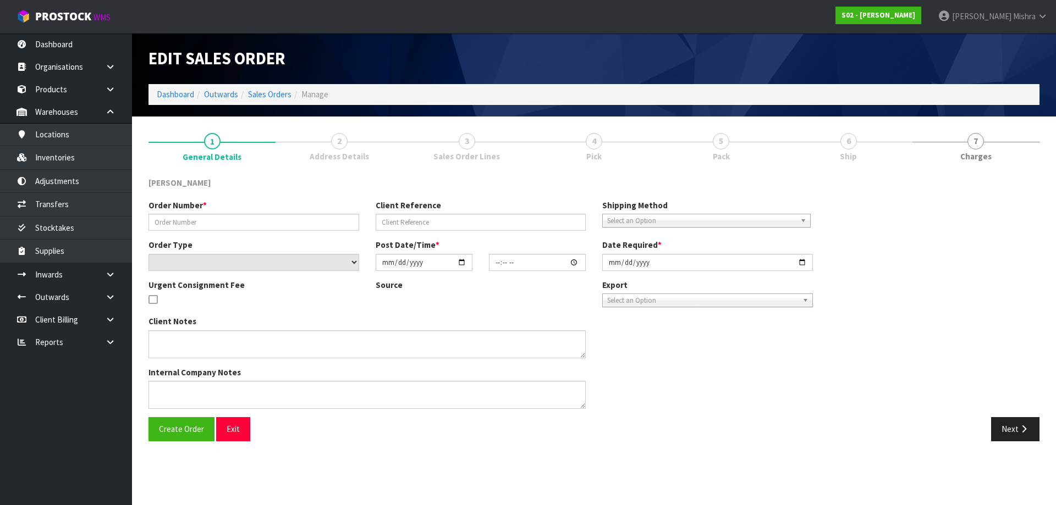
type input "2025-08-05"
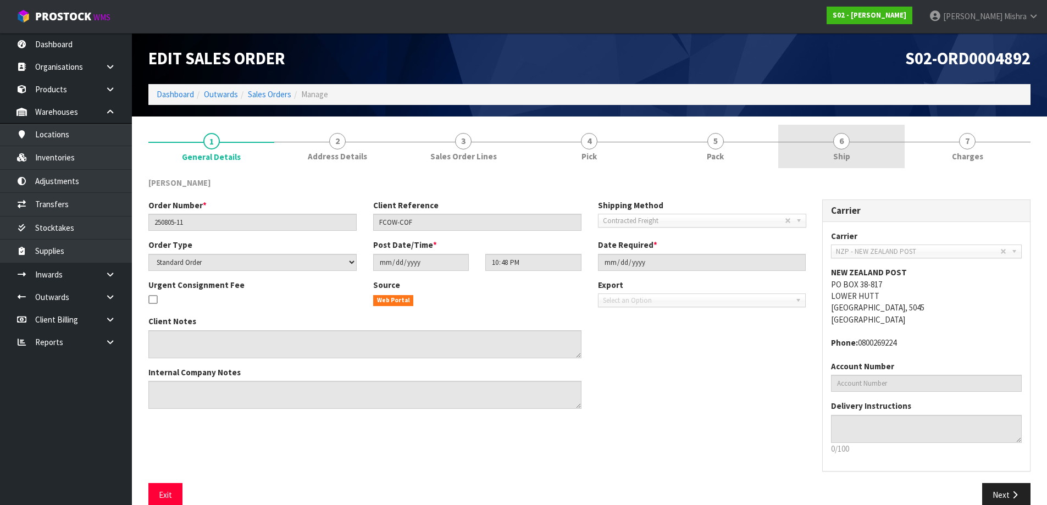
click at [856, 159] on link "6 Ship" at bounding box center [842, 146] width 126 height 43
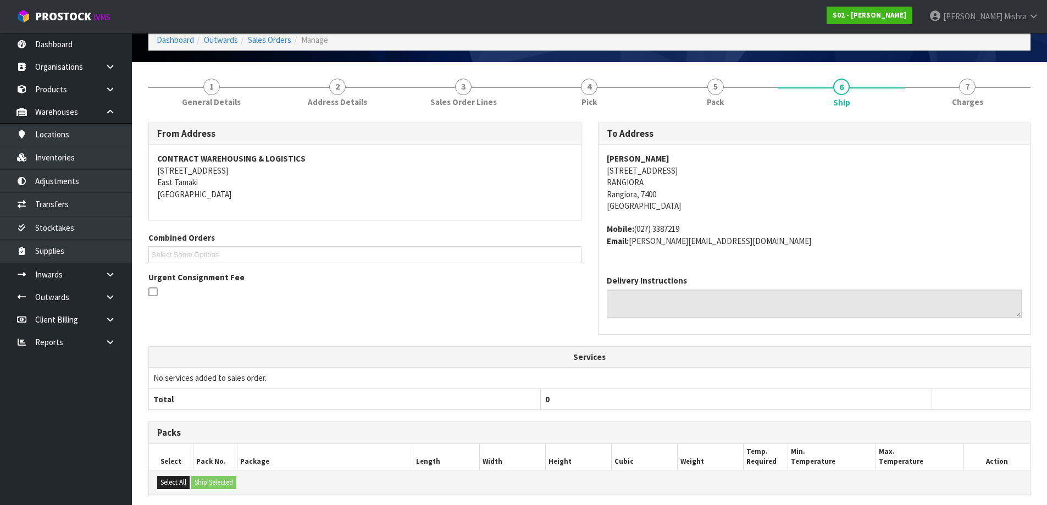
scroll to position [206, 0]
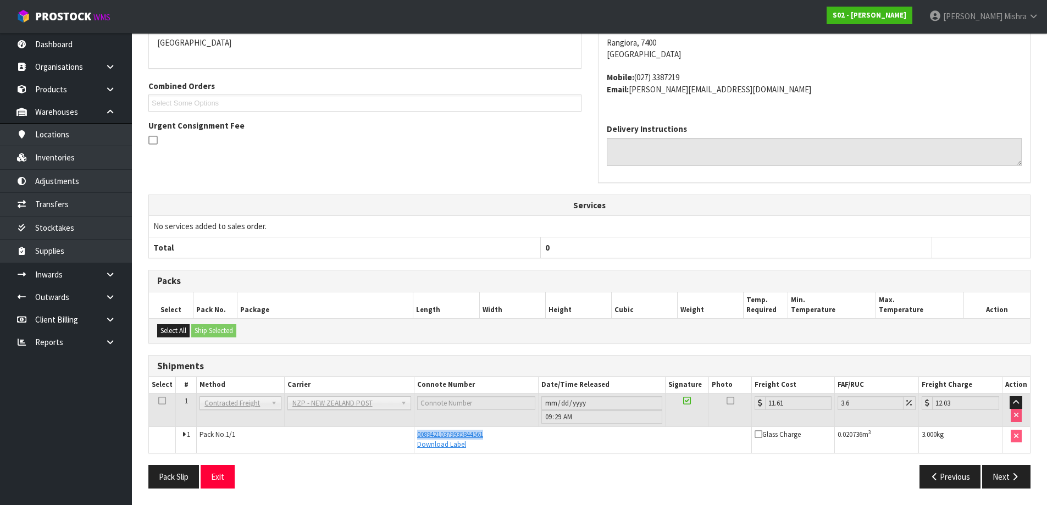
drag, startPoint x: 492, startPoint y: 436, endPoint x: 415, endPoint y: 435, distance: 76.4
click at [415, 435] on td "00894210379935844561 Download Label" at bounding box center [584, 440] width 338 height 26
copy span "00894210379935844561"
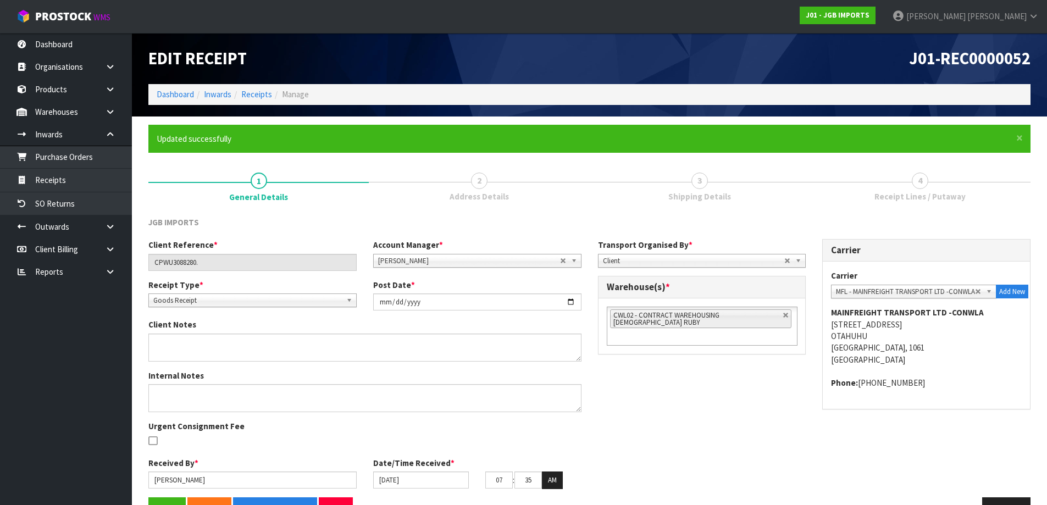
click at [738, 193] on link "3 Shipping Details" at bounding box center [700, 185] width 220 height 43
click at [592, 62] on div "J01-REC0000052" at bounding box center [815, 58] width 450 height 51
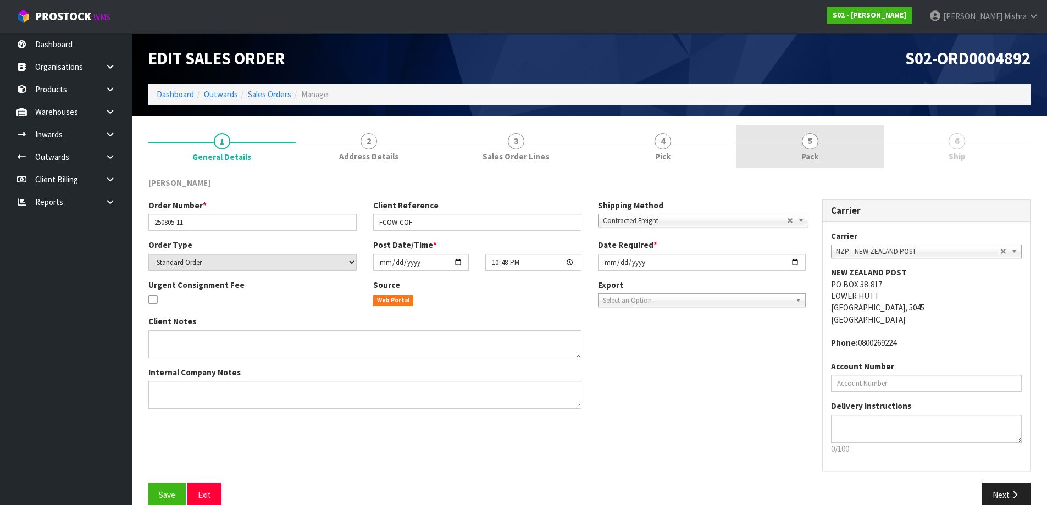
click at [804, 149] on link "5 Pack" at bounding box center [810, 146] width 147 height 43
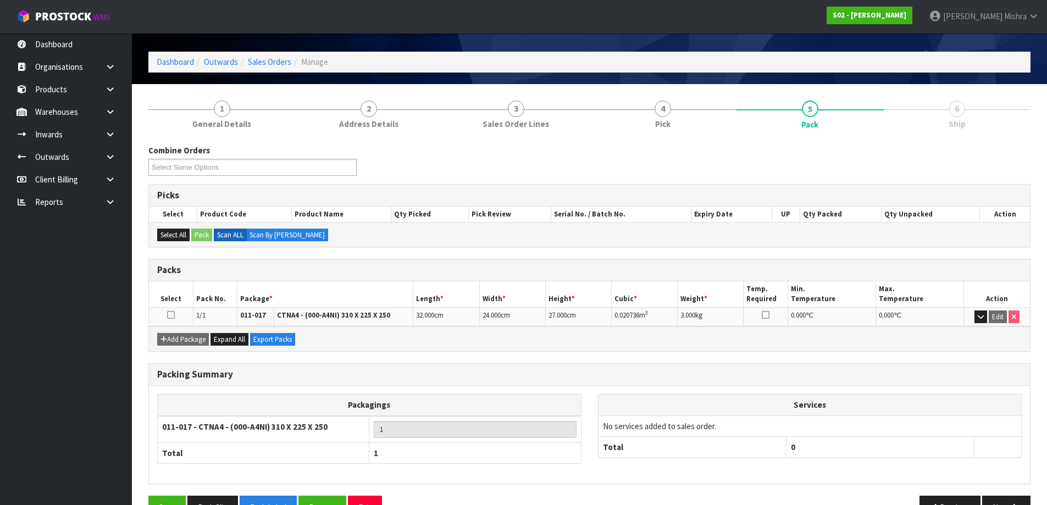
scroll to position [63, 0]
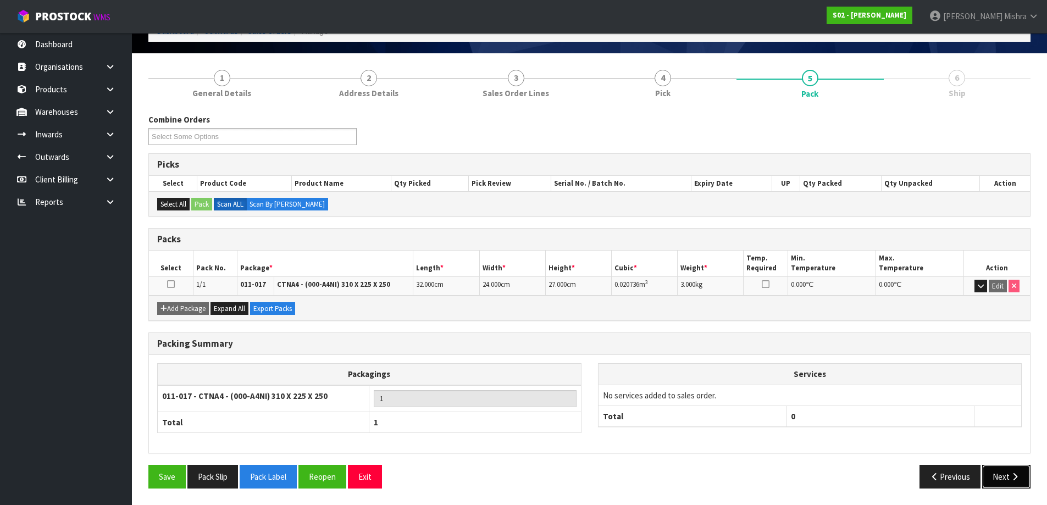
click at [994, 478] on button "Next" at bounding box center [1007, 477] width 48 height 24
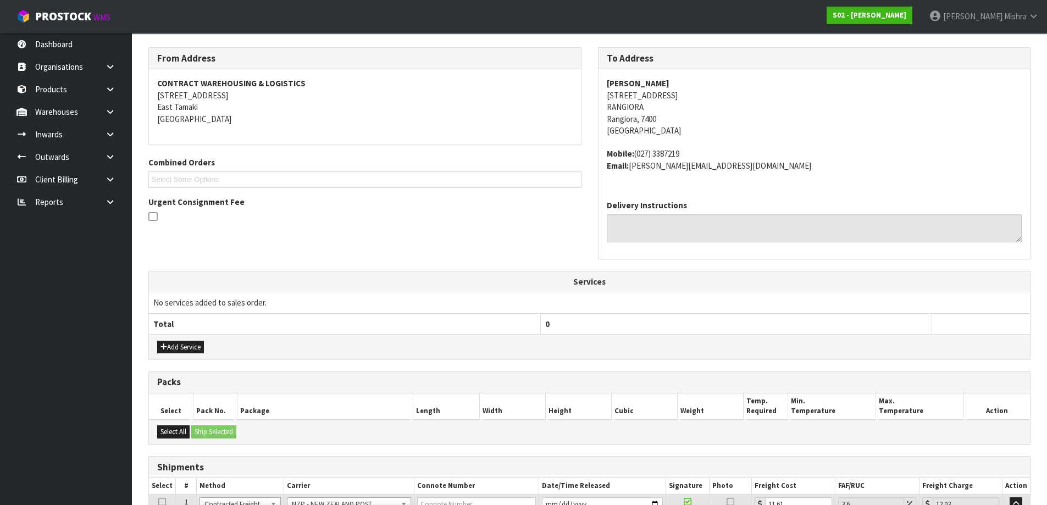
scroll to position [236, 0]
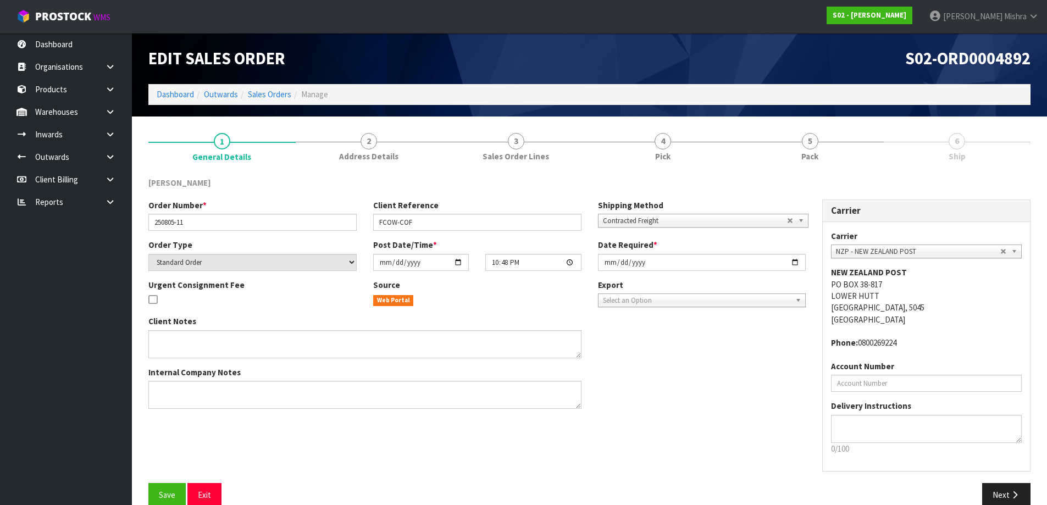
click at [845, 178] on div "[PERSON_NAME]" at bounding box center [589, 188] width 899 height 23
click at [845, 148] on link "5 Pack" at bounding box center [810, 146] width 147 height 43
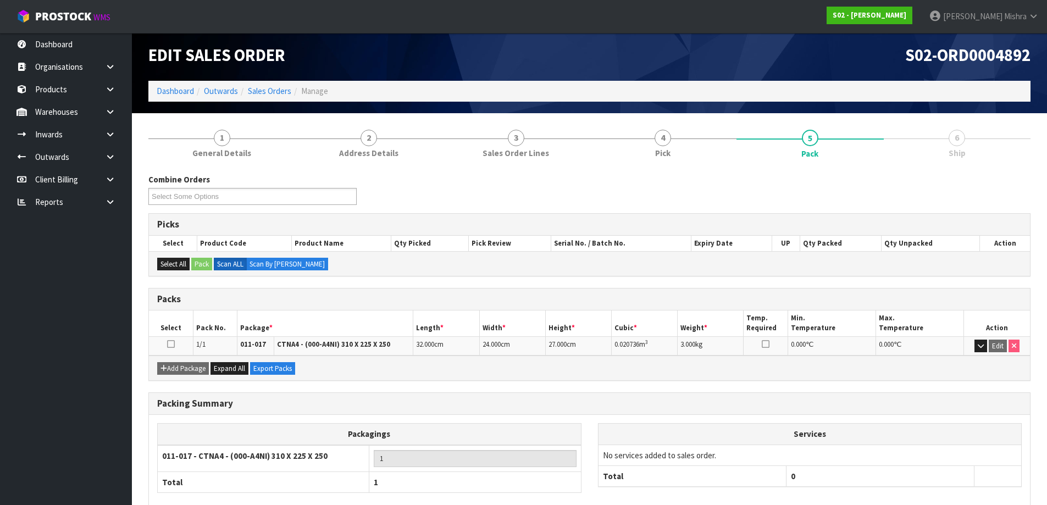
scroll to position [63, 0]
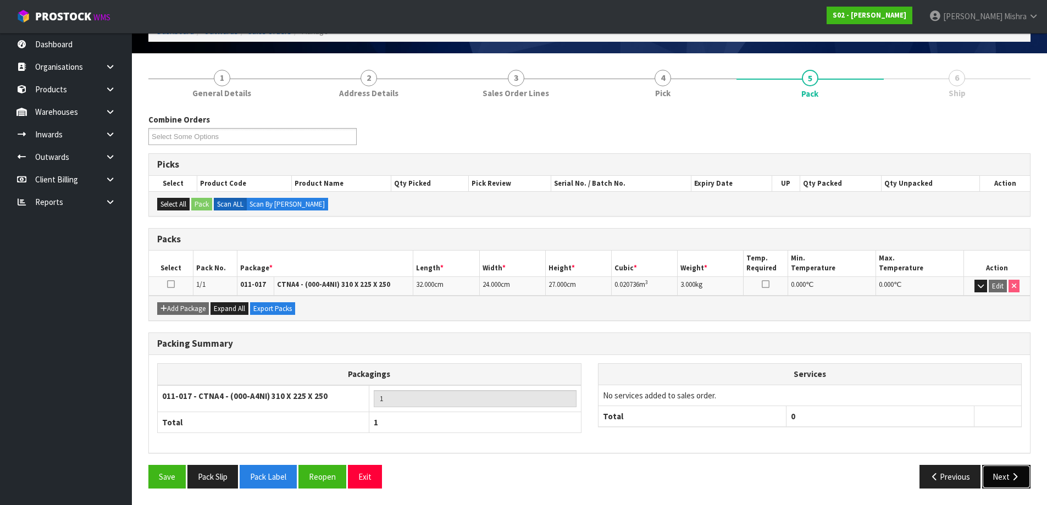
click at [1008, 481] on button "Next" at bounding box center [1007, 477] width 48 height 24
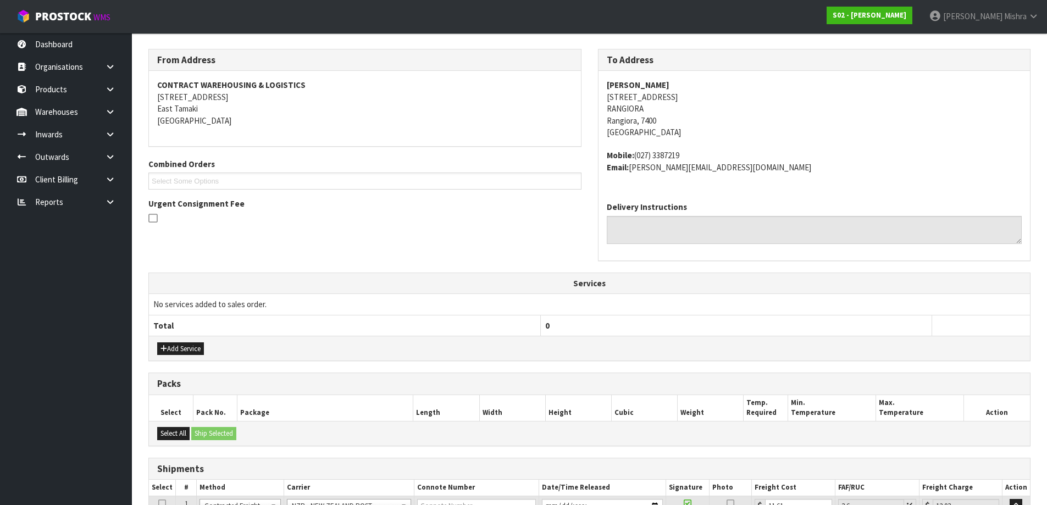
scroll to position [236, 0]
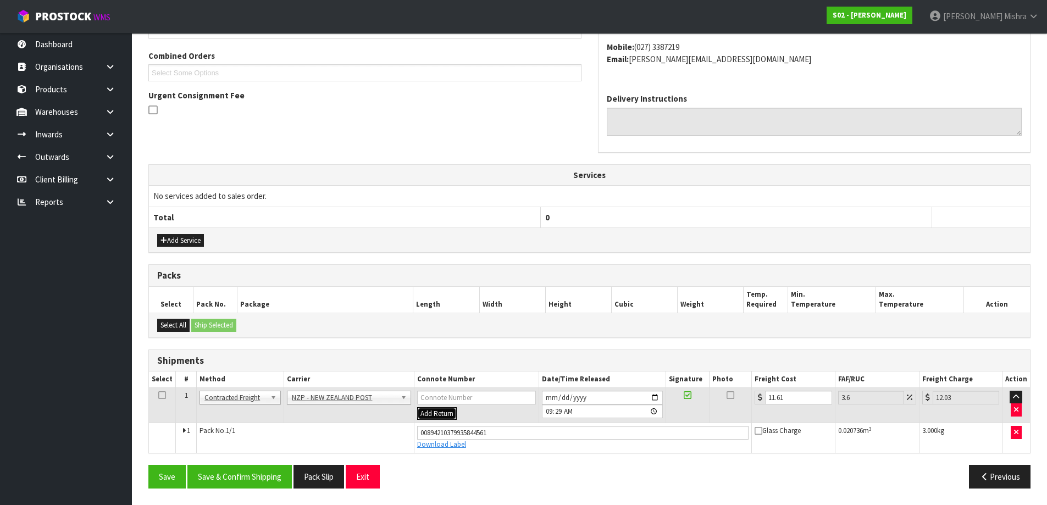
click at [441, 411] on button "Add Return" at bounding box center [437, 413] width 40 height 13
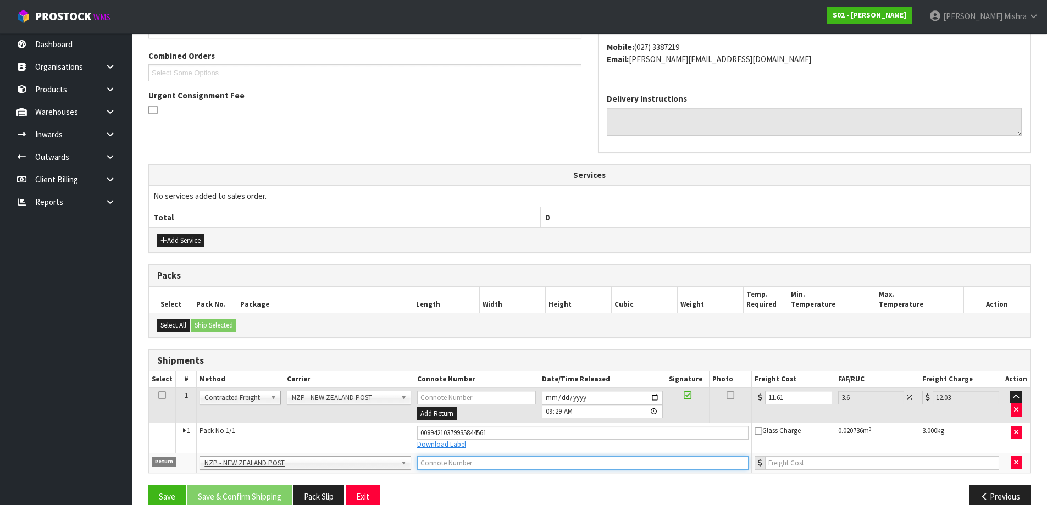
click at [464, 468] on input "text" at bounding box center [583, 463] width 332 height 14
click at [588, 468] on input "text" at bounding box center [583, 463] width 332 height 14
paste input "(00) 89421 03799 37854 582"
type input "(00) 89421 03799 37854 582"
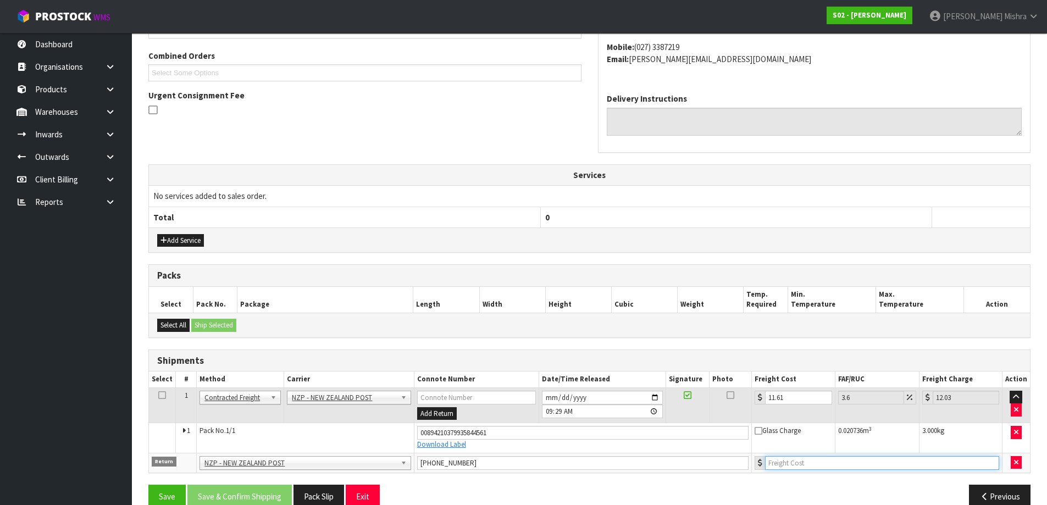
click at [819, 468] on input "number" at bounding box center [882, 463] width 234 height 14
type input "11.61"
click at [233, 495] on button "Save & Confirm Shipping" at bounding box center [240, 497] width 104 height 24
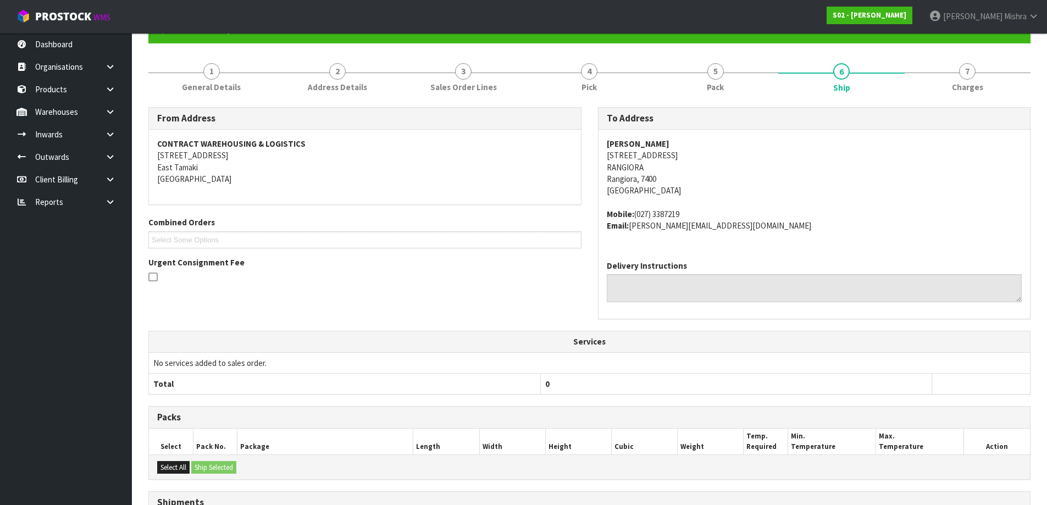
scroll to position [0, 0]
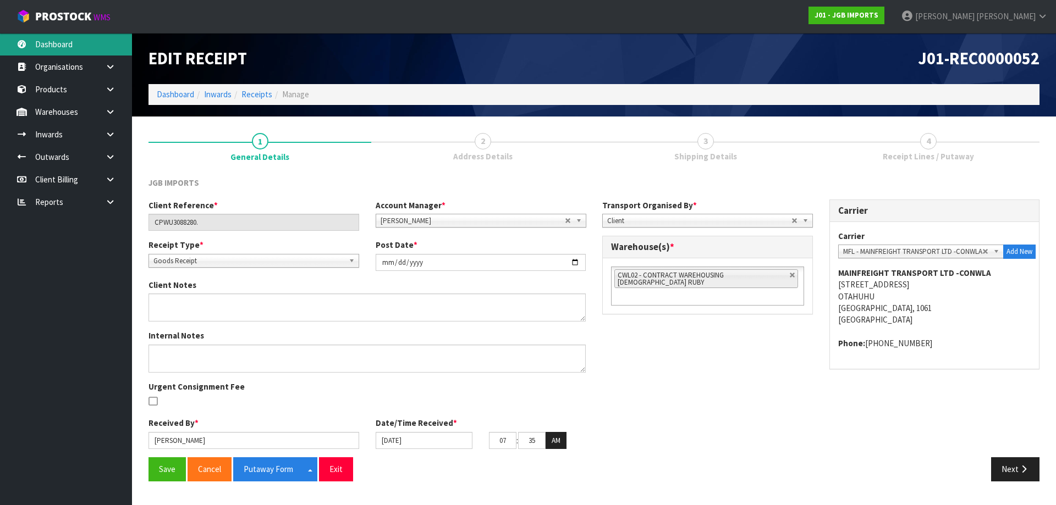
click at [77, 44] on link "Dashboard" at bounding box center [66, 44] width 132 height 23
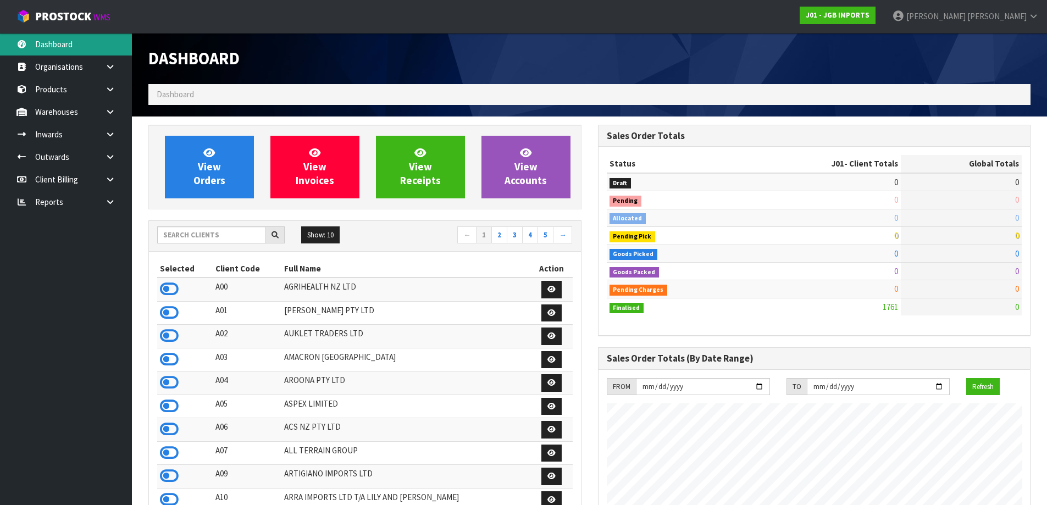
scroll to position [672, 449]
click at [226, 237] on input "text" at bounding box center [211, 235] width 109 height 17
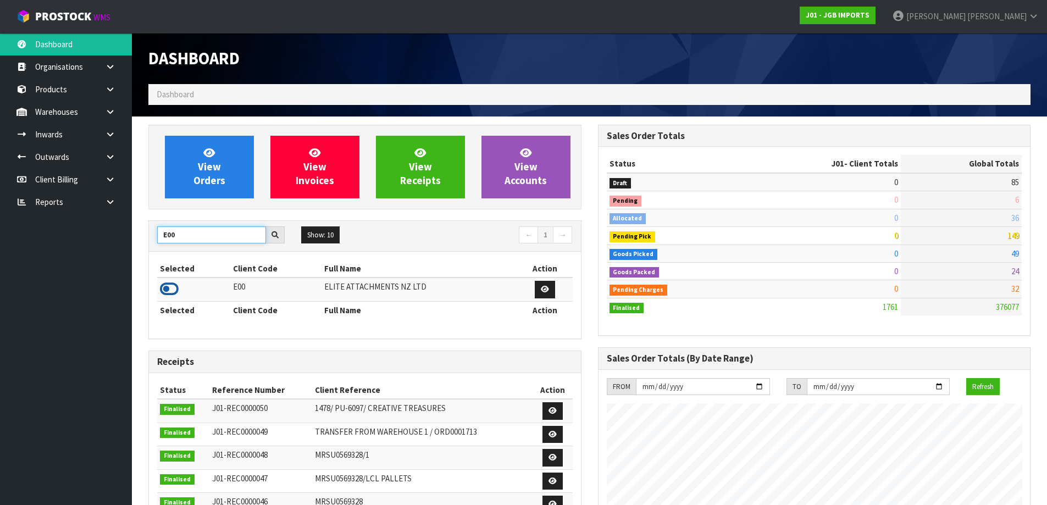
type input "E00"
click at [167, 283] on icon at bounding box center [169, 289] width 19 height 16
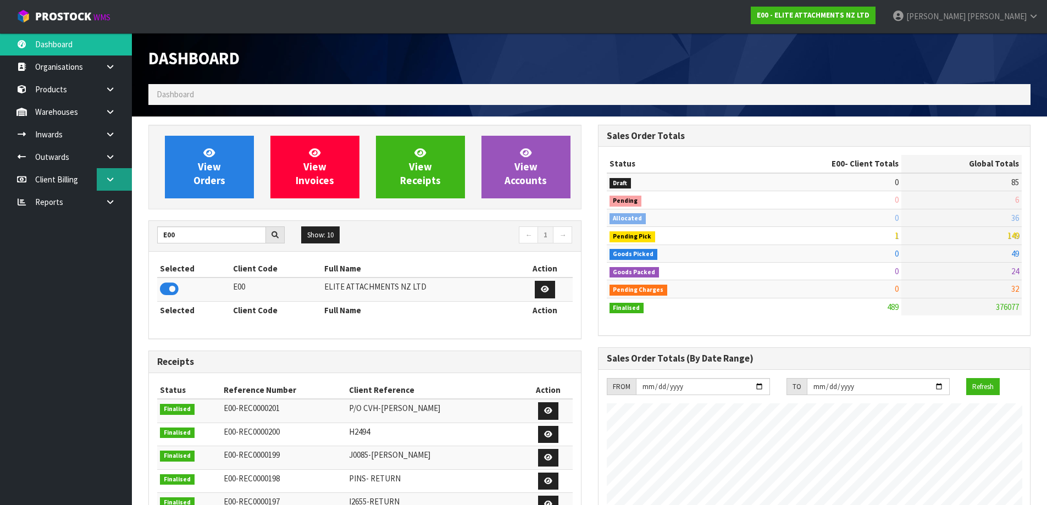
scroll to position [708, 449]
click at [109, 154] on icon at bounding box center [110, 157] width 10 height 8
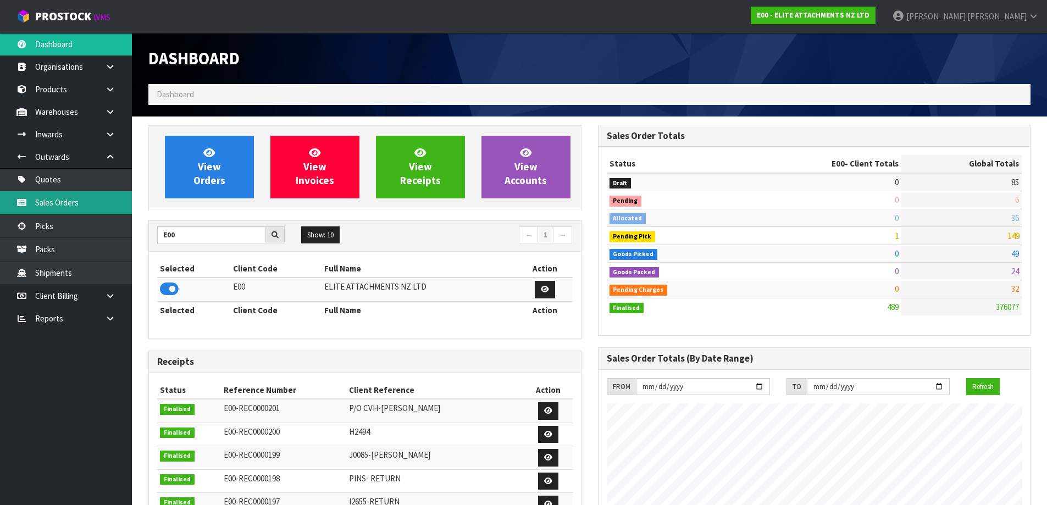
click at [100, 197] on link "Sales Orders" at bounding box center [66, 202] width 132 height 23
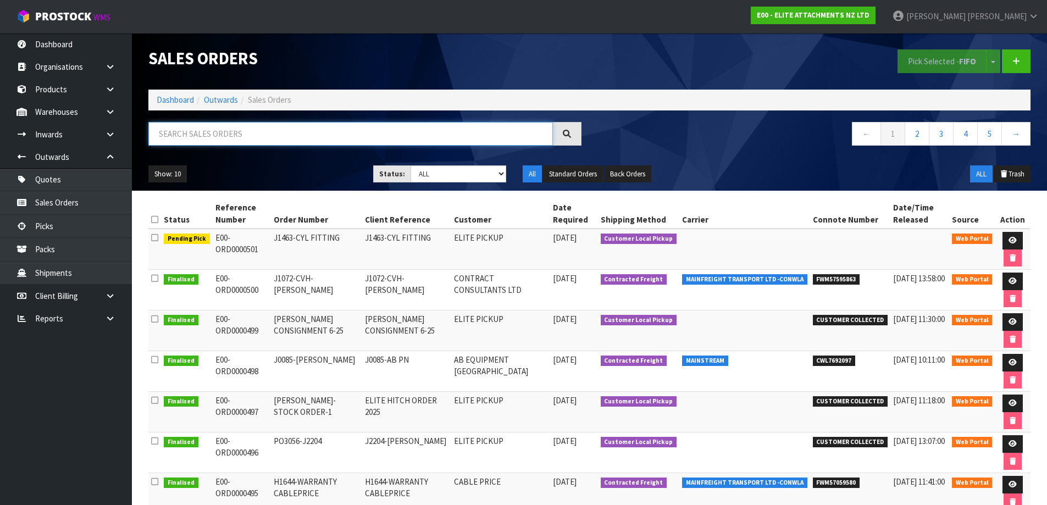
click at [257, 142] on input "text" at bounding box center [350, 134] width 405 height 24
type input "JOB-0407023"
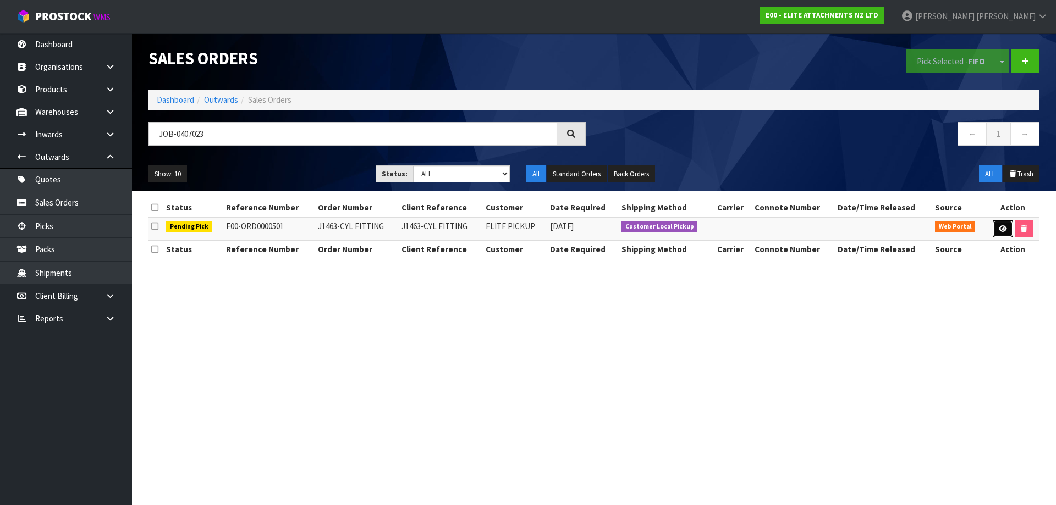
click at [1005, 230] on link at bounding box center [1002, 229] width 20 height 18
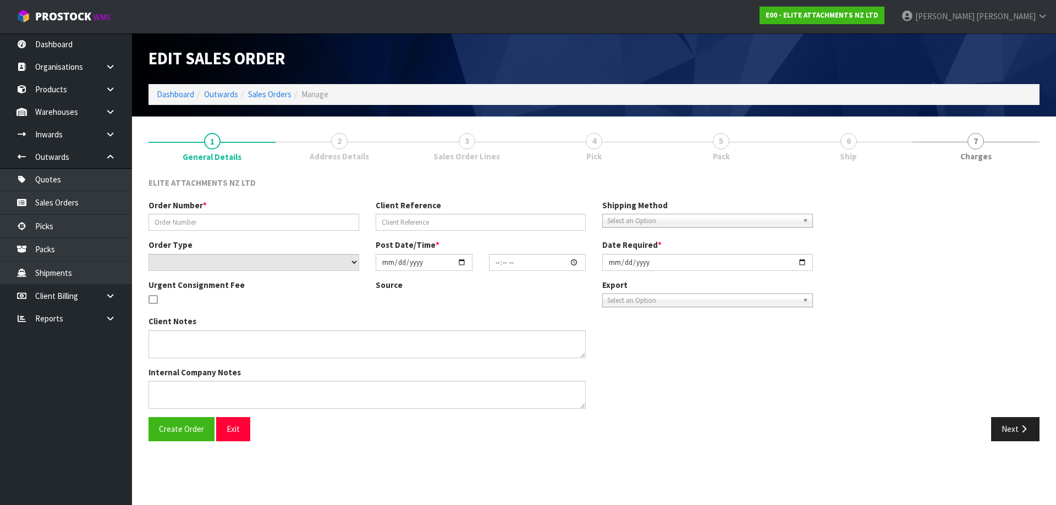
type input "J1463-CYL FITTING"
select select "number:0"
type input "[DATE]"
type input "09:51:00.000"
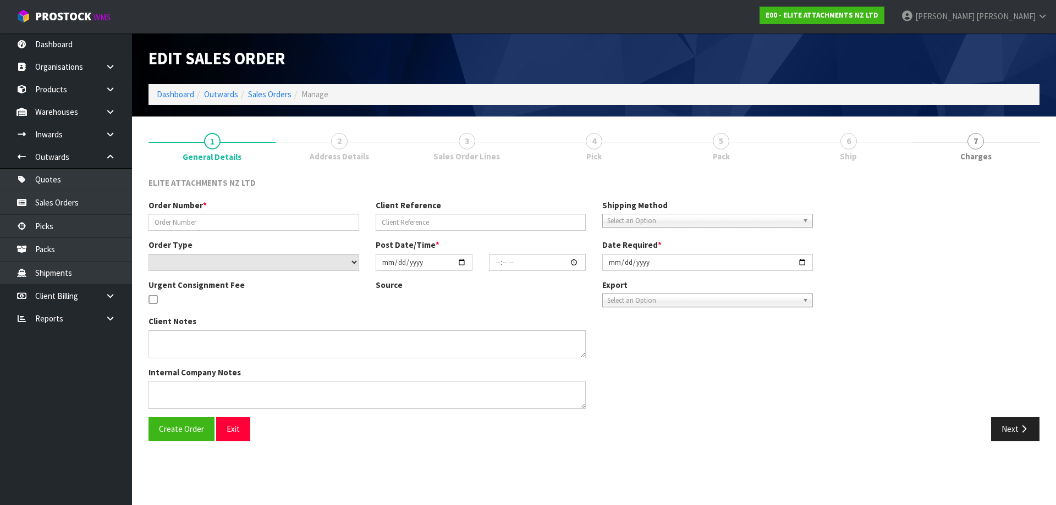
type input "[DATE]"
type textarea "DRUMMER WILL COME TO PICK THIS UP ONCE THE CYLINDER FITTED WE WILL RETURN IT FO…"
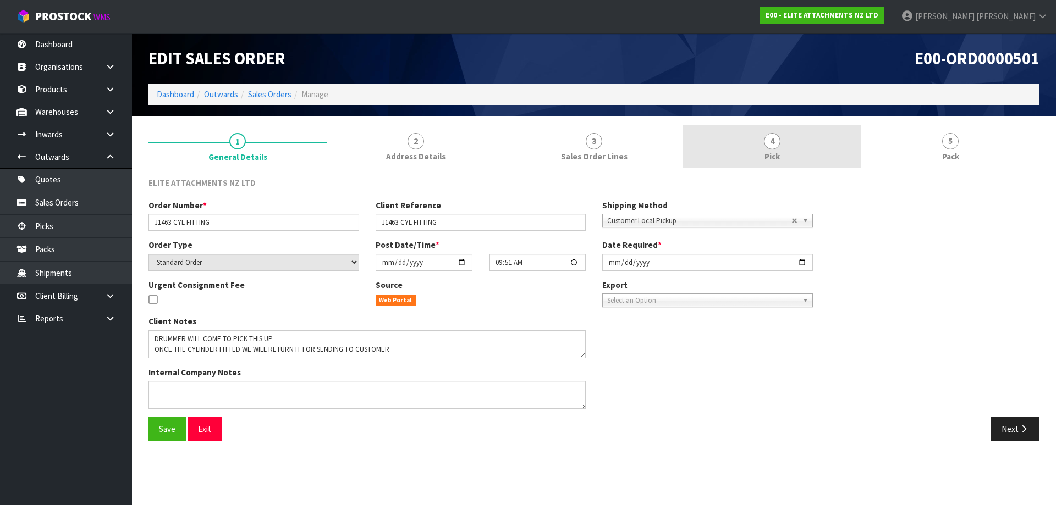
drag, startPoint x: 768, startPoint y: 159, endPoint x: 873, endPoint y: 186, distance: 108.8
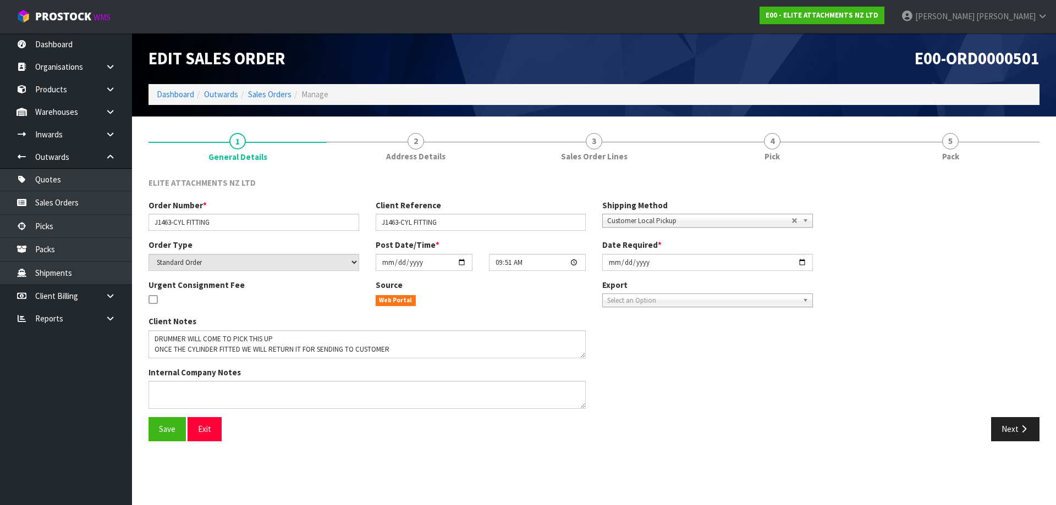
click at [769, 159] on span "Pick" at bounding box center [771, 157] width 15 height 12
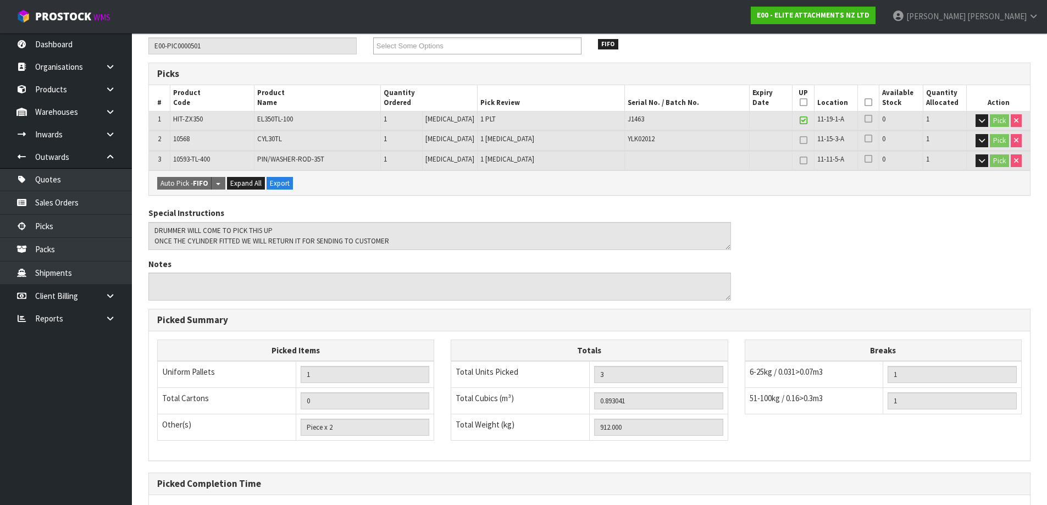
scroll to position [261, 0]
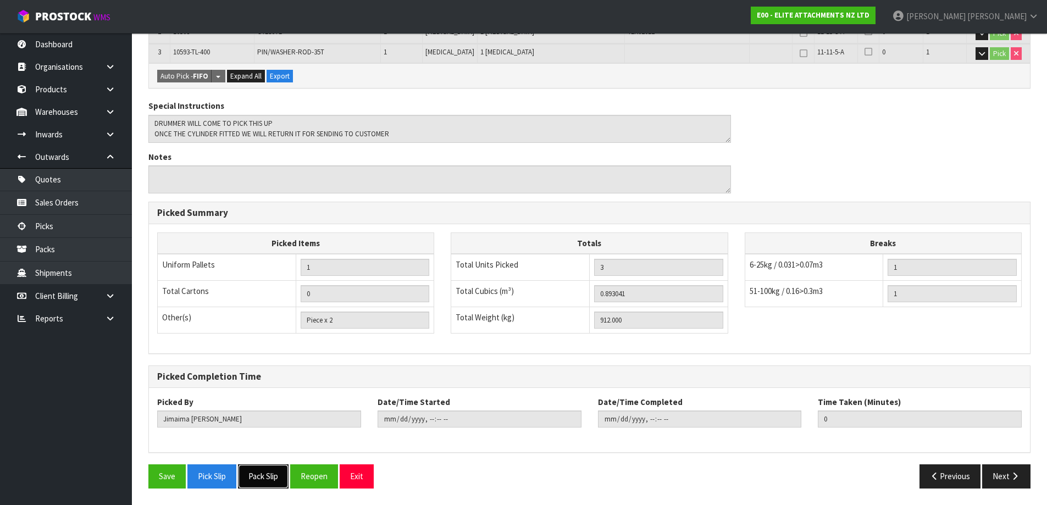
click at [267, 474] on button "Pack Slip" at bounding box center [263, 477] width 51 height 24
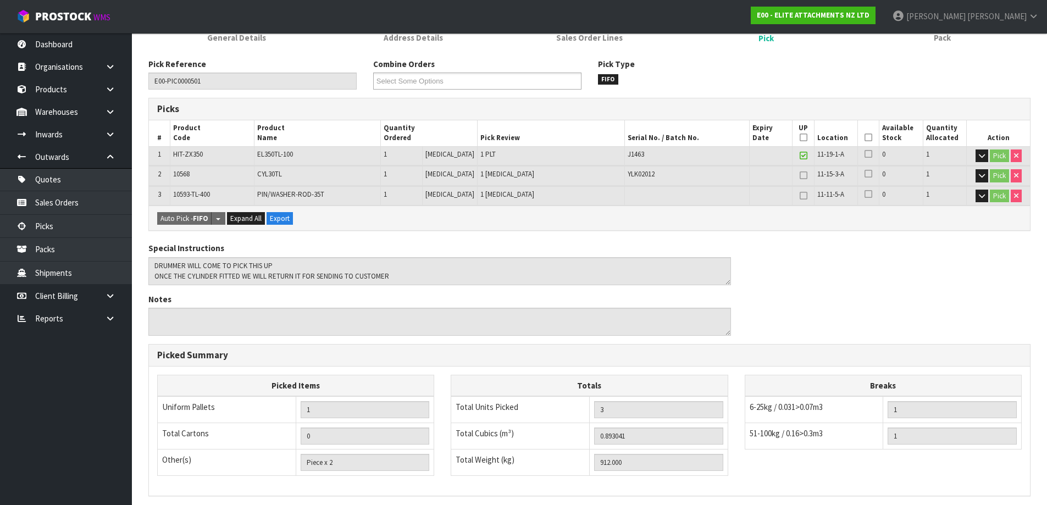
scroll to position [0, 0]
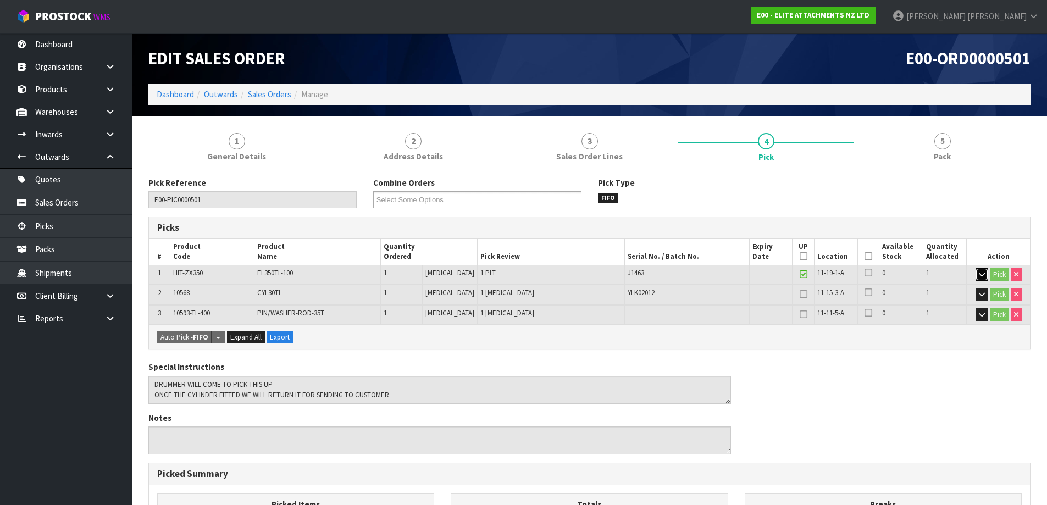
click at [979, 274] on icon "button" at bounding box center [982, 274] width 6 height 7
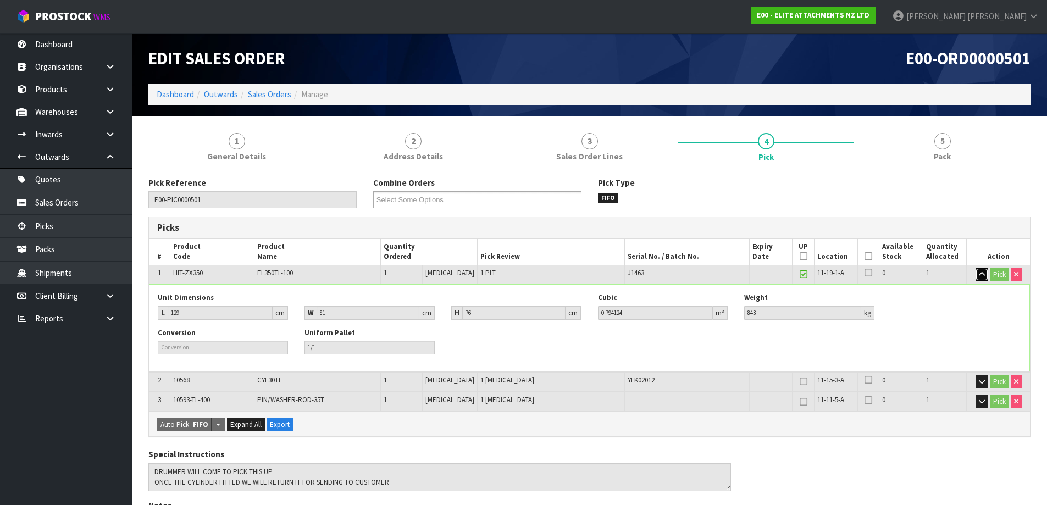
click at [979, 275] on icon "button" at bounding box center [982, 274] width 6 height 7
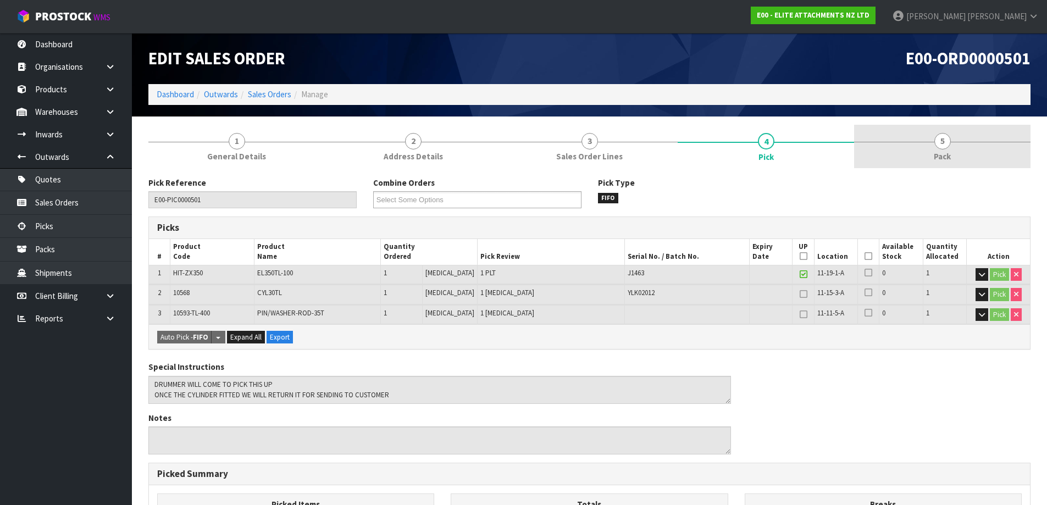
click at [942, 151] on span "Pack" at bounding box center [942, 157] width 17 height 12
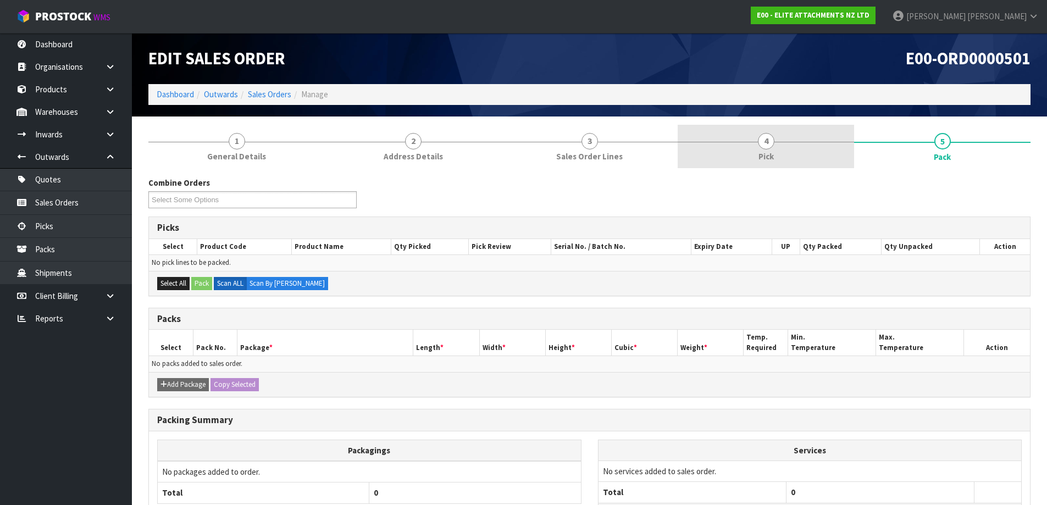
click at [787, 150] on link "4 Pick" at bounding box center [766, 146] width 177 height 43
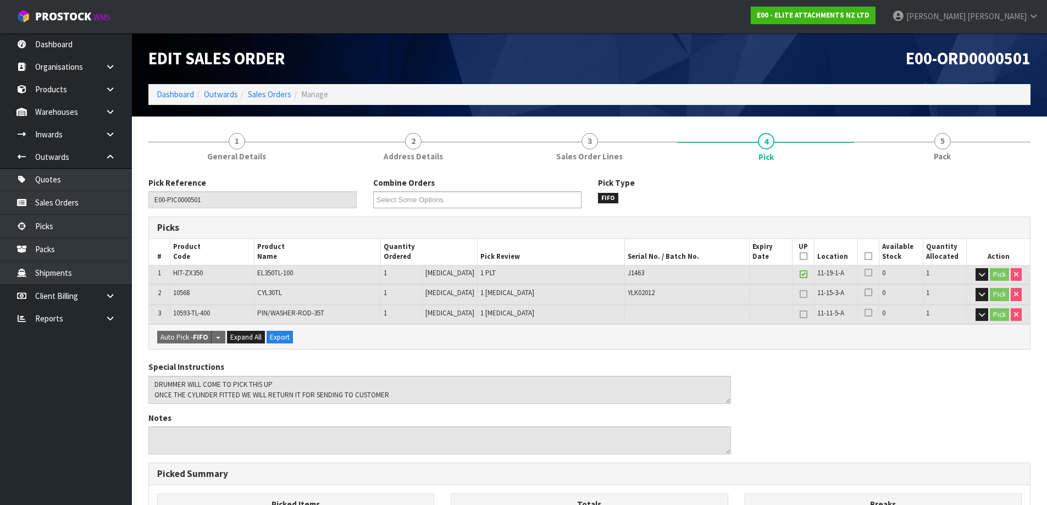
click at [868, 256] on icon at bounding box center [869, 256] width 8 height 1
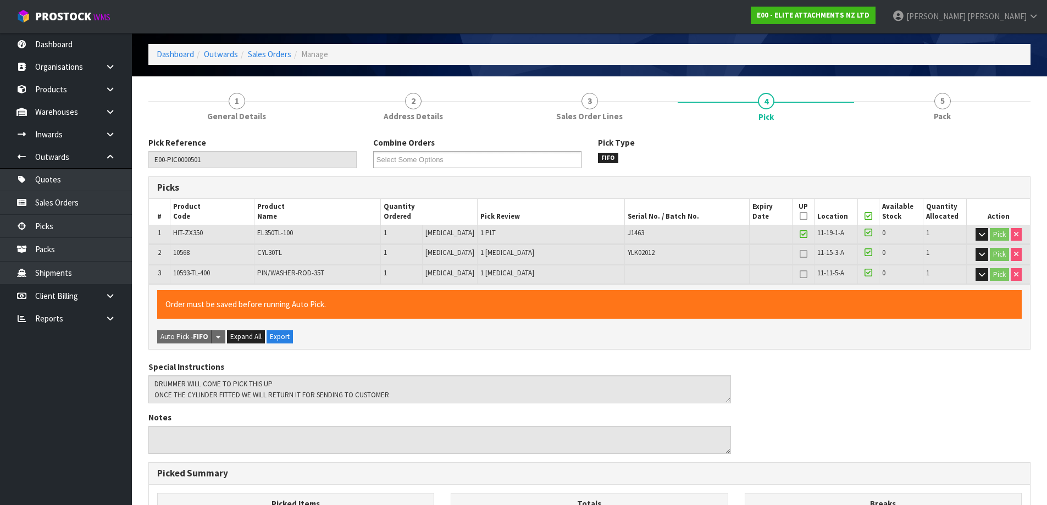
scroll to position [165, 0]
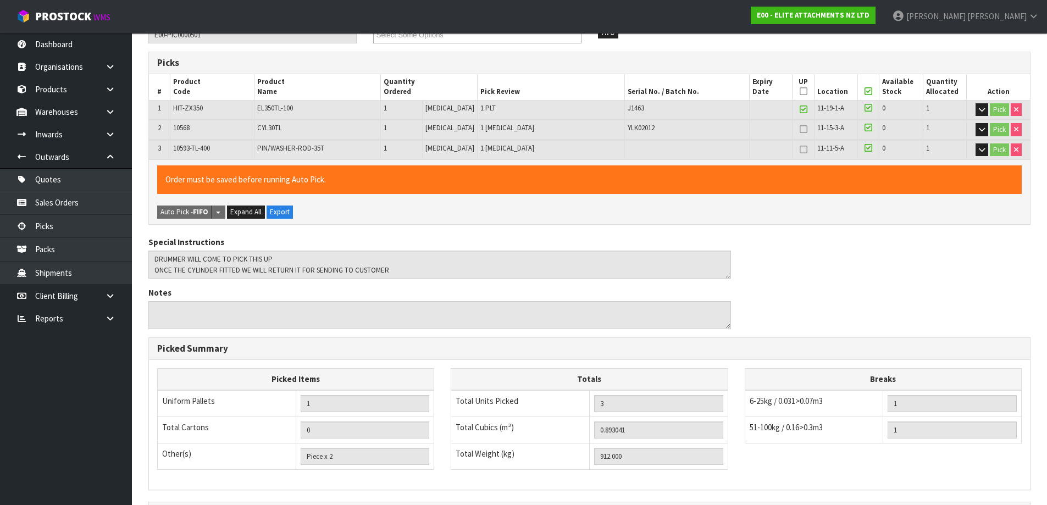
click at [800, 110] on icon at bounding box center [804, 109] width 8 height 1
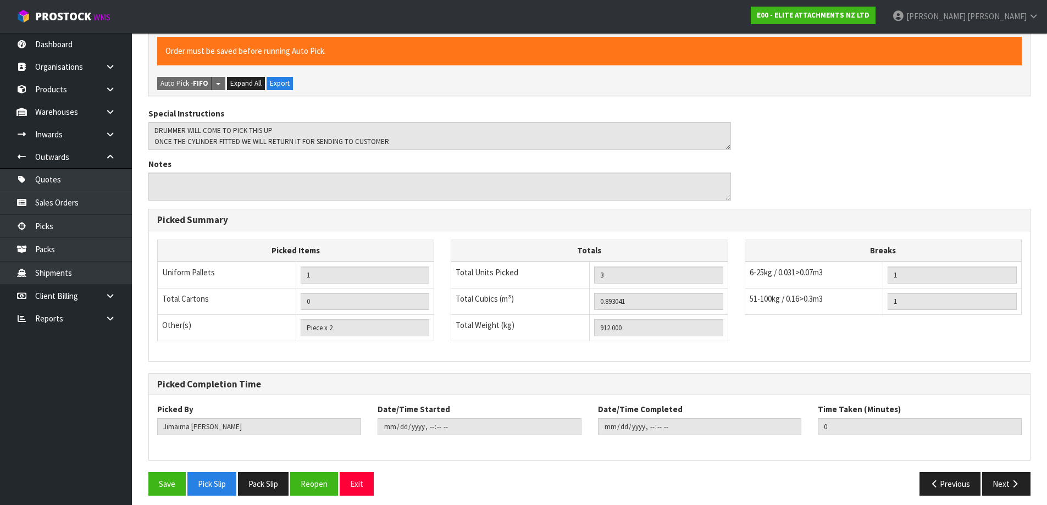
scroll to position [301, 0]
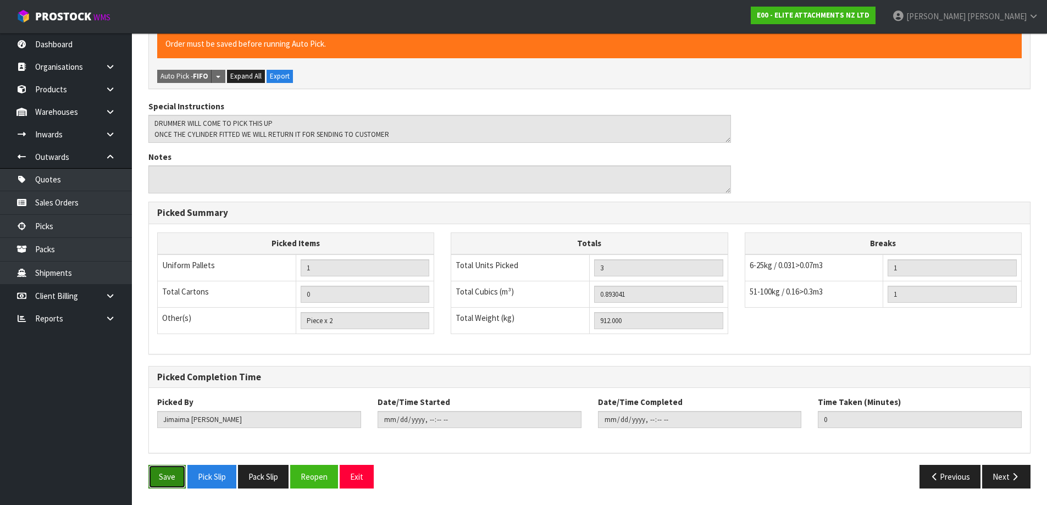
click at [174, 481] on button "Save" at bounding box center [166, 477] width 37 height 24
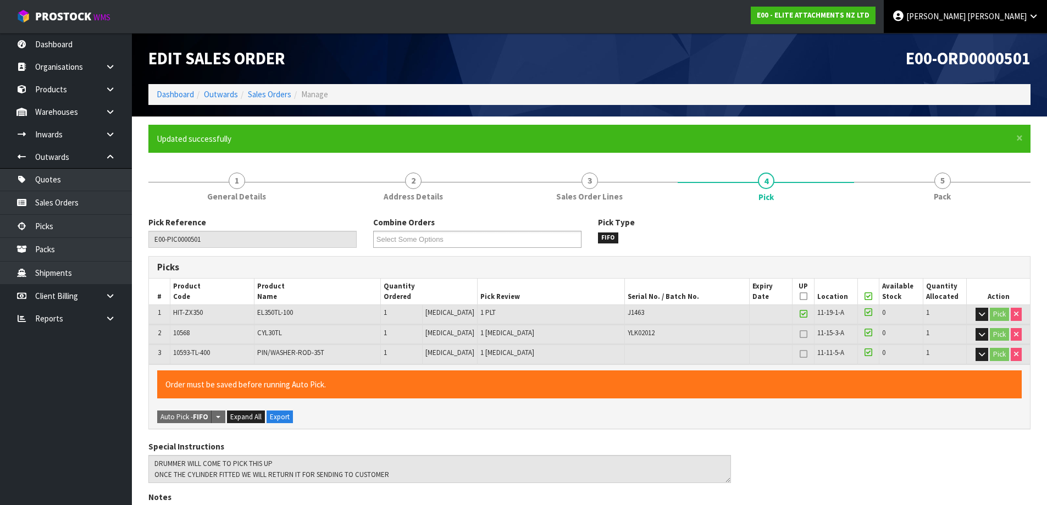
type input "Karlene Christie"
type input "2025-08-11T13:07:36"
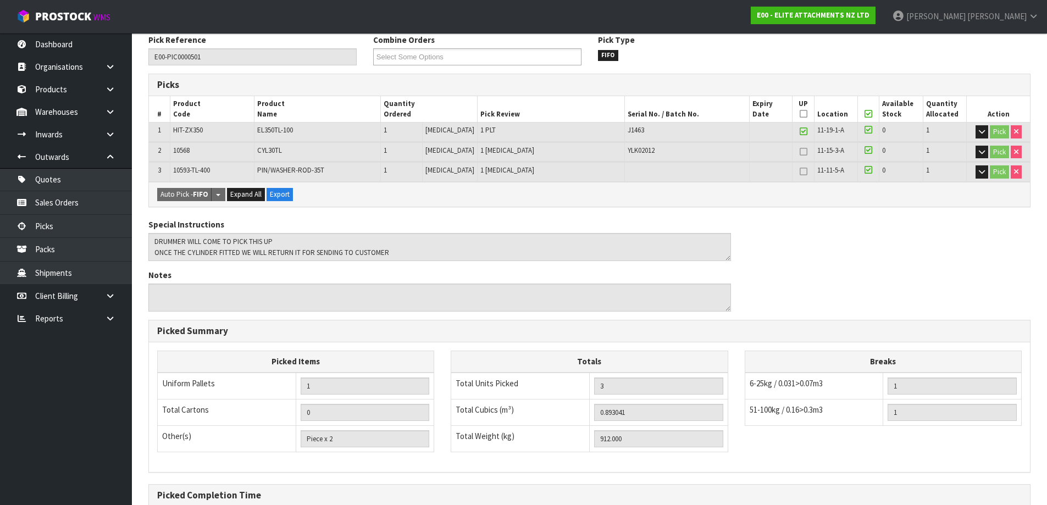
scroll to position [301, 0]
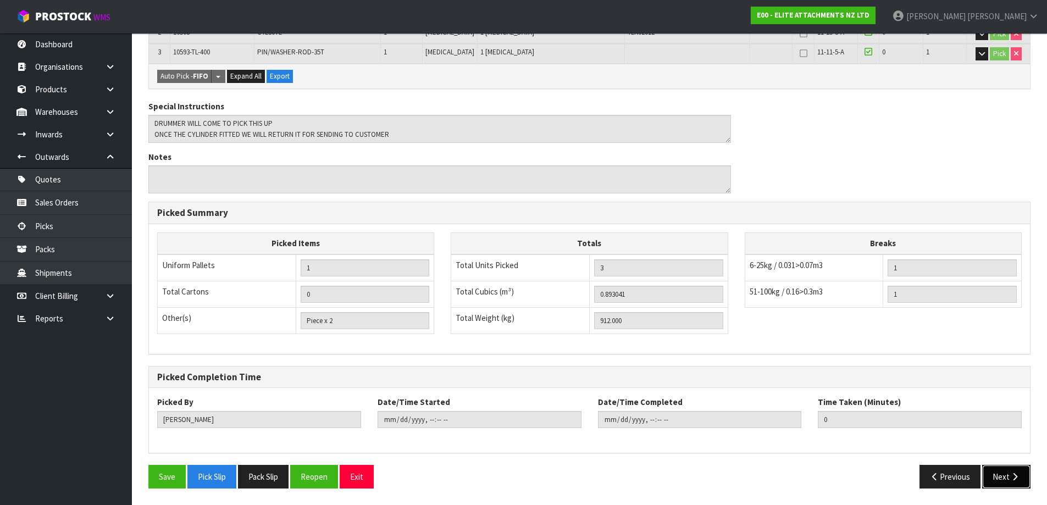
drag, startPoint x: 1004, startPoint y: 481, endPoint x: 988, endPoint y: 473, distance: 18.4
click at [1002, 480] on button "Next" at bounding box center [1007, 477] width 48 height 24
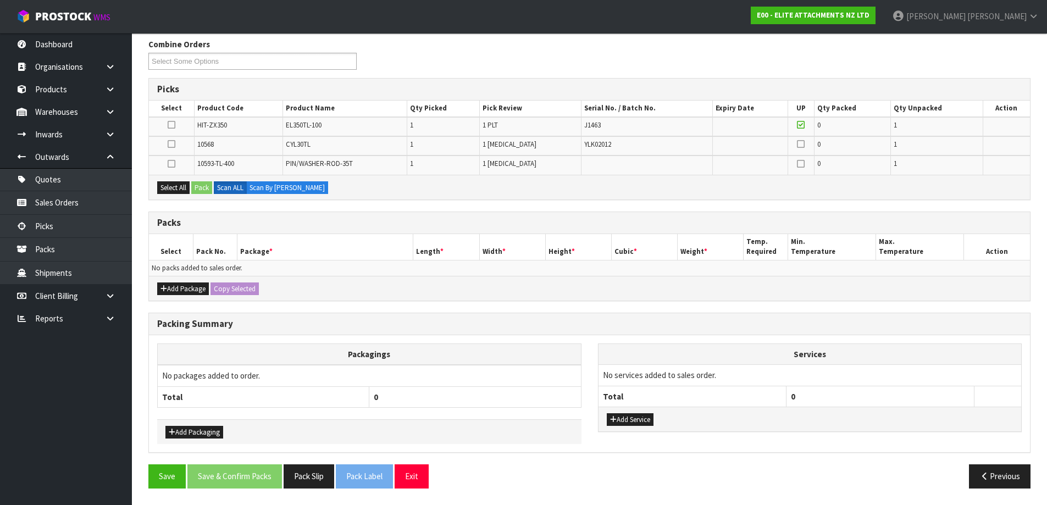
scroll to position [0, 0]
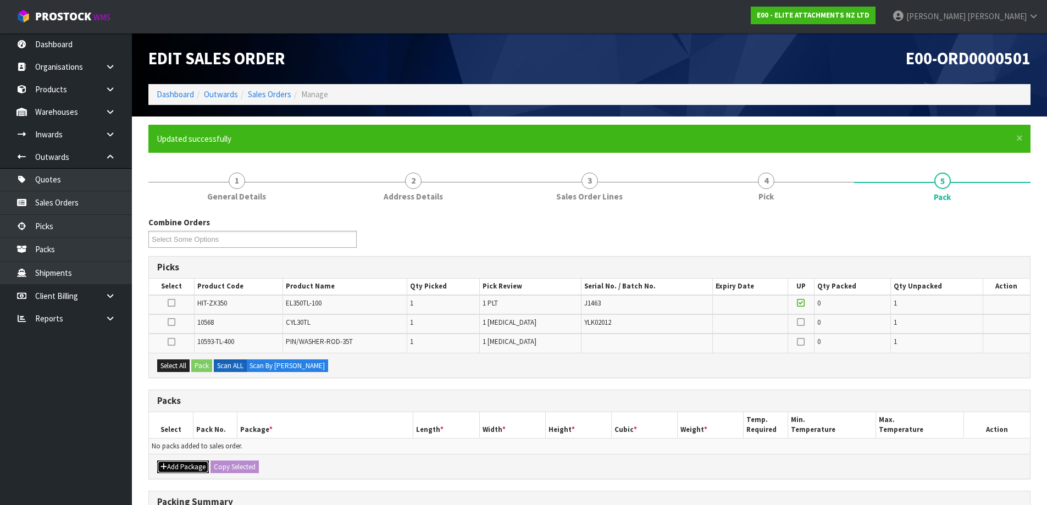
click at [186, 463] on button "Add Package" at bounding box center [183, 467] width 52 height 13
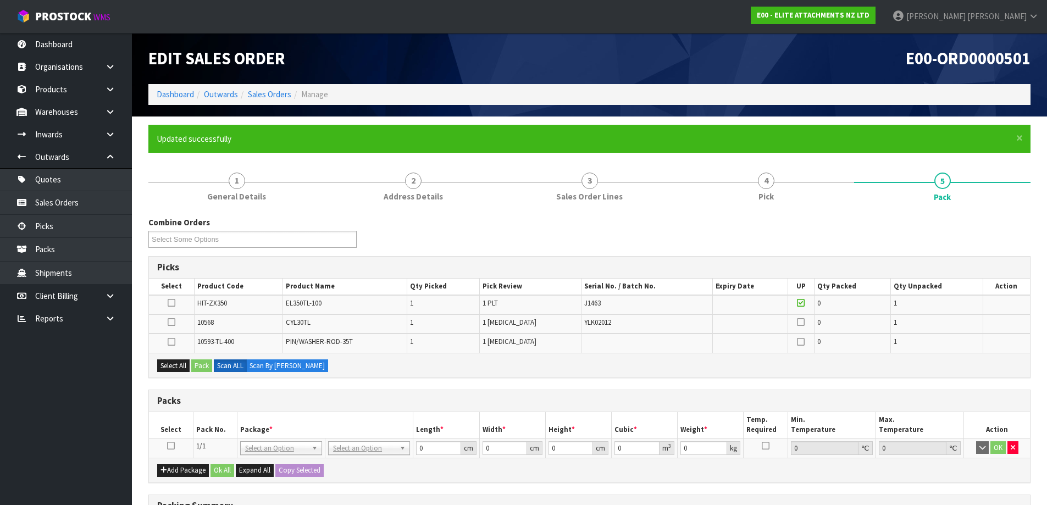
click at [174, 446] on icon at bounding box center [171, 446] width 8 height 1
click at [169, 365] on button "Select All" at bounding box center [173, 366] width 32 height 13
click at [193, 364] on button "Pack" at bounding box center [201, 366] width 21 height 13
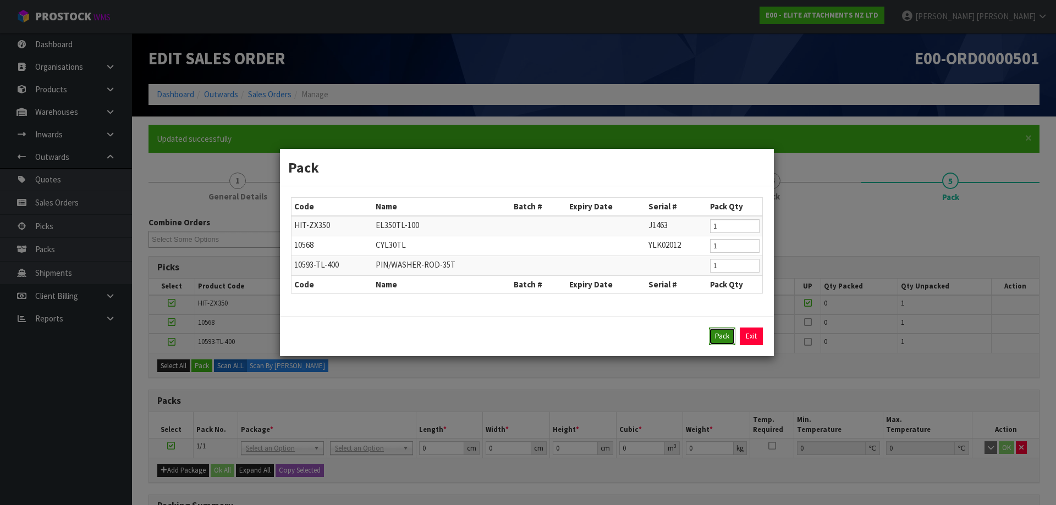
click at [724, 340] on button "Pack" at bounding box center [722, 337] width 26 height 18
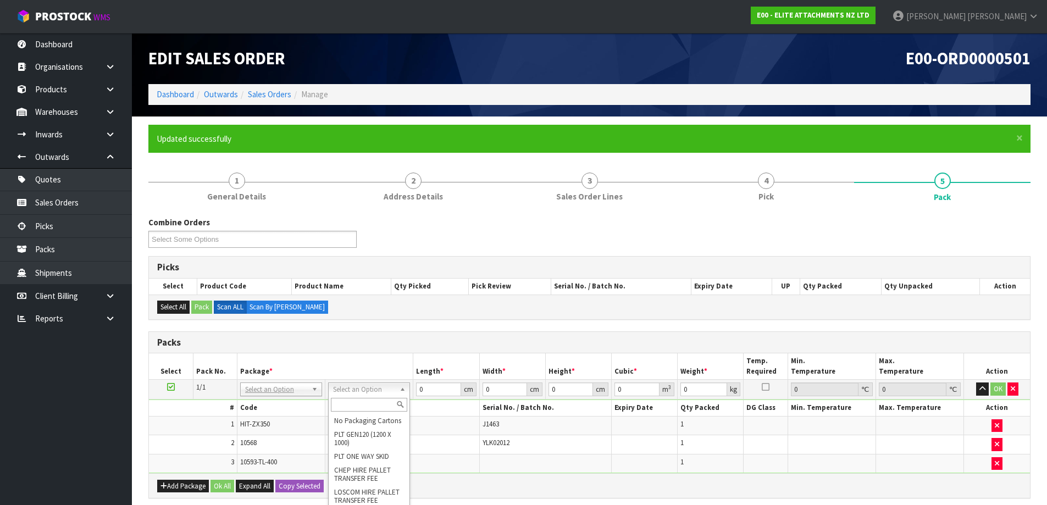
click at [377, 407] on input "text" at bounding box center [369, 405] width 76 height 14
type input "p"
type input "ret"
type input "912"
drag, startPoint x: 435, startPoint y: 394, endPoint x: 417, endPoint y: 401, distance: 20.2
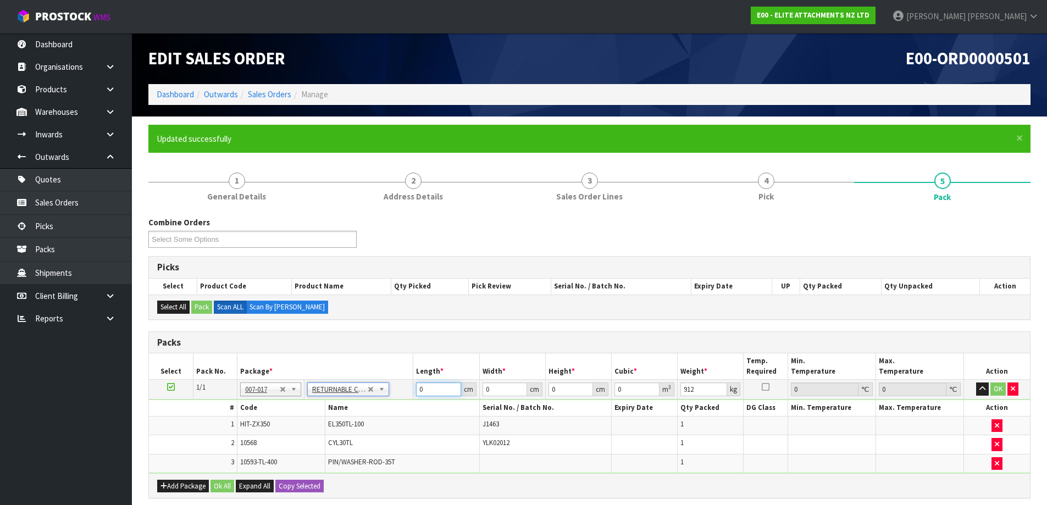
click at [415, 402] on tbody "1/1 NONE 007-001 007-002 007-004 007-009 007-013 007-014 007-015 007-017 007-01…" at bounding box center [589, 426] width 881 height 93
type input "120"
type input "100"
type input "5"
type input "0.06"
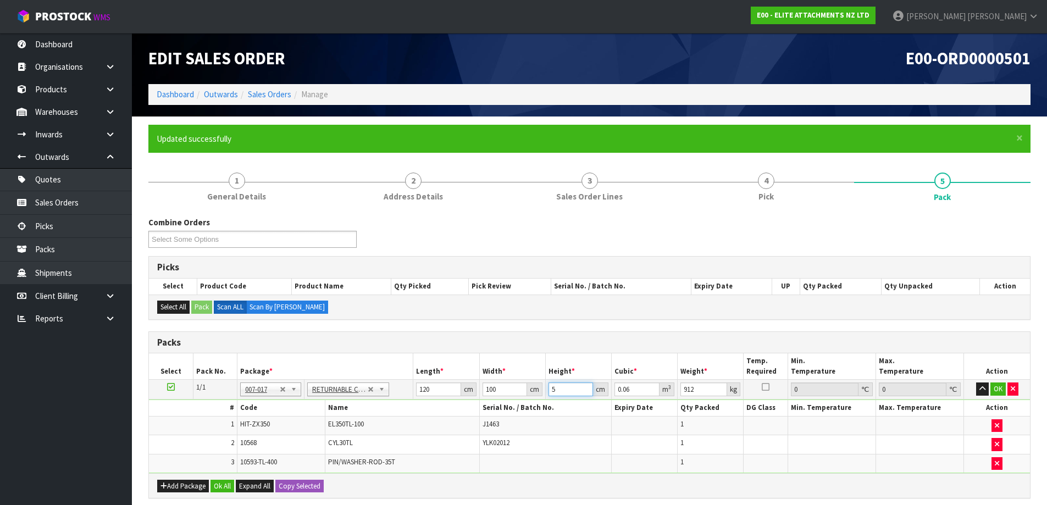
type input "50"
type input "0.6"
type input "50"
click at [1001, 384] on button "OK" at bounding box center [998, 389] width 15 height 13
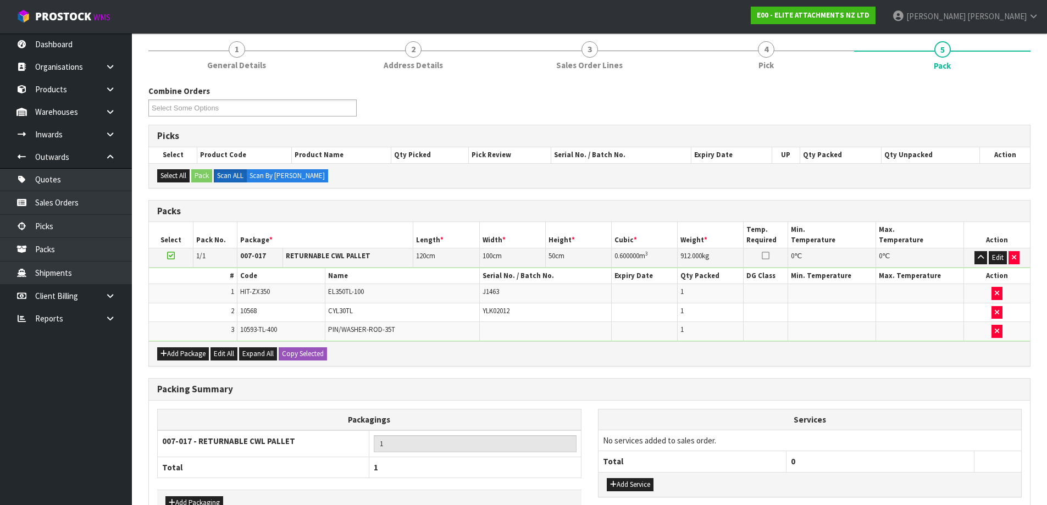
scroll to position [202, 0]
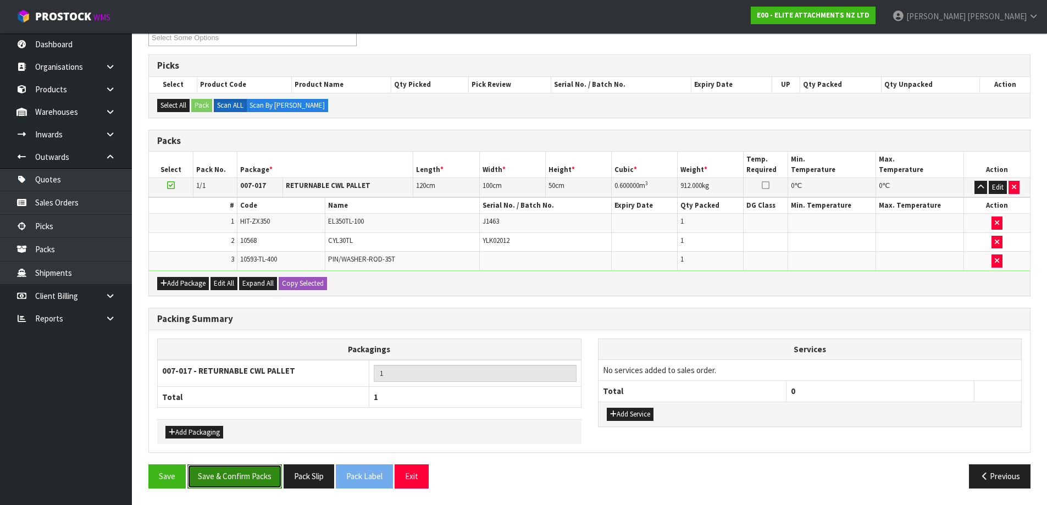
click at [253, 470] on button "Save & Confirm Packs" at bounding box center [235, 477] width 95 height 24
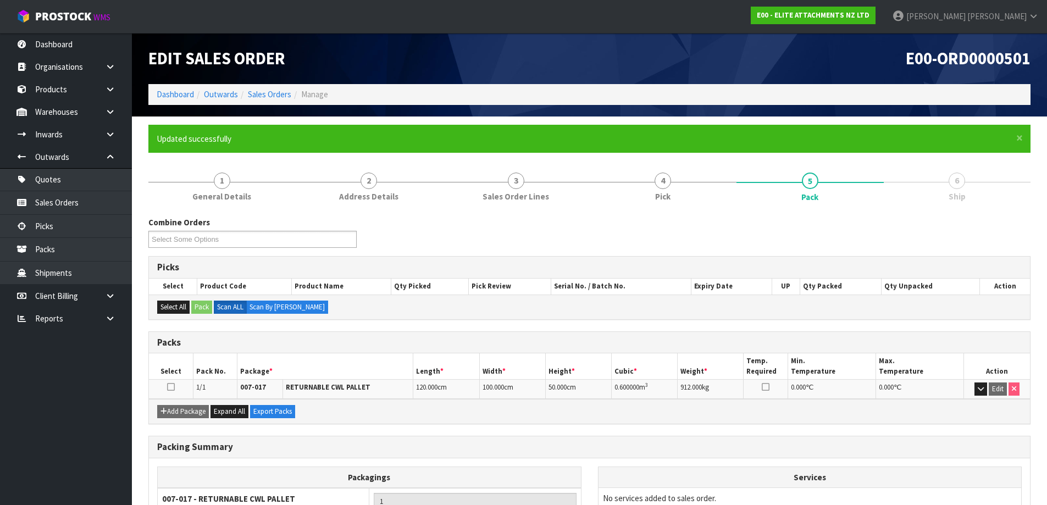
scroll to position [103, 0]
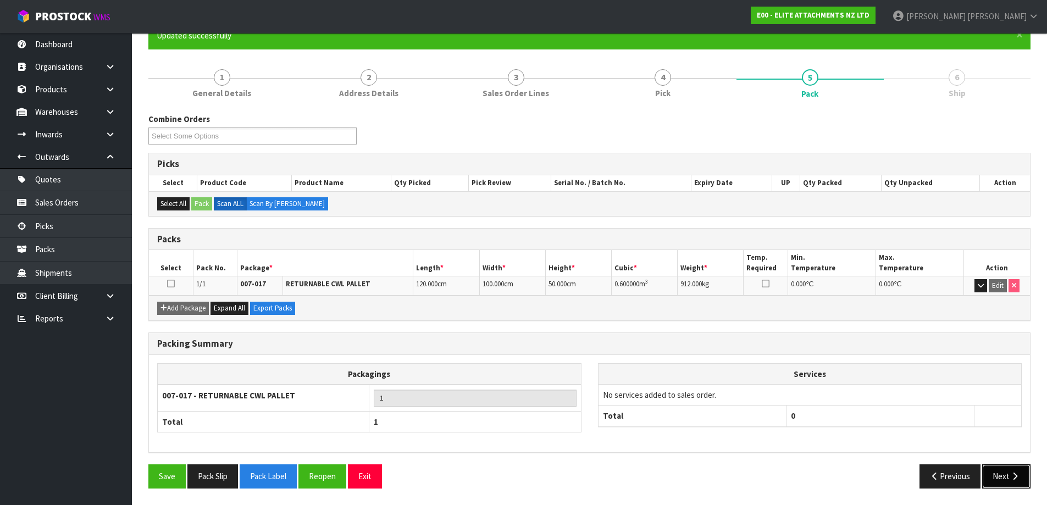
drag, startPoint x: 997, startPoint y: 479, endPoint x: 818, endPoint y: 430, distance: 186.0
click at [992, 480] on button "Next" at bounding box center [1007, 477] width 48 height 24
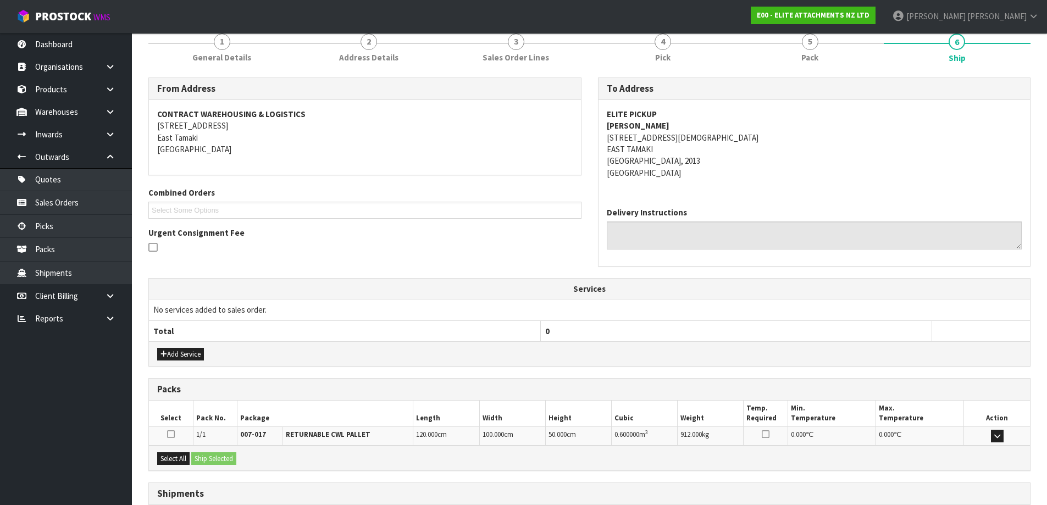
scroll to position [223, 0]
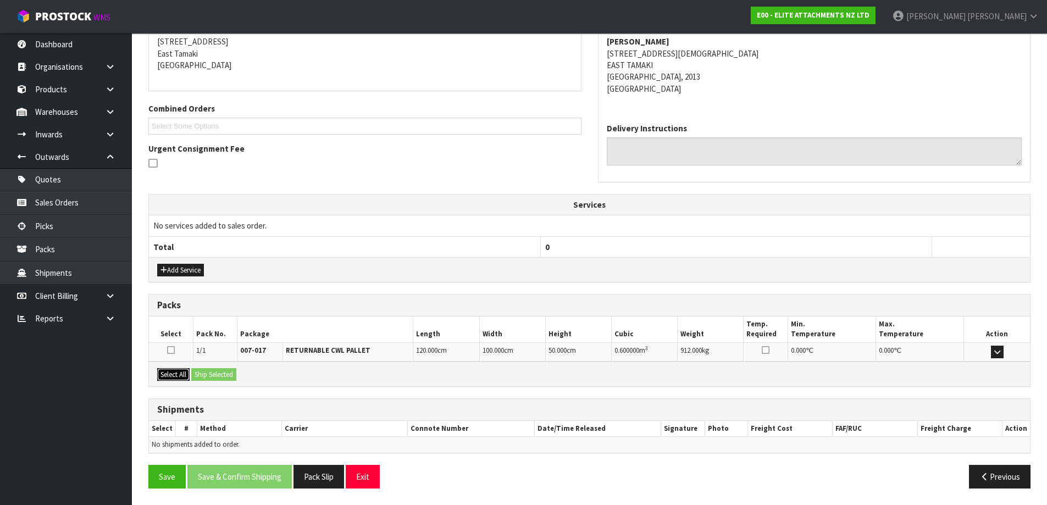
click at [173, 372] on button "Select All" at bounding box center [173, 374] width 32 height 13
click at [222, 376] on button "Ship Selected" at bounding box center [213, 374] width 45 height 13
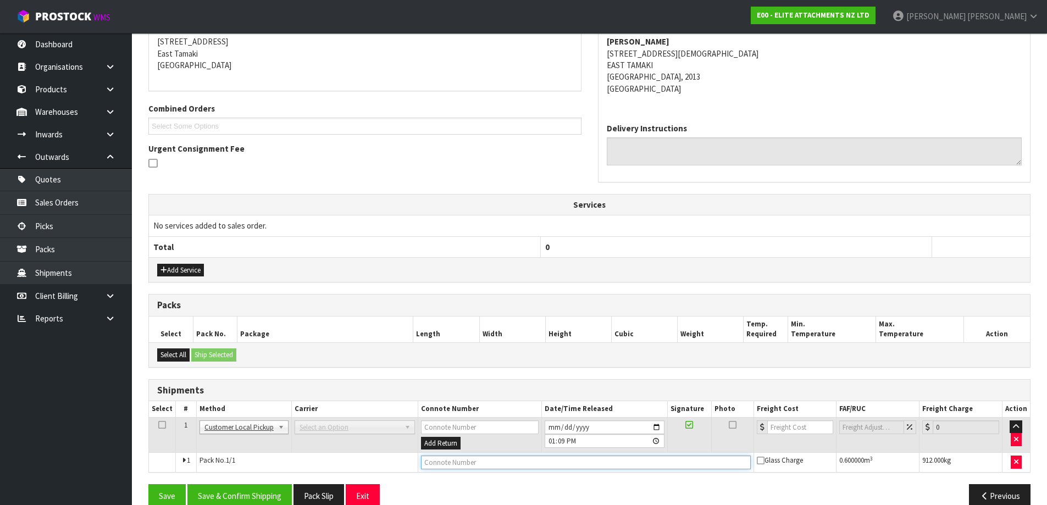
click at [471, 468] on input "text" at bounding box center [586, 463] width 330 height 14
type input "CUSTOMER COLLECTED"
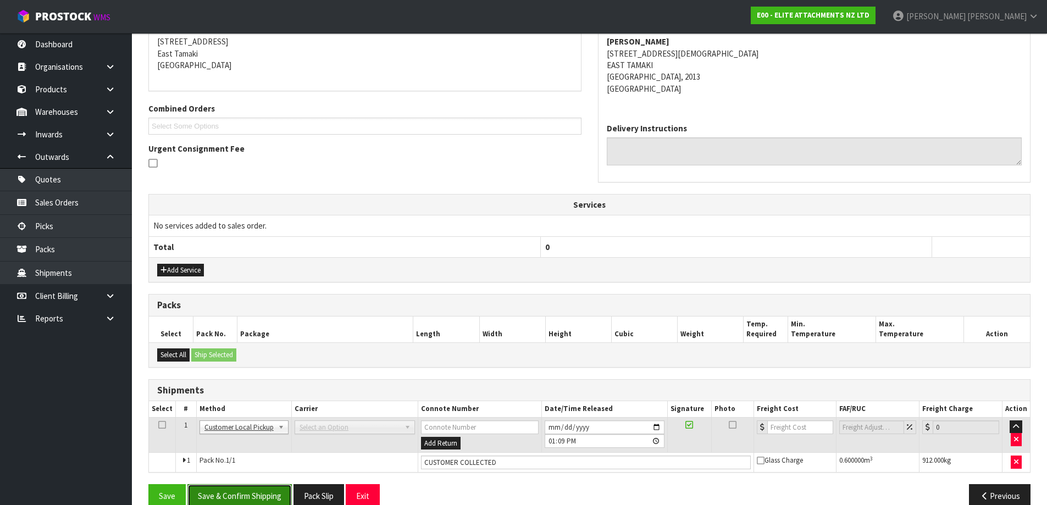
click at [269, 492] on button "Save & Confirm Shipping" at bounding box center [240, 496] width 104 height 24
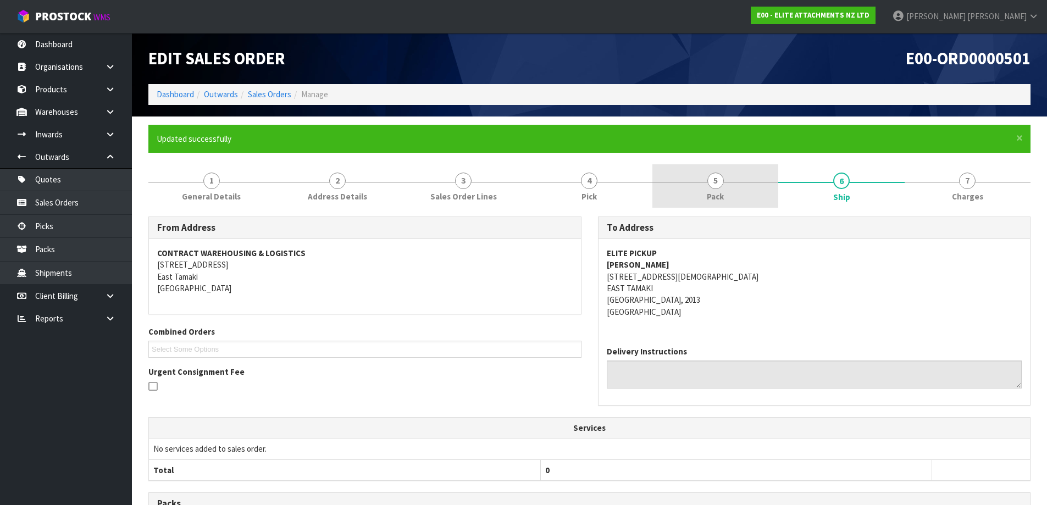
click at [715, 178] on span "5" at bounding box center [716, 181] width 16 height 16
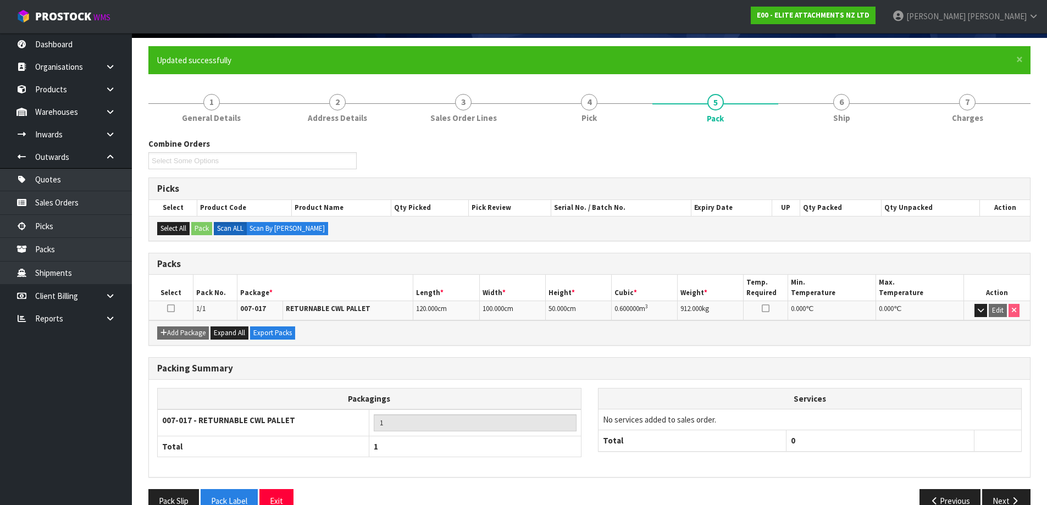
scroll to position [103, 0]
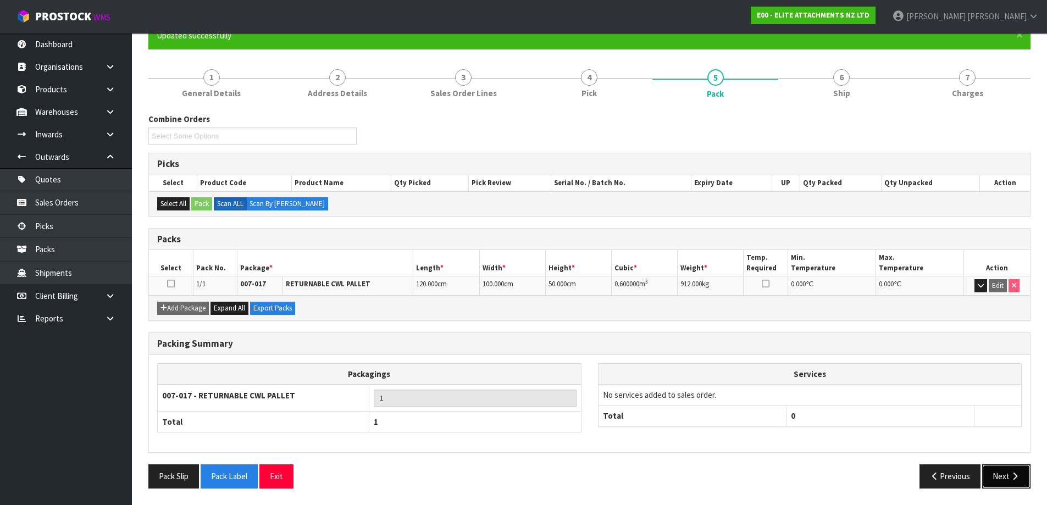
click at [1010, 483] on button "Next" at bounding box center [1007, 477] width 48 height 24
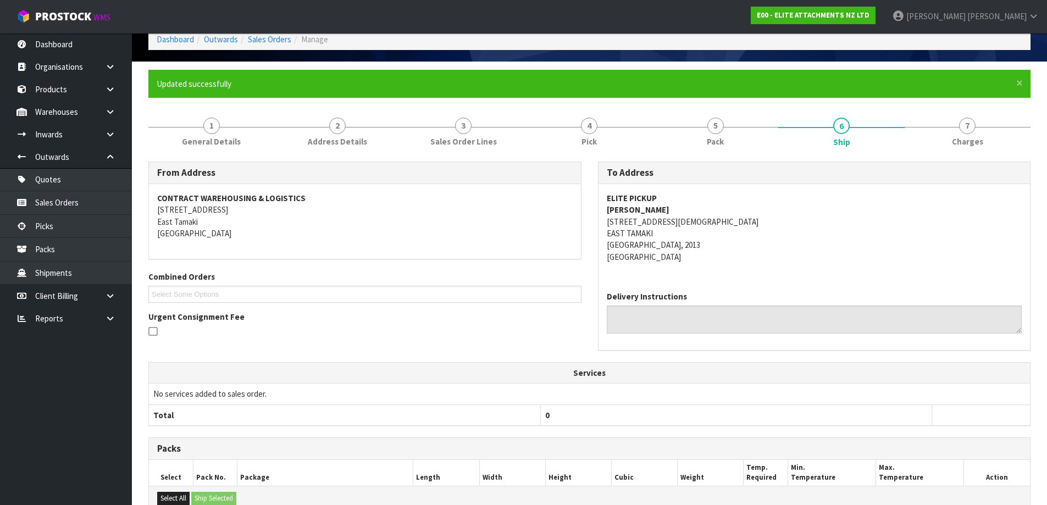
scroll to position [0, 0]
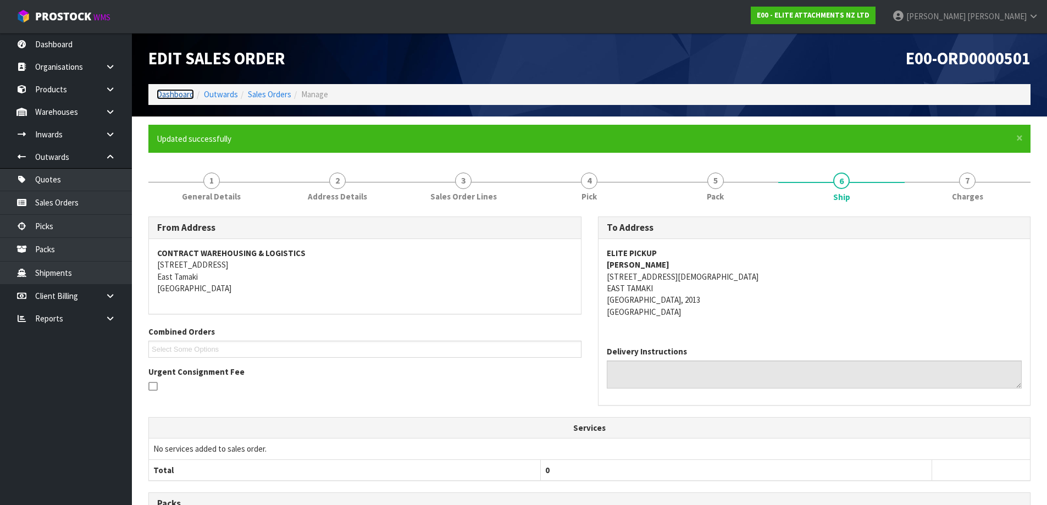
click at [184, 92] on link "Dashboard" at bounding box center [175, 94] width 37 height 10
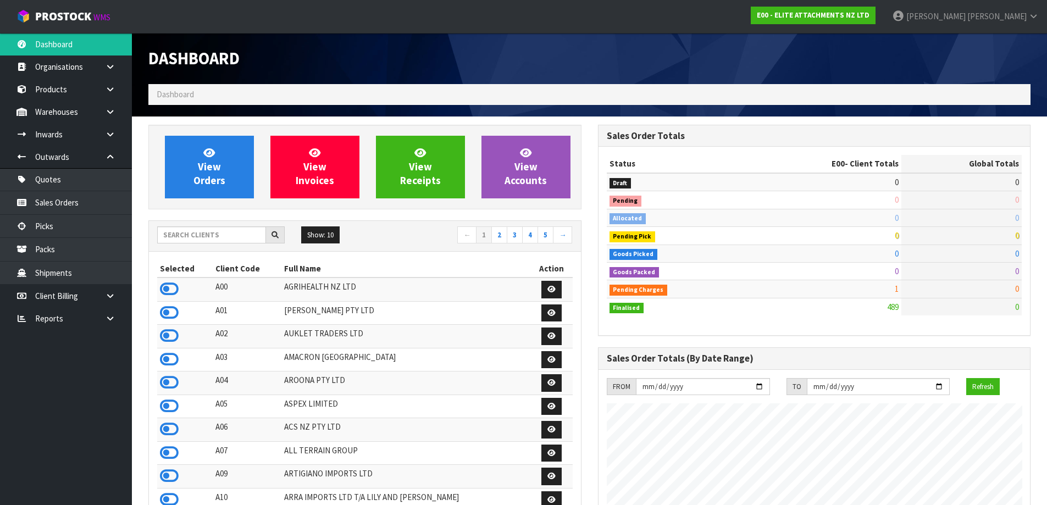
scroll to position [708, 449]
click at [212, 244] on div "Show: 10 5 10 25 50 ← 1 2 3 4 5 →" at bounding box center [365, 236] width 432 height 19
click at [171, 234] on input "text" at bounding box center [211, 235] width 109 height 17
type input "S02"
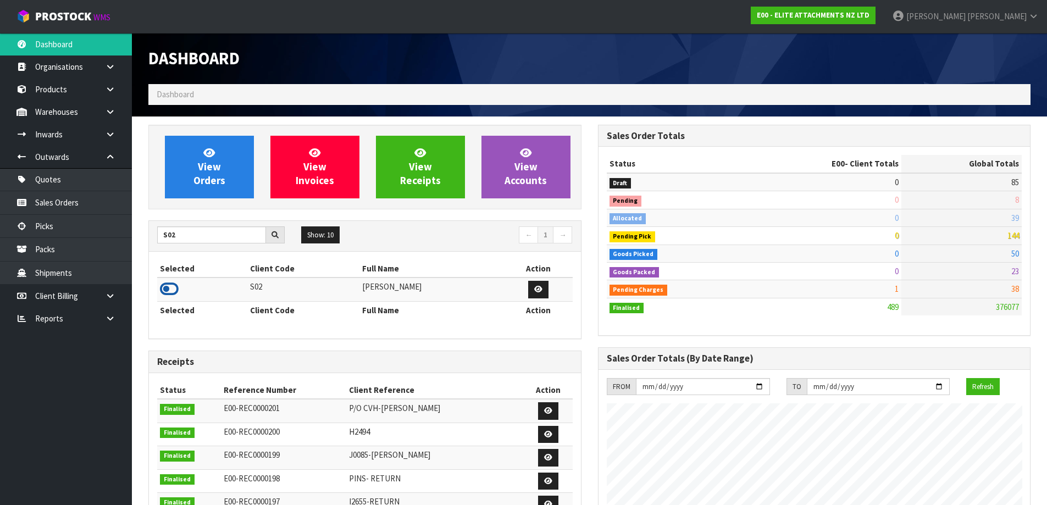
click at [164, 291] on icon at bounding box center [169, 289] width 19 height 16
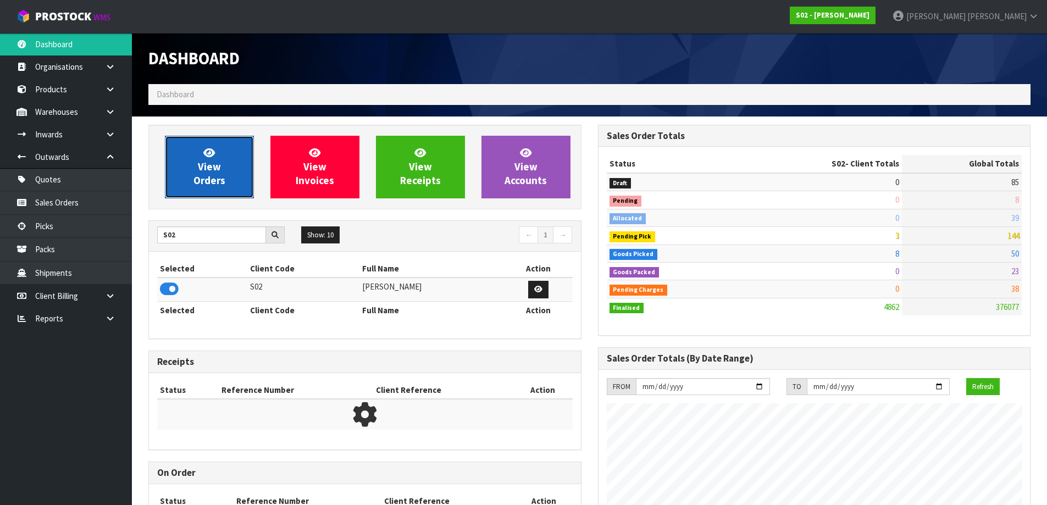
click at [196, 159] on link "View Orders" at bounding box center [209, 167] width 89 height 63
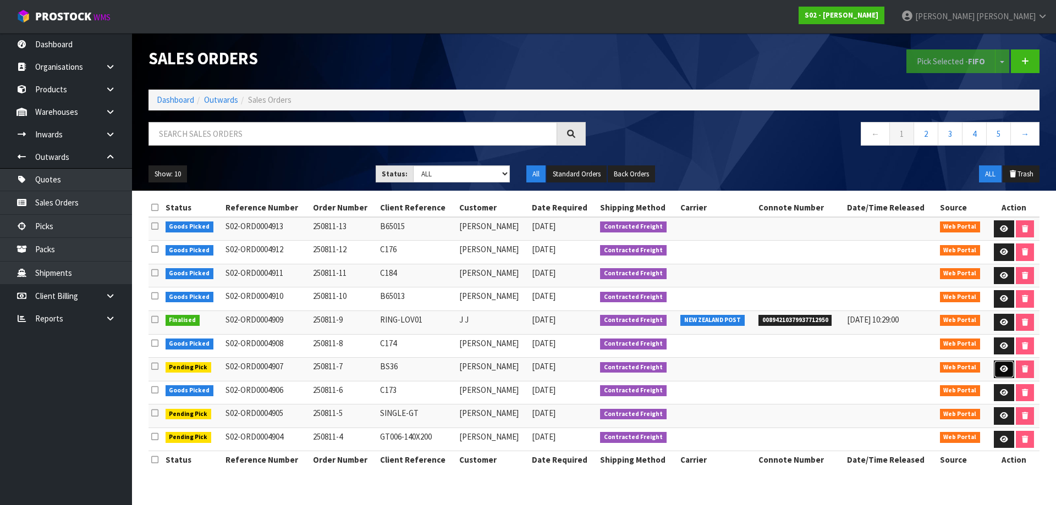
click at [1007, 374] on link at bounding box center [1004, 370] width 20 height 18
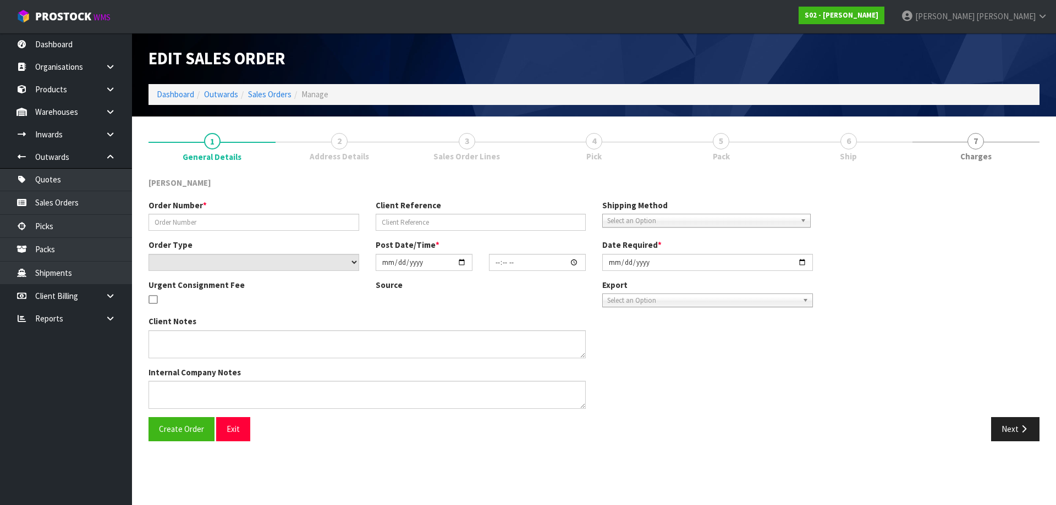
type input "250811-7"
type input "BS36"
select select "number:0"
type input "2025-08-10"
type input "20:37:00.000"
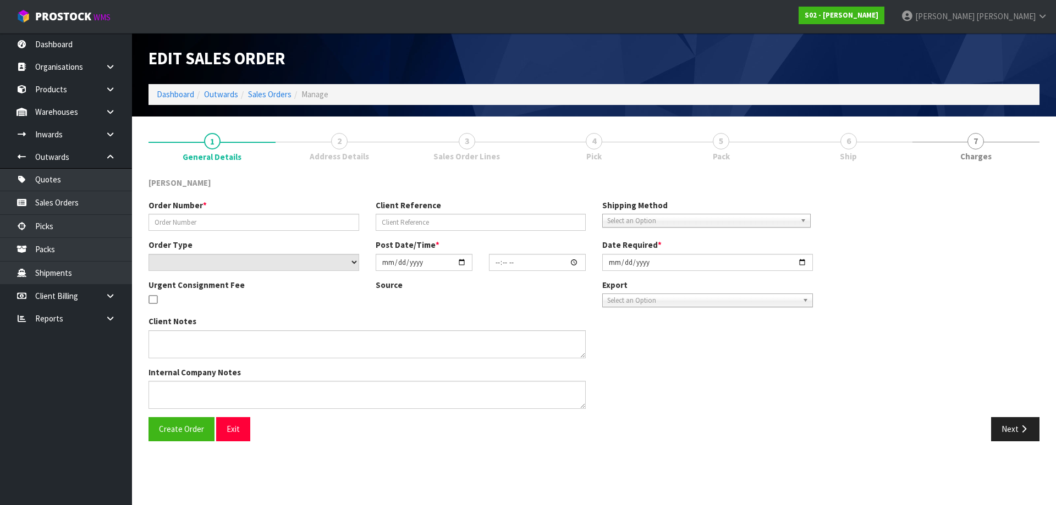
type input "2025-08-11"
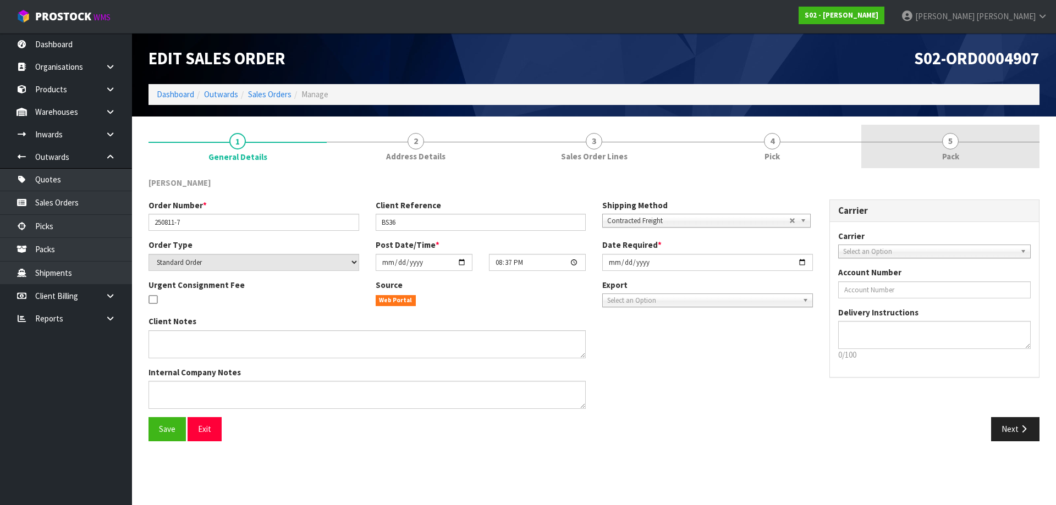
click at [944, 164] on link "5 Pack" at bounding box center [950, 146] width 178 height 43
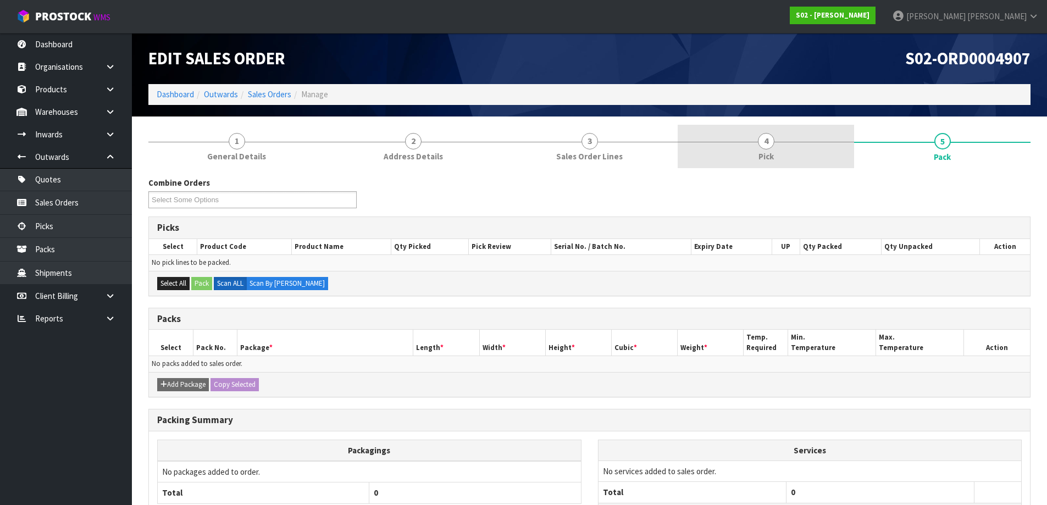
click at [786, 147] on link "4 Pick" at bounding box center [766, 146] width 177 height 43
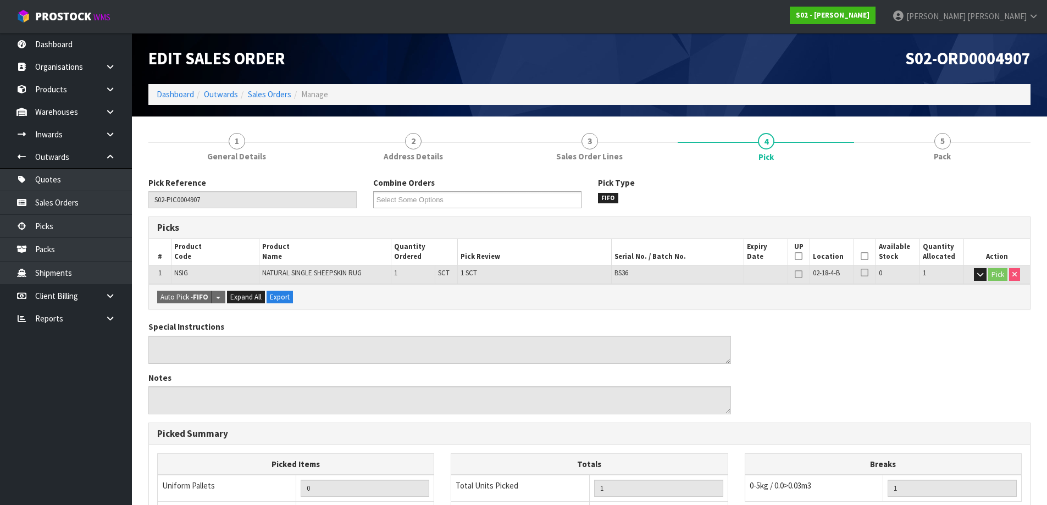
click at [865, 256] on icon at bounding box center [865, 256] width 8 height 1
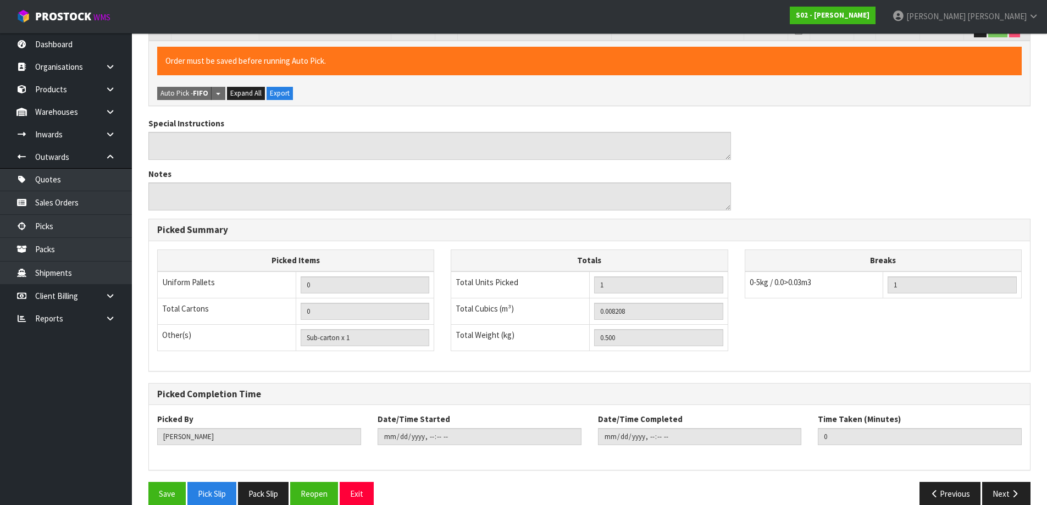
scroll to position [261, 0]
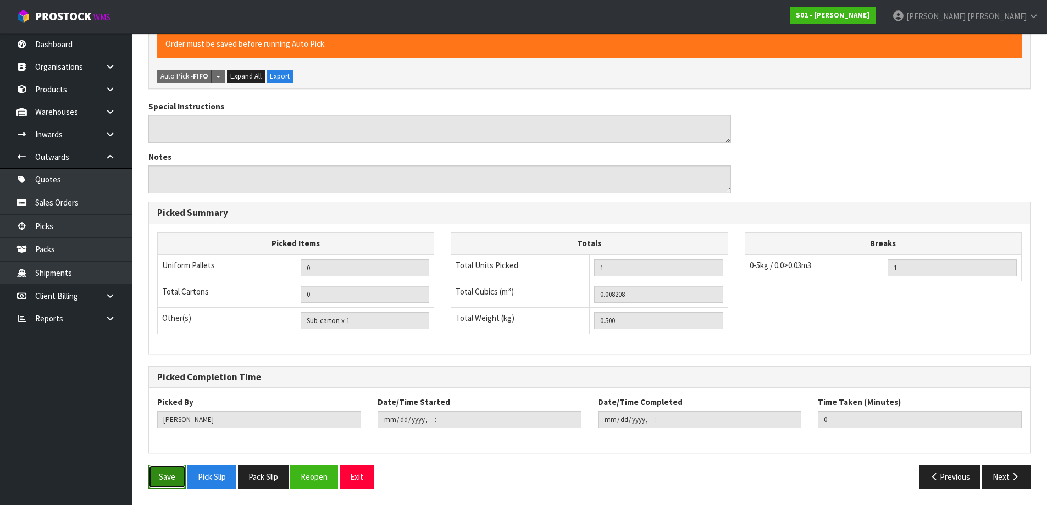
click at [164, 473] on button "Save" at bounding box center [166, 477] width 37 height 24
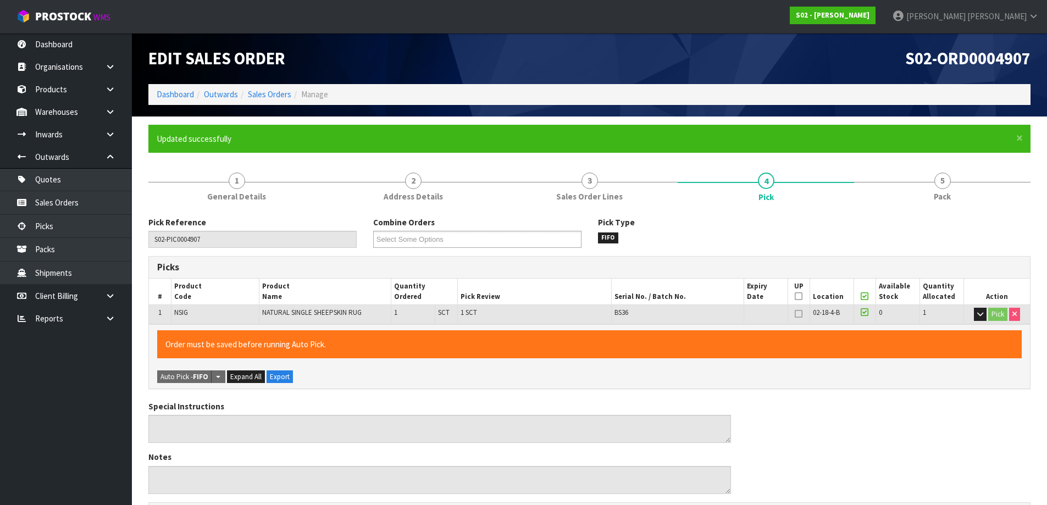
type input "Karlene Christie"
type input "2025-08-11T13:14:18"
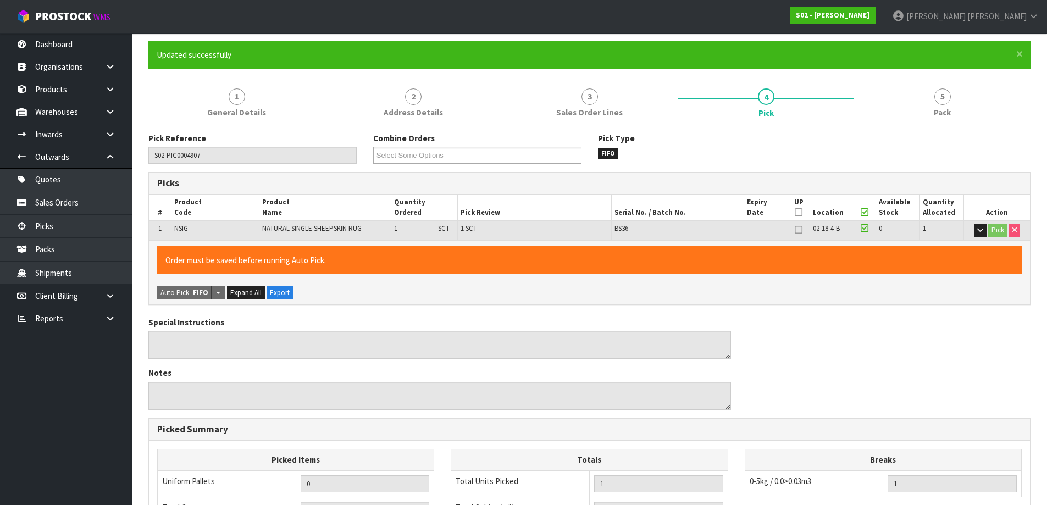
scroll to position [261, 0]
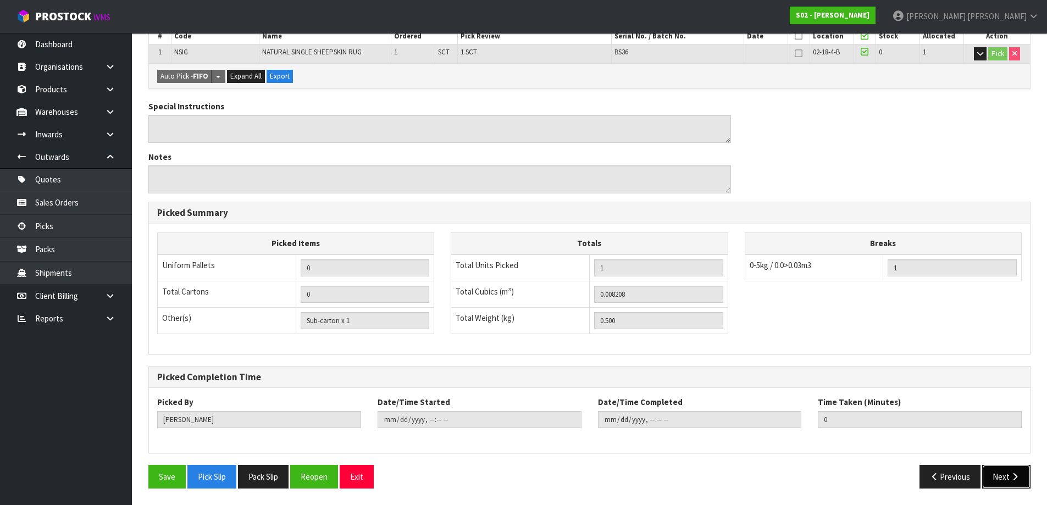
click at [1006, 477] on button "Next" at bounding box center [1007, 477] width 48 height 24
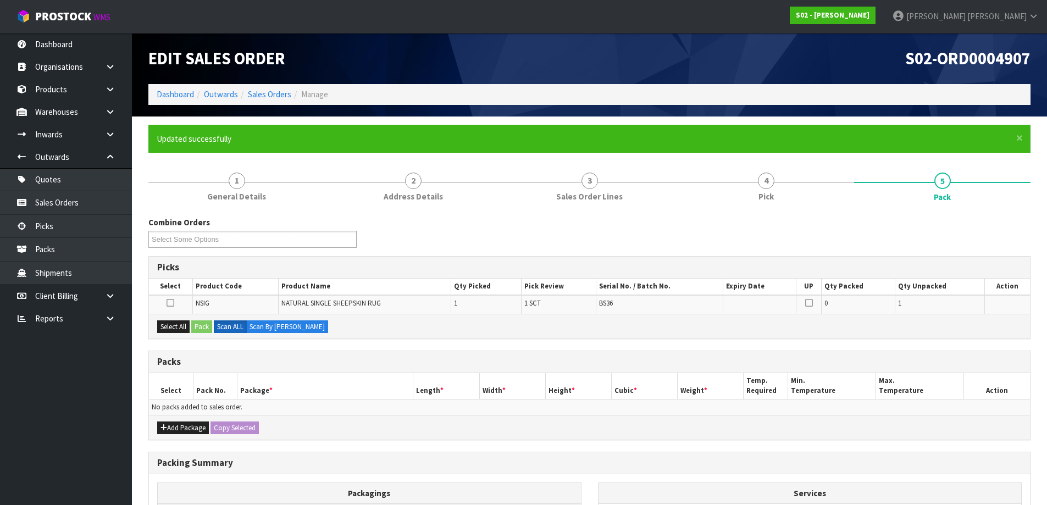
drag, startPoint x: 176, startPoint y: 413, endPoint x: 175, endPoint y: 421, distance: 7.8
click at [175, 421] on div "Packs Select Pack No. Package * Length * Width * Height * Cubic * Weight * Temp…" at bounding box center [589, 396] width 883 height 90
click at [175, 421] on div "Add Package Copy Selected" at bounding box center [589, 427] width 881 height 25
click at [174, 426] on button "Add Package" at bounding box center [183, 428] width 52 height 13
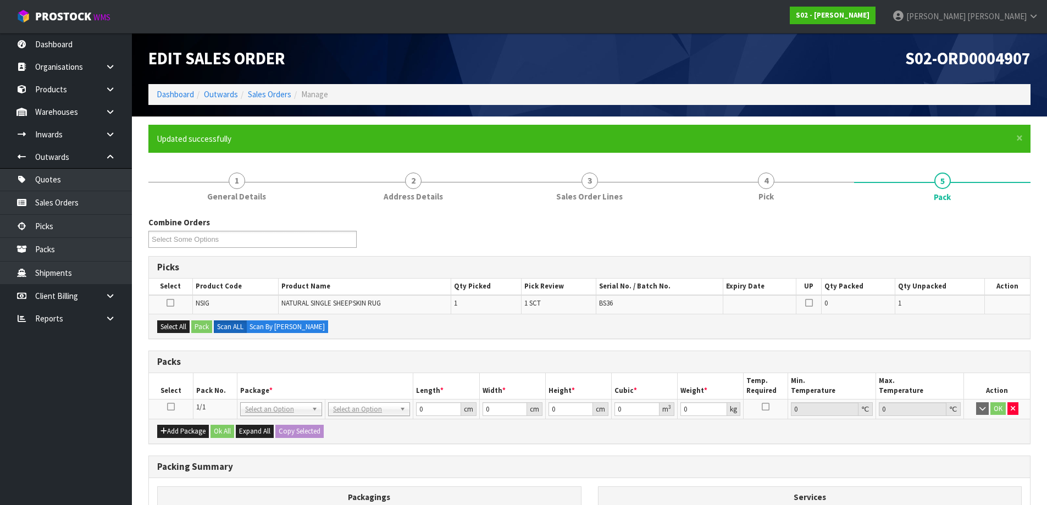
click at [174, 412] on td at bounding box center [171, 409] width 44 height 20
click at [174, 407] on icon at bounding box center [171, 407] width 8 height 1
click at [170, 330] on button "Select All" at bounding box center [173, 327] width 32 height 13
click at [205, 326] on button "Pack" at bounding box center [201, 327] width 21 height 13
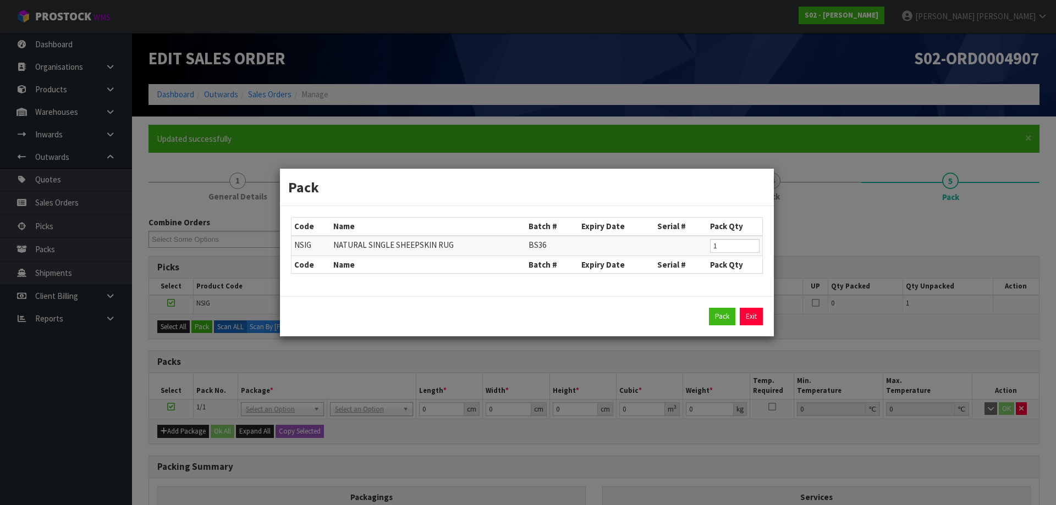
click at [707, 318] on div "Pack Exit" at bounding box center [527, 317] width 472 height 18
click at [710, 318] on button "Pack" at bounding box center [722, 317] width 26 height 18
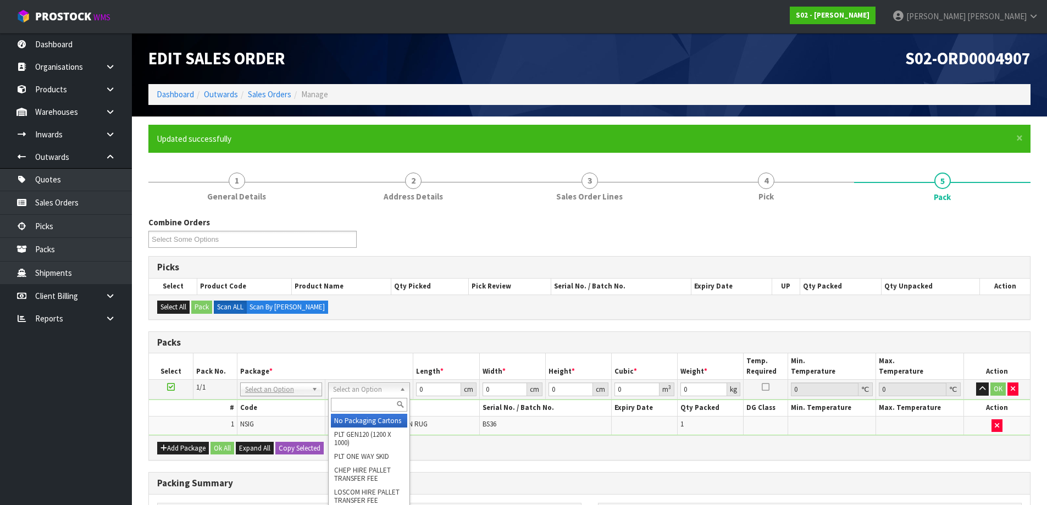
drag, startPoint x: 365, startPoint y: 422, endPoint x: 426, endPoint y: 406, distance: 62.9
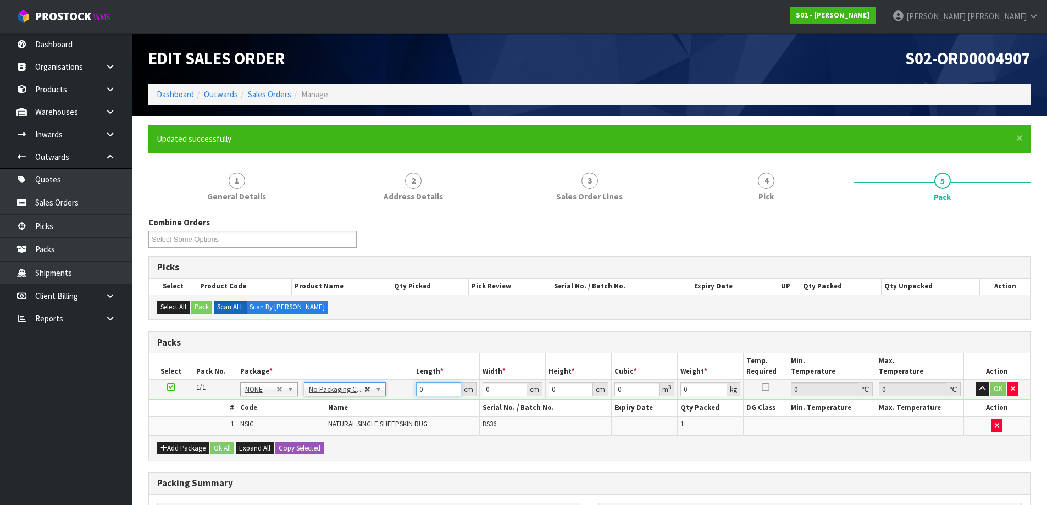
drag, startPoint x: 437, startPoint y: 389, endPoint x: 365, endPoint y: 388, distance: 72.0
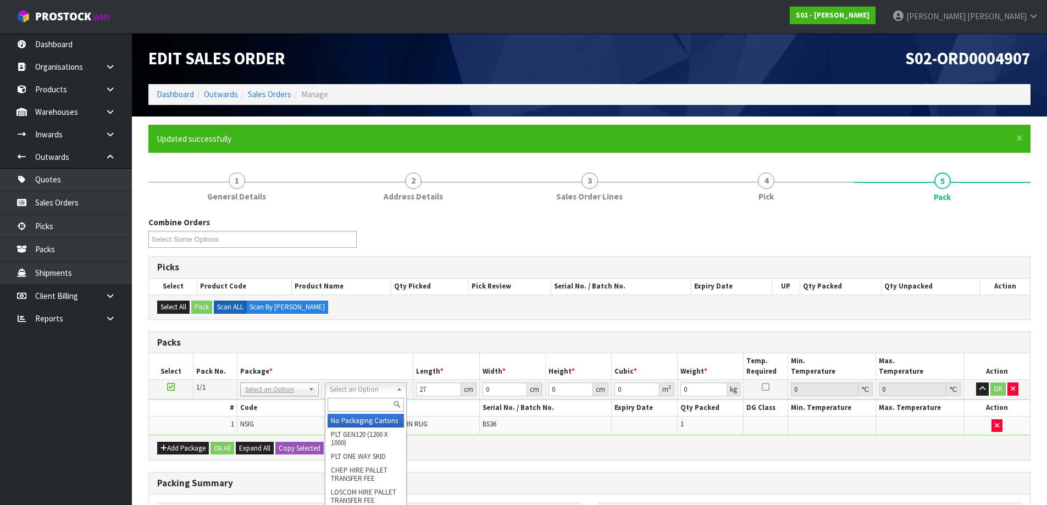
drag, startPoint x: 357, startPoint y: 426, endPoint x: 393, endPoint y: 388, distance: 52.9
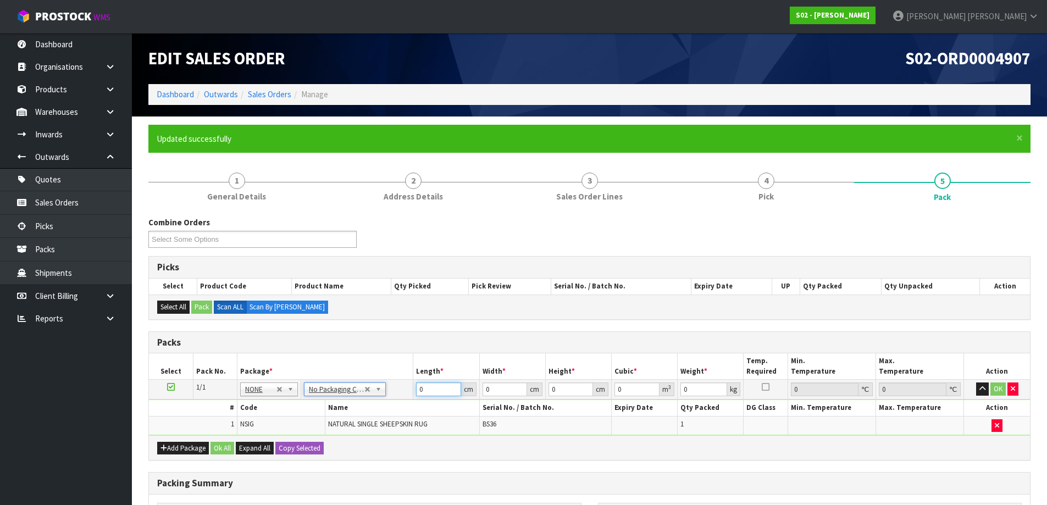
drag, startPoint x: 429, startPoint y: 389, endPoint x: 408, endPoint y: 384, distance: 22.0
click at [408, 384] on tr "1/1 NONE 007-001 007-002 007-004 007-009 007-013 007-014 007-015 007-017 007-01…" at bounding box center [589, 390] width 881 height 20
type input "27"
type input "19"
type input "2"
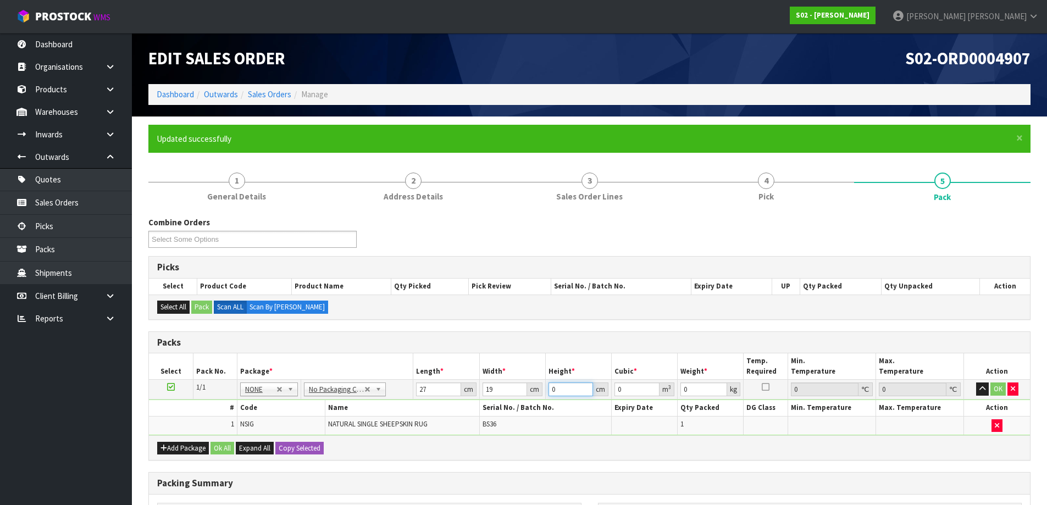
type input "0.001026"
type input "20"
type input "0.01026"
type input "20"
type input "1"
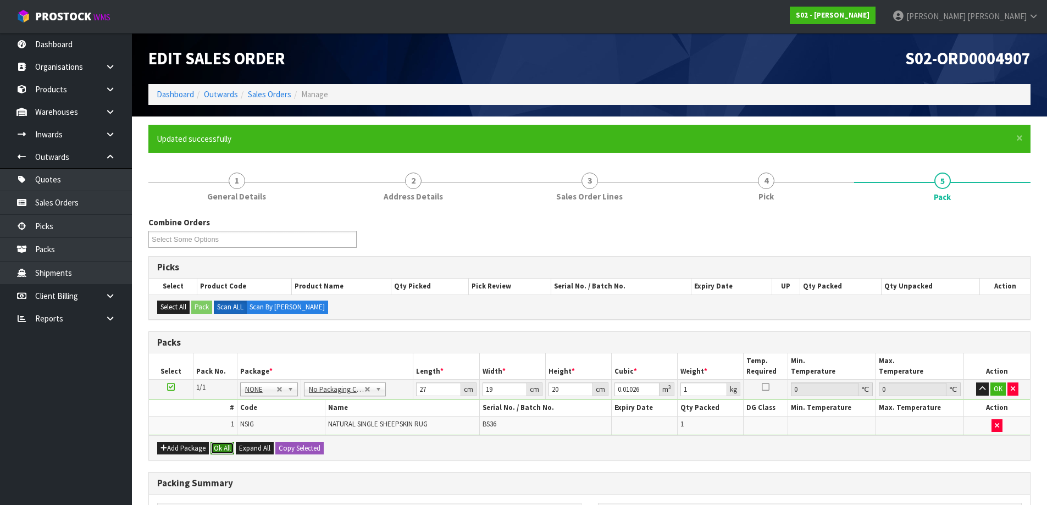
click at [230, 447] on button "Ok All" at bounding box center [223, 448] width 24 height 13
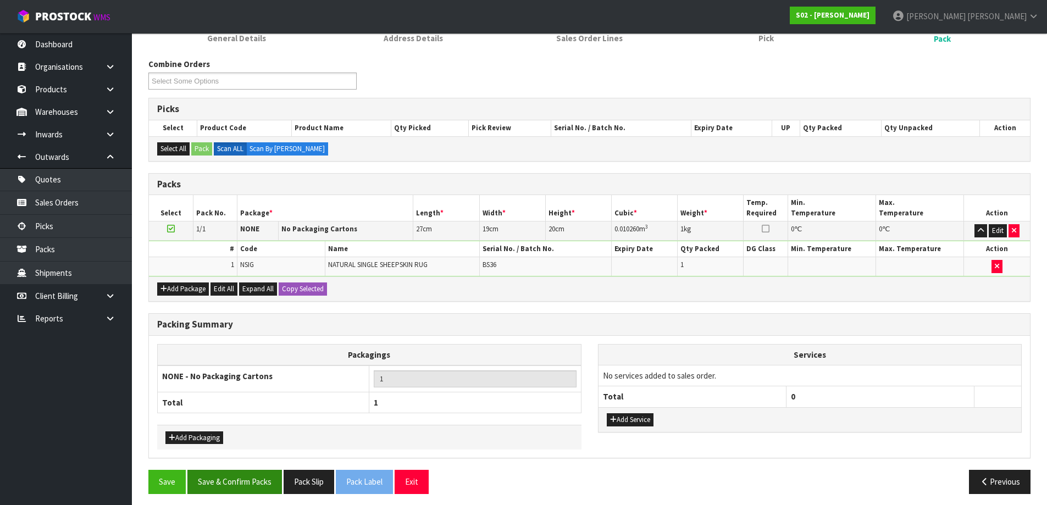
scroll to position [164, 0]
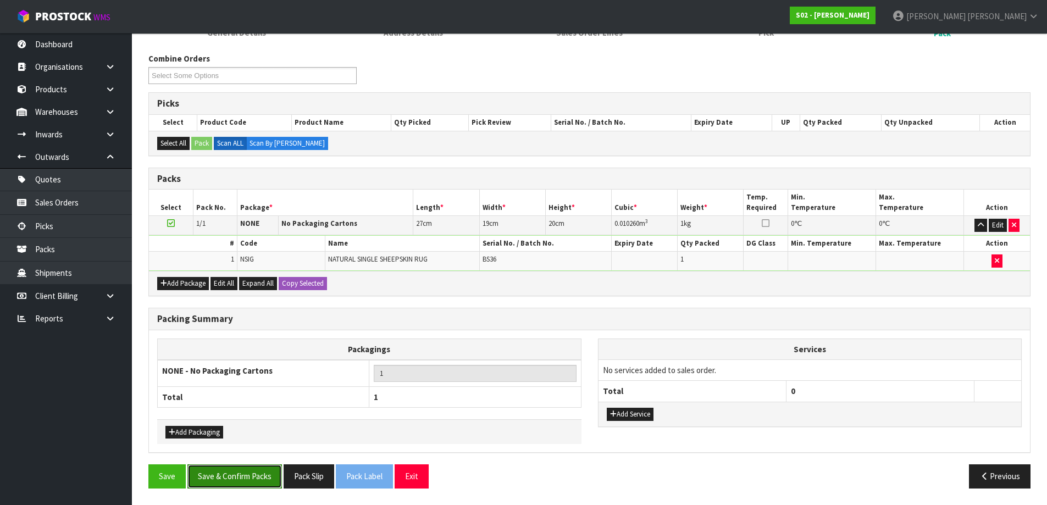
click at [229, 466] on button "Save & Confirm Packs" at bounding box center [235, 477] width 95 height 24
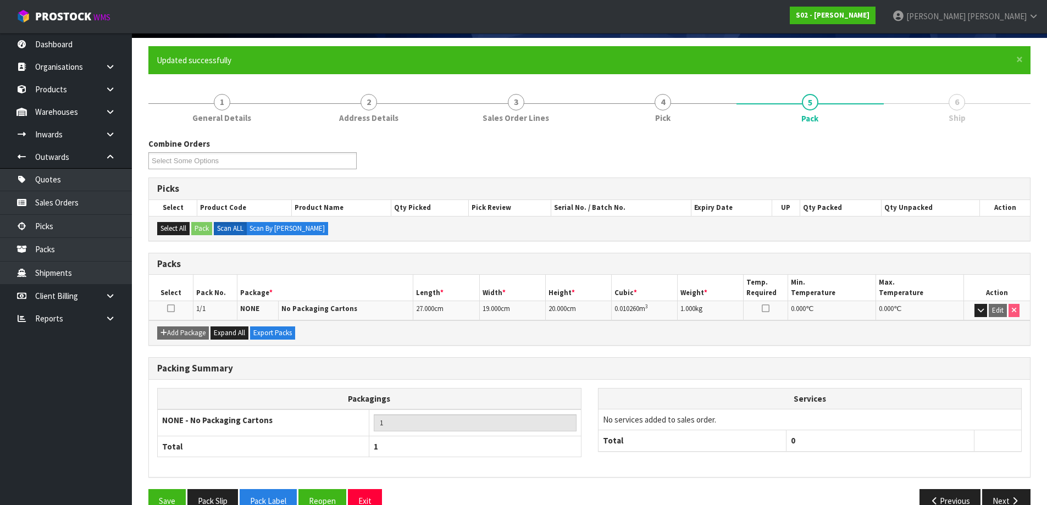
scroll to position [103, 0]
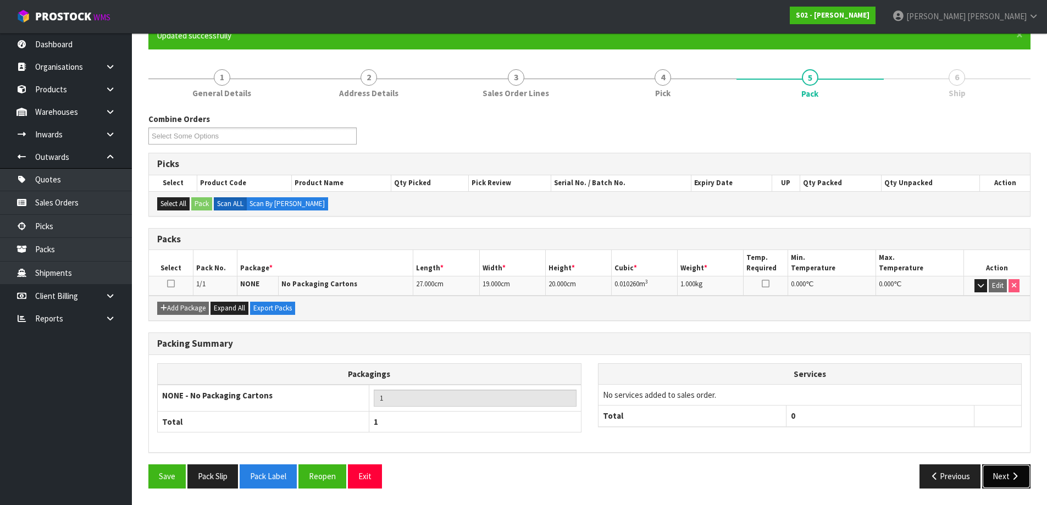
click at [995, 476] on button "Next" at bounding box center [1007, 477] width 48 height 24
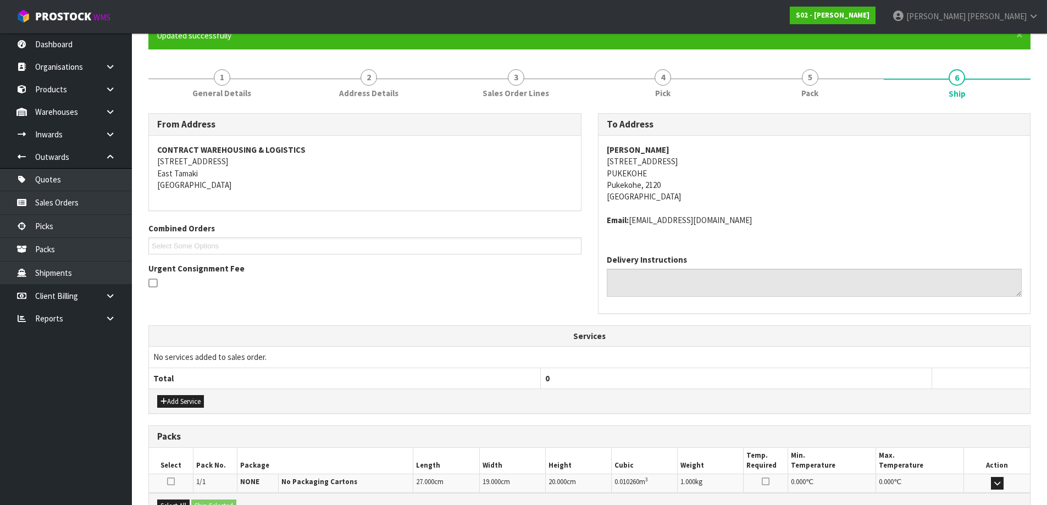
scroll to position [235, 0]
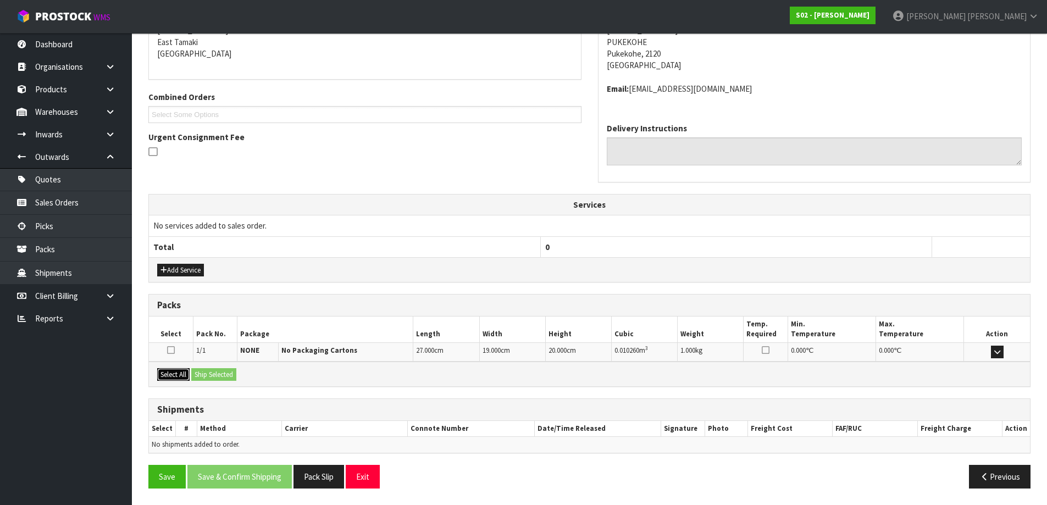
drag, startPoint x: 179, startPoint y: 374, endPoint x: 214, endPoint y: 373, distance: 34.7
click at [180, 374] on button "Select All" at bounding box center [173, 374] width 32 height 13
click at [214, 373] on button "Ship Selected" at bounding box center [213, 374] width 45 height 13
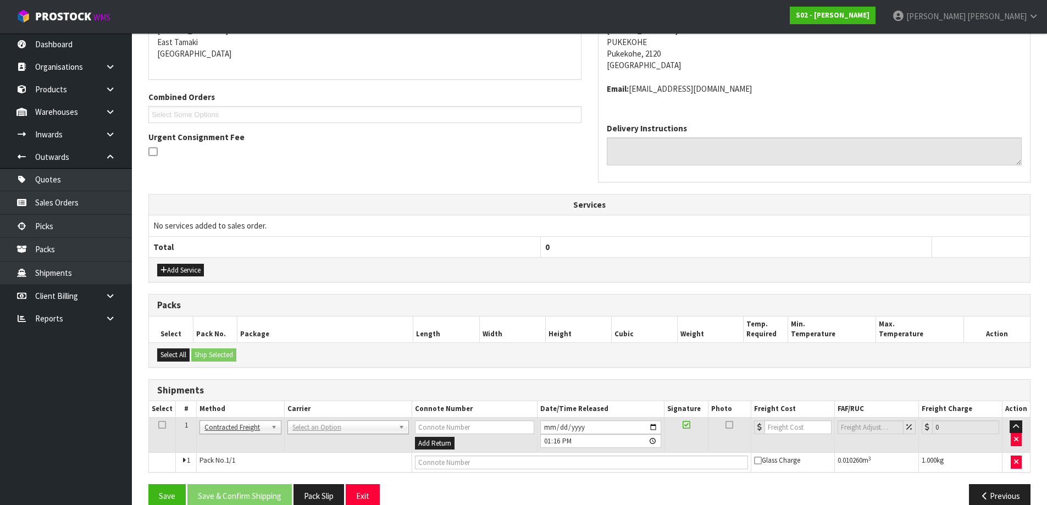
click at [359, 437] on td "ANGEL - ANGEL TRANSPORT CONROY - CONROY REMOVALS DEAEXPAKL - DEADLINE EXPRESS C…" at bounding box center [348, 435] width 128 height 36
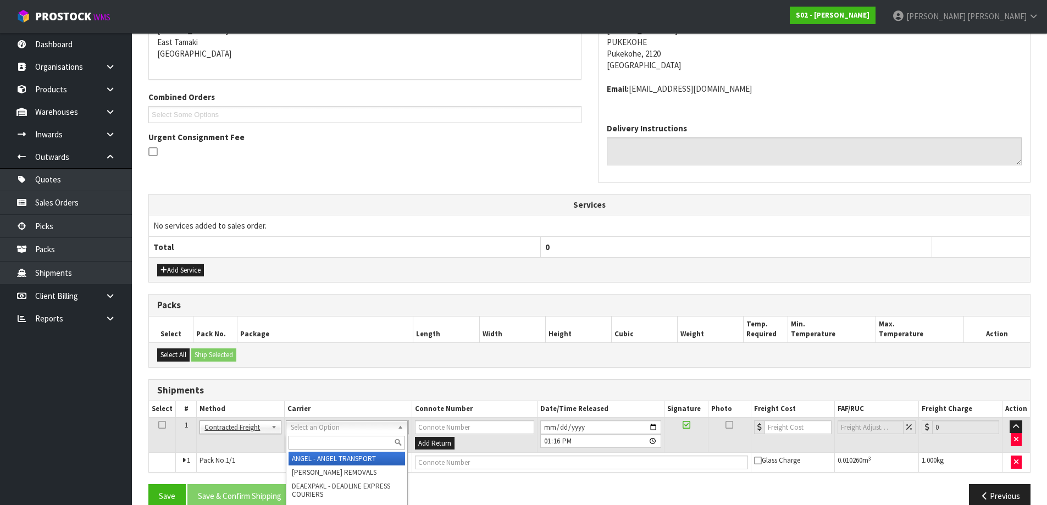
click at [359, 438] on input "text" at bounding box center [347, 443] width 117 height 14
type input "nzp"
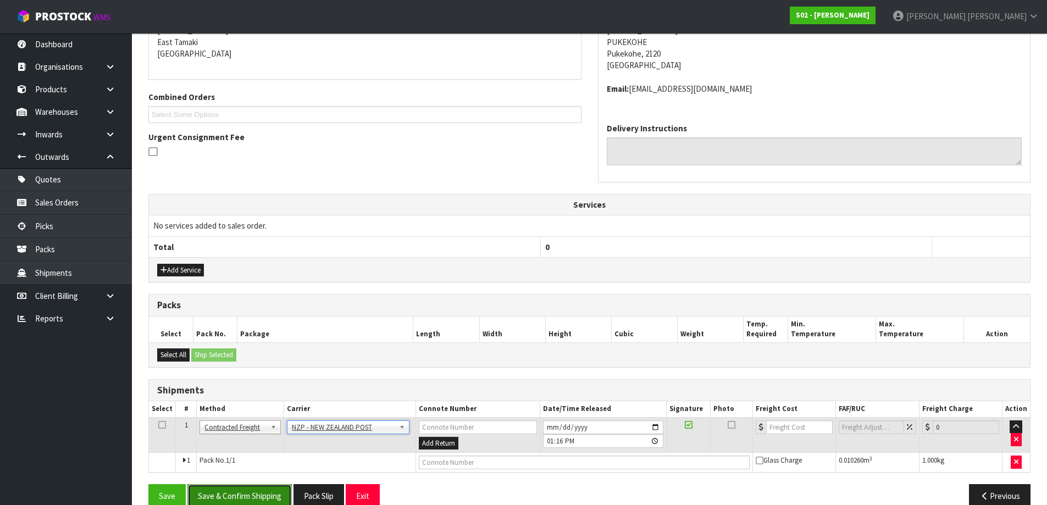
click at [214, 492] on button "Save & Confirm Shipping" at bounding box center [240, 496] width 104 height 24
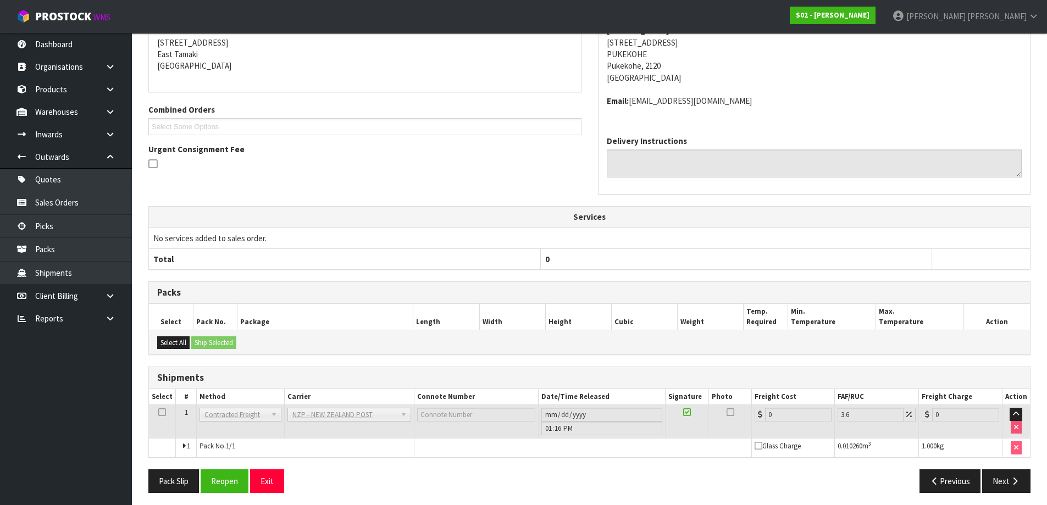
scroll to position [239, 0]
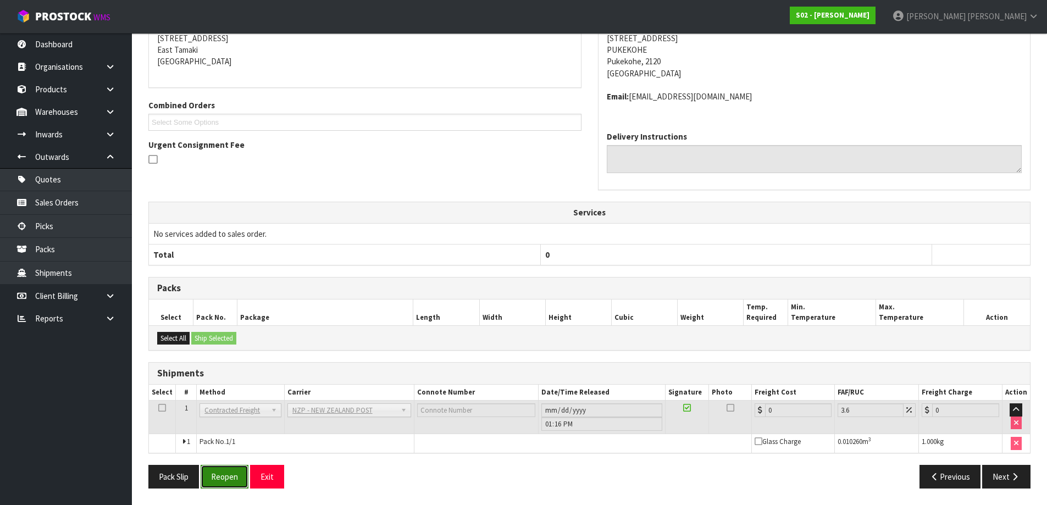
click at [227, 477] on button "Reopen" at bounding box center [225, 477] width 48 height 24
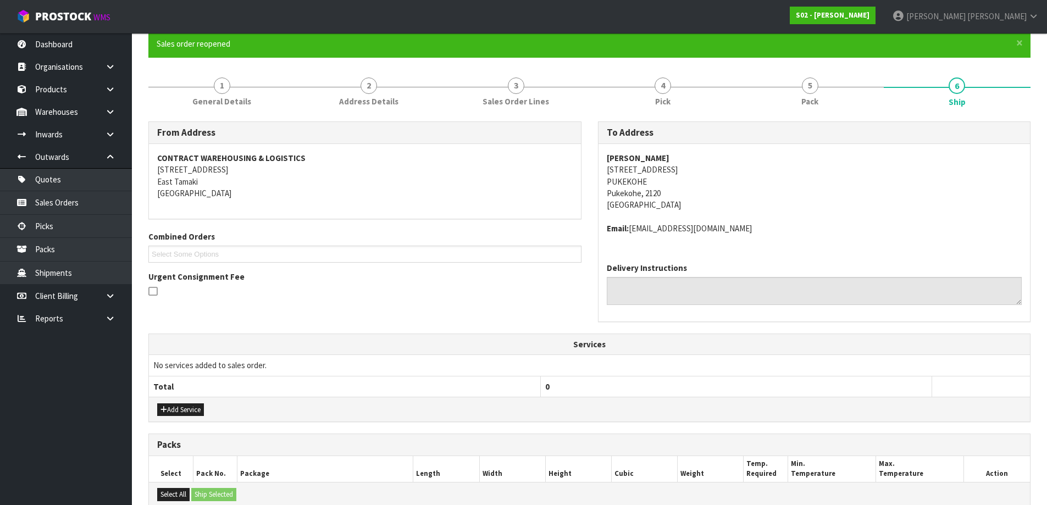
scroll to position [264, 0]
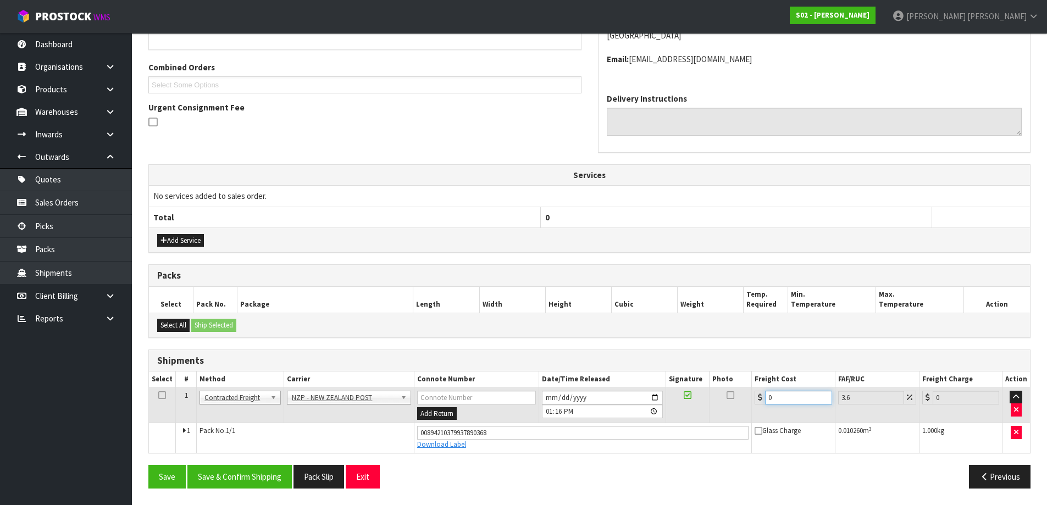
drag, startPoint x: 787, startPoint y: 391, endPoint x: 723, endPoint y: 387, distance: 63.9
click at [730, 393] on tr "1 Client Local Pickup Customer Local Pickup Company Freight Contracted Freight …" at bounding box center [589, 406] width 881 height 36
type input "4"
type input "4.14"
type input "4.3"
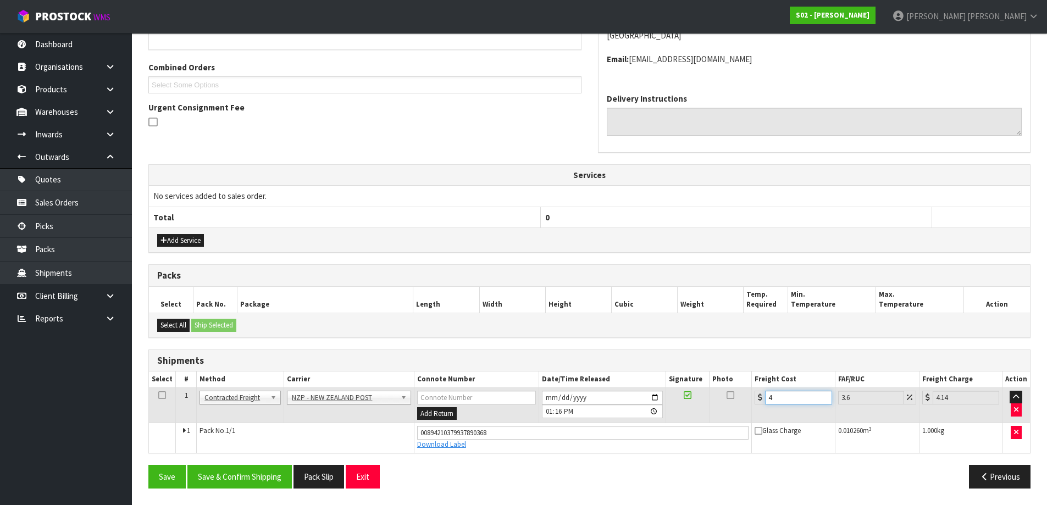
type input "4.45"
type input "4.33"
type input "4.49"
type input "4.33"
click at [261, 476] on button "Save & Confirm Shipping" at bounding box center [240, 477] width 104 height 24
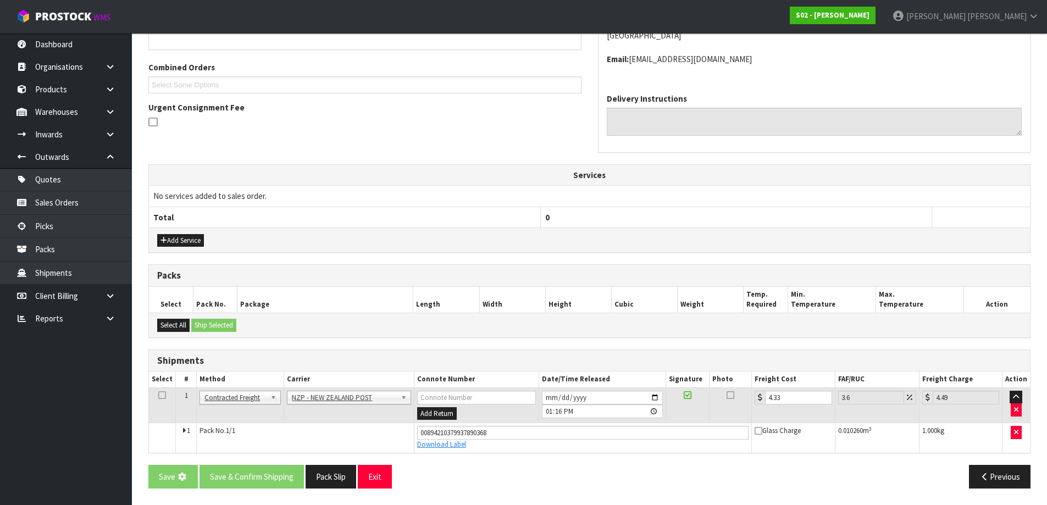
scroll to position [0, 0]
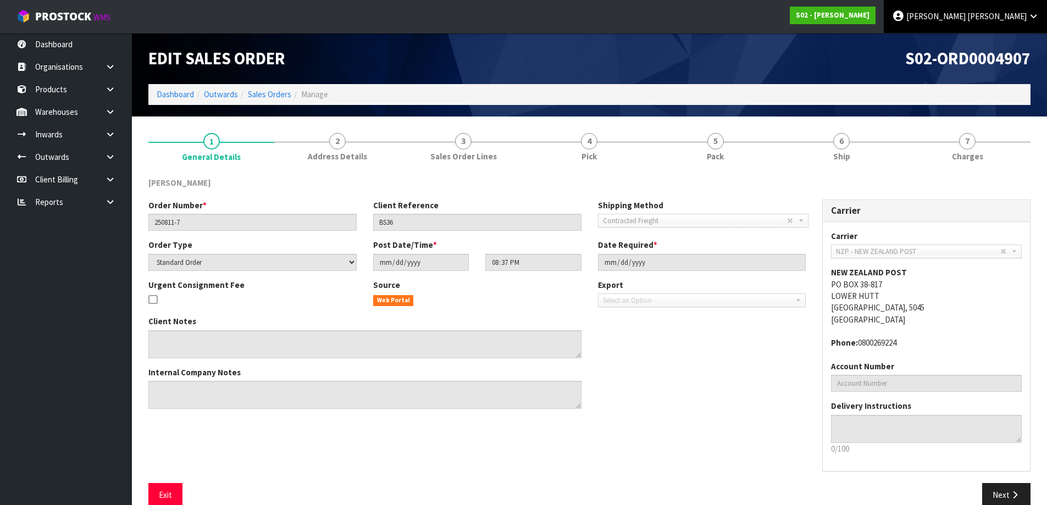
click at [1006, 10] on link "[PERSON_NAME]" at bounding box center [965, 16] width 163 height 33
click at [1014, 48] on link "Logout" at bounding box center [1003, 43] width 87 height 15
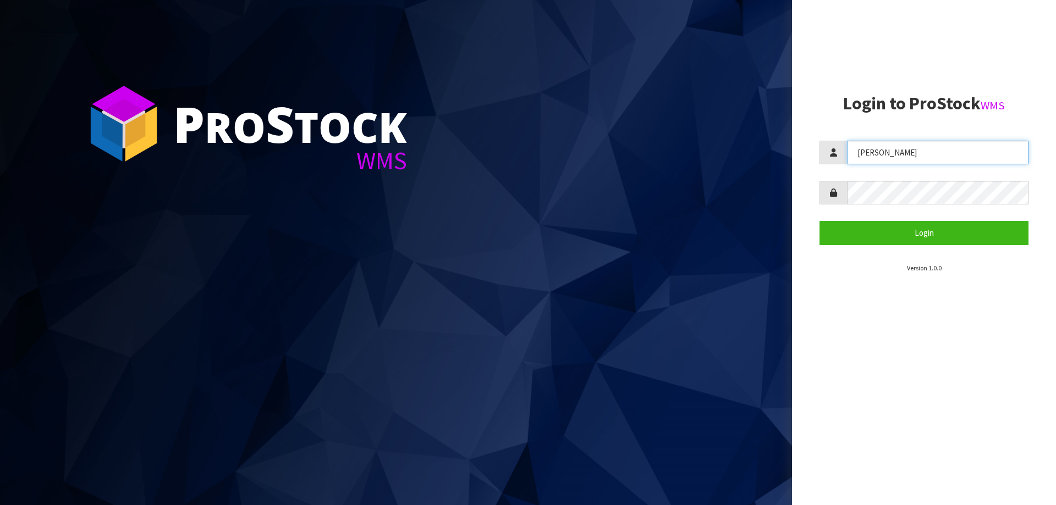
click at [902, 153] on input "[PERSON_NAME]" at bounding box center [937, 153] width 181 height 24
type input "Talia"
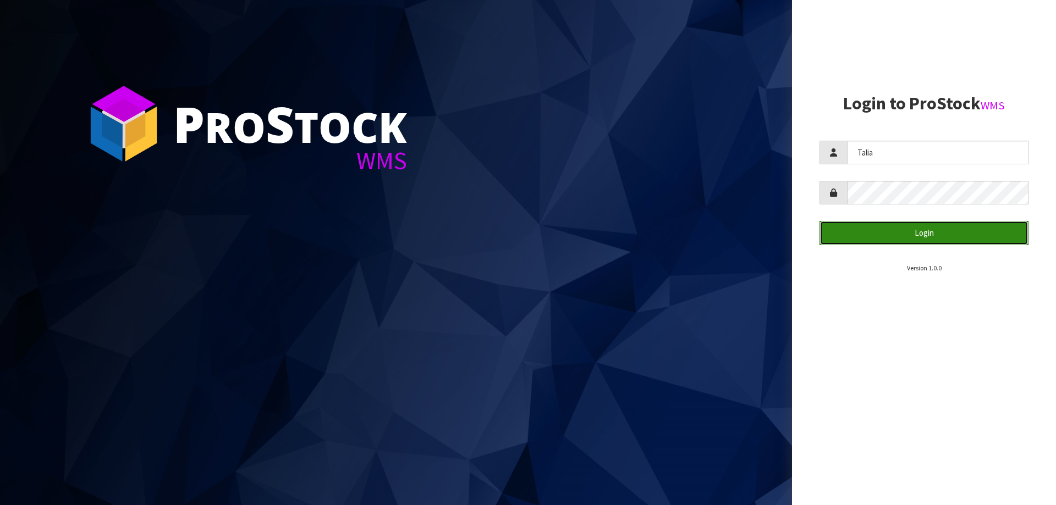
drag, startPoint x: 914, startPoint y: 236, endPoint x: 920, endPoint y: 240, distance: 6.9
click at [915, 238] on button "Login" at bounding box center [923, 233] width 209 height 24
